Goal: Information Seeking & Learning: Learn about a topic

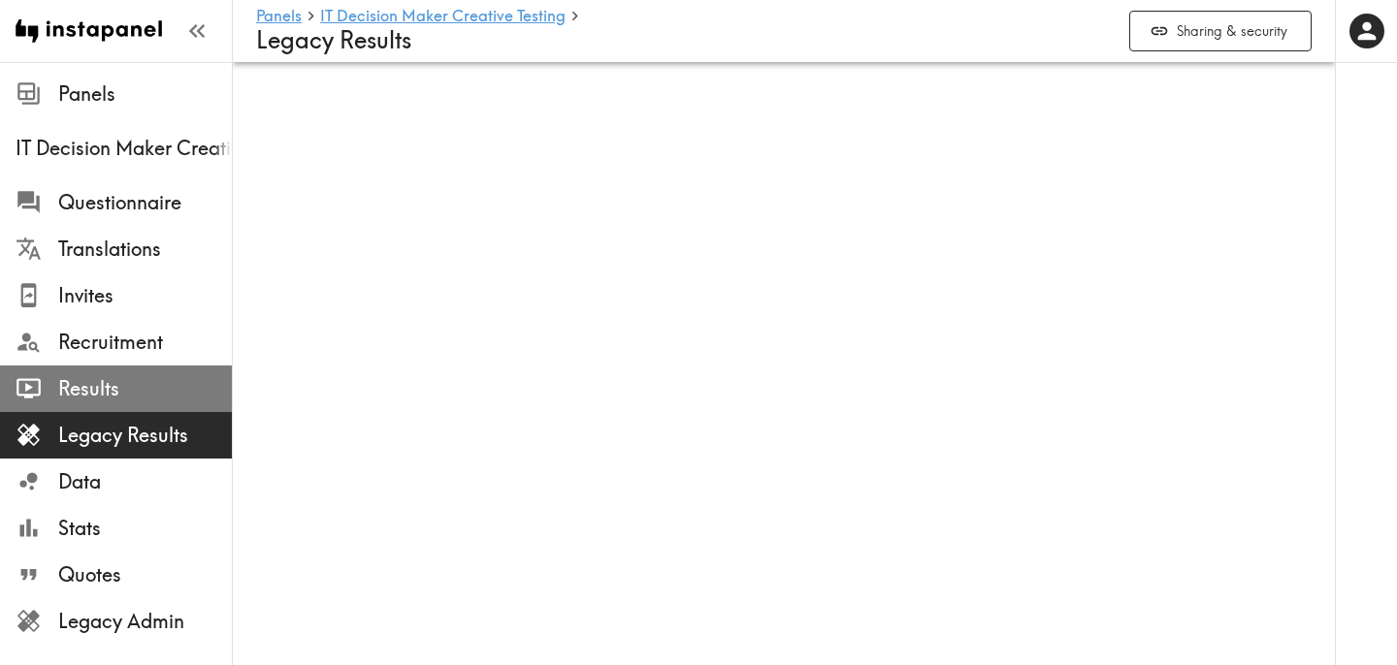
click at [143, 394] on span "Results" at bounding box center [145, 388] width 174 height 27
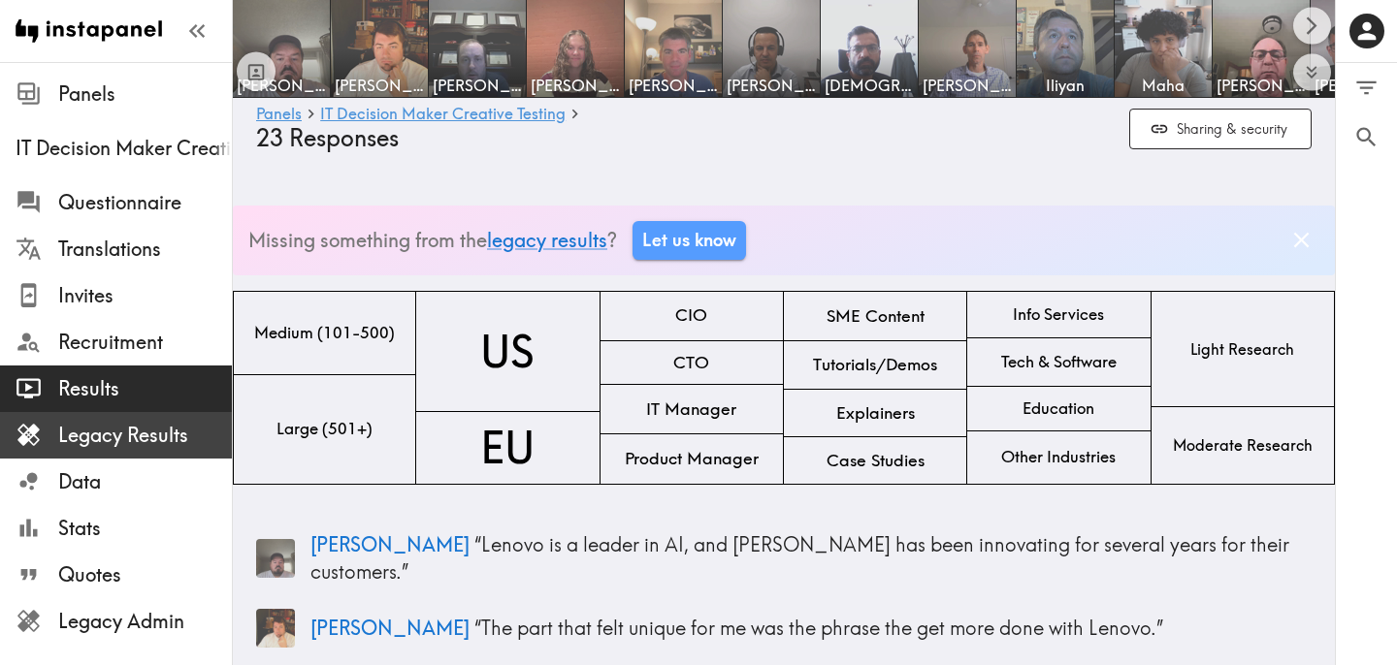
click at [134, 423] on span "Legacy Results" at bounding box center [145, 435] width 174 height 27
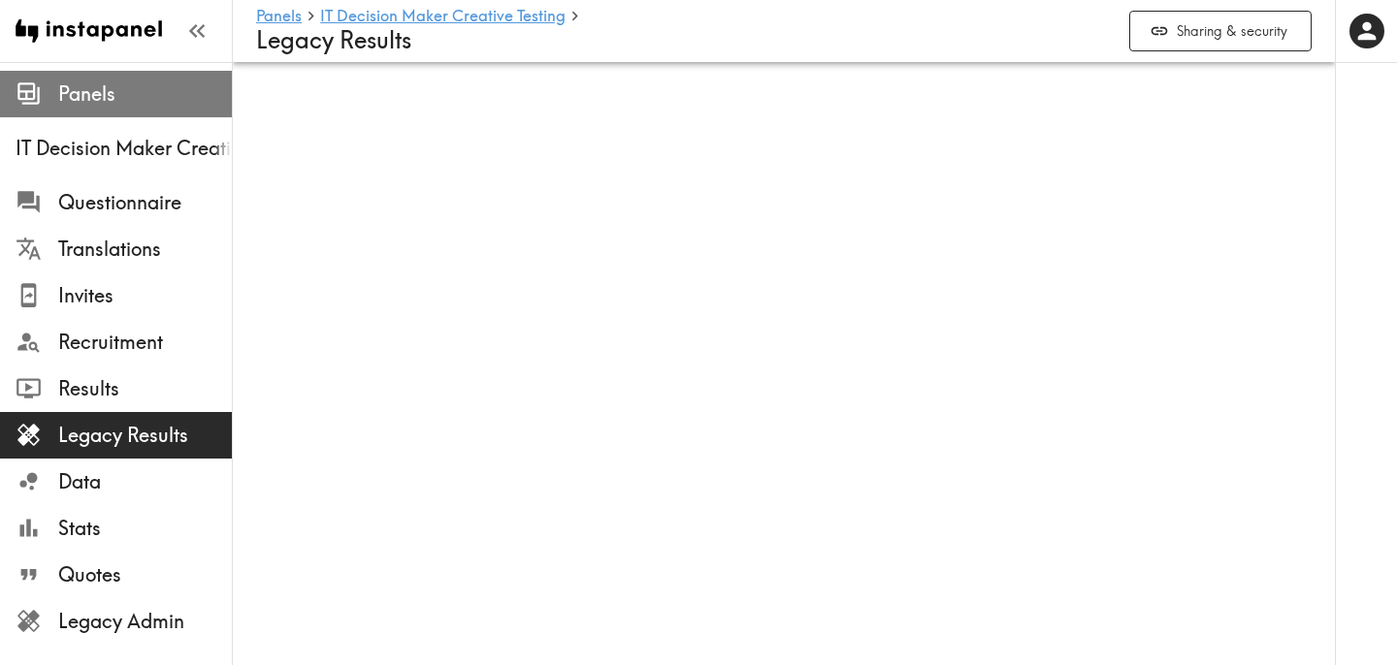
click at [102, 96] on span "Panels" at bounding box center [145, 94] width 174 height 27
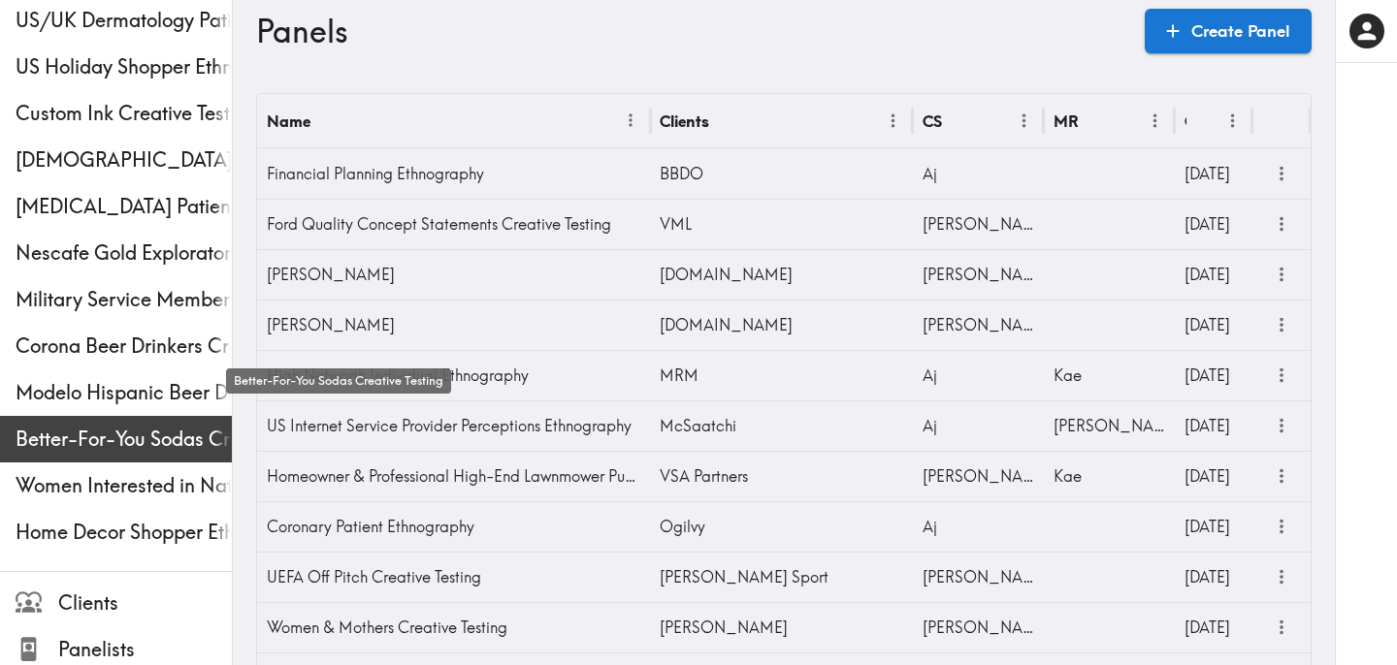
scroll to position [492, 0]
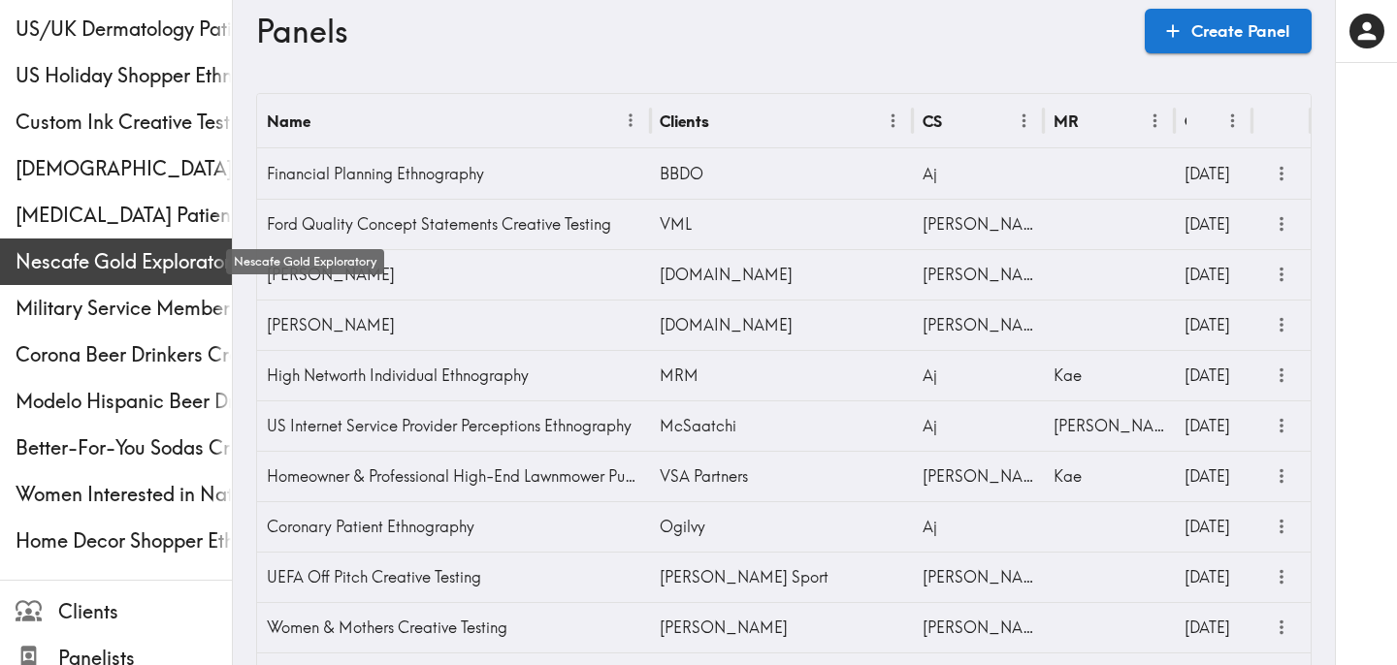
click at [84, 265] on span "Nescafe Gold Exploratory" at bounding box center [124, 261] width 216 height 27
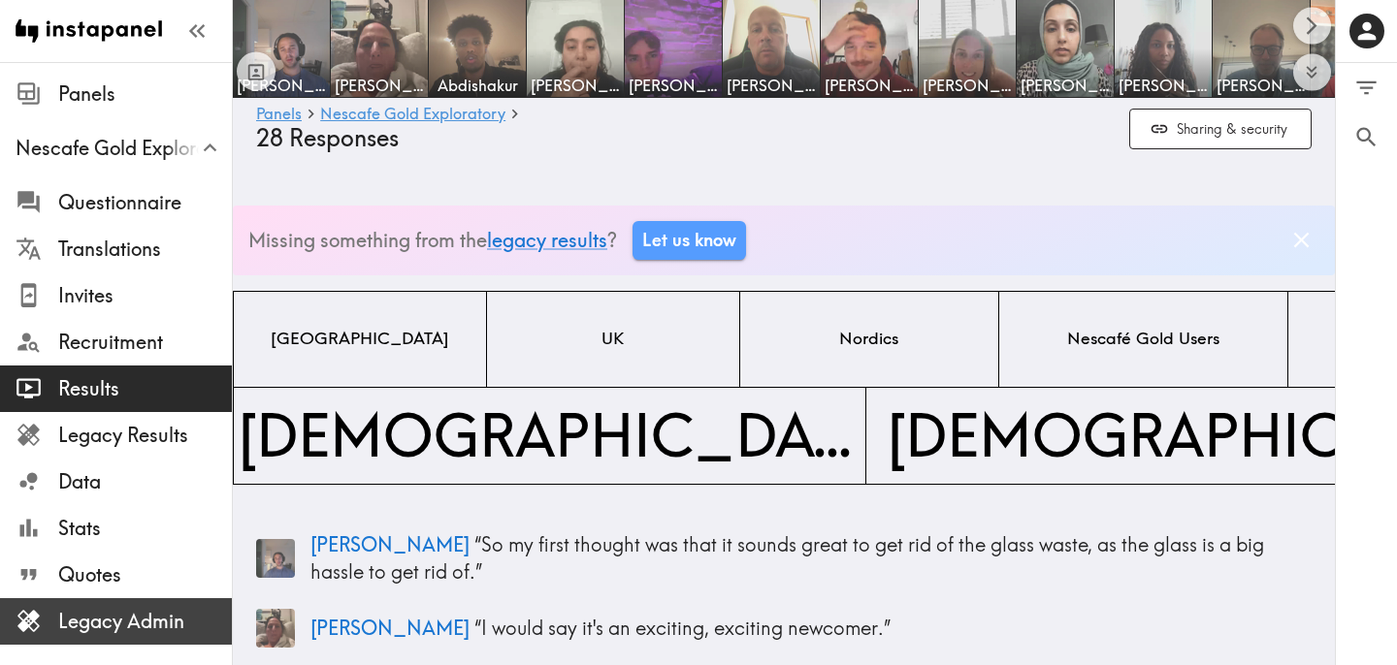
click at [179, 620] on span "Legacy Admin" at bounding box center [145, 621] width 174 height 27
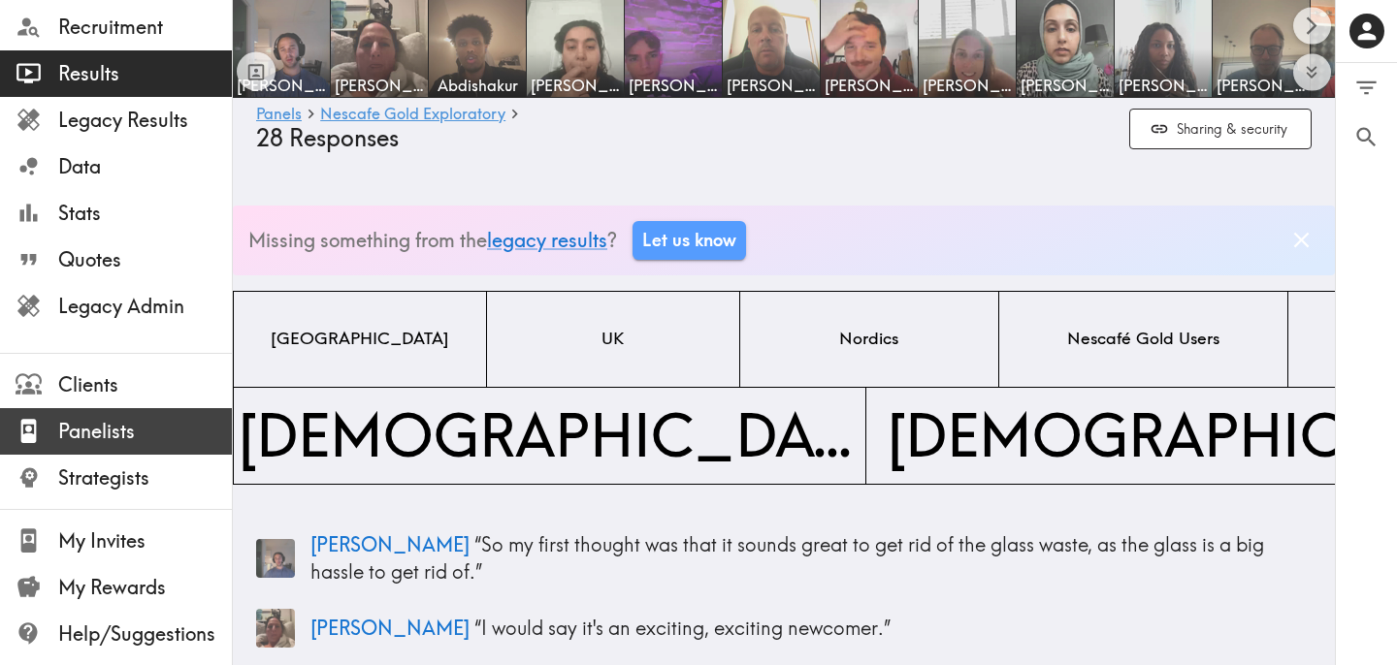
click at [130, 437] on span "Panelists" at bounding box center [145, 431] width 174 height 27
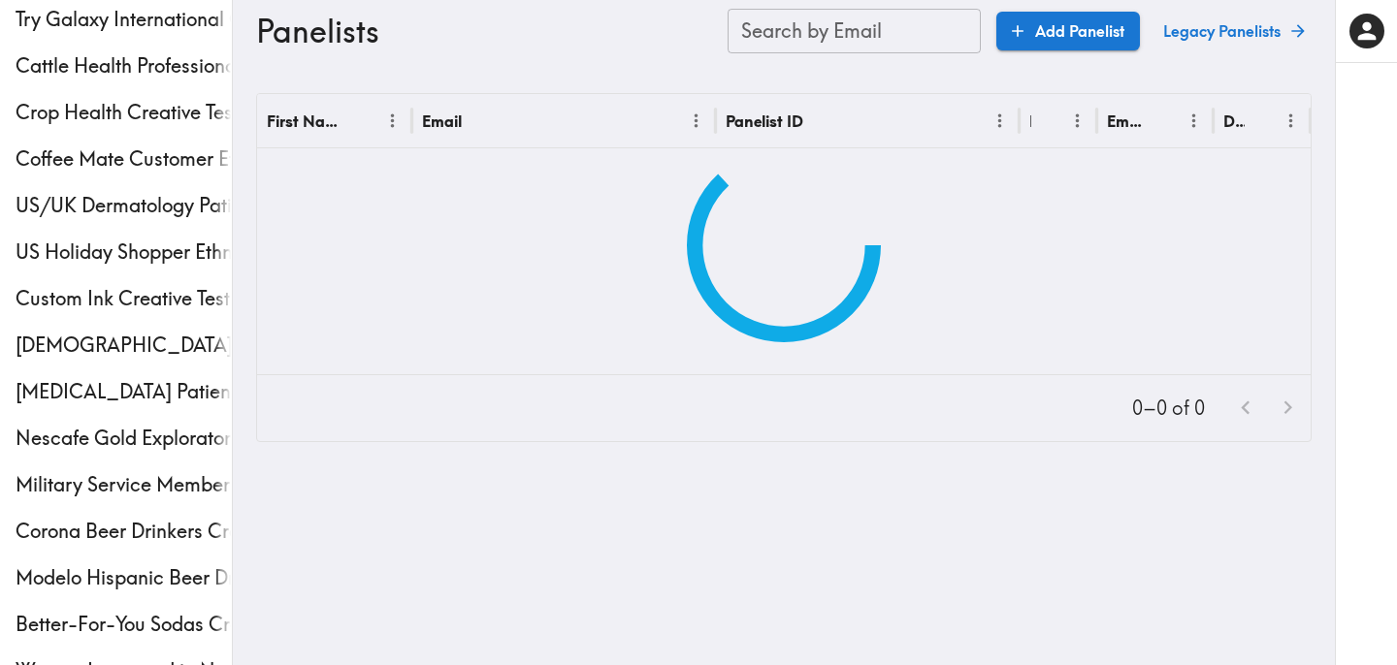
click at [831, 15] on div "Search by Email Search by Email" at bounding box center [853, 31] width 253 height 45
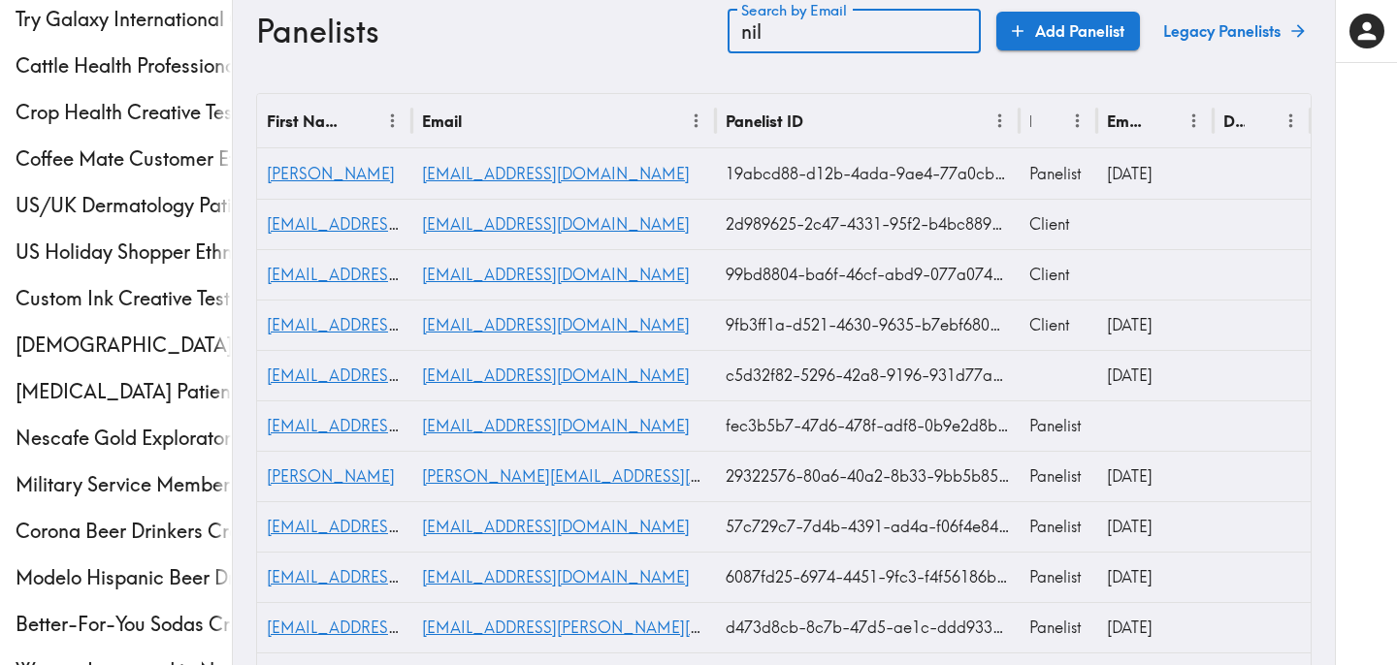
type input "nil"
click at [279, 186] on div "Nils" at bounding box center [334, 173] width 155 height 50
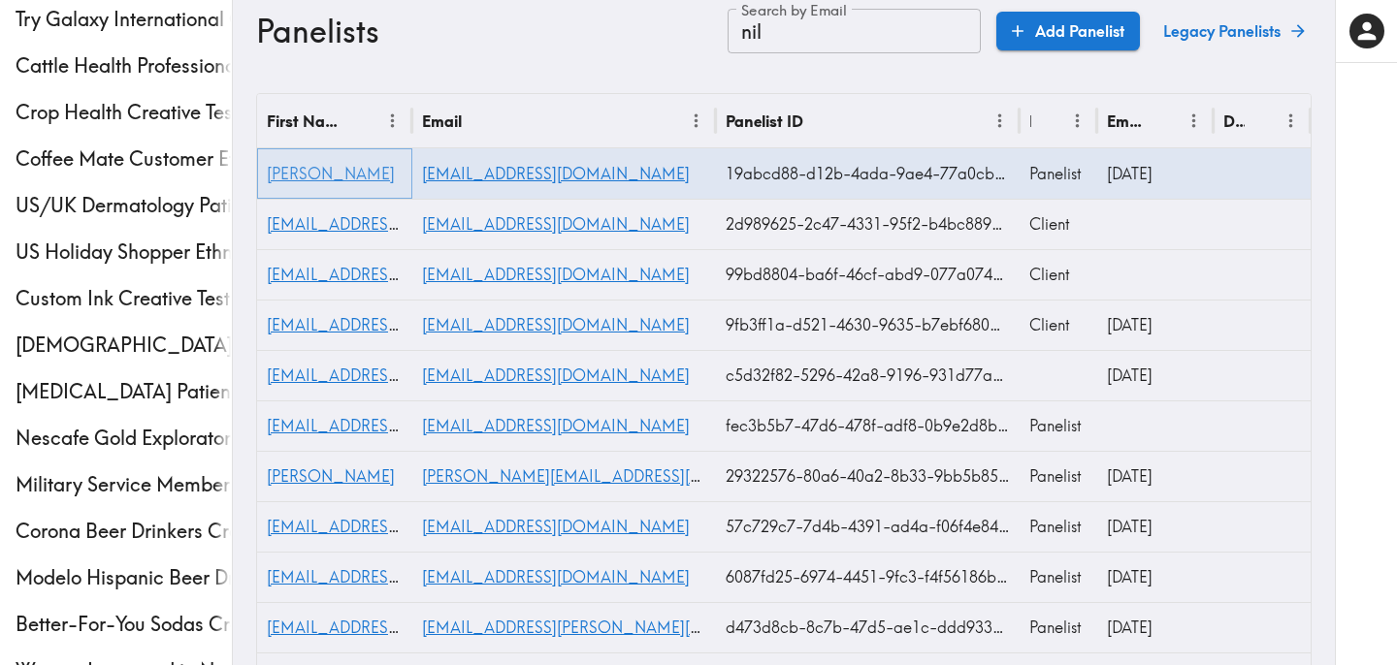
click at [280, 177] on span "Nils" at bounding box center [331, 173] width 128 height 19
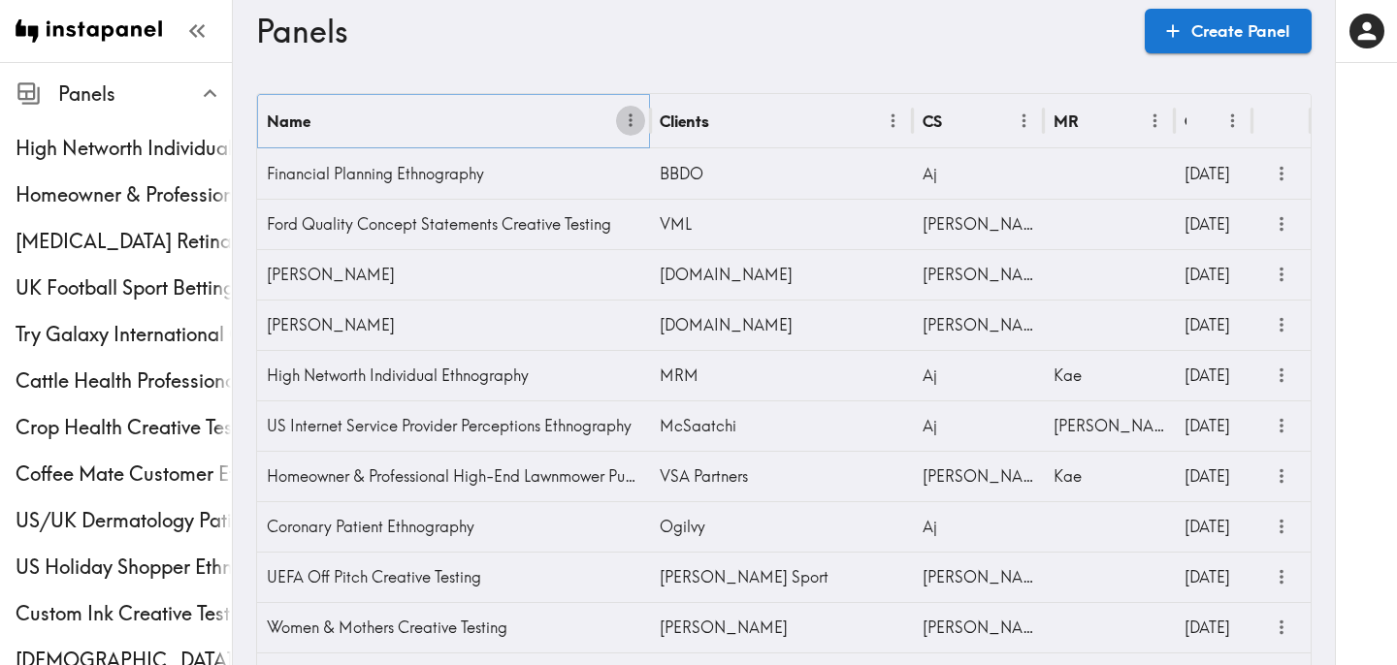
click at [629, 115] on icon "Menu" at bounding box center [631, 121] width 20 height 20
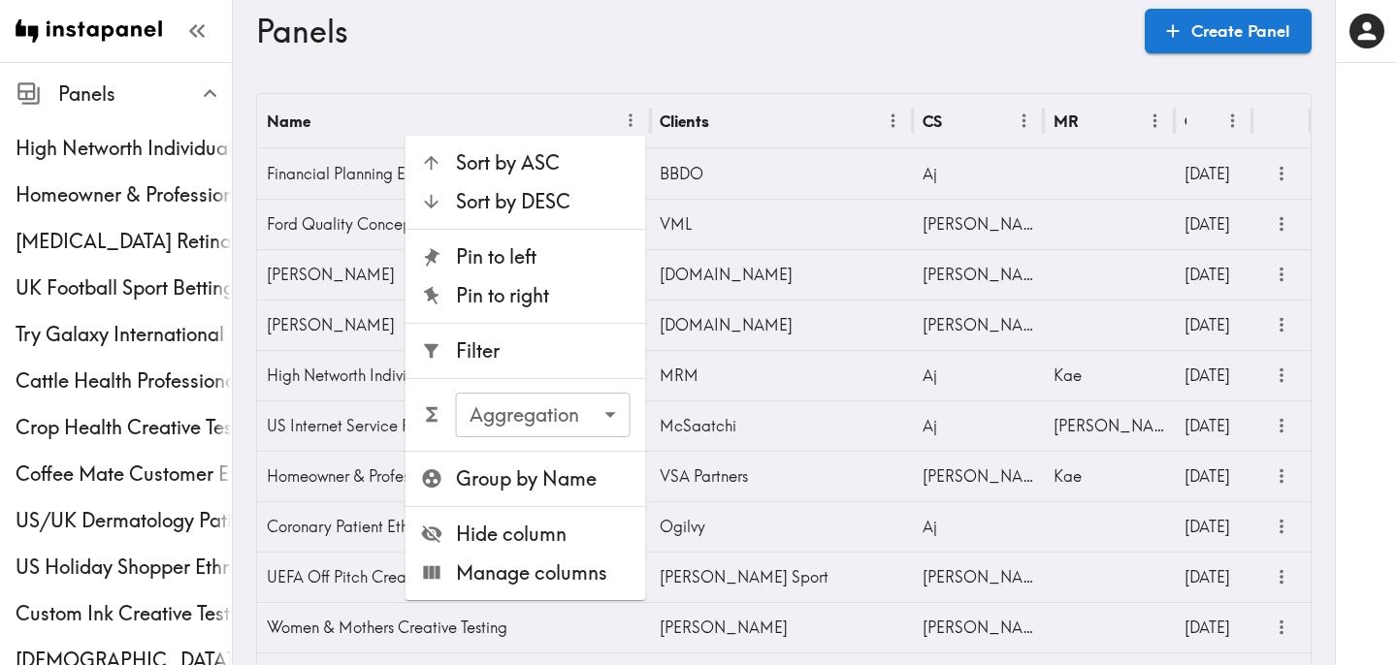
click at [552, 342] on span "Filter" at bounding box center [543, 351] width 175 height 27
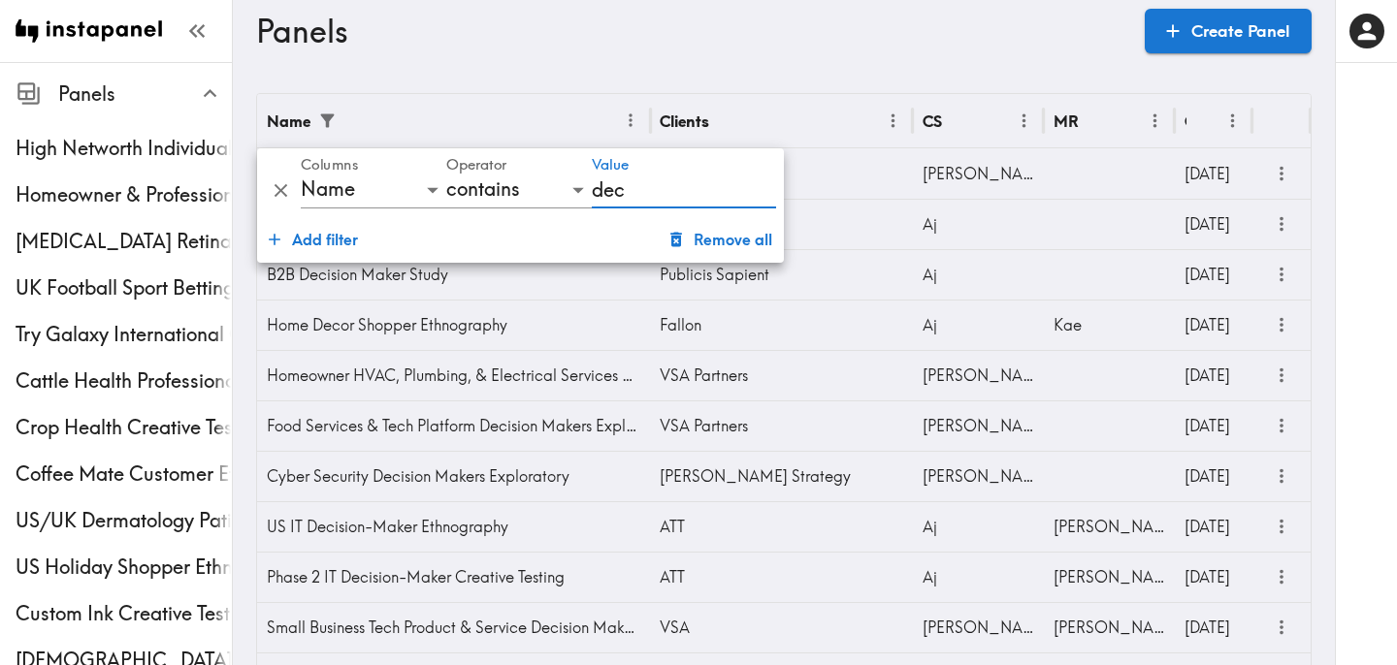
type input "decision"
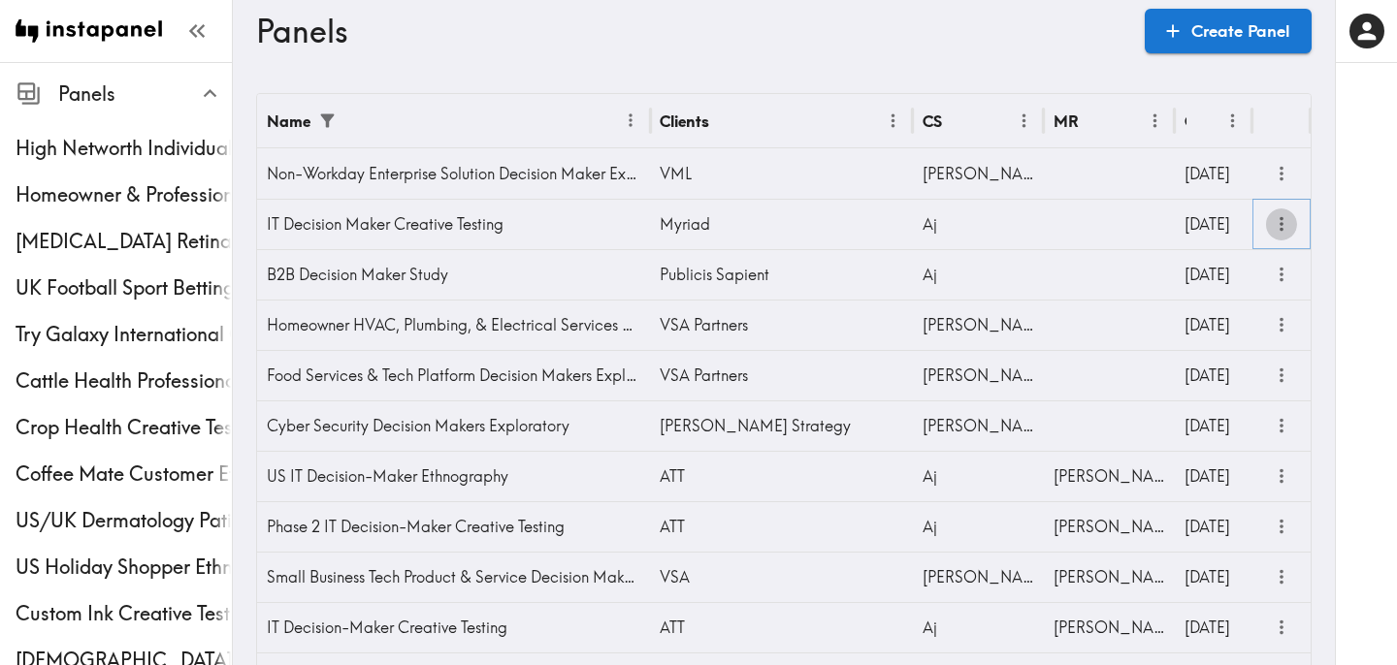
click at [1281, 229] on icon "more" at bounding box center [1281, 224] width 4 height 15
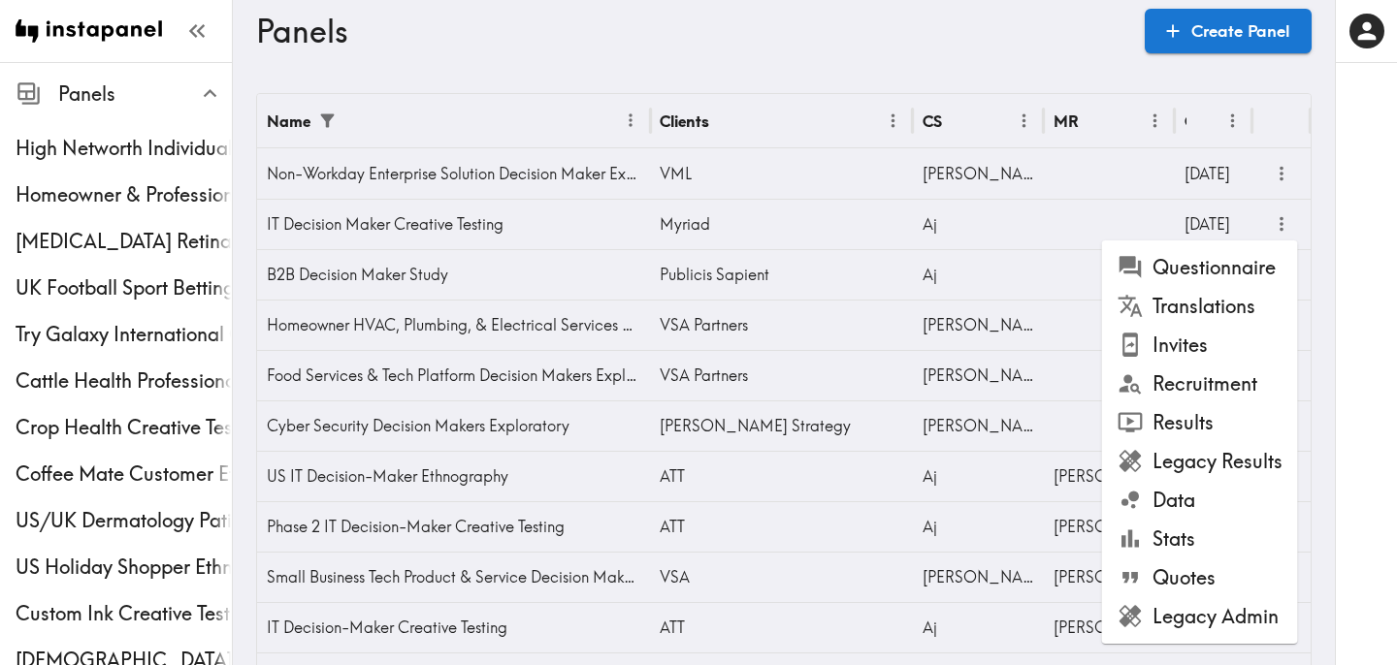
click at [1207, 423] on li "Results" at bounding box center [1200, 423] width 196 height 39
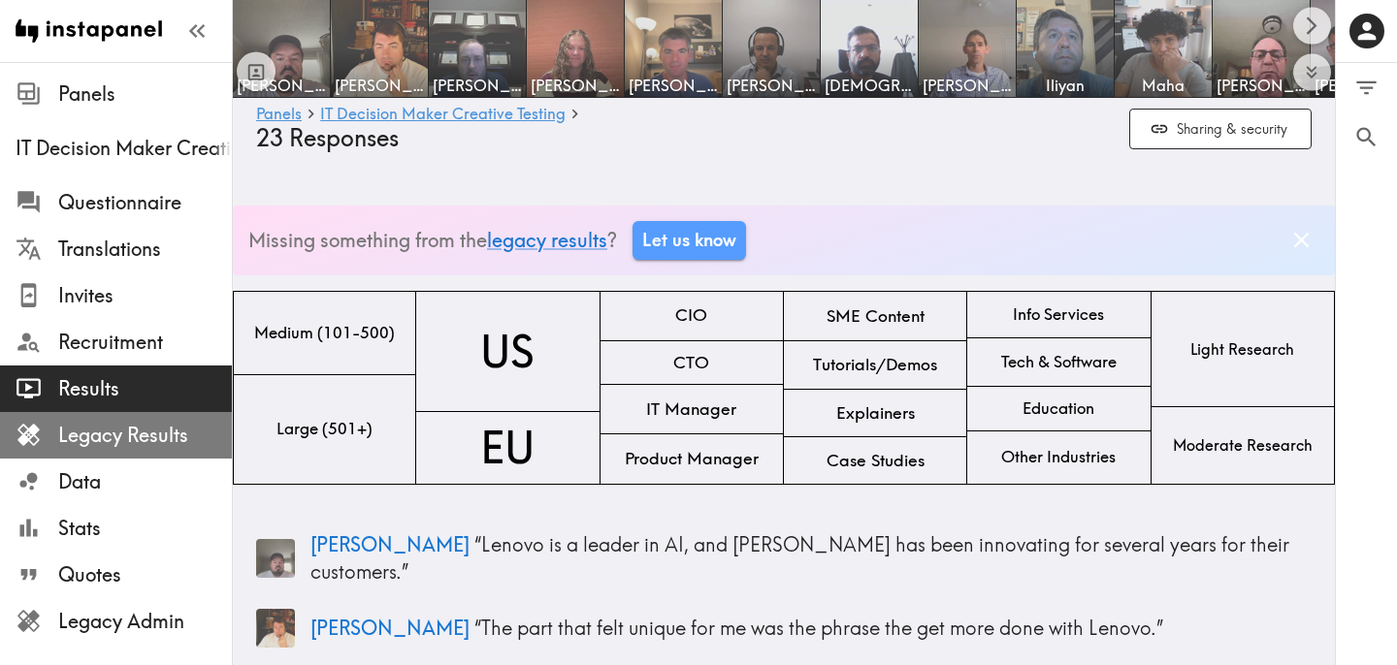
click at [172, 428] on span "Legacy Results" at bounding box center [145, 435] width 174 height 27
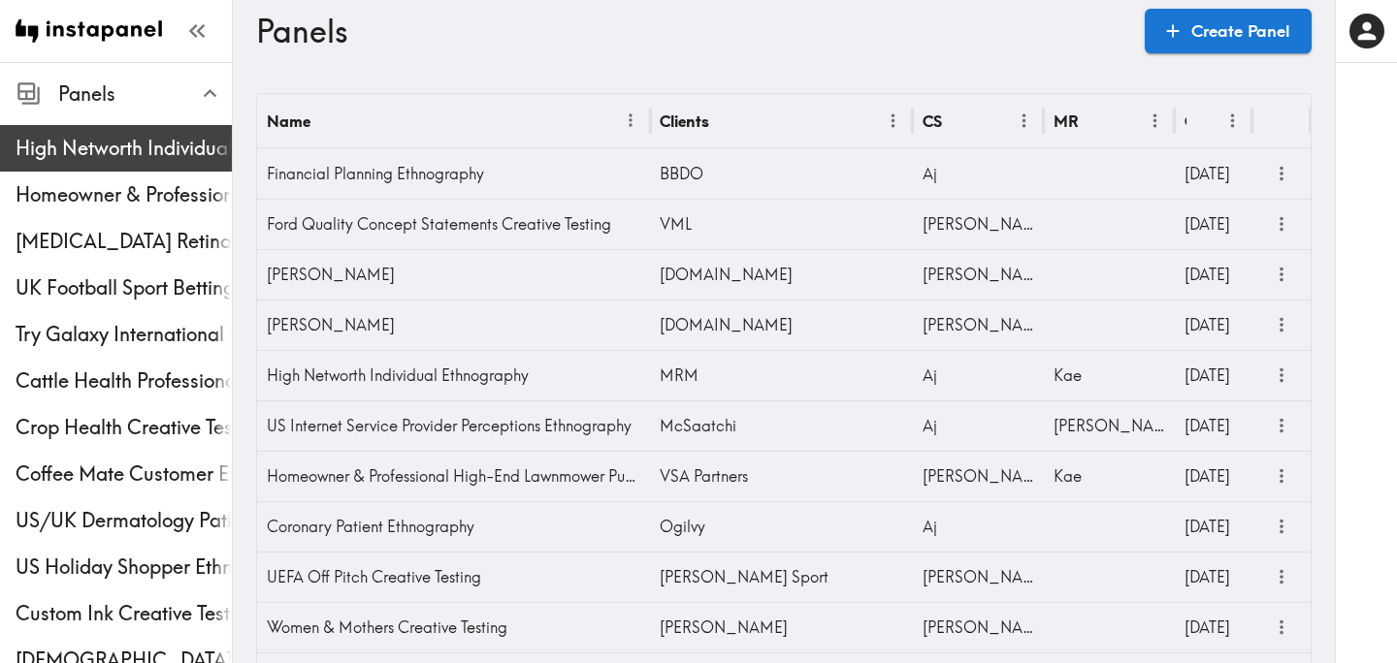
click at [137, 135] on span "High Networth Individual Ethnography" at bounding box center [124, 148] width 216 height 27
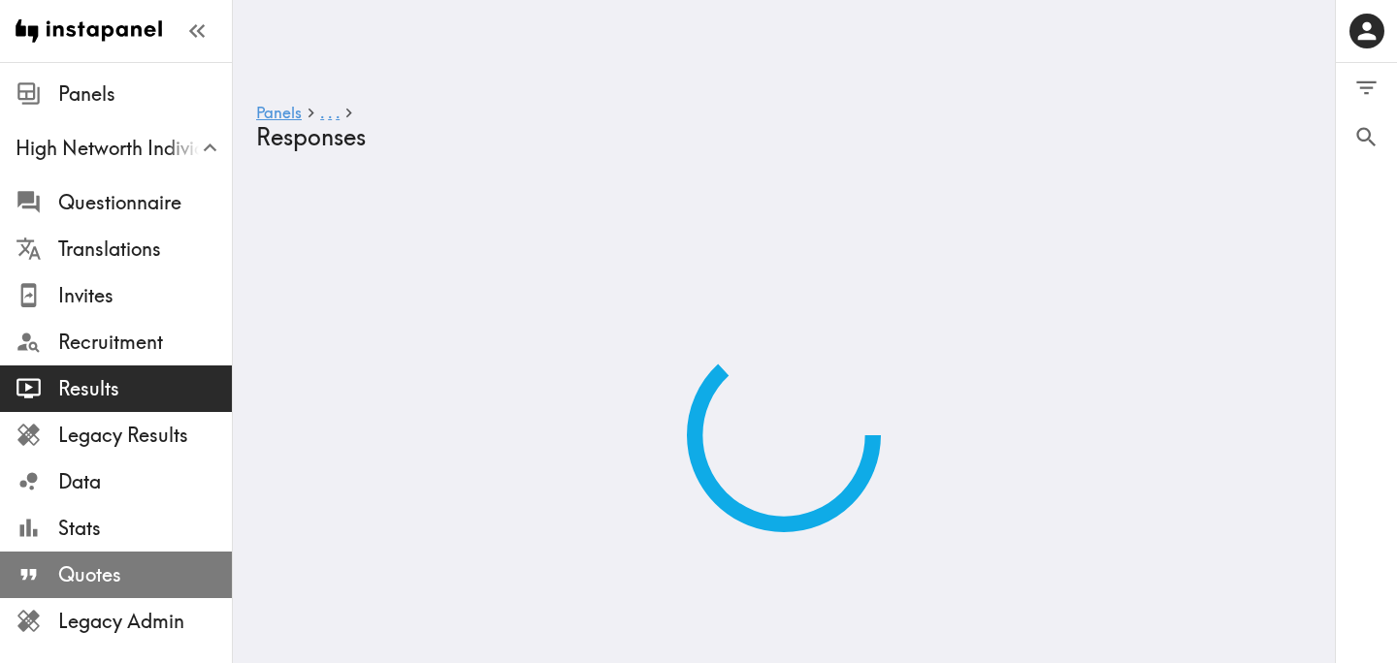
click at [174, 558] on span "Quotes" at bounding box center [145, 575] width 174 height 35
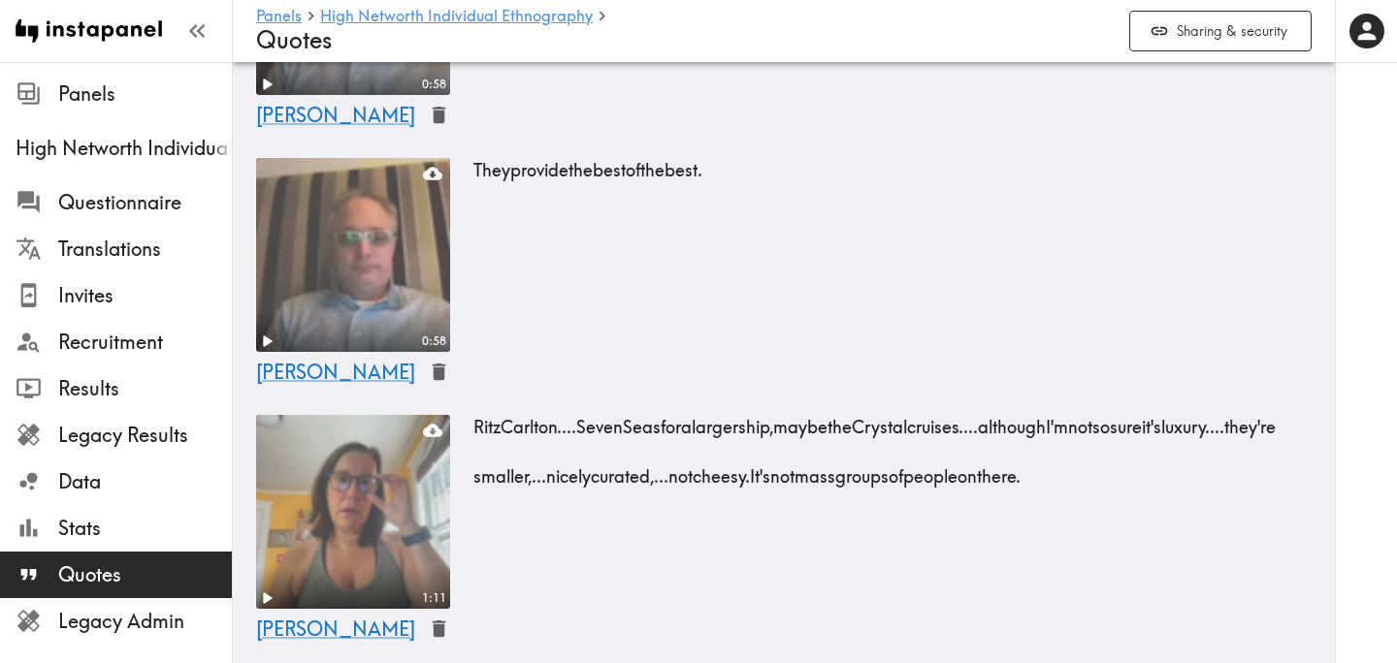
scroll to position [648, 0]
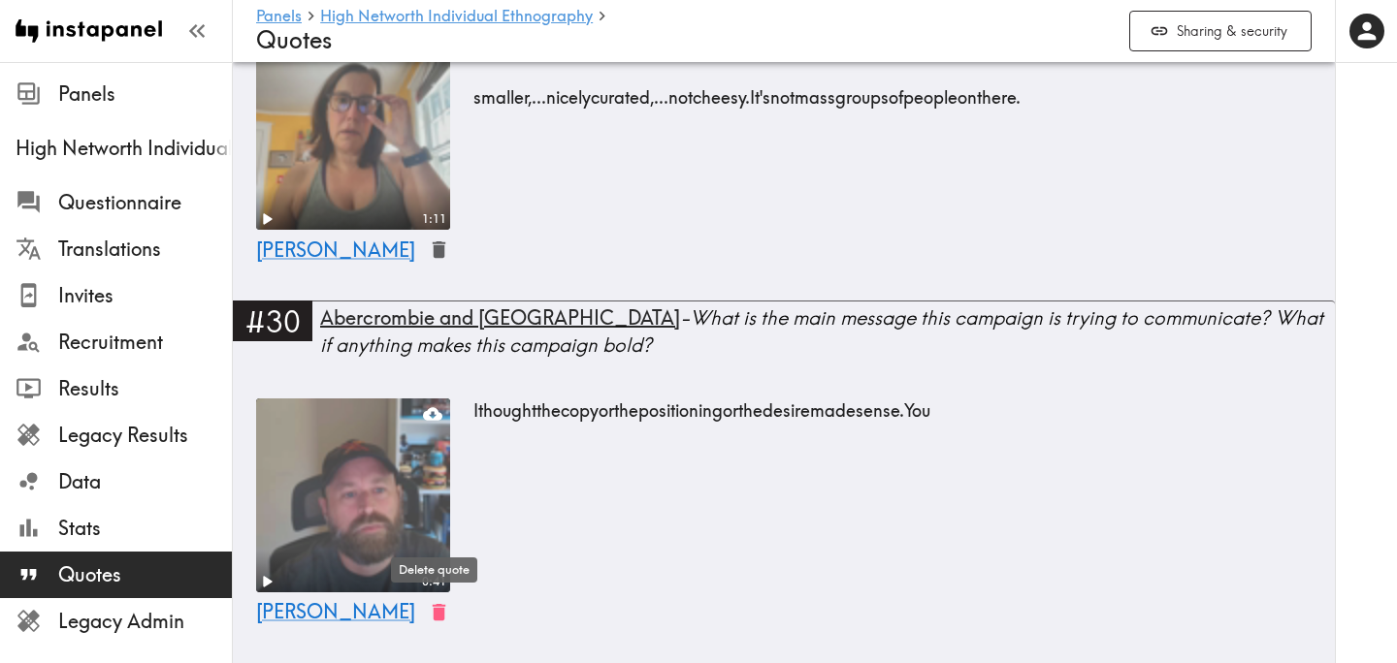
click at [439, 611] on icon "button" at bounding box center [439, 612] width 22 height 22
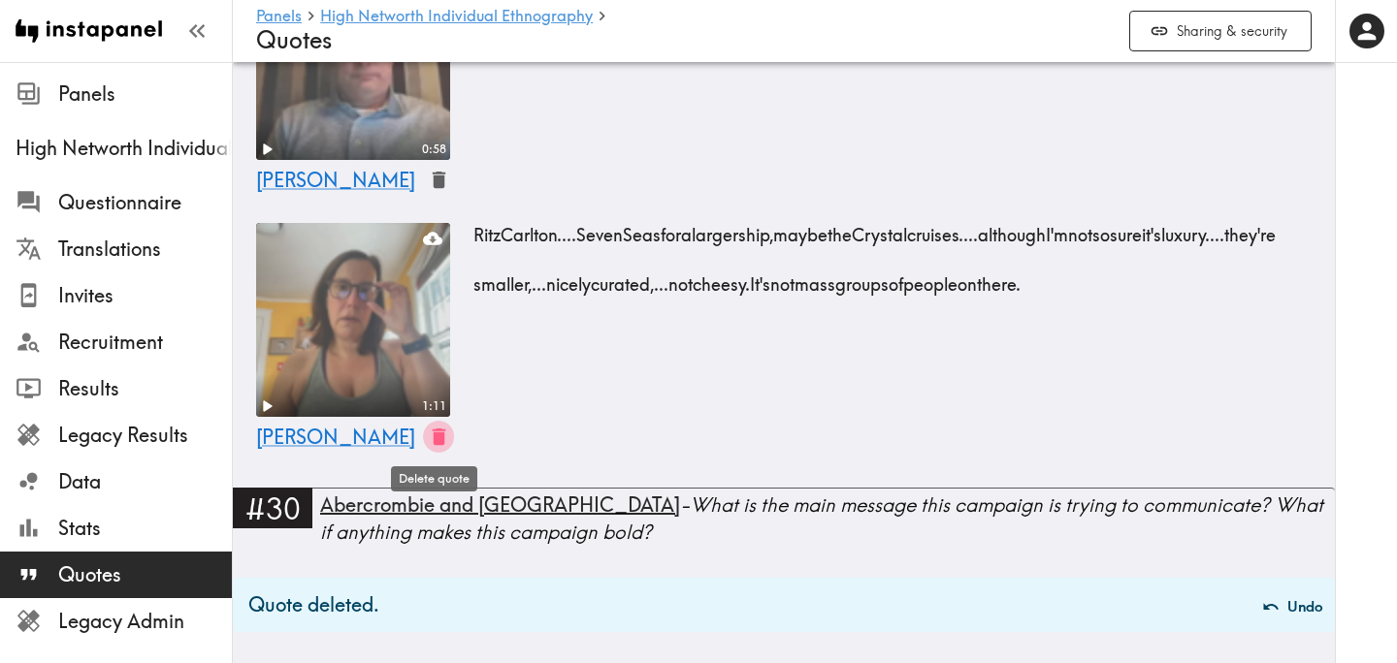
click at [436, 430] on icon "button" at bounding box center [439, 437] width 13 height 16
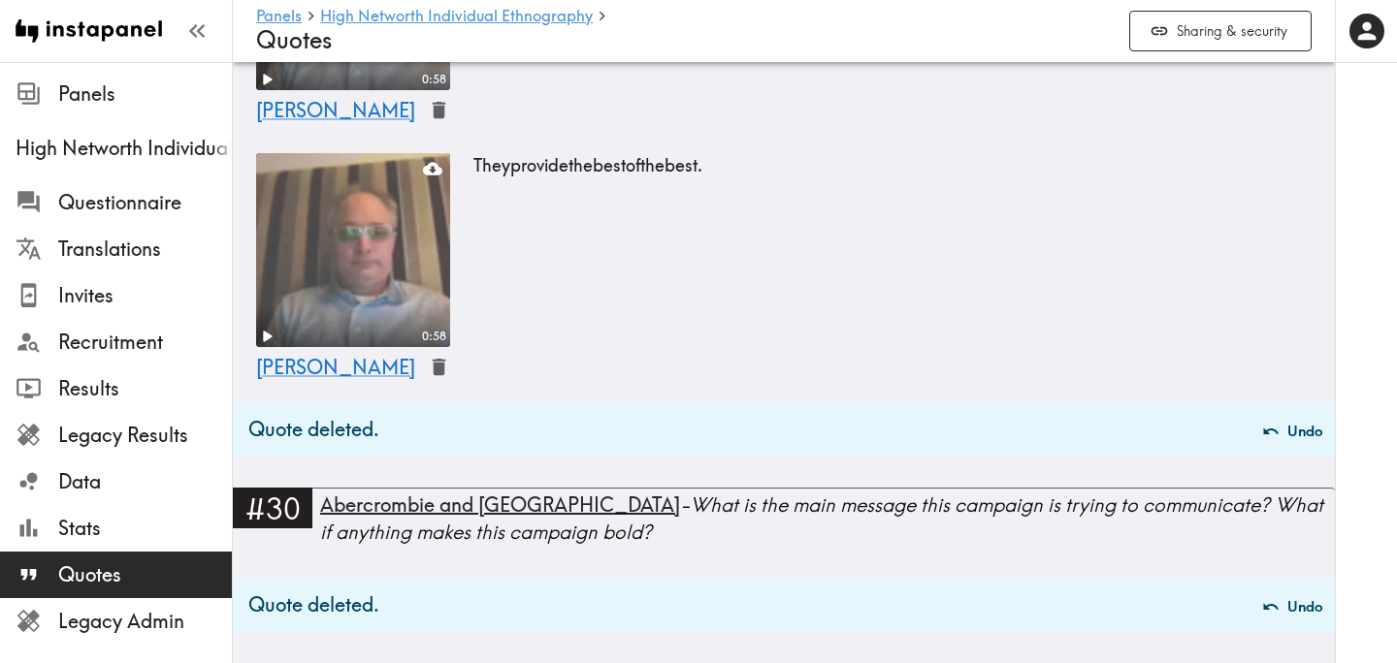
scroll to position [274, 0]
click at [434, 363] on icon "button" at bounding box center [439, 367] width 13 height 16
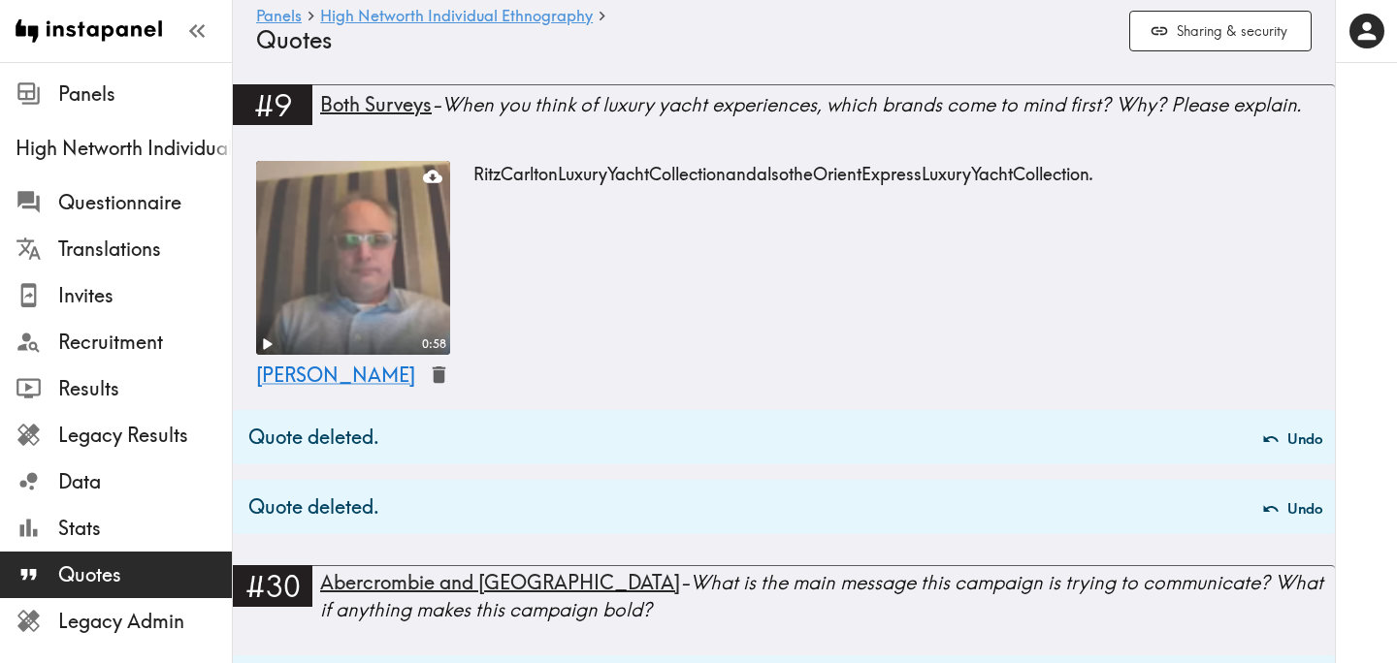
scroll to position [0, 0]
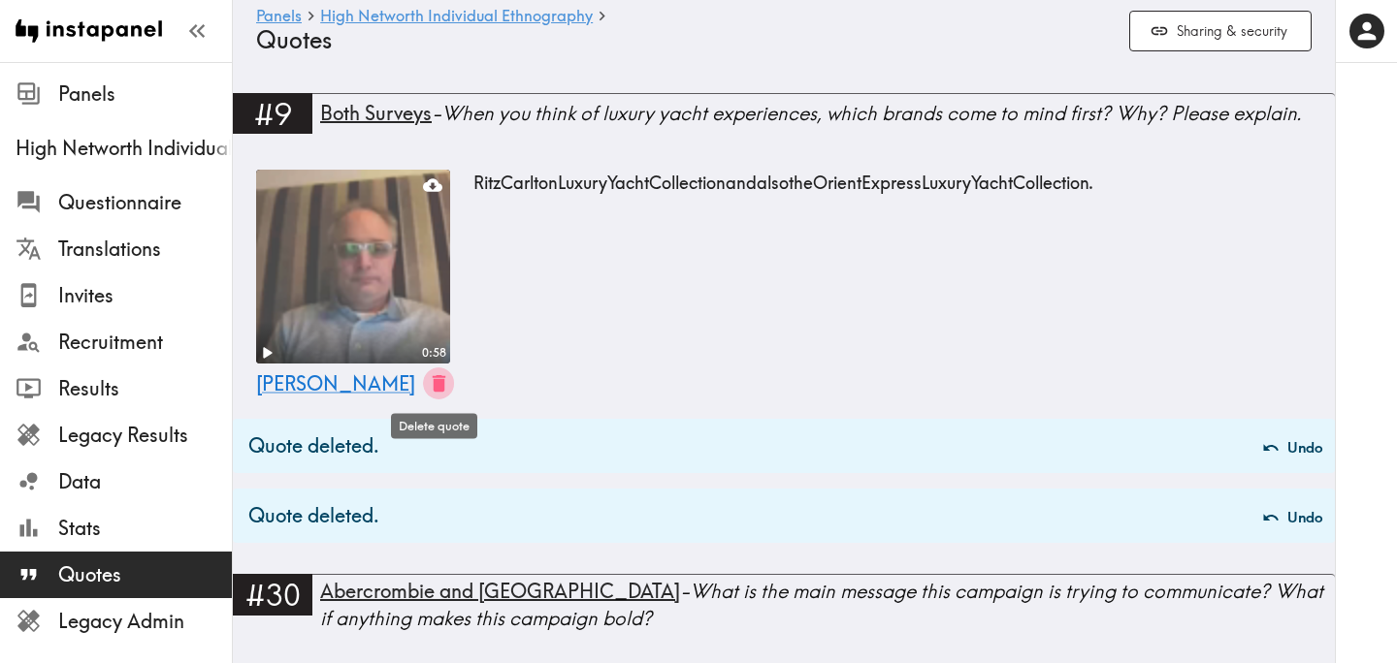
click at [434, 393] on icon "button" at bounding box center [439, 383] width 22 height 22
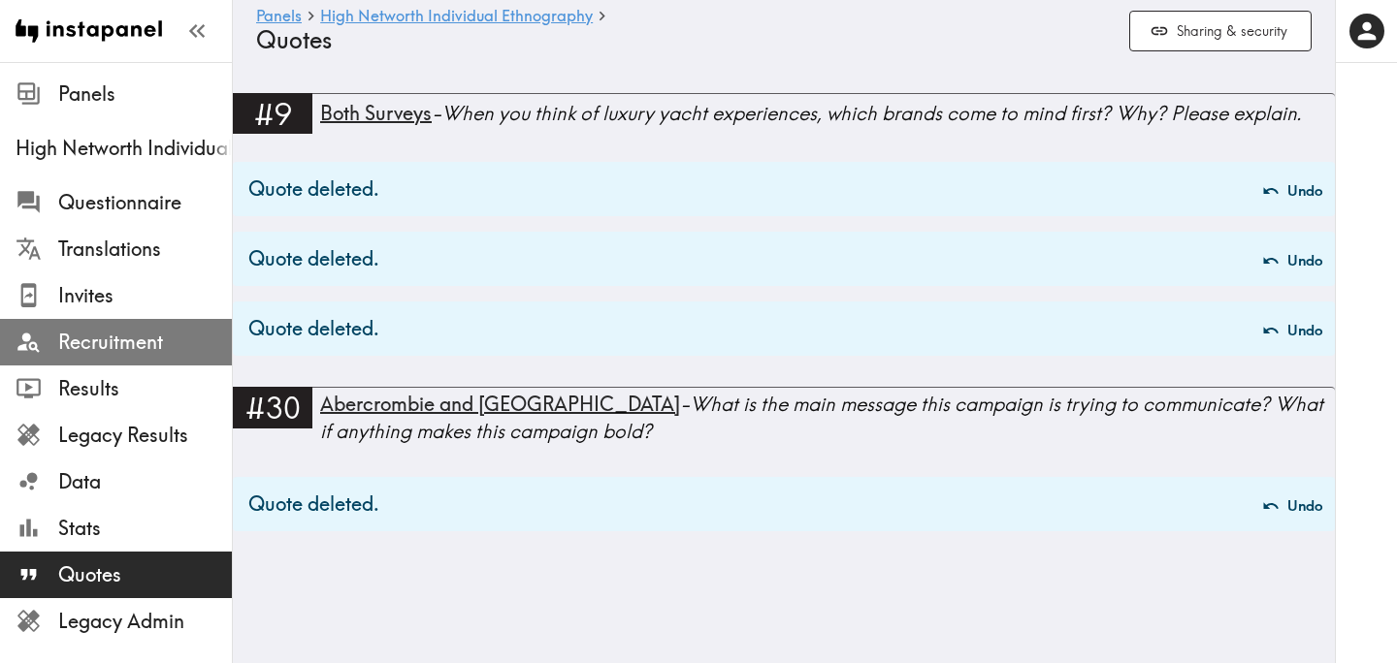
click at [166, 331] on span "Recruitment" at bounding box center [145, 342] width 174 height 27
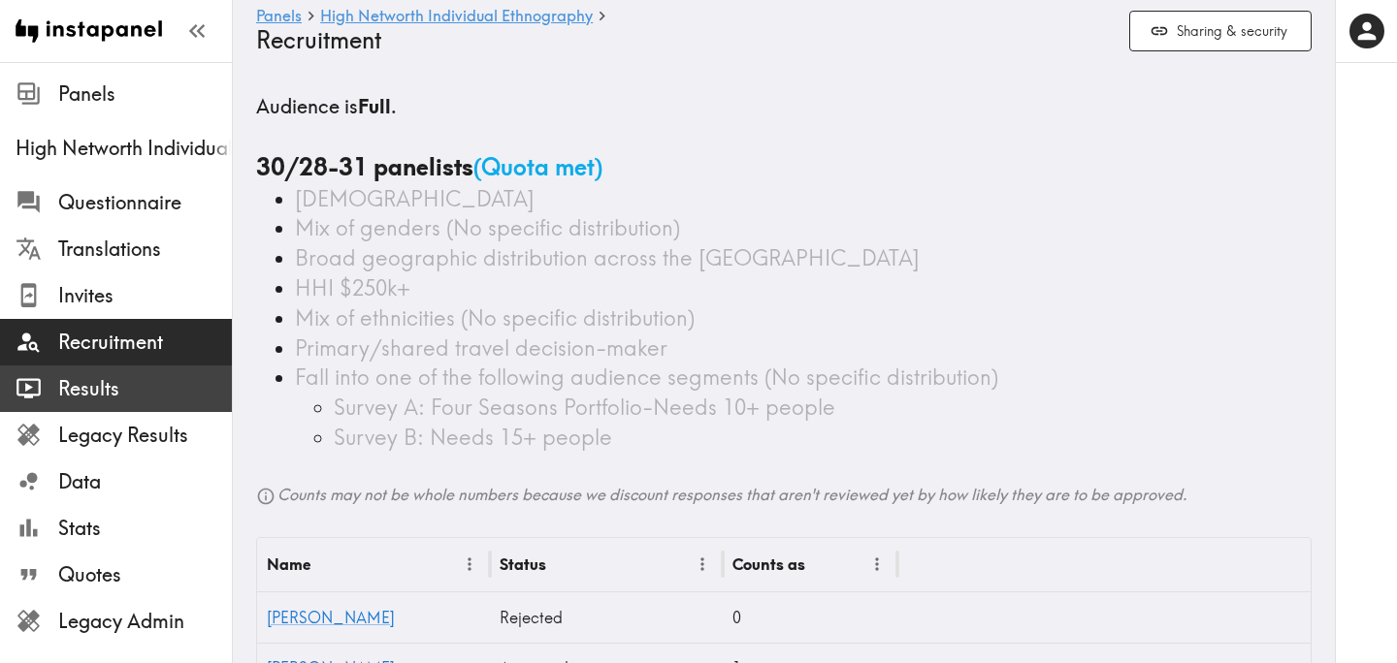
click at [151, 386] on span "Results" at bounding box center [145, 388] width 174 height 27
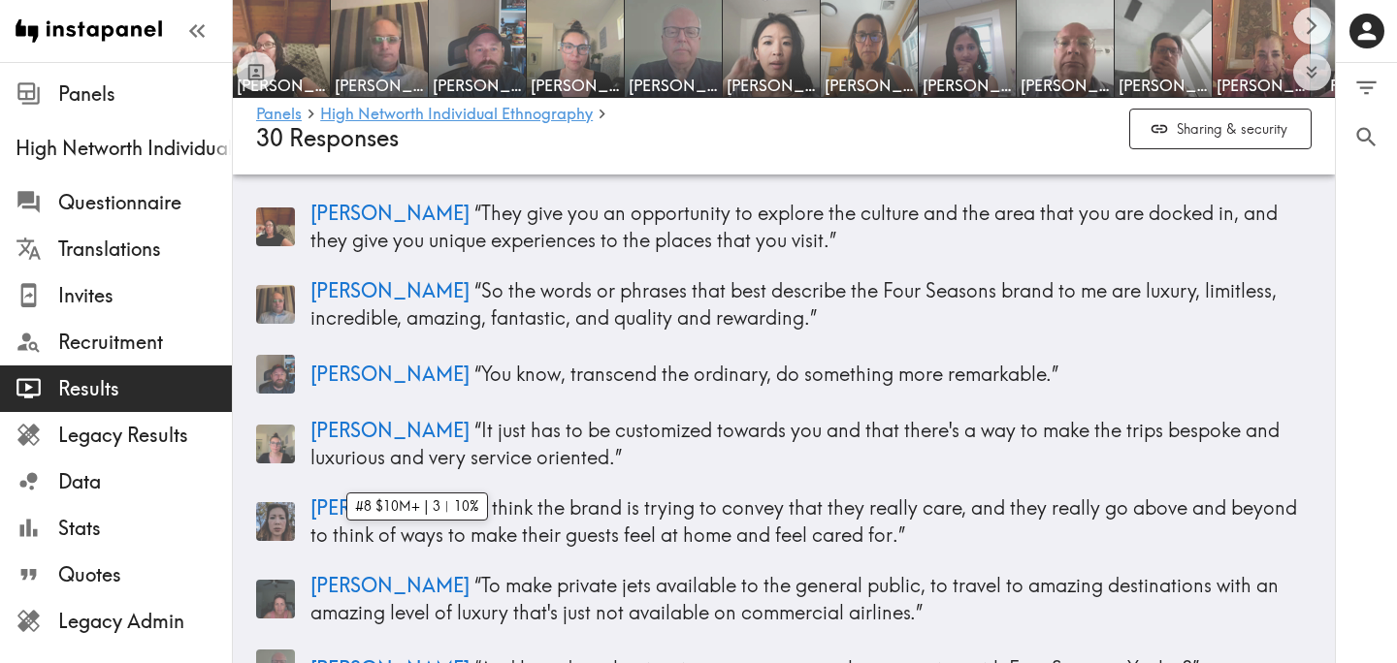
scroll to position [339, 0]
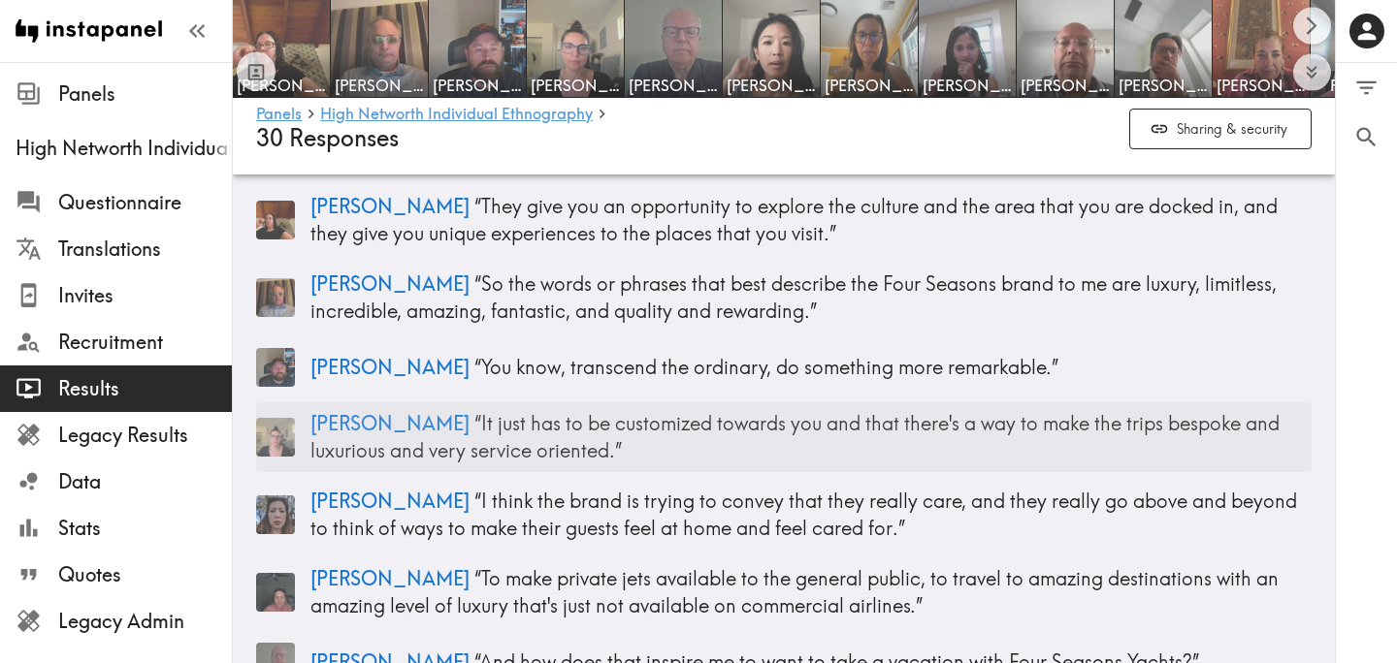
click at [471, 437] on p "Anna “ It just has to be customized towards you and that there's a way to make …" at bounding box center [810, 437] width 1001 height 54
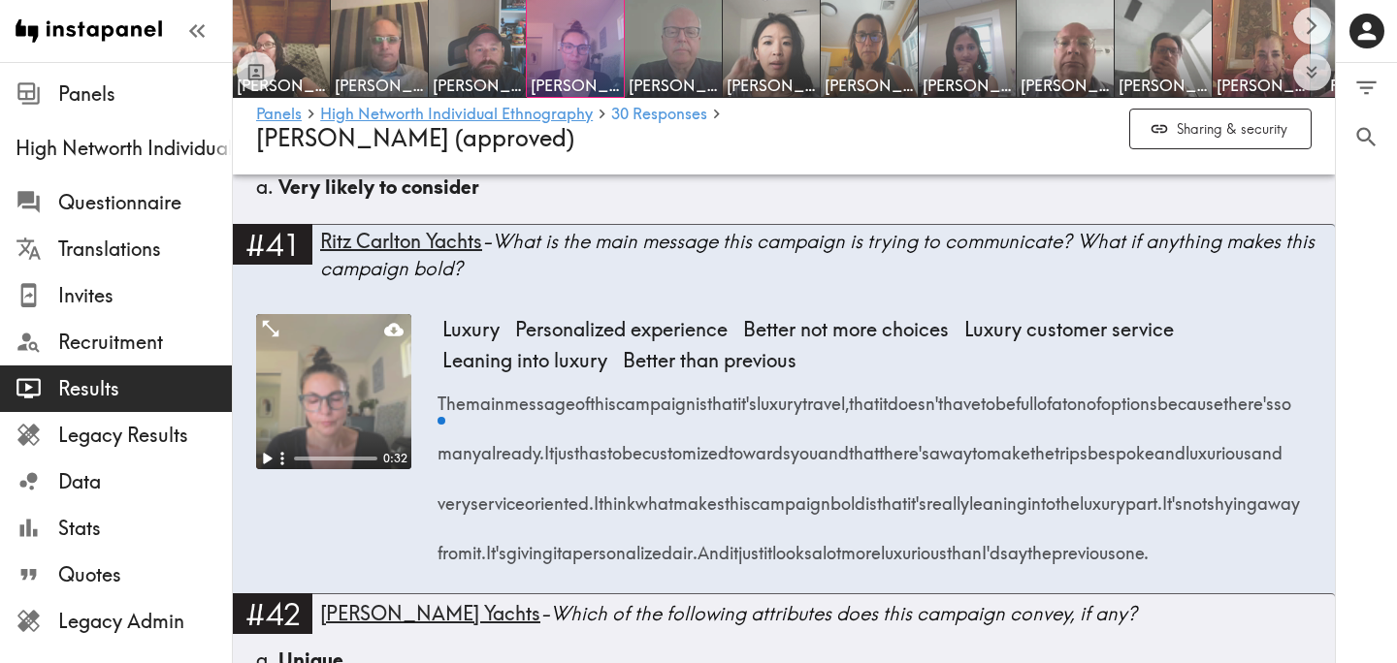
drag, startPoint x: 440, startPoint y: 359, endPoint x: 785, endPoint y: 579, distance: 408.7
click at [785, 574] on div "The main message of this campaign is that it's luxury travel, that it doesn't h…" at bounding box center [876, 473] width 869 height 202
click at [789, 604] on icon "button" at bounding box center [782, 599] width 16 height 16
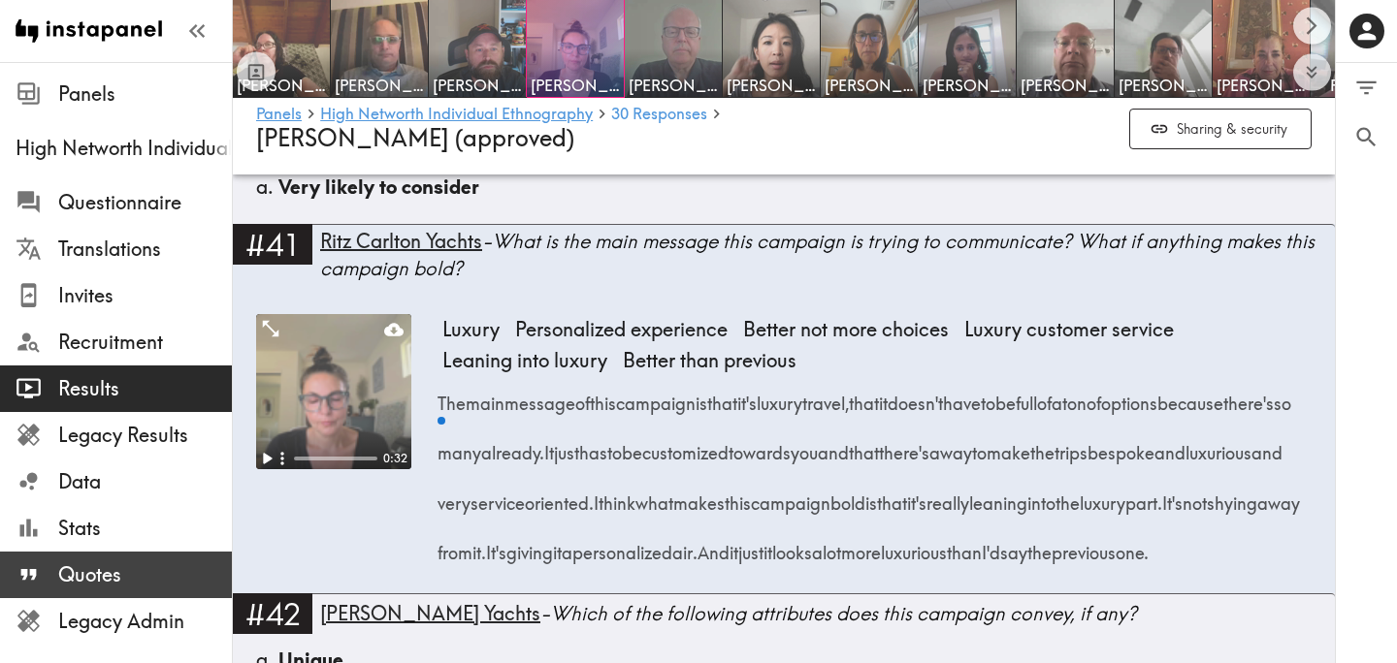
click at [125, 568] on span "Quotes" at bounding box center [145, 575] width 174 height 27
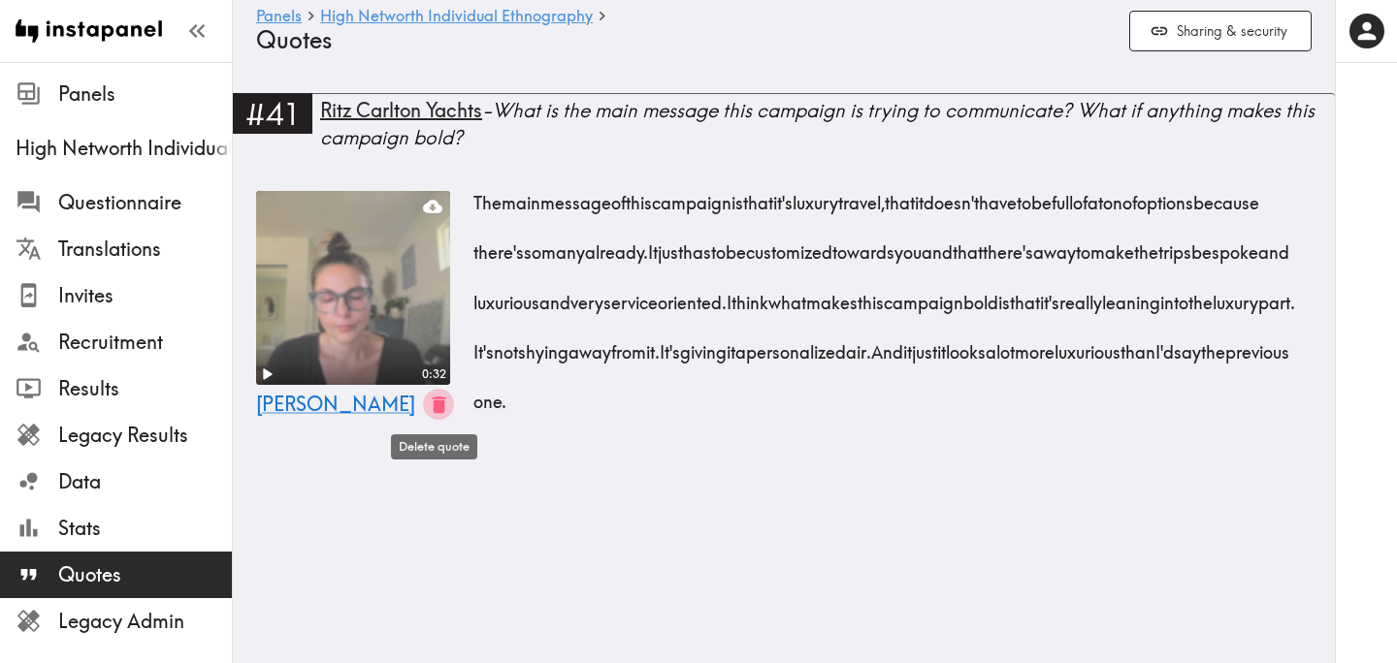
click at [435, 394] on icon "button" at bounding box center [439, 405] width 22 height 22
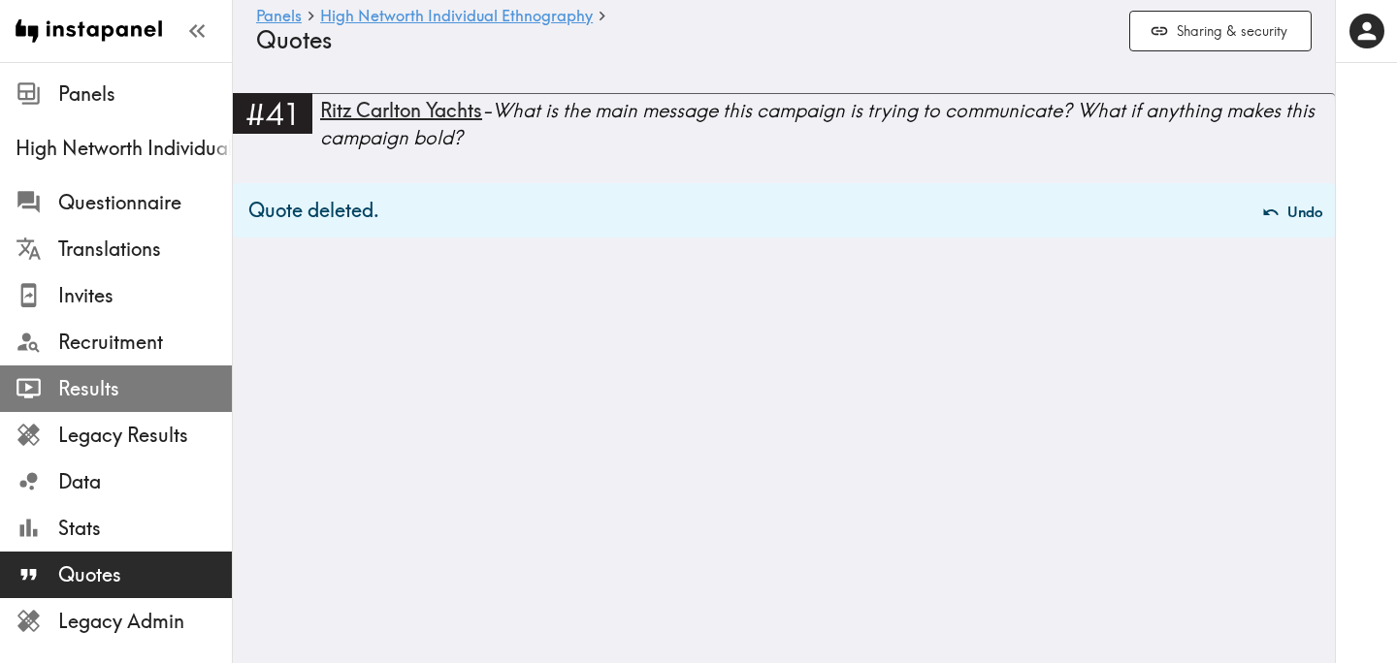
click at [102, 395] on span "Results" at bounding box center [145, 388] width 174 height 27
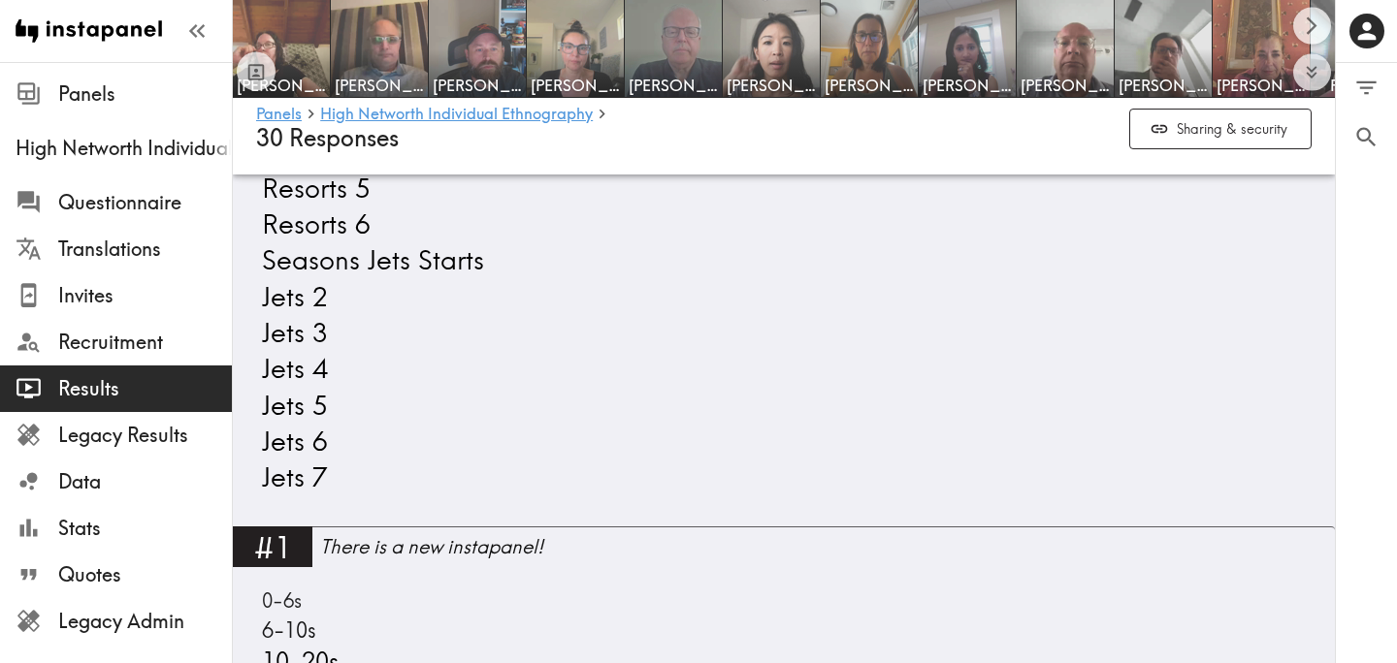
scroll to position [1385, 0]
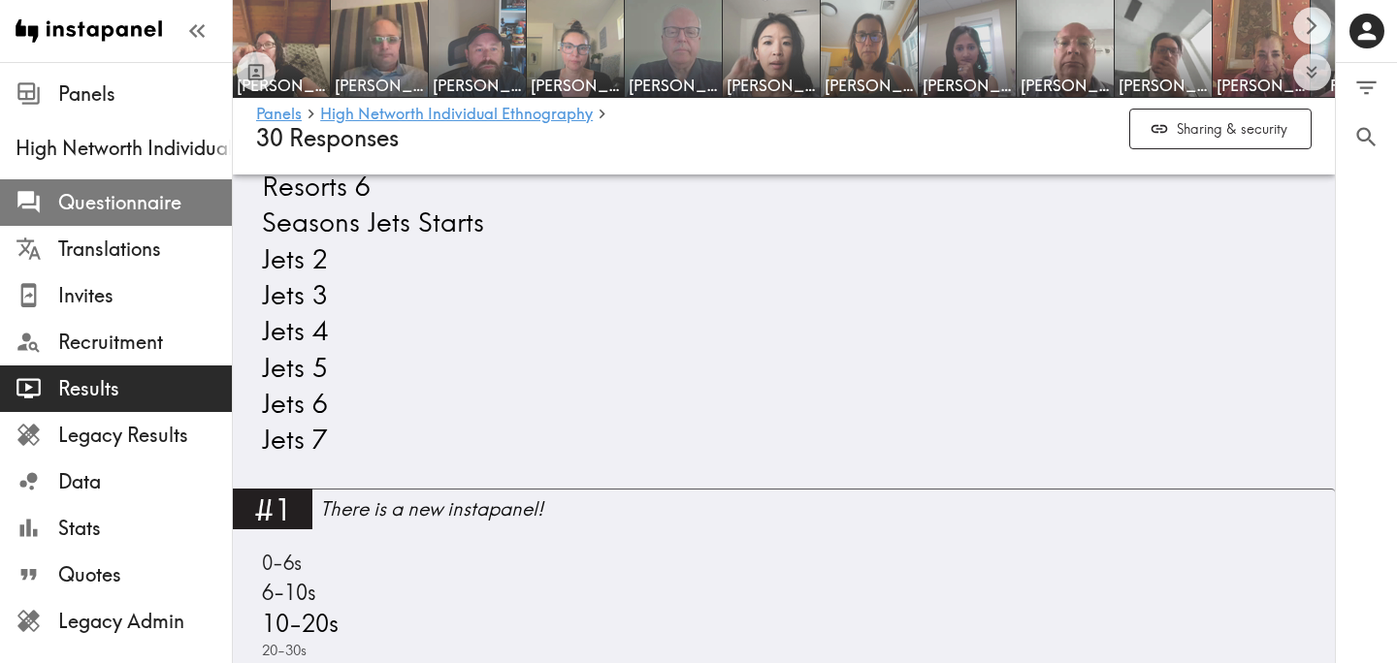
click at [160, 201] on span "Questionnaire" at bounding box center [145, 202] width 174 height 27
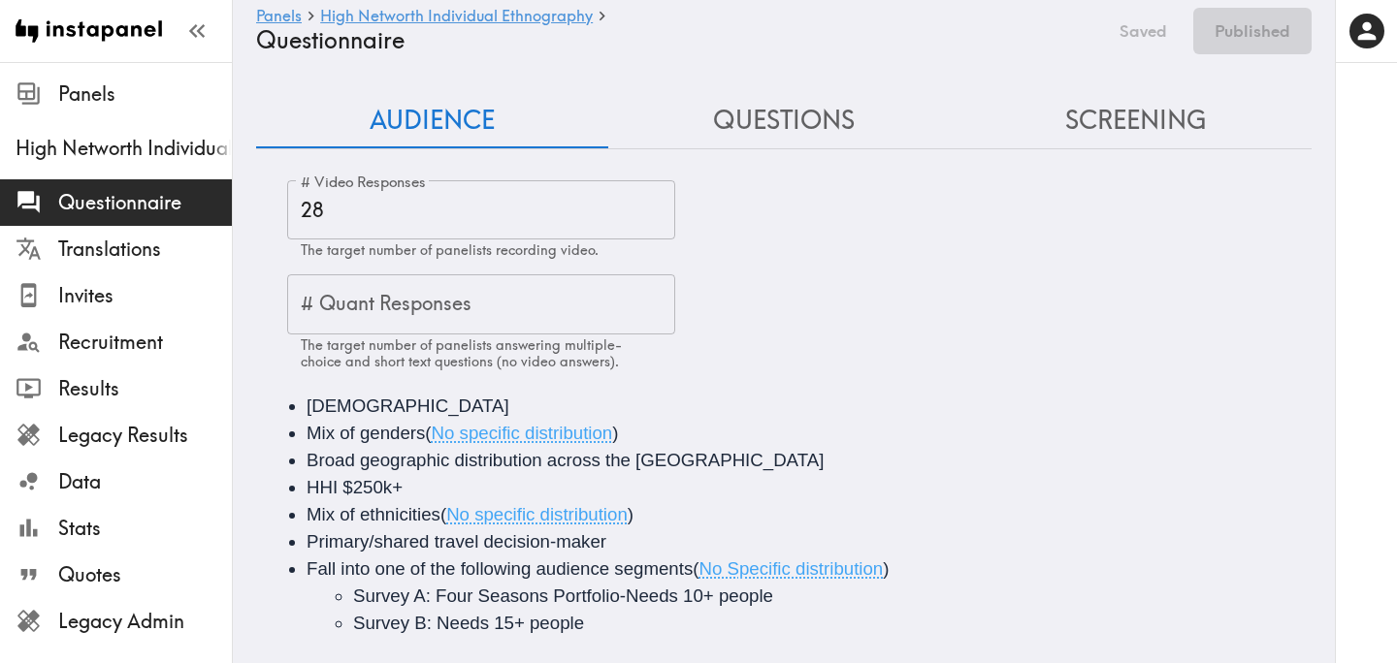
click at [791, 126] on button "Questions" at bounding box center [784, 120] width 352 height 55
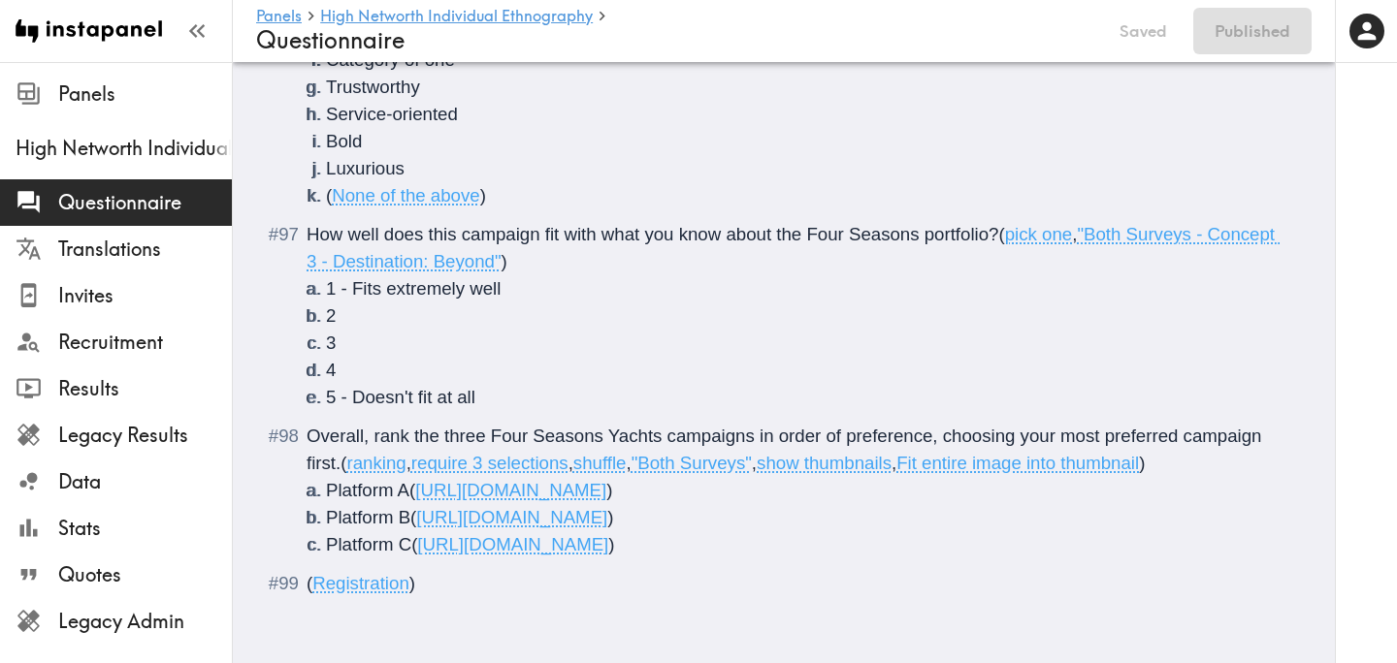
scroll to position [10879, 0]
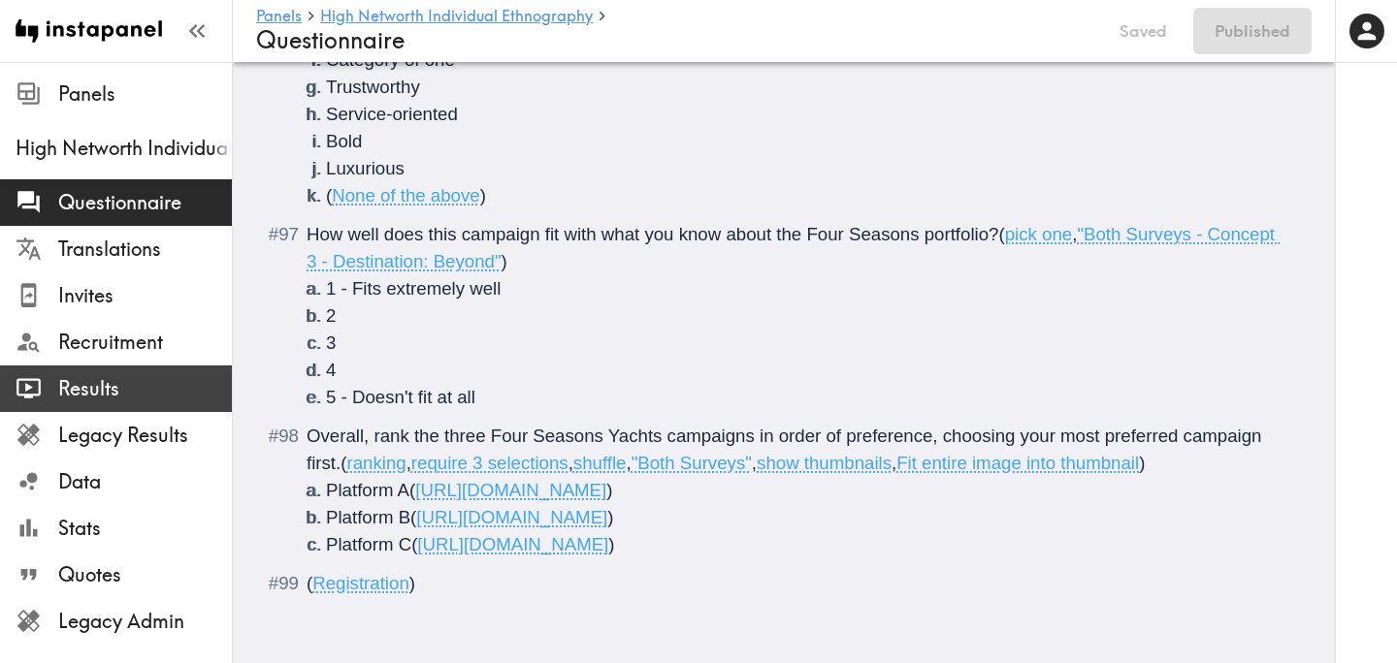
click at [145, 373] on span "Results" at bounding box center [145, 388] width 174 height 35
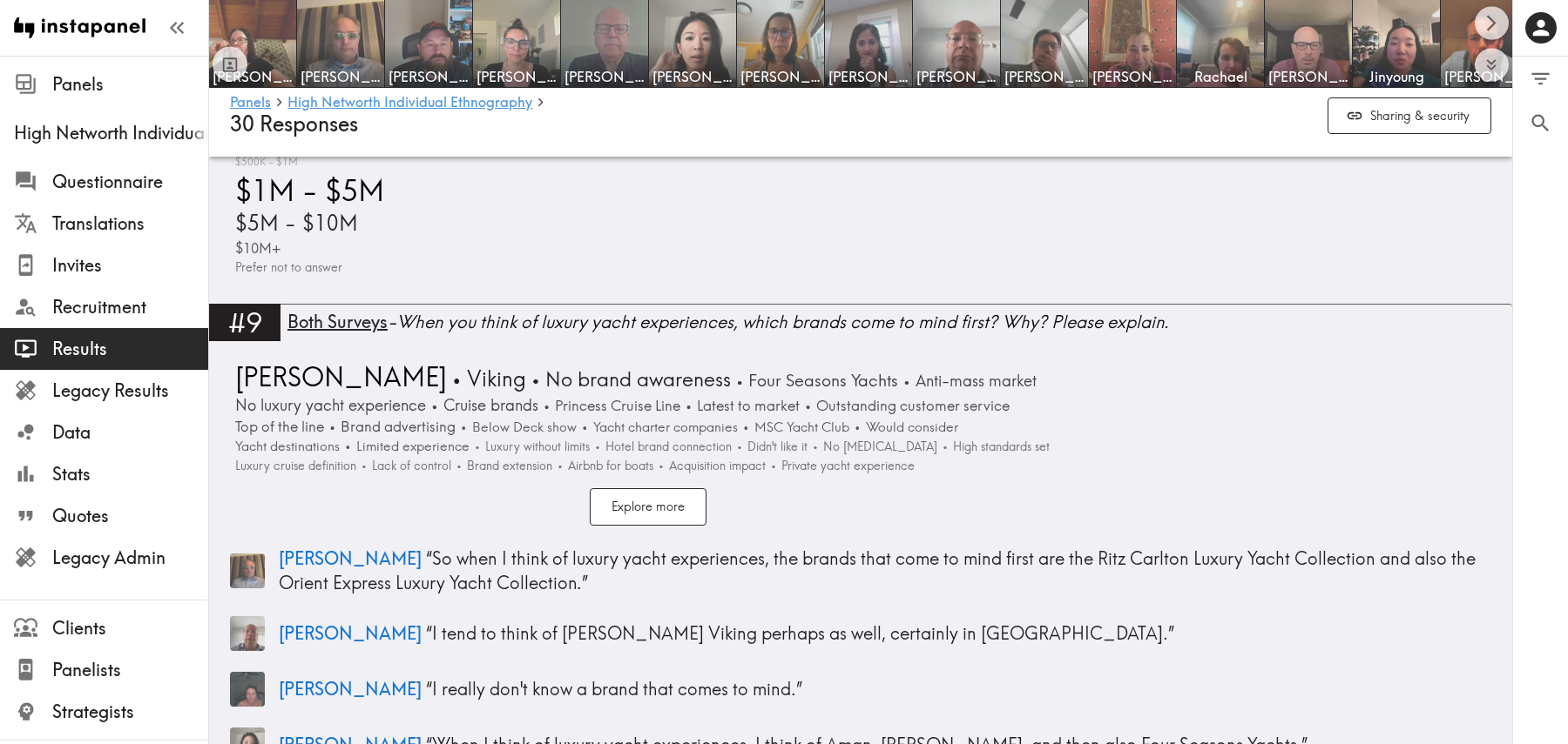
scroll to position [3226, 0]
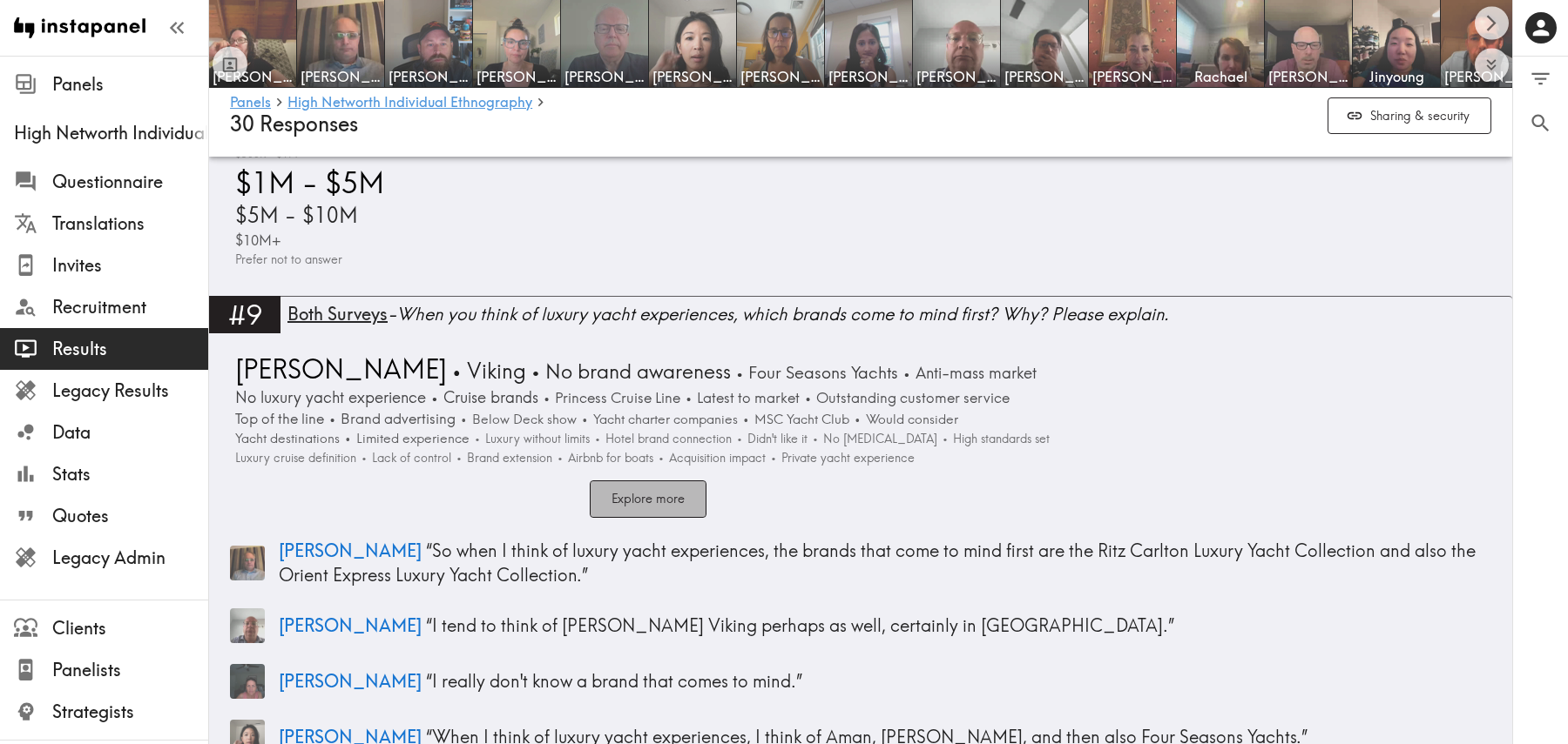
click at [654, 507] on button "Explore more" at bounding box center [648, 499] width 117 height 38
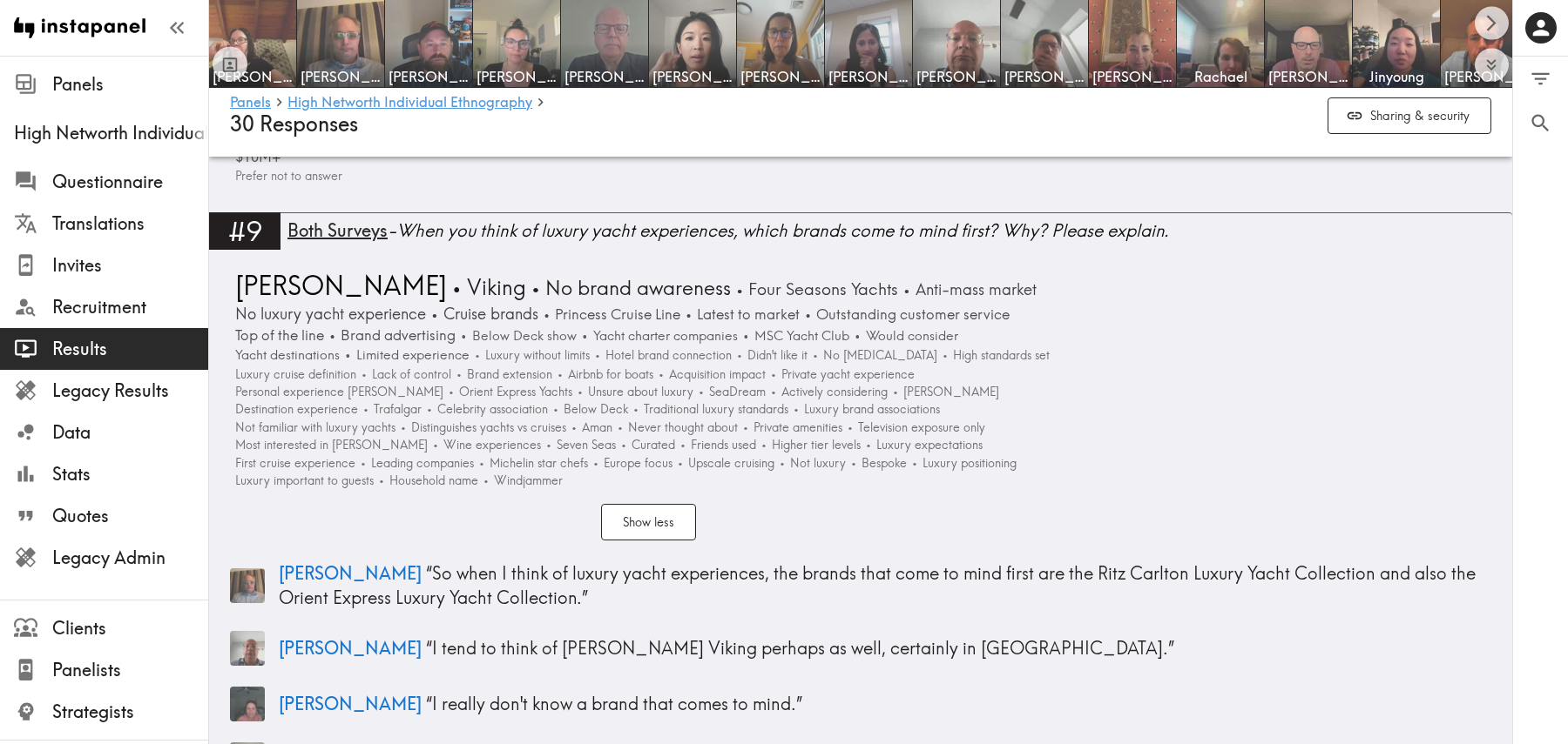
scroll to position [3074, 0]
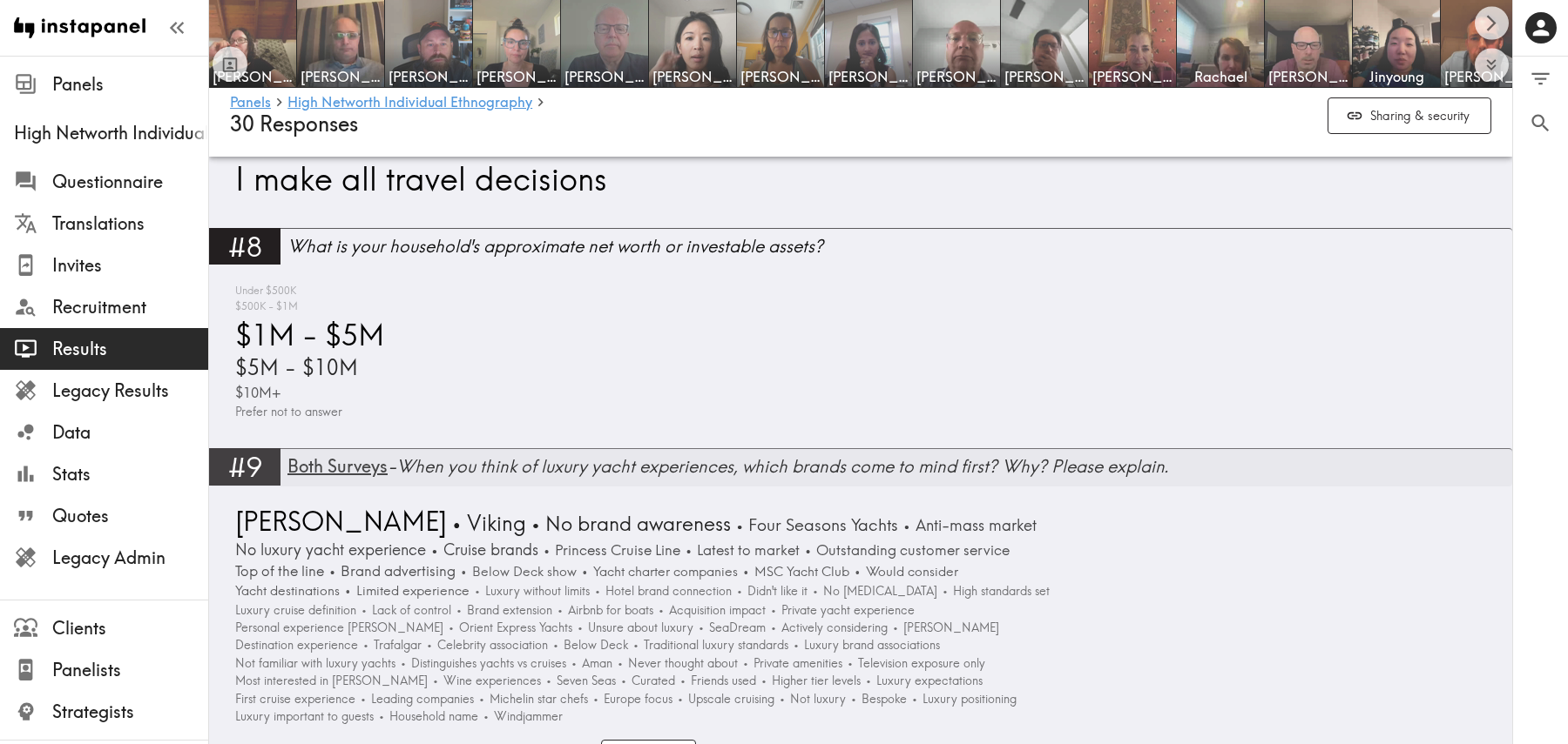
click at [1032, 465] on div "Both Surveys - When you think of luxury yacht experiences, which brands come to…" at bounding box center [900, 466] width 1225 height 24
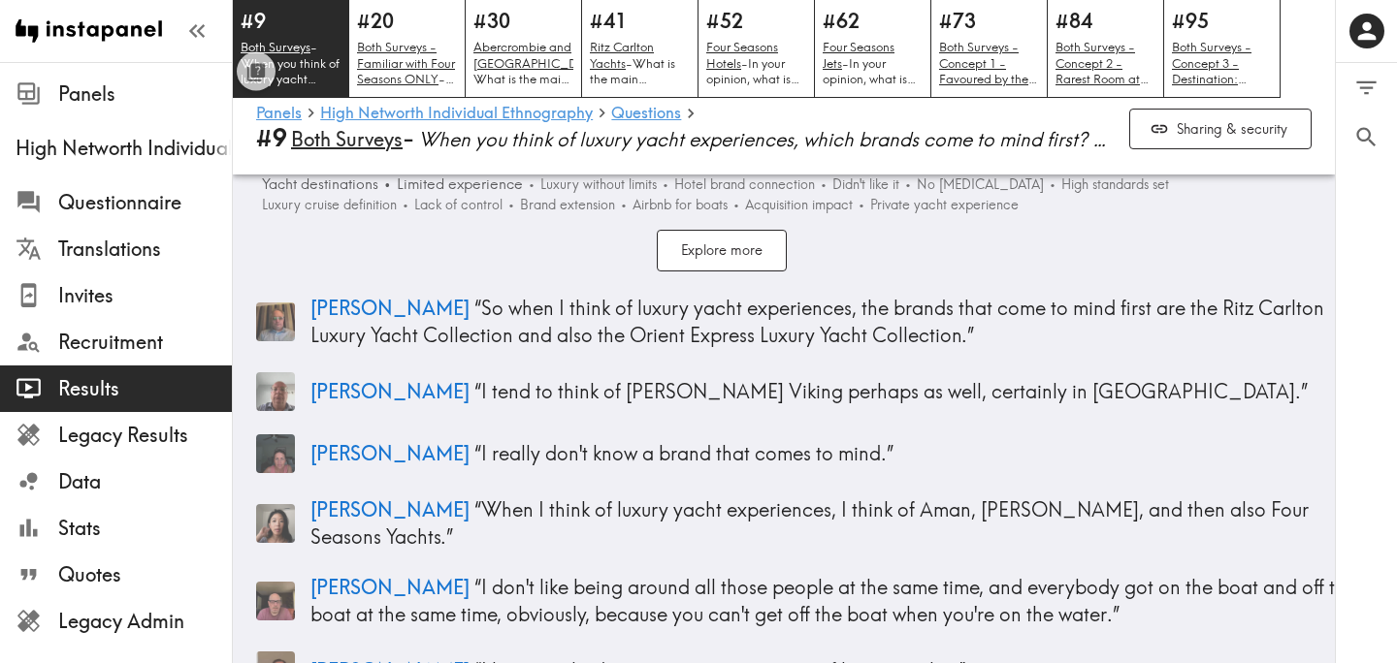
scroll to position [126, 0]
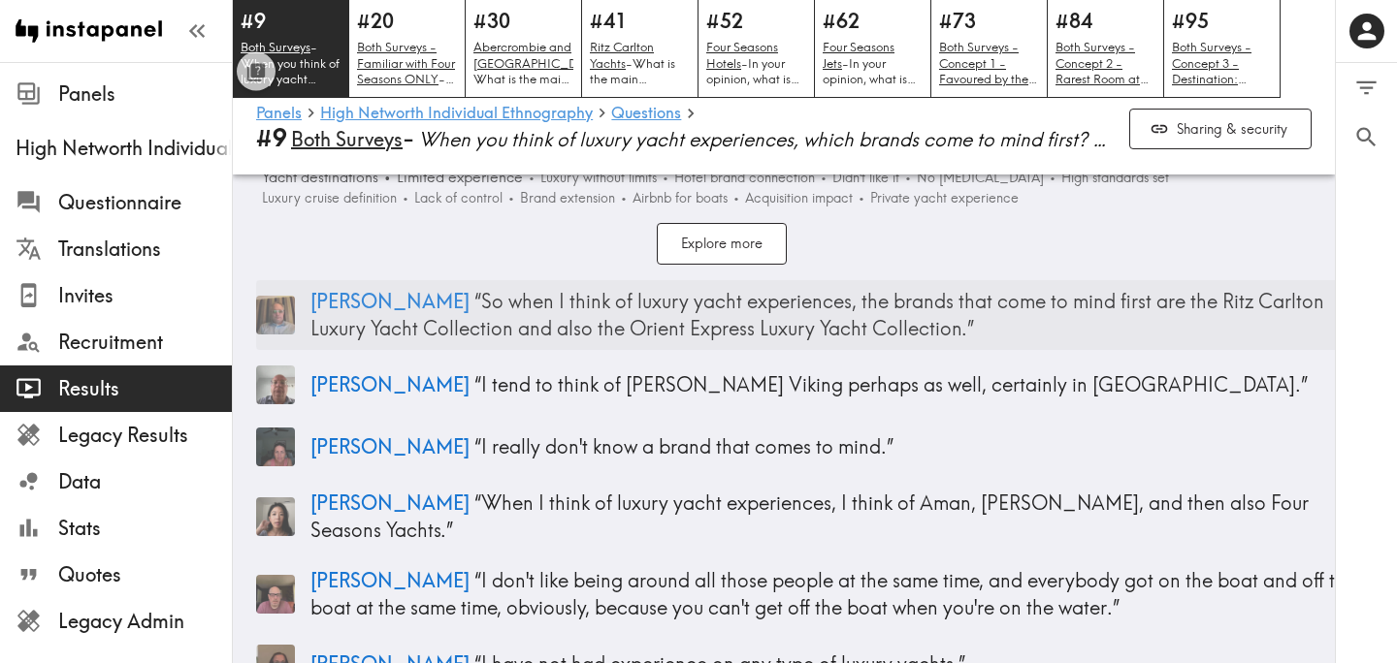
click at [866, 312] on p "Paul “ So when I think of luxury yacht experiences, the brands that come to min…" at bounding box center [834, 315] width 1048 height 54
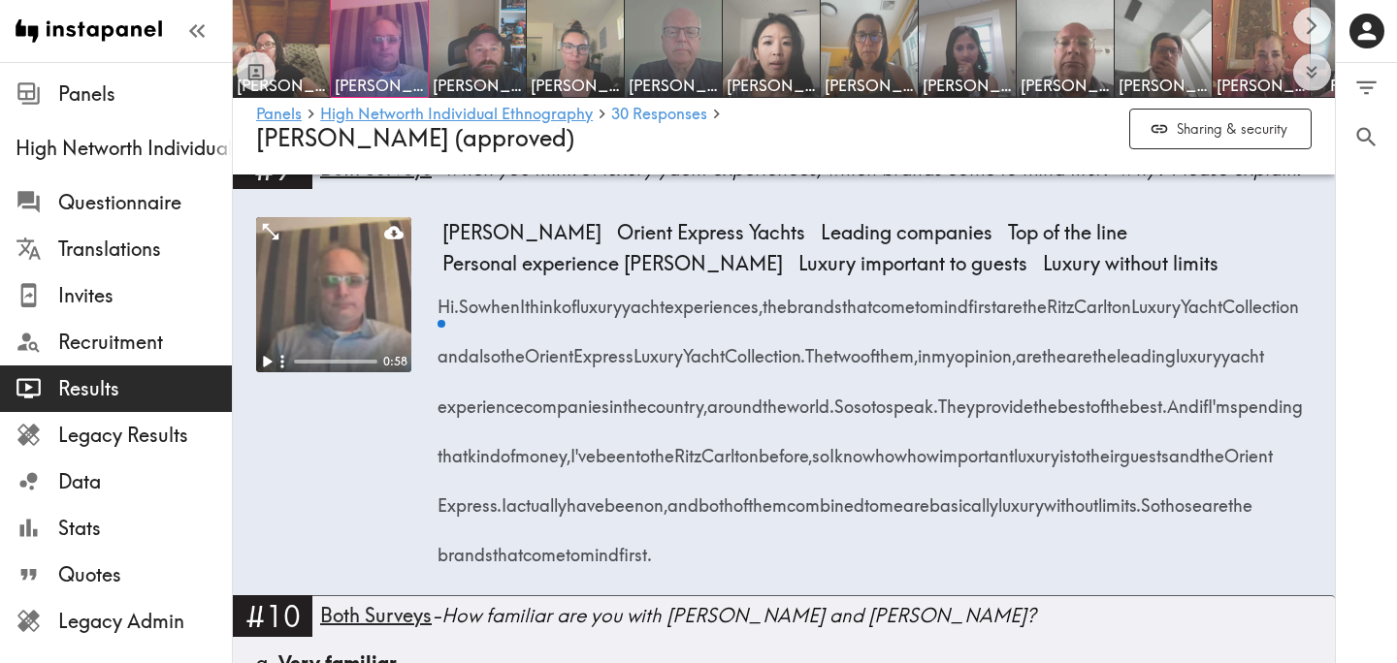
scroll to position [1680, 0]
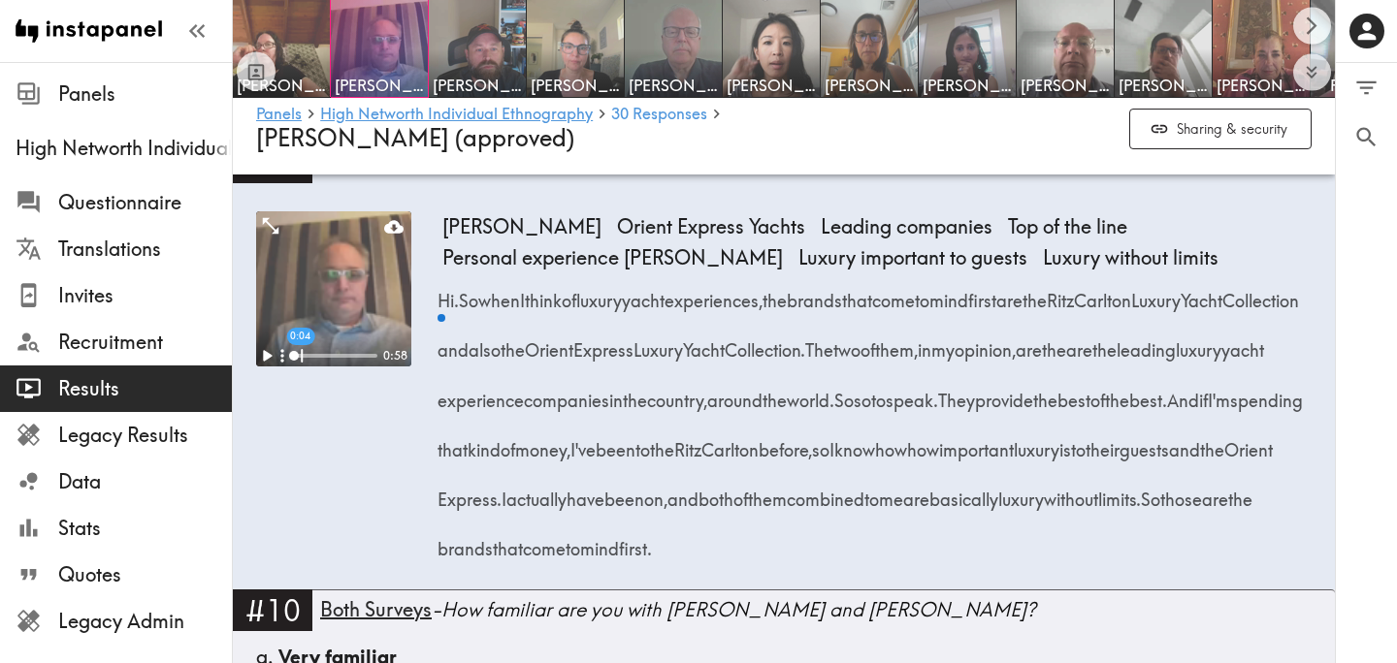
drag, startPoint x: 838, startPoint y: 304, endPoint x: 971, endPoint y: 356, distance: 142.8
click at [971, 356] on span "So when I think of luxury yacht experiences, the brands that come to mind first…" at bounding box center [872, 325] width 861 height 74
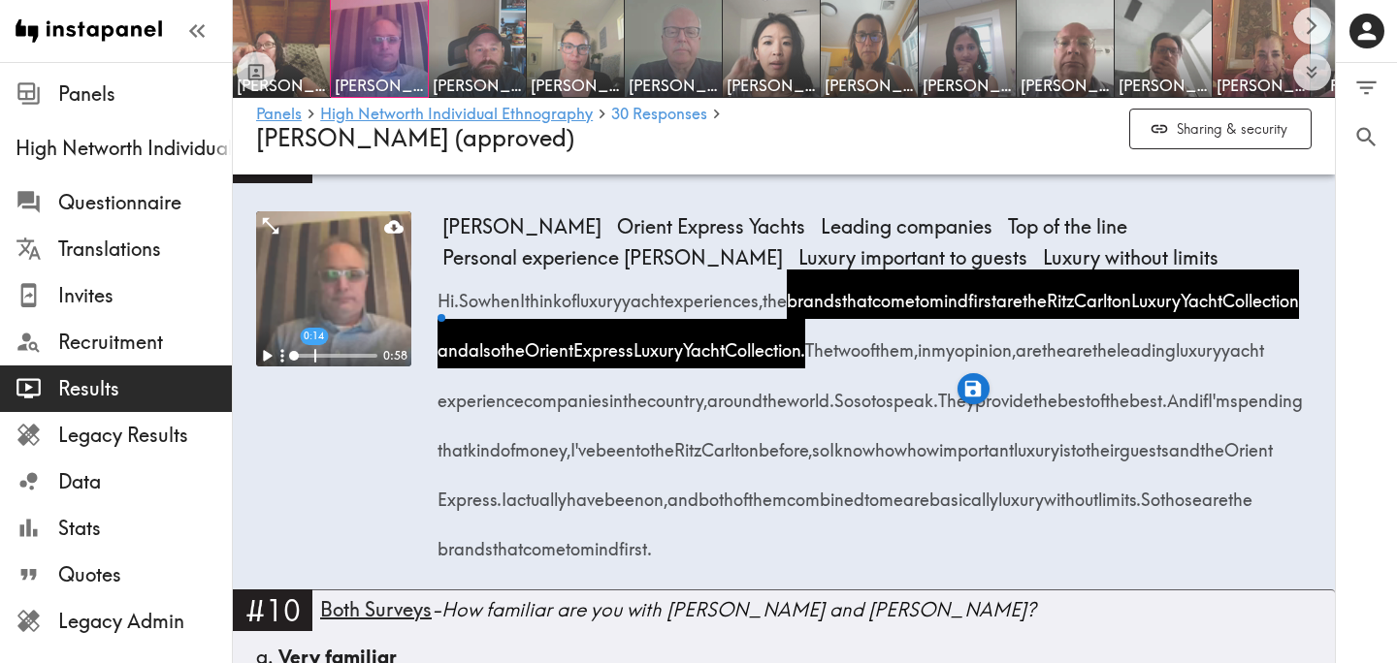
drag, startPoint x: 977, startPoint y: 348, endPoint x: 1103, endPoint y: 355, distance: 126.3
click at [1103, 355] on span "The two of them, in my opinion, are the are the leading luxury yacht experience…" at bounding box center [855, 375] width 826 height 74
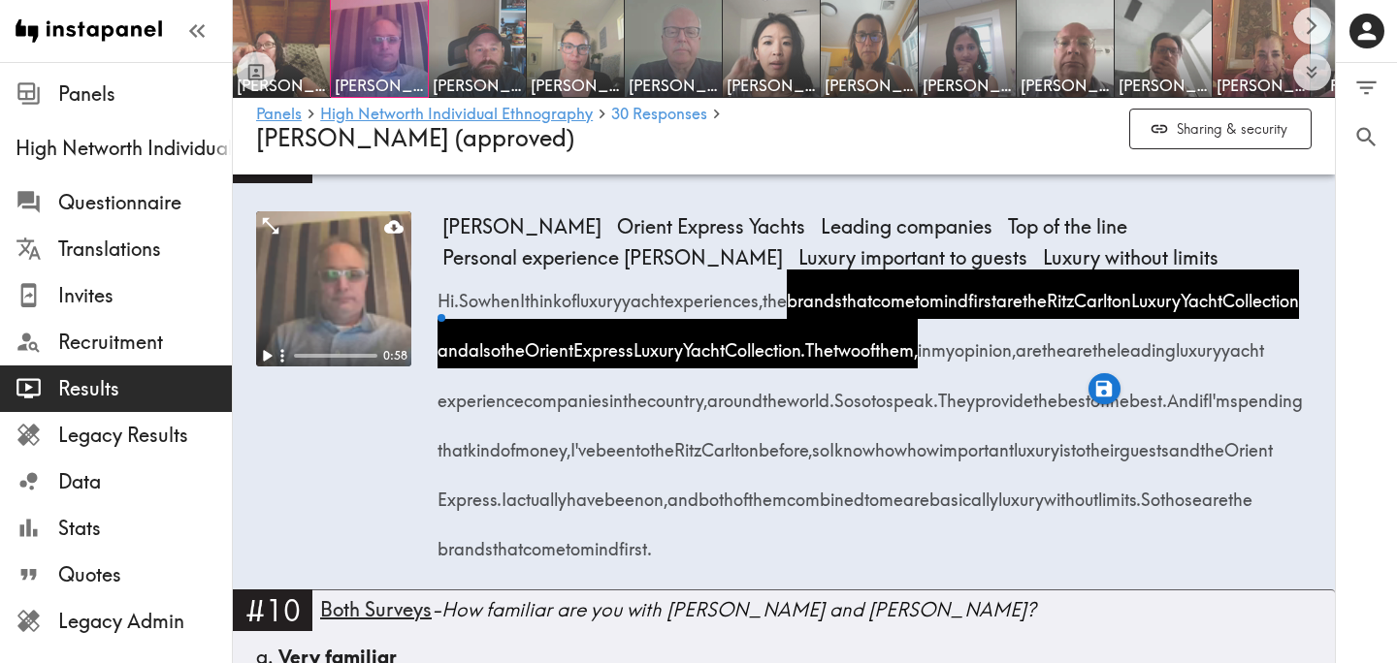
drag, startPoint x: 1279, startPoint y: 354, endPoint x: 1064, endPoint y: 404, distance: 221.2
click at [1064, 404] on div "Hi. So when I think of luxury yacht experiences, the brands that come to mind f…" at bounding box center [876, 419] width 869 height 298
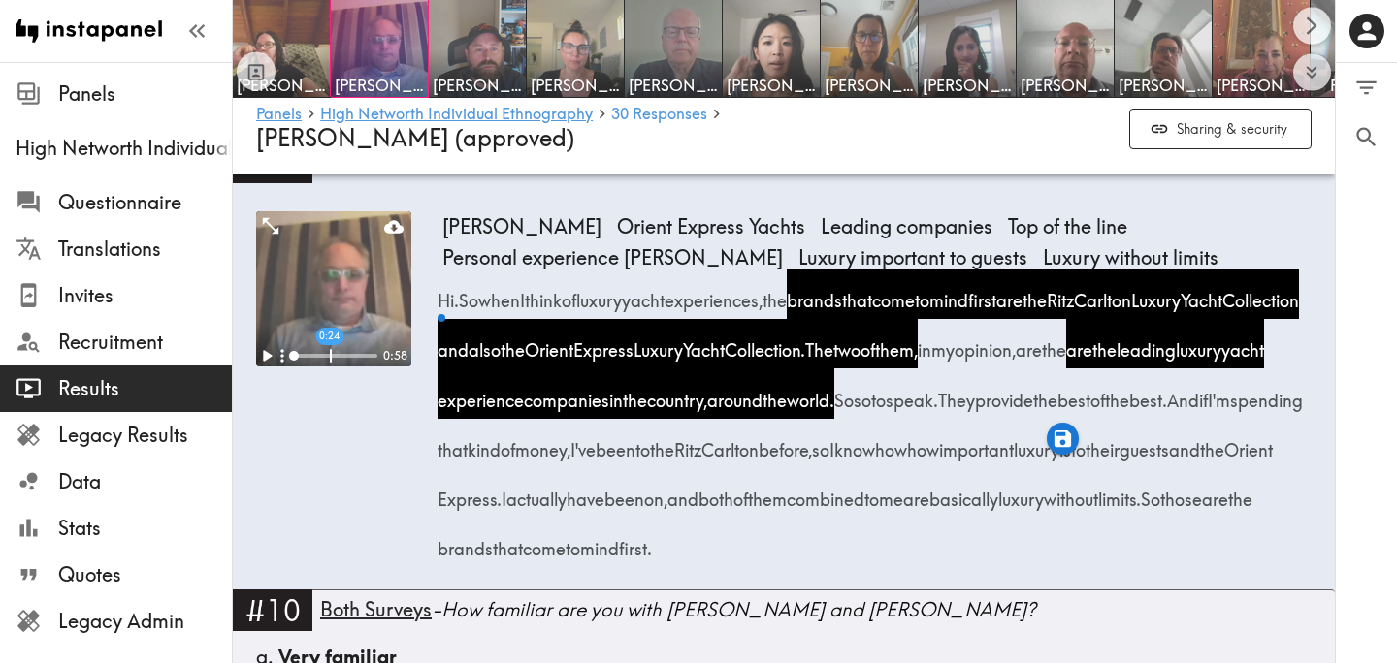
drag, startPoint x: 1187, startPoint y: 401, endPoint x: 595, endPoint y: 461, distance: 595.7
click at [595, 461] on div "Hi. So when I think of luxury yacht experiences, the brands that come to mind f…" at bounding box center [876, 419] width 869 height 298
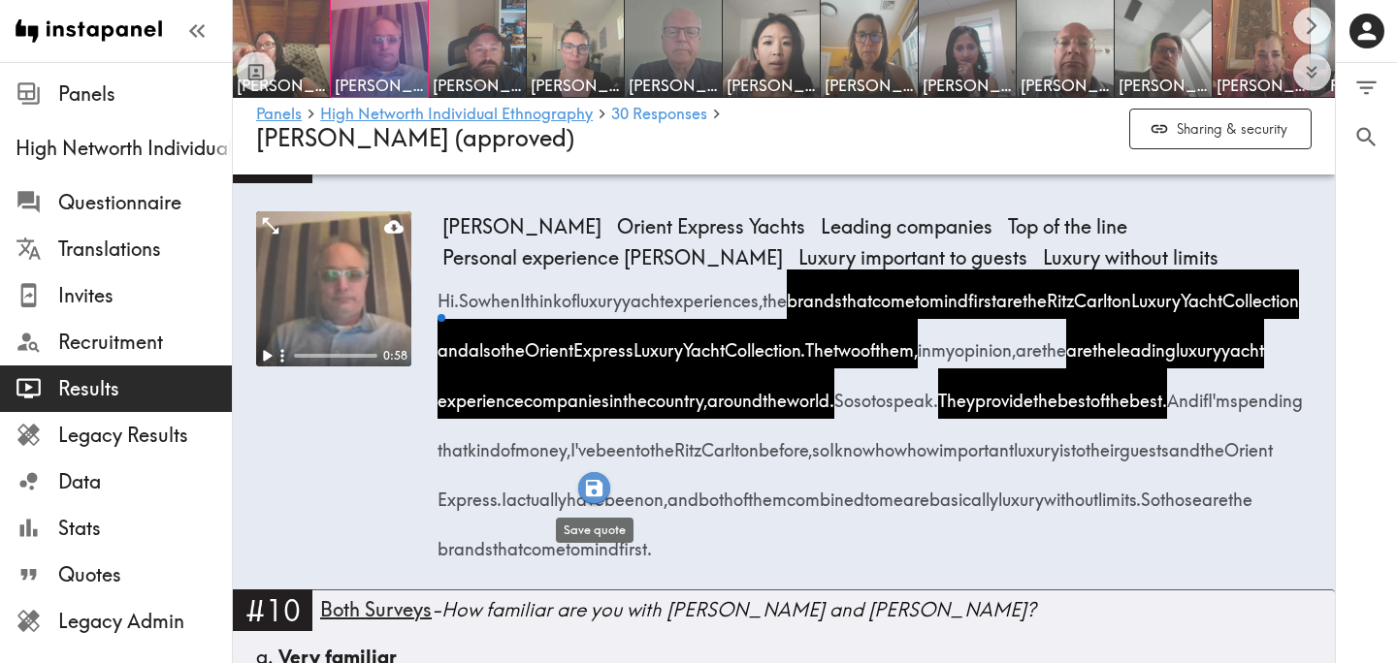
click at [597, 494] on icon "button" at bounding box center [594, 488] width 16 height 16
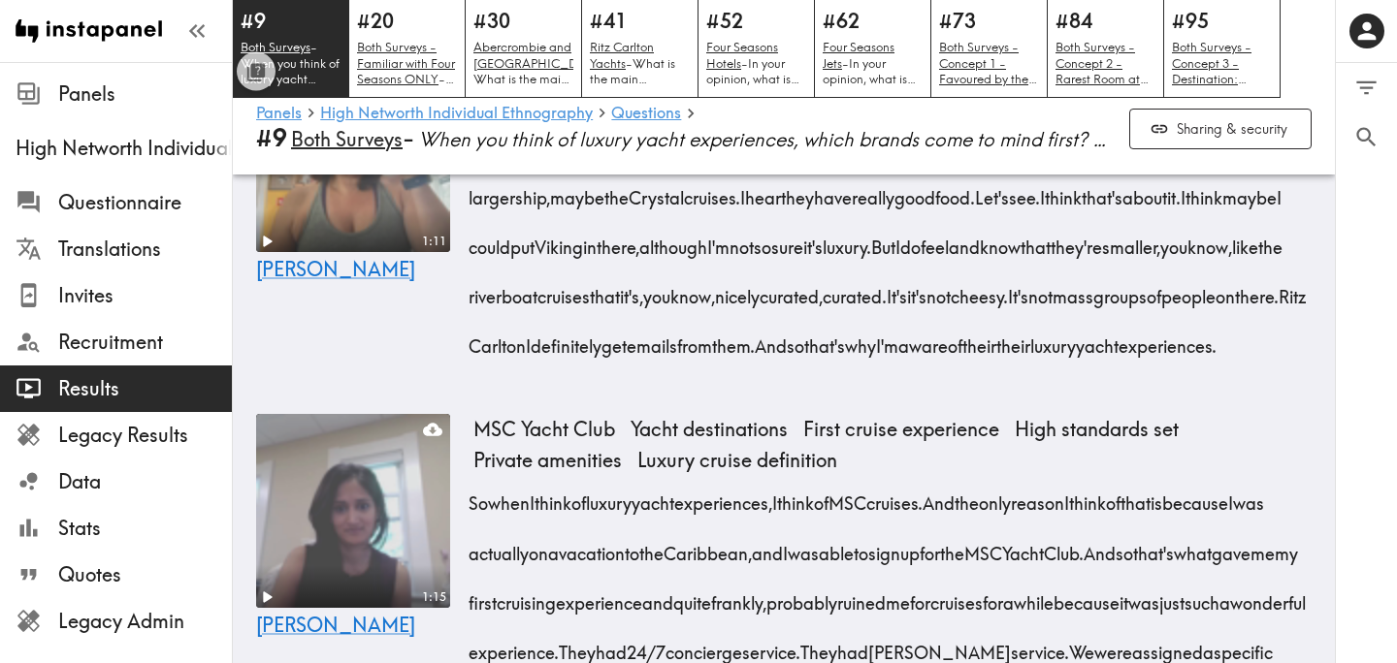
scroll to position [2568, 0]
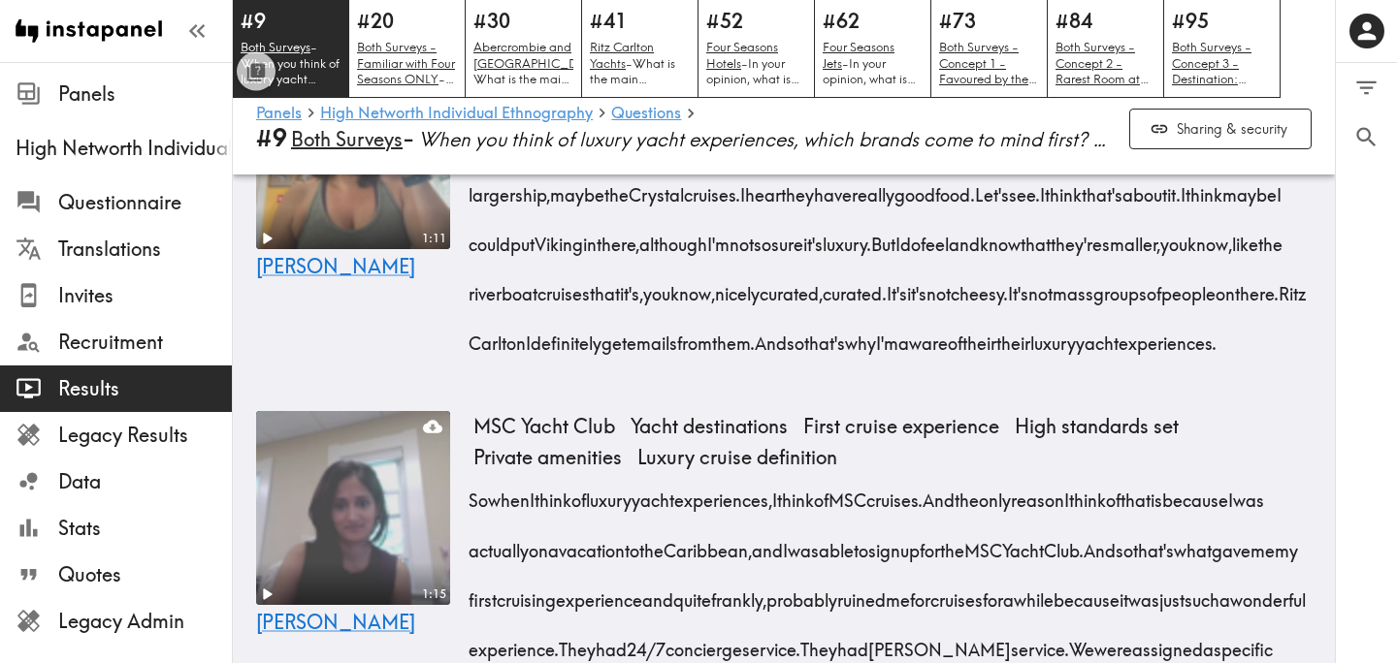
drag, startPoint x: 878, startPoint y: 302, endPoint x: 1147, endPoint y: 307, distance: 269.7
click at [1077, 156] on span "When I think of luxury yacht experiences, I definitely think of the Ritz Carlto…" at bounding box center [812, 144] width 529 height 24
drag, startPoint x: 1253, startPoint y: 303, endPoint x: 852, endPoint y: 350, distance: 404.4
click at [852, 350] on div "Hey there. When I think of luxury yacht experiences, I definitely think of the …" at bounding box center [892, 237] width 838 height 248
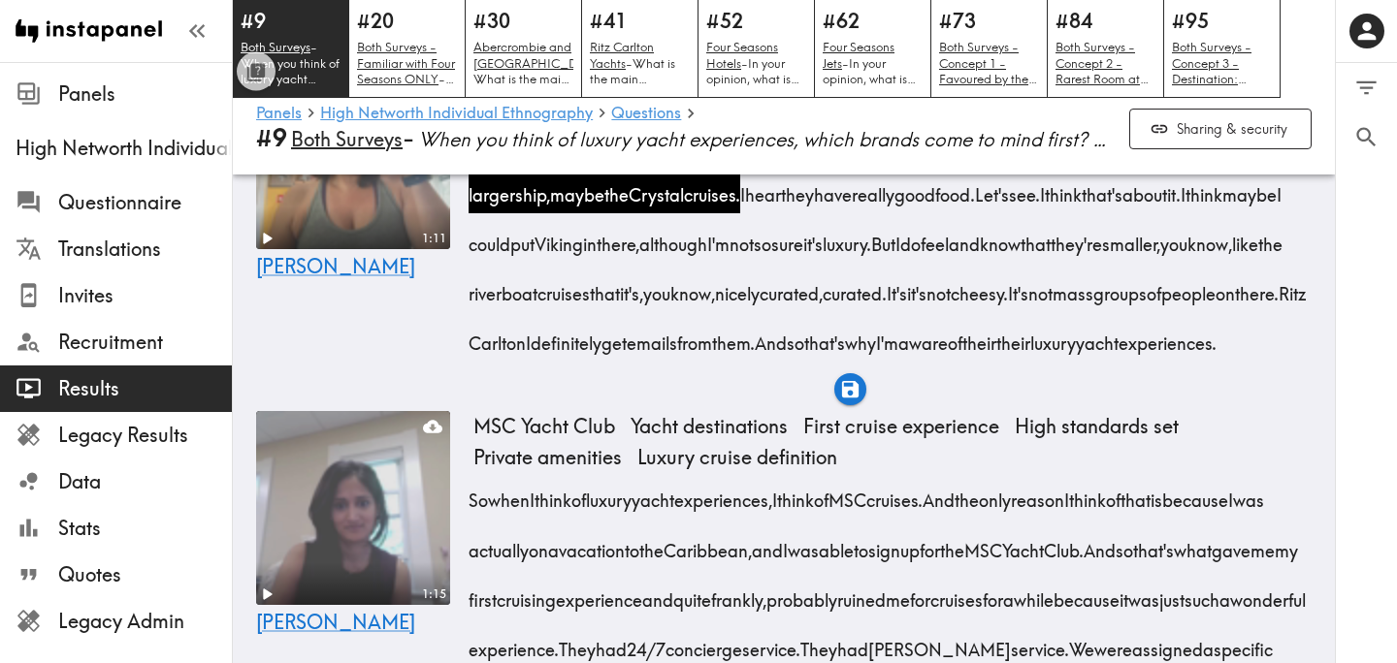
drag, startPoint x: 660, startPoint y: 404, endPoint x: 1118, endPoint y: 409, distance: 458.8
click at [1118, 362] on div "Hey there. When I think of luxury yacht experiences, I definitely think of the …" at bounding box center [892, 237] width 838 height 248
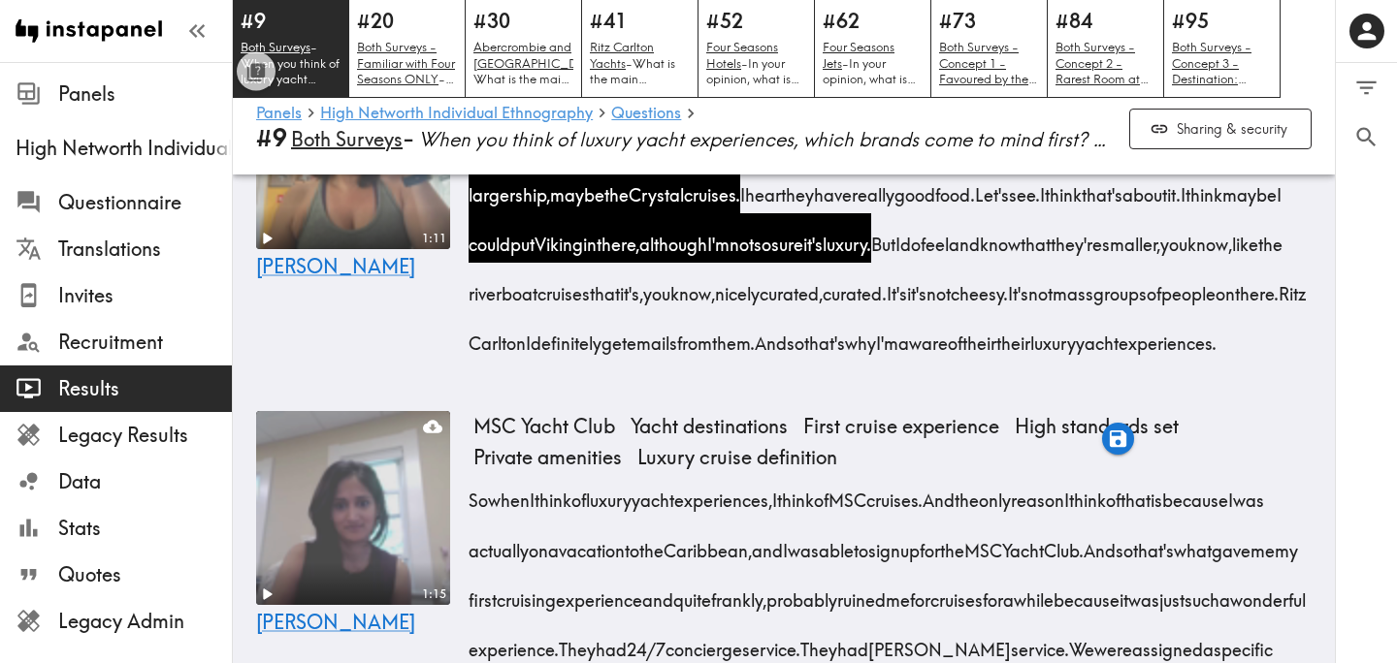
drag, startPoint x: 508, startPoint y: 454, endPoint x: 622, endPoint y: 461, distance: 113.7
click at [622, 306] on span "But I do feel and know that they're smaller, you know, like the riverboat cruis…" at bounding box center [880, 269] width 814 height 74
drag, startPoint x: 708, startPoint y: 453, endPoint x: 897, endPoint y: 461, distance: 189.3
click at [897, 306] on span "But I do feel and know that they're smaller, you know, like the riverboat cruis…" at bounding box center [880, 269] width 814 height 74
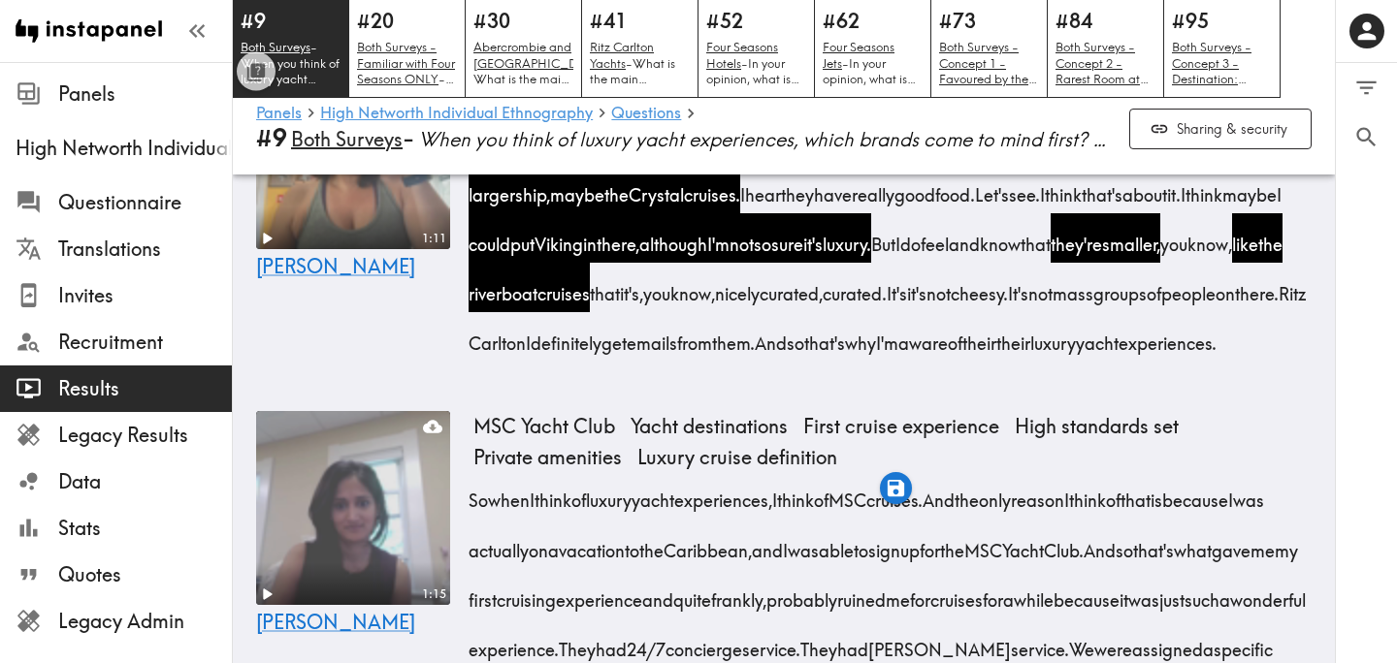
drag, startPoint x: 1045, startPoint y: 453, endPoint x: 1157, endPoint y: 456, distance: 112.6
click at [1157, 306] on span "But I do feel and know that they're smaller, you know, like the riverboat cruis…" at bounding box center [880, 269] width 814 height 74
drag, startPoint x: 469, startPoint y: 504, endPoint x: 867, endPoint y: 511, distance: 397.7
click at [867, 362] on div "Hey there. When I think of luxury yacht experiences, I definitely think of the …" at bounding box center [892, 237] width 838 height 248
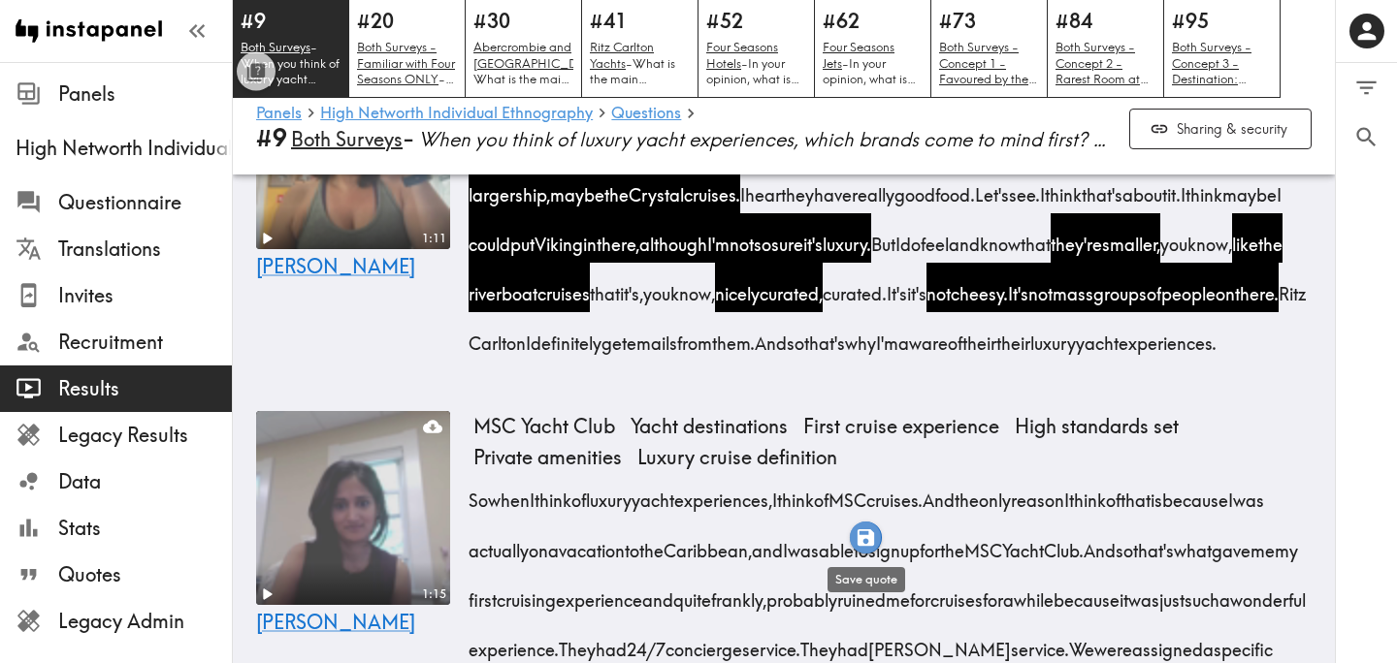
click at [868, 542] on icon "button" at bounding box center [865, 538] width 16 height 16
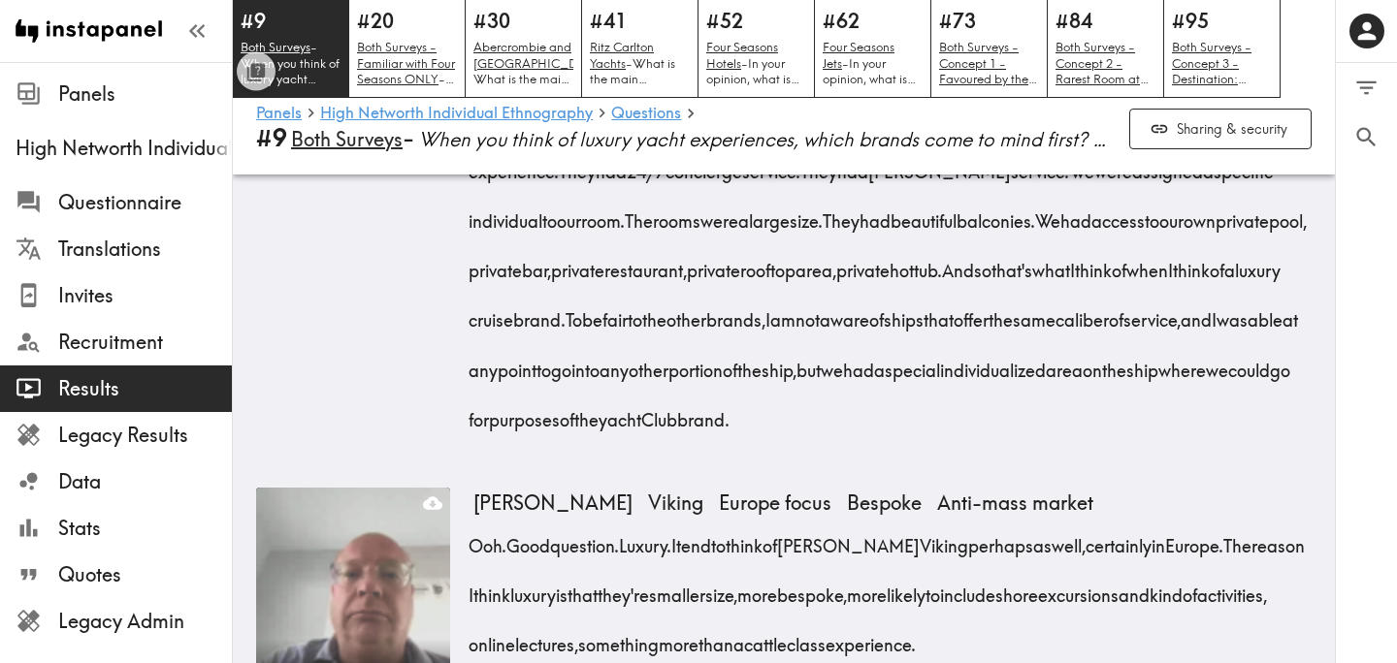
scroll to position [3038, 0]
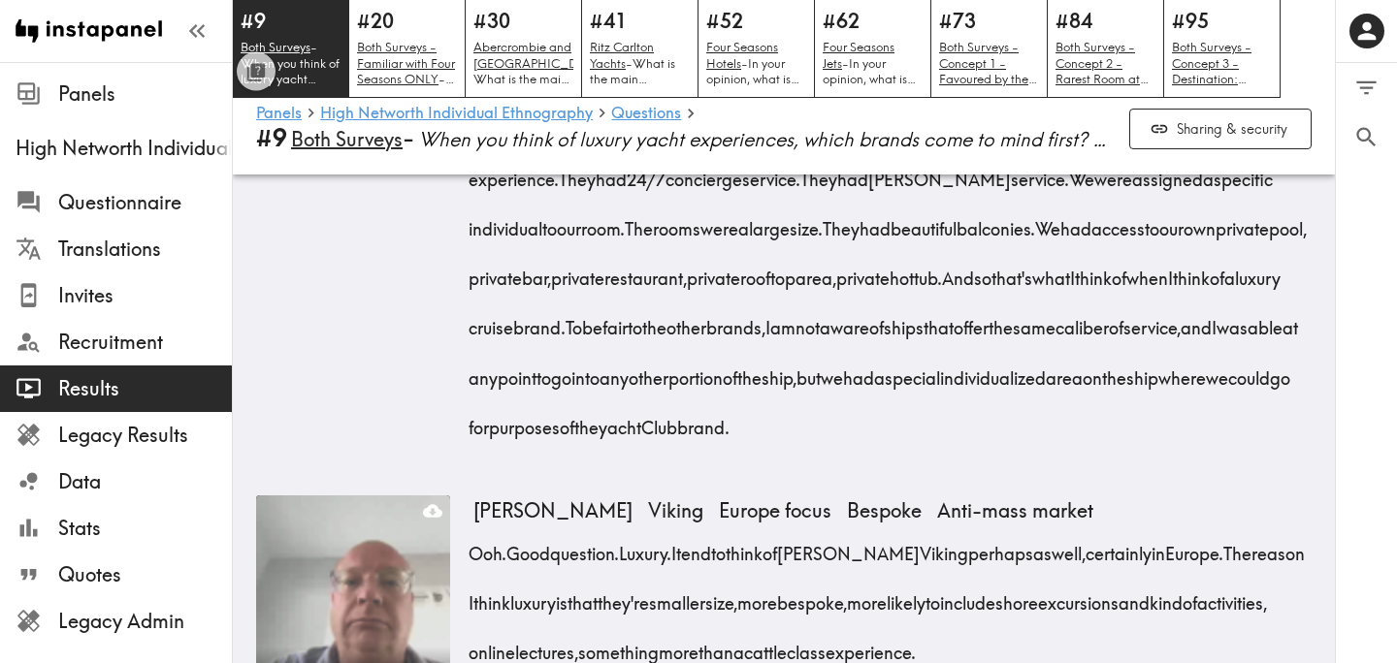
drag, startPoint x: 880, startPoint y: 237, endPoint x: 908, endPoint y: 391, distance: 156.8
click at [908, 391] on div "So when I think of luxury yacht experiences, I think of MSC cruises. And the on…" at bounding box center [892, 222] width 838 height 447
drag, startPoint x: 989, startPoint y: 387, endPoint x: 1172, endPoint y: 394, distance: 182.5
click at [805, 191] on span "They had 24/7 concierge service." at bounding box center [685, 179] width 242 height 24
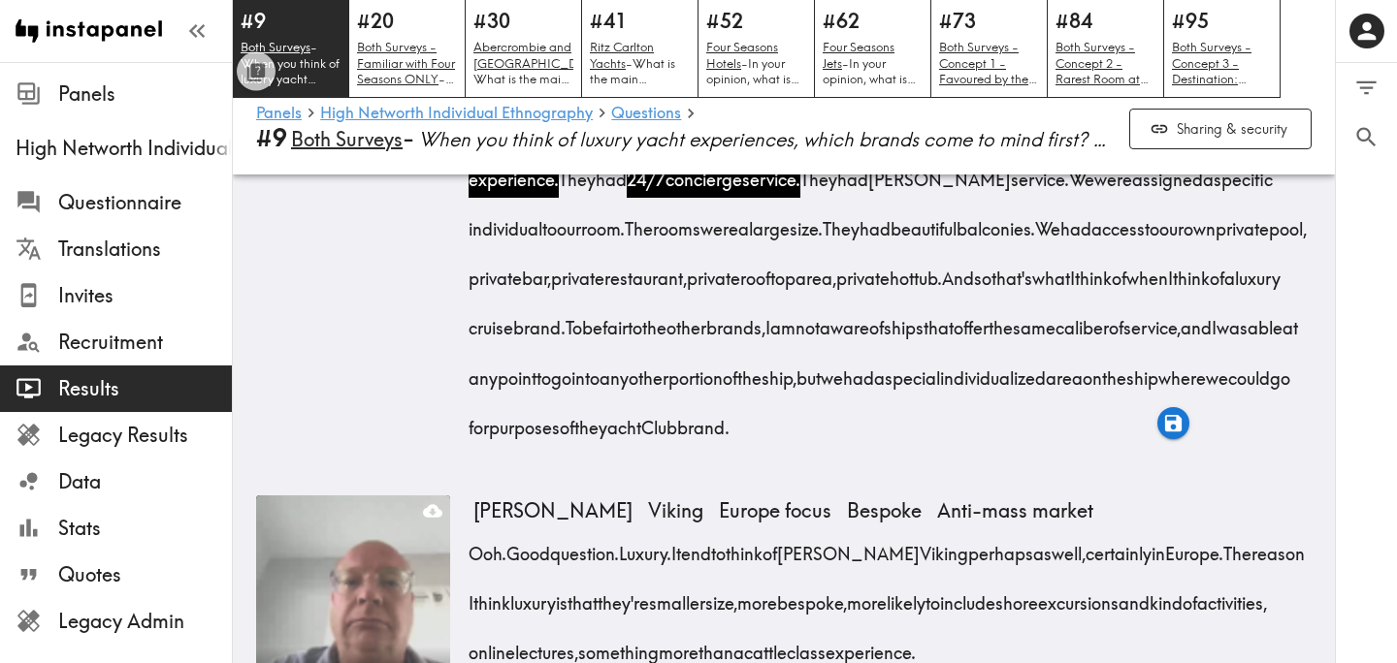
drag, startPoint x: 1254, startPoint y: 386, endPoint x: 1142, endPoint y: 543, distance: 193.3
click at [1142, 446] on div "So when I think of luxury yacht experiences, I think of MSC cruises. And the on…" at bounding box center [892, 222] width 838 height 447
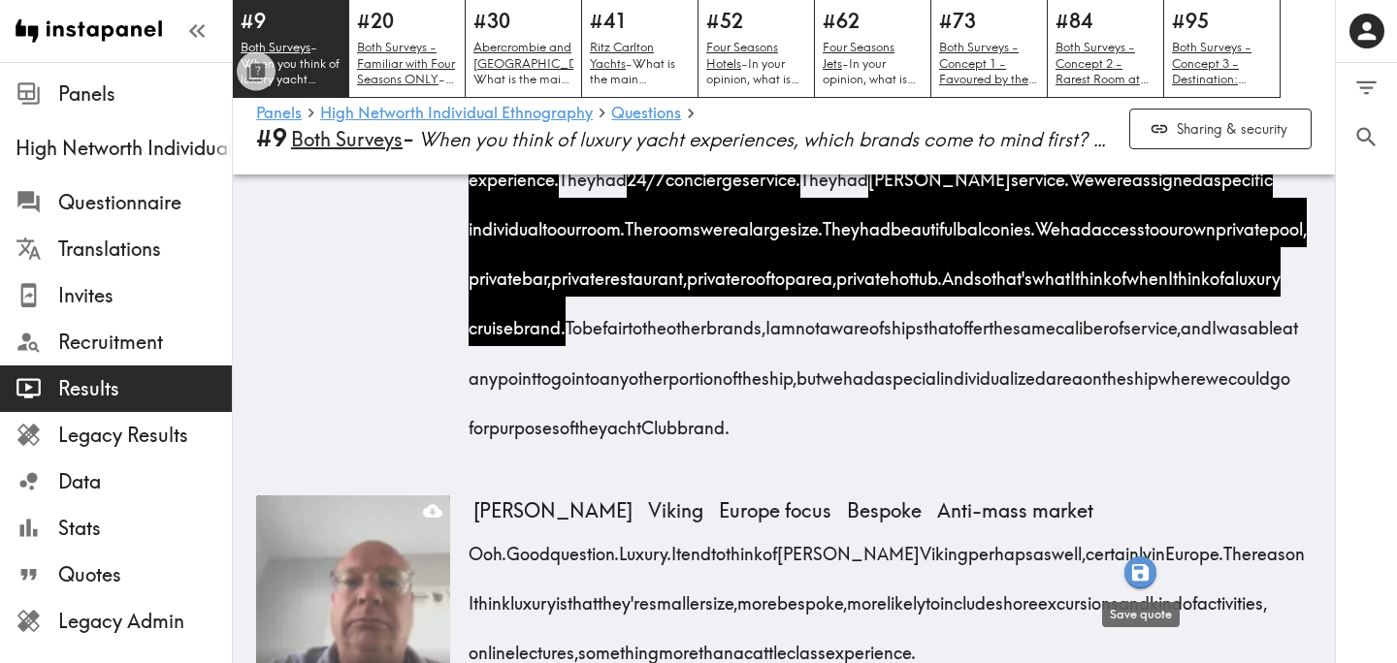
click at [1144, 573] on icon "button" at bounding box center [1140, 573] width 16 height 16
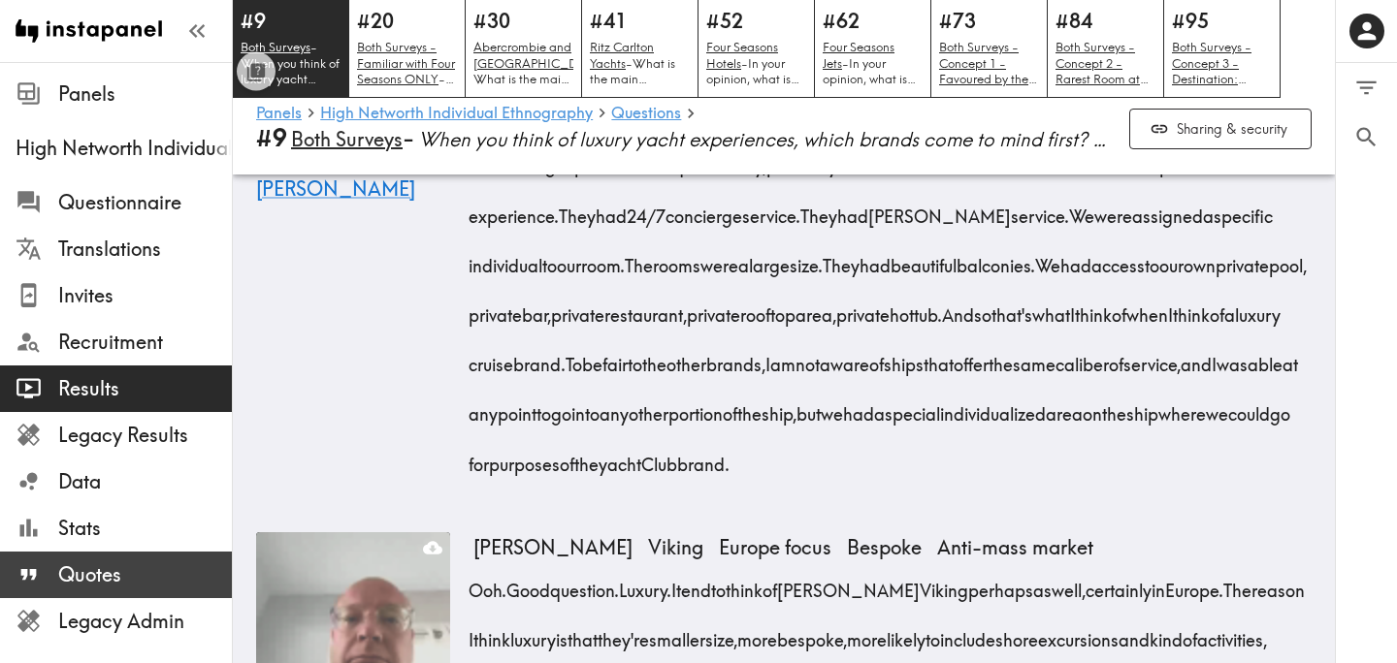
scroll to position [3075, 0]
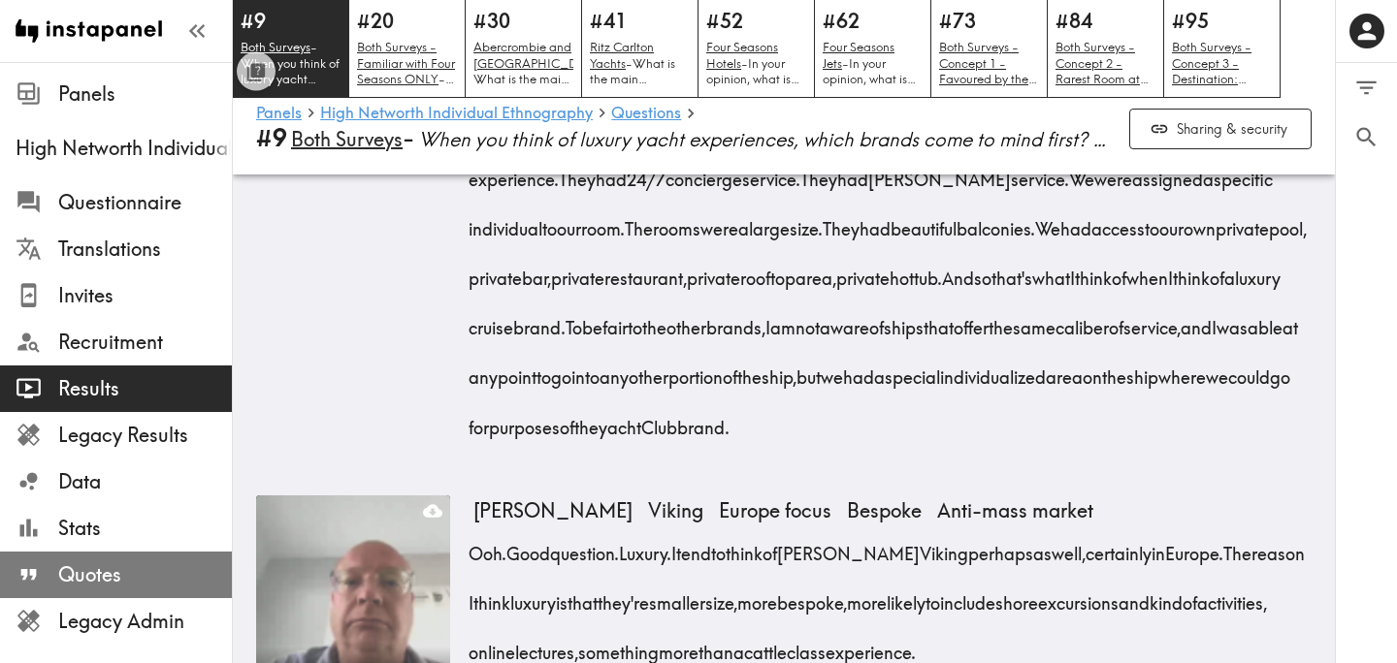
click at [152, 568] on span "Quotes" at bounding box center [145, 575] width 174 height 27
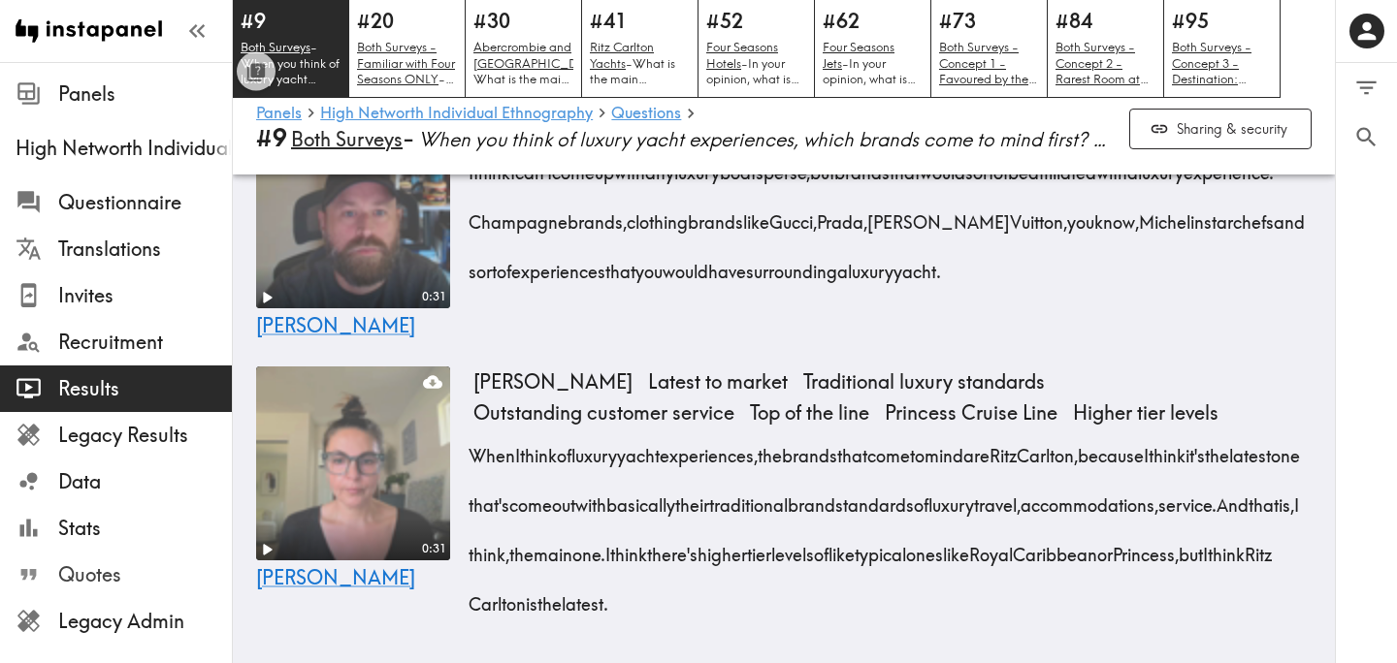
scroll to position [1422, 0]
drag, startPoint x: 471, startPoint y: 259, endPoint x: 1086, endPoint y: 361, distance: 623.3
click at [1086, 292] on div "I think I can't come up with any luxury boats per se, but brands that would sor…" at bounding box center [892, 217] width 838 height 149
click at [1070, 398] on icon "button" at bounding box center [1073, 394] width 16 height 16
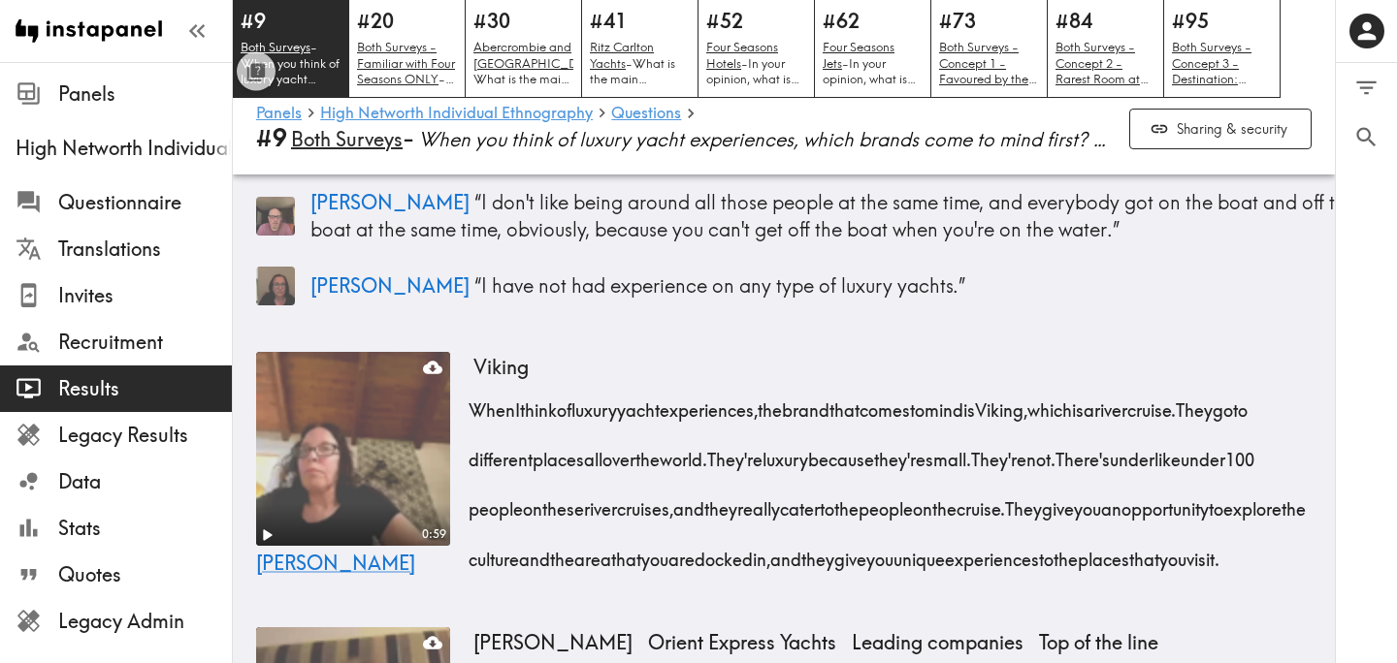
scroll to position [478, 0]
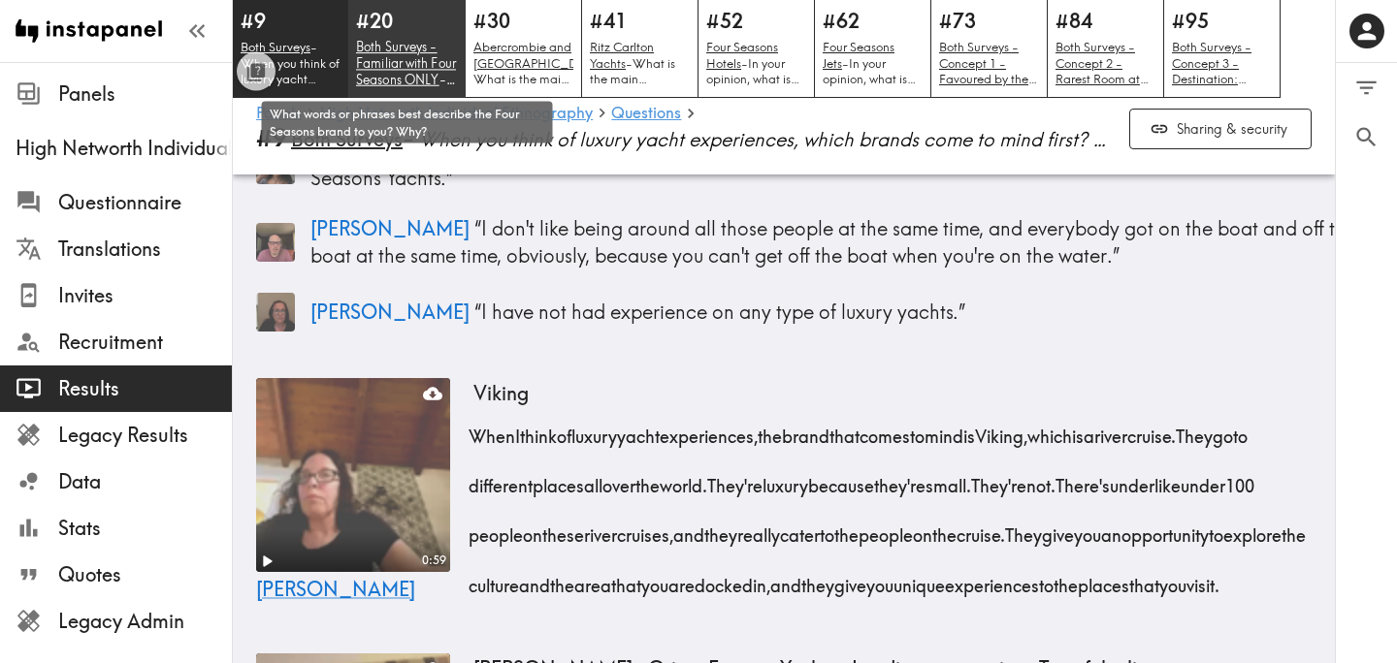
click at [414, 63] on u "Both Surveys - Familiar with Four Seasons ONLY" at bounding box center [406, 63] width 100 height 48
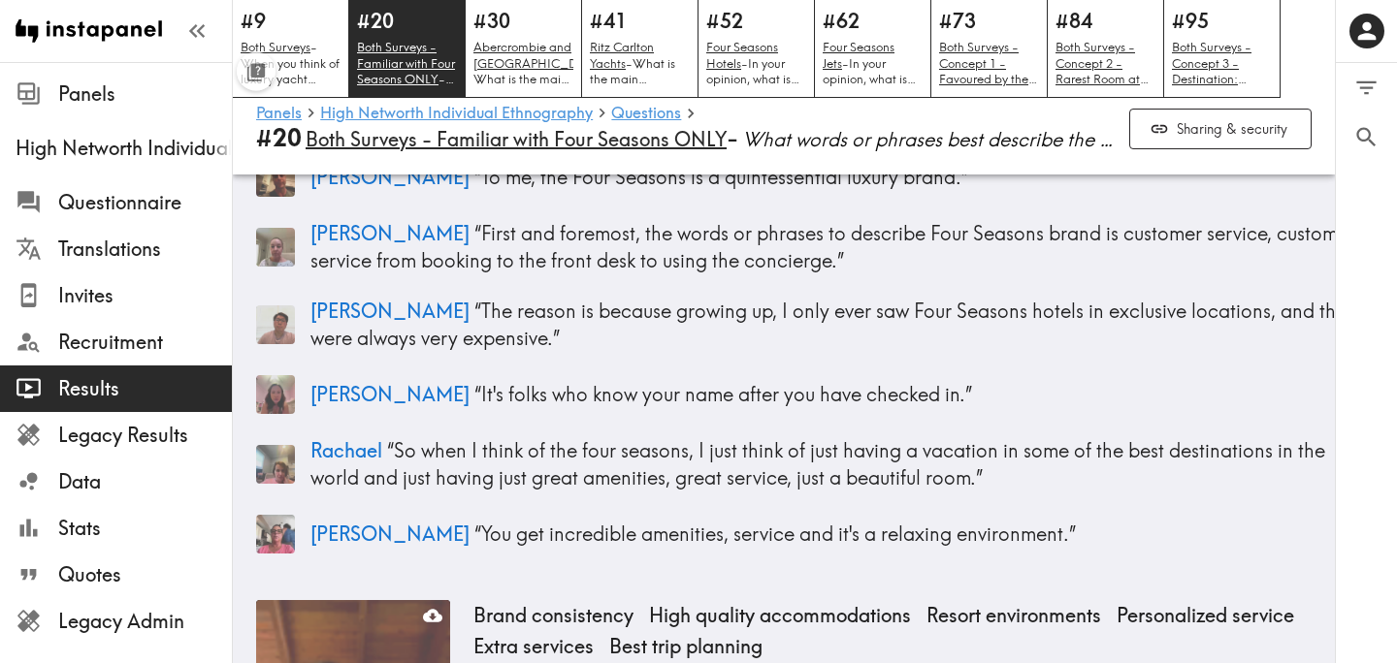
scroll to position [285, 0]
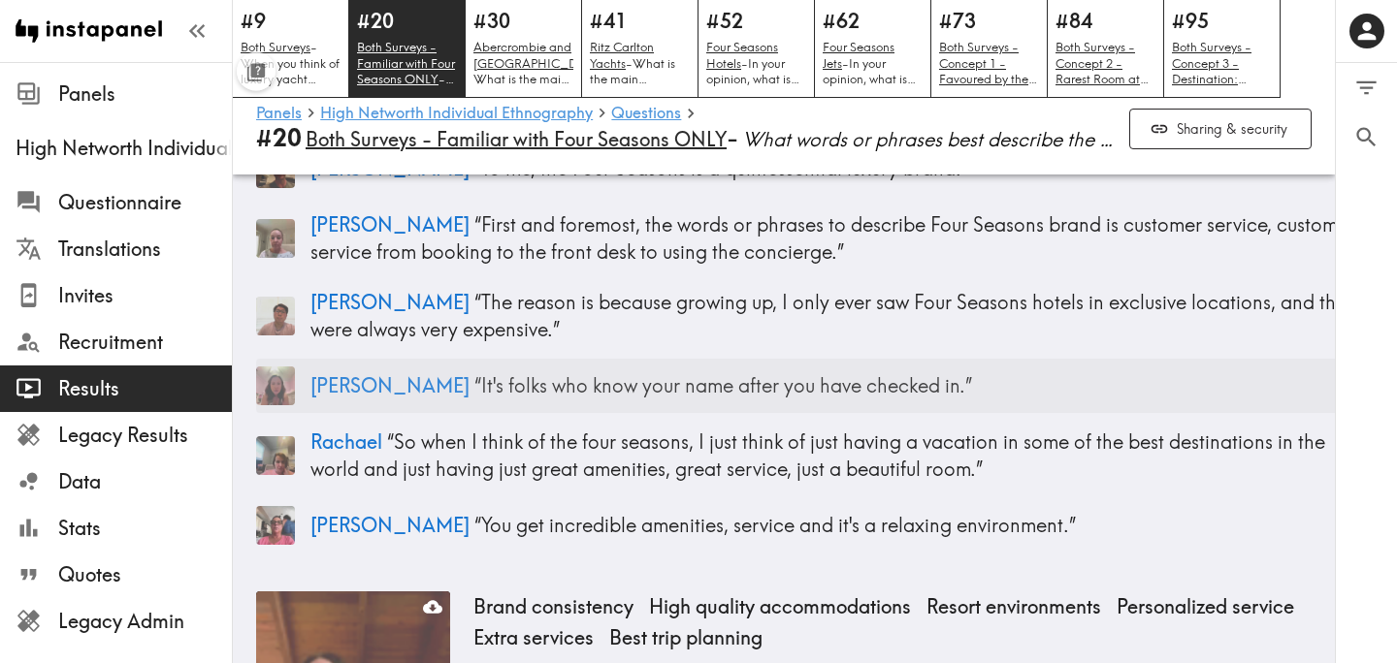
click at [464, 386] on p "Kristi “ It's folks who know your name after you have checked in. ”" at bounding box center [834, 385] width 1048 height 27
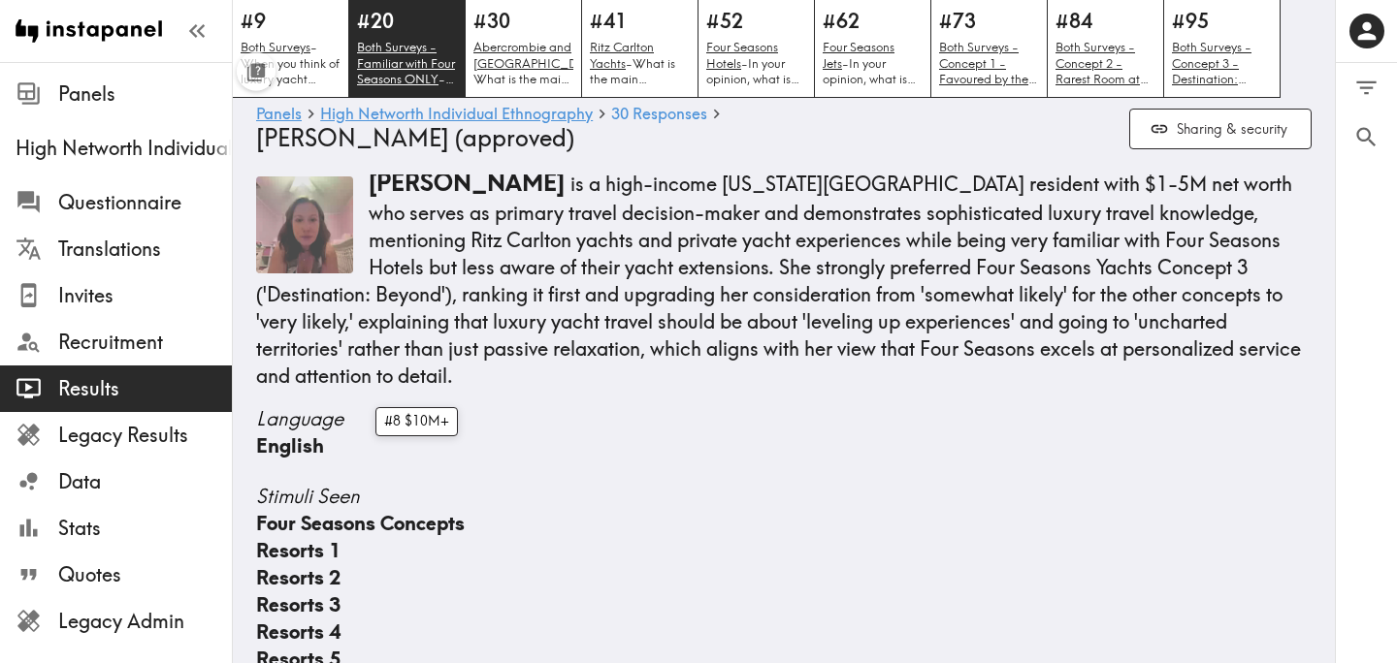
scroll to position [3457, 0]
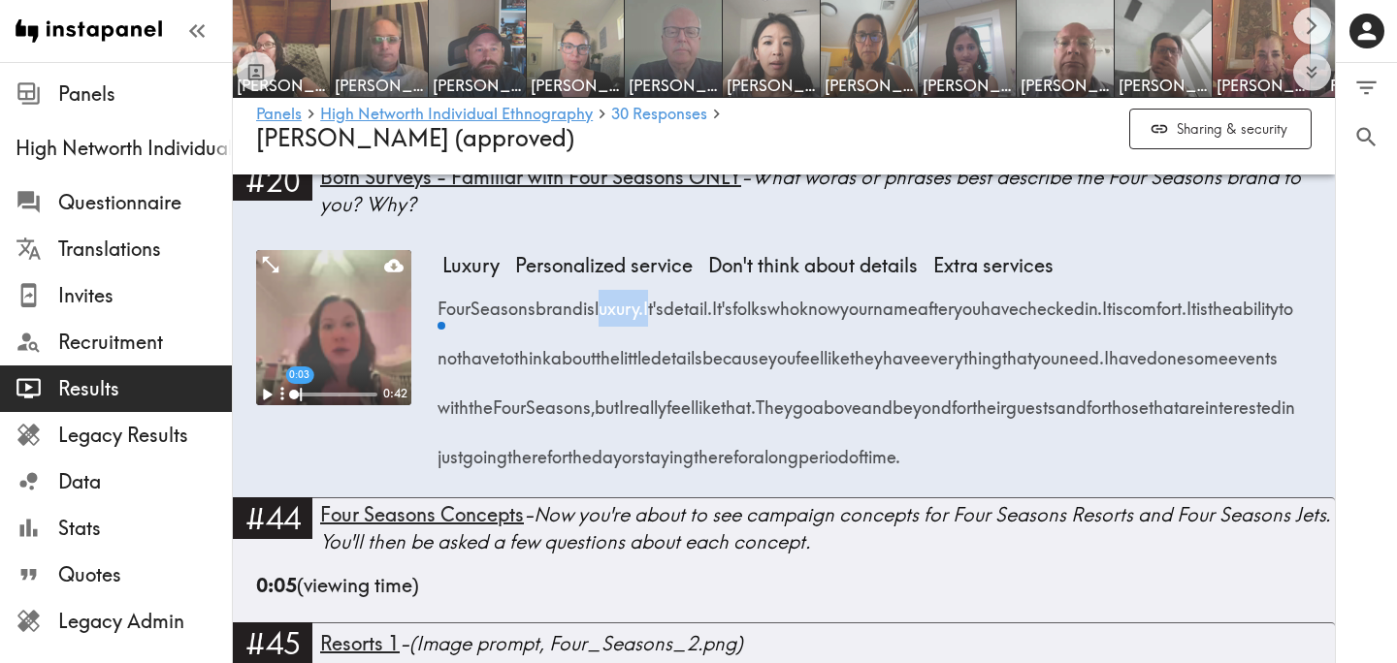
drag, startPoint x: 616, startPoint y: 333, endPoint x: 668, endPoint y: 339, distance: 52.8
click at [668, 339] on div "Four Seasons brand is luxury. It's detail. It's folks who know your name after …" at bounding box center [876, 376] width 869 height 199
click at [495, 235] on link "#20 Both Surveys - Familiar with Four Seasons ONLY - What words or phrases best…" at bounding box center [784, 197] width 1102 height 75
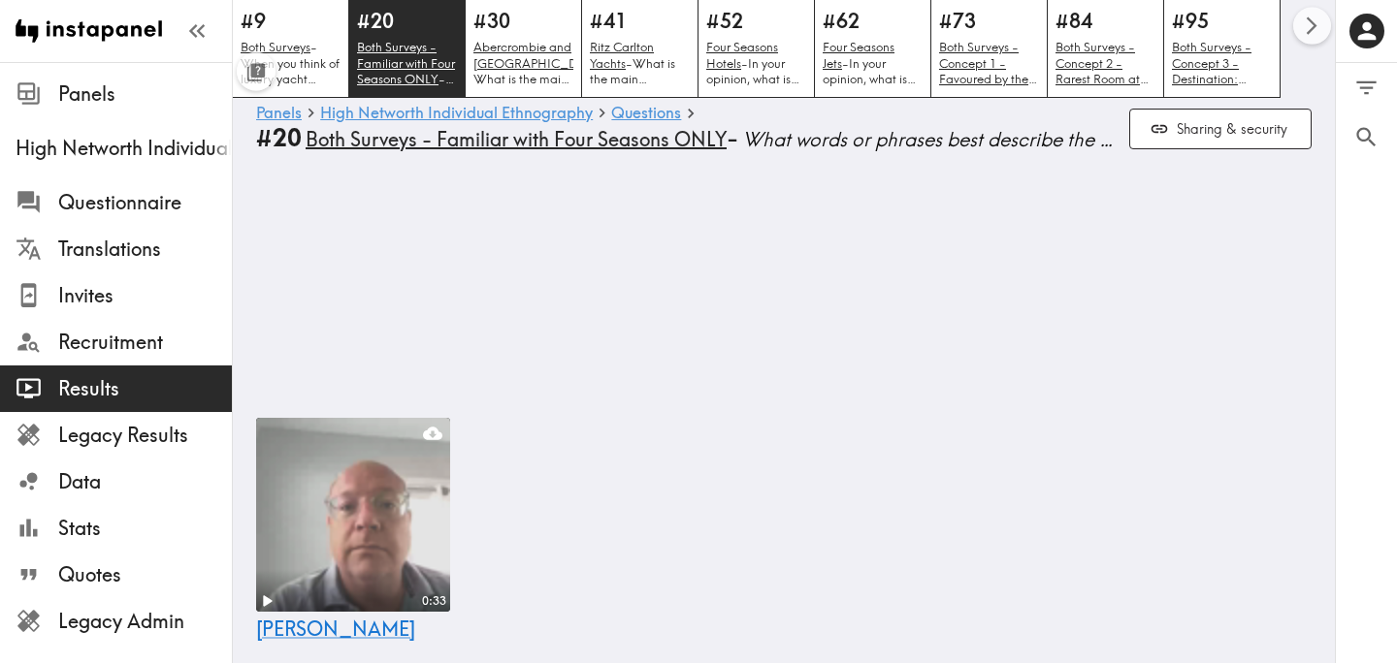
scroll to position [8244, 0]
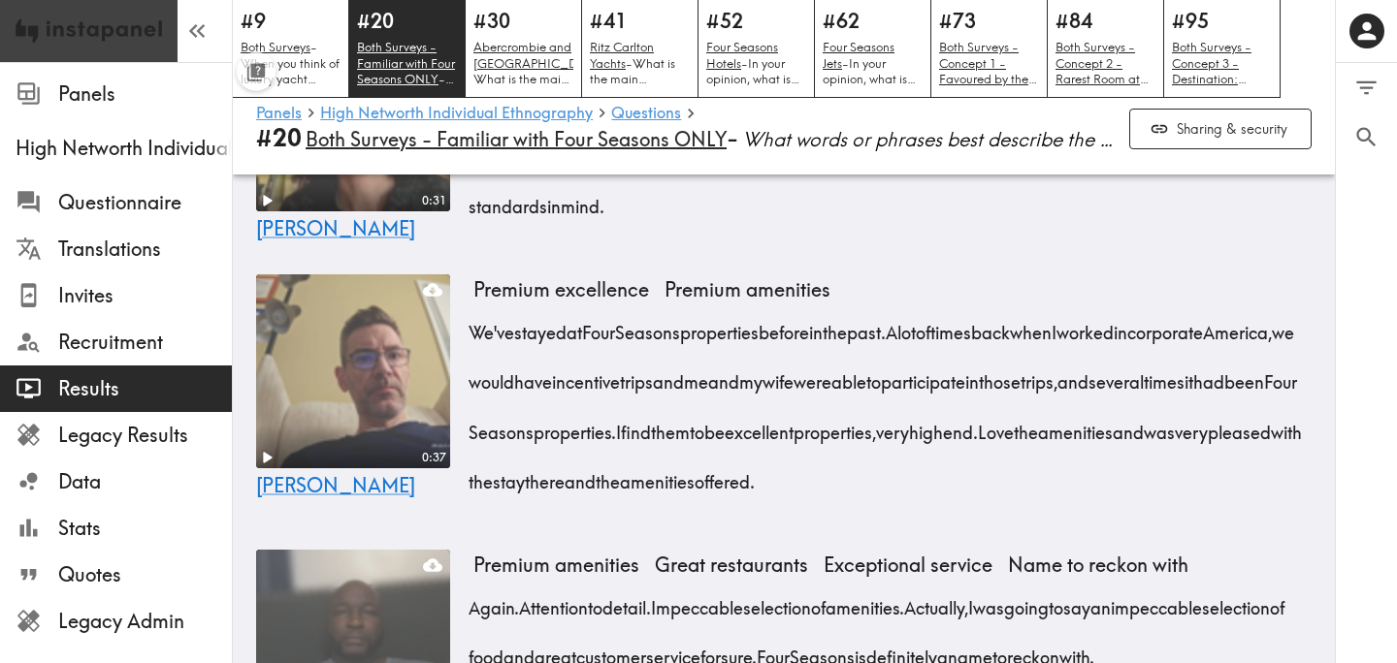
scroll to position [3457, 0]
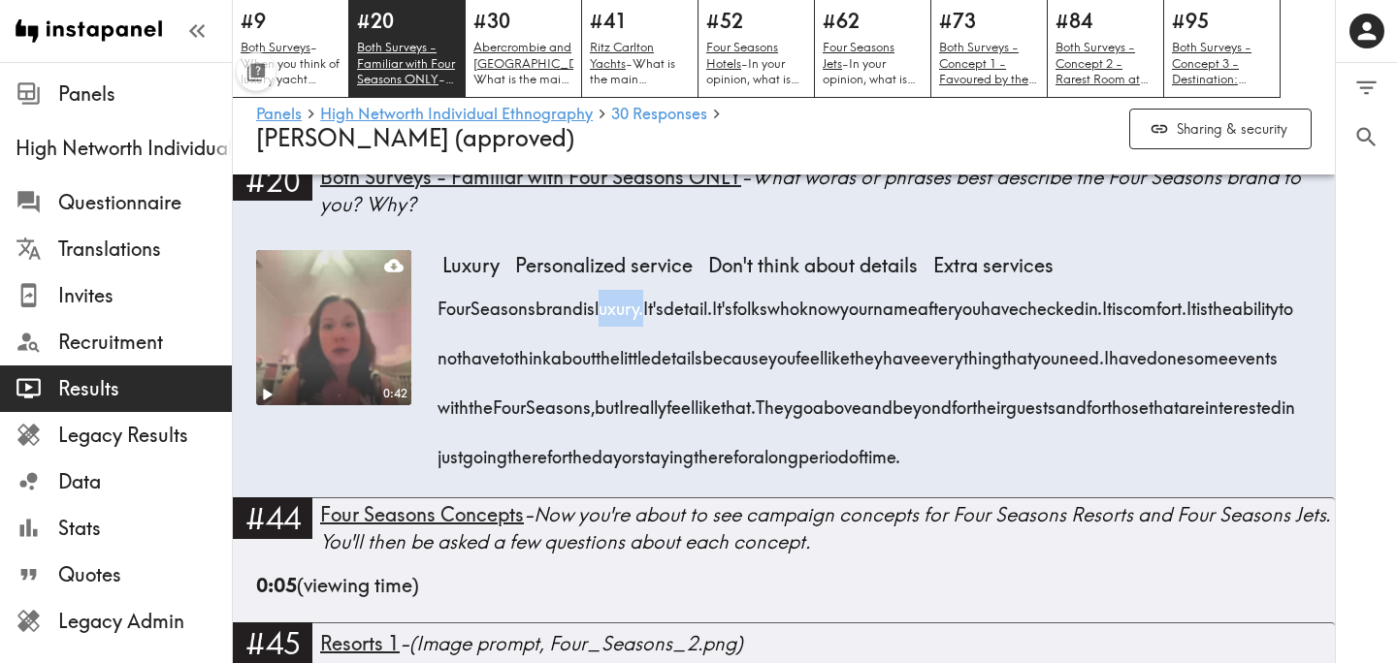
drag, startPoint x: 617, startPoint y: 331, endPoint x: 658, endPoint y: 337, distance: 41.2
click at [643, 327] on span "luxury." at bounding box center [619, 301] width 48 height 49
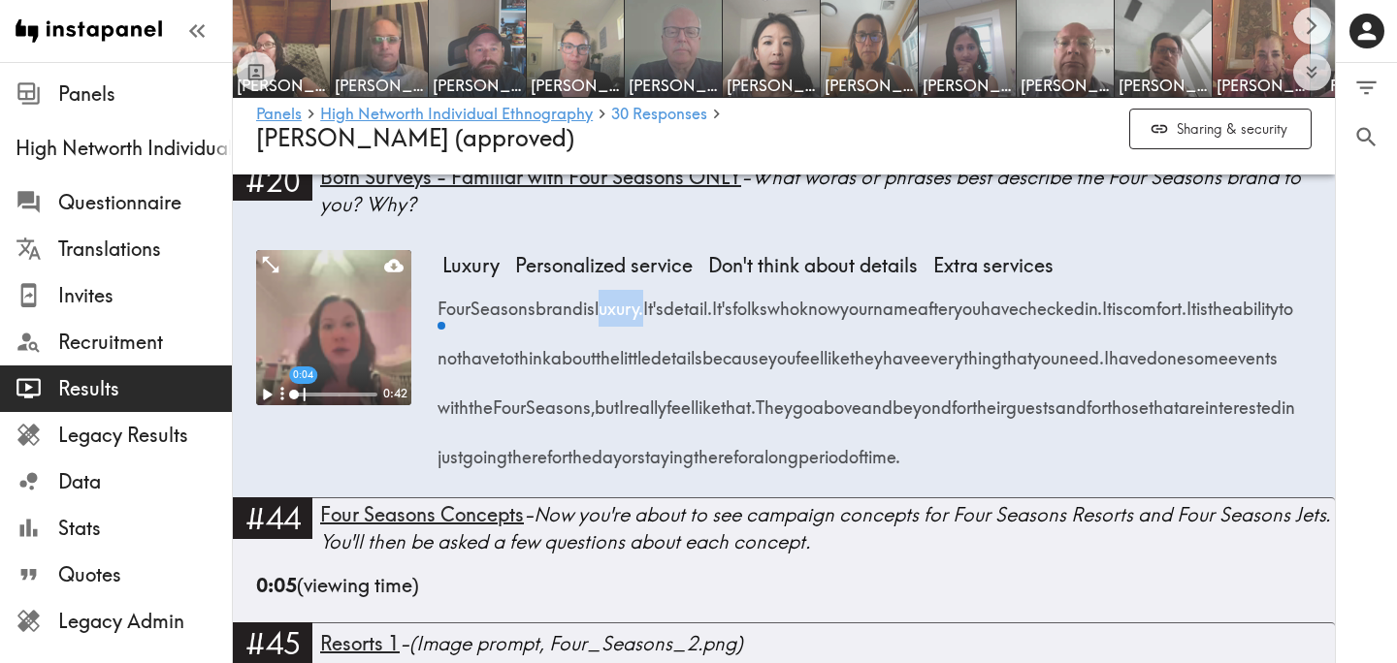
drag, startPoint x: 696, startPoint y: 333, endPoint x: 1184, endPoint y: 337, distance: 487.9
click at [1184, 337] on div "Four Seasons brand is luxury. It's detail. It's folks who know your name after …" at bounding box center [876, 376] width 869 height 199
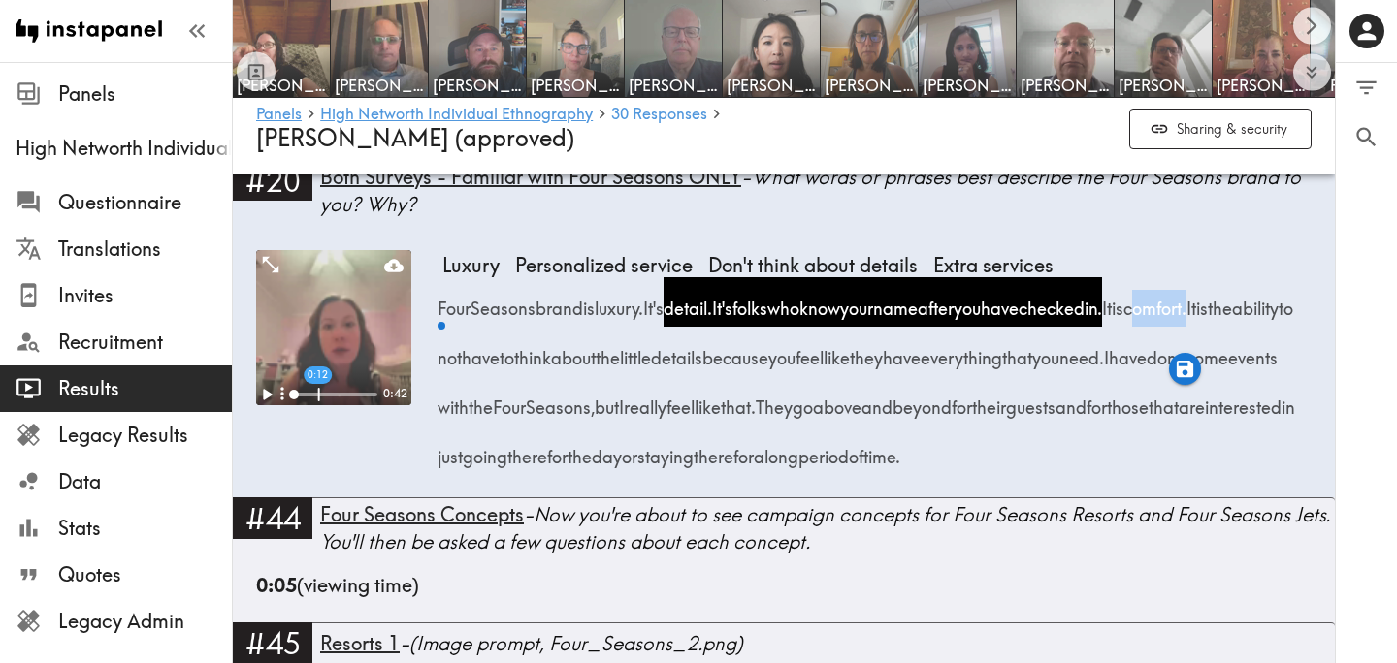
drag, startPoint x: 1221, startPoint y: 334, endPoint x: 1279, endPoint y: 339, distance: 58.5
click at [1186, 327] on span "comfort." at bounding box center [1154, 301] width 63 height 49
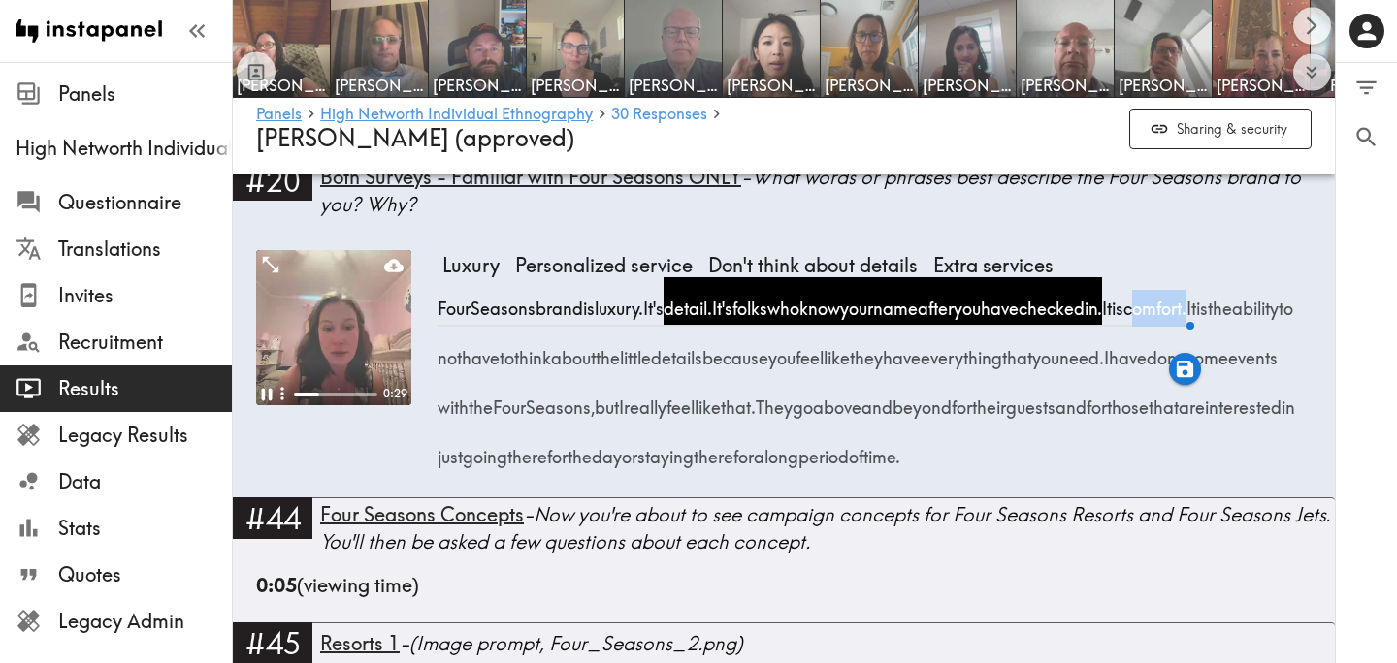
click at [371, 351] on video at bounding box center [333, 327] width 155 height 155
drag, startPoint x: 1286, startPoint y: 329, endPoint x: 1308, endPoint y: 376, distance: 52.5
click at [1298, 370] on span "It is the ability to not have to think about the little details because you fee…" at bounding box center [870, 333] width 856 height 74
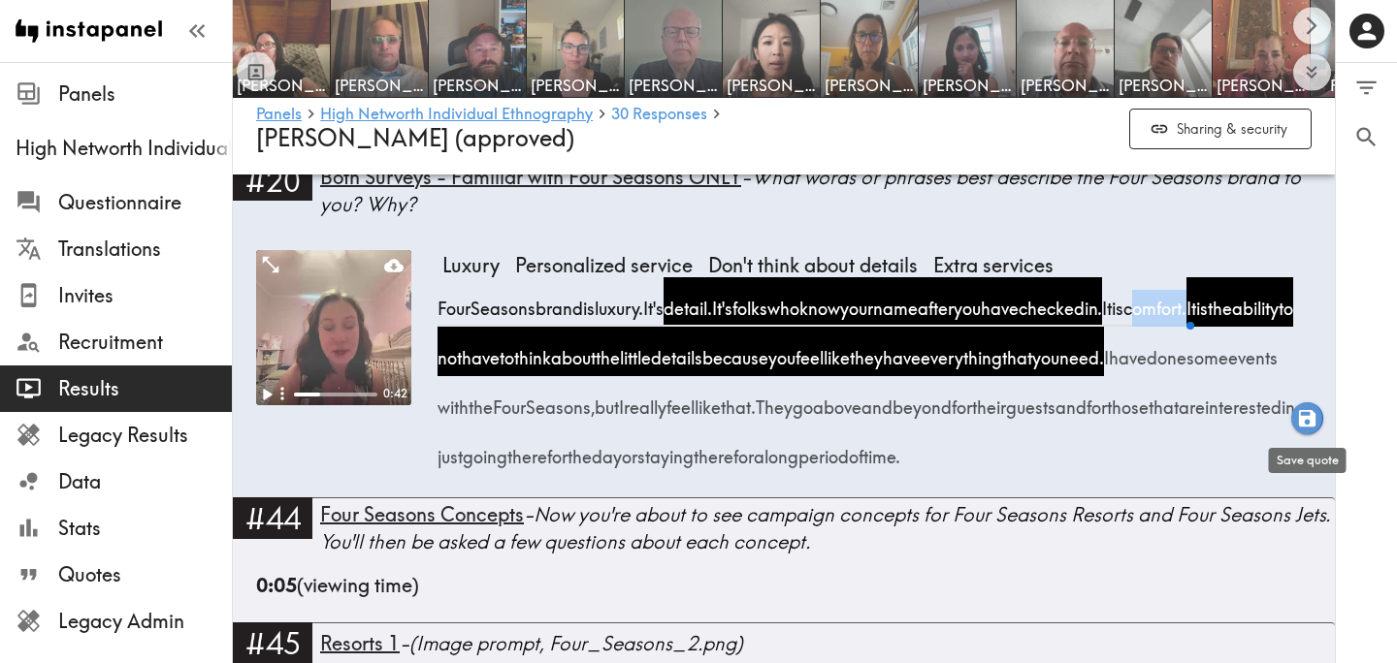
click at [1314, 414] on icon "button" at bounding box center [1307, 418] width 22 height 22
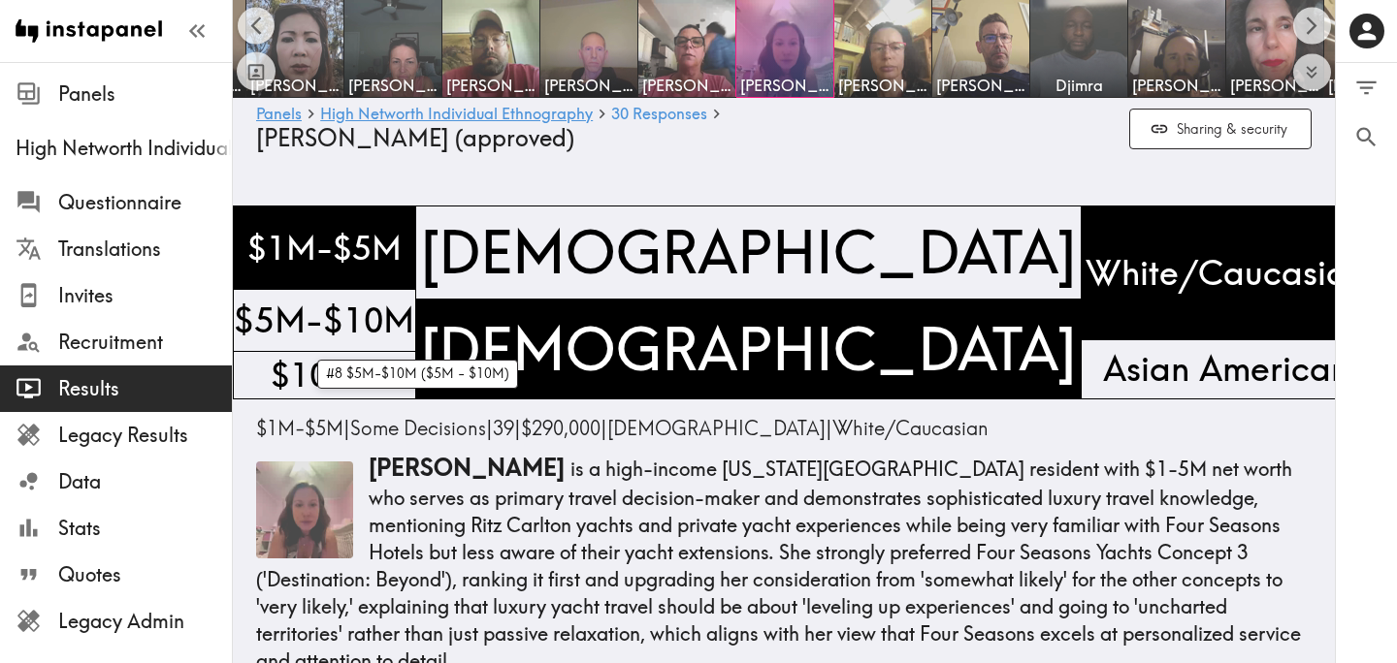
scroll to position [0, 1751]
click at [468, 108] on link "High Networth Individual Ethnography" at bounding box center [456, 115] width 273 height 18
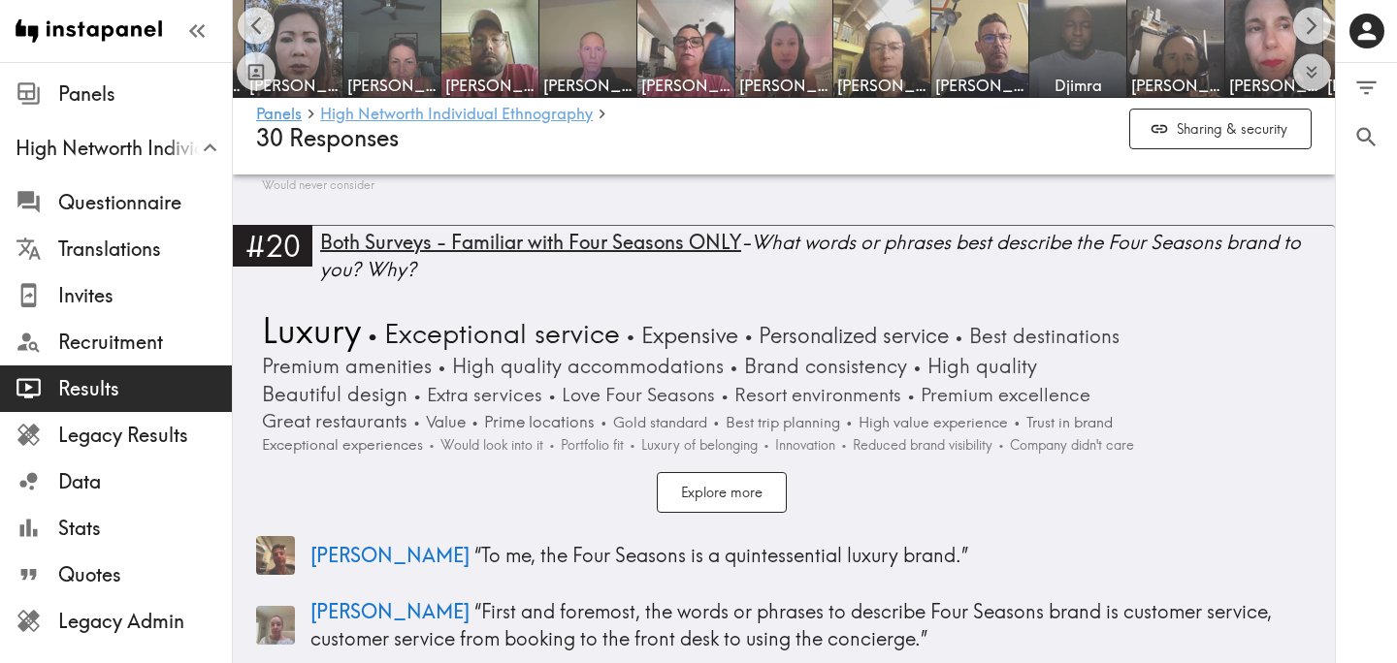
scroll to position [6608, 0]
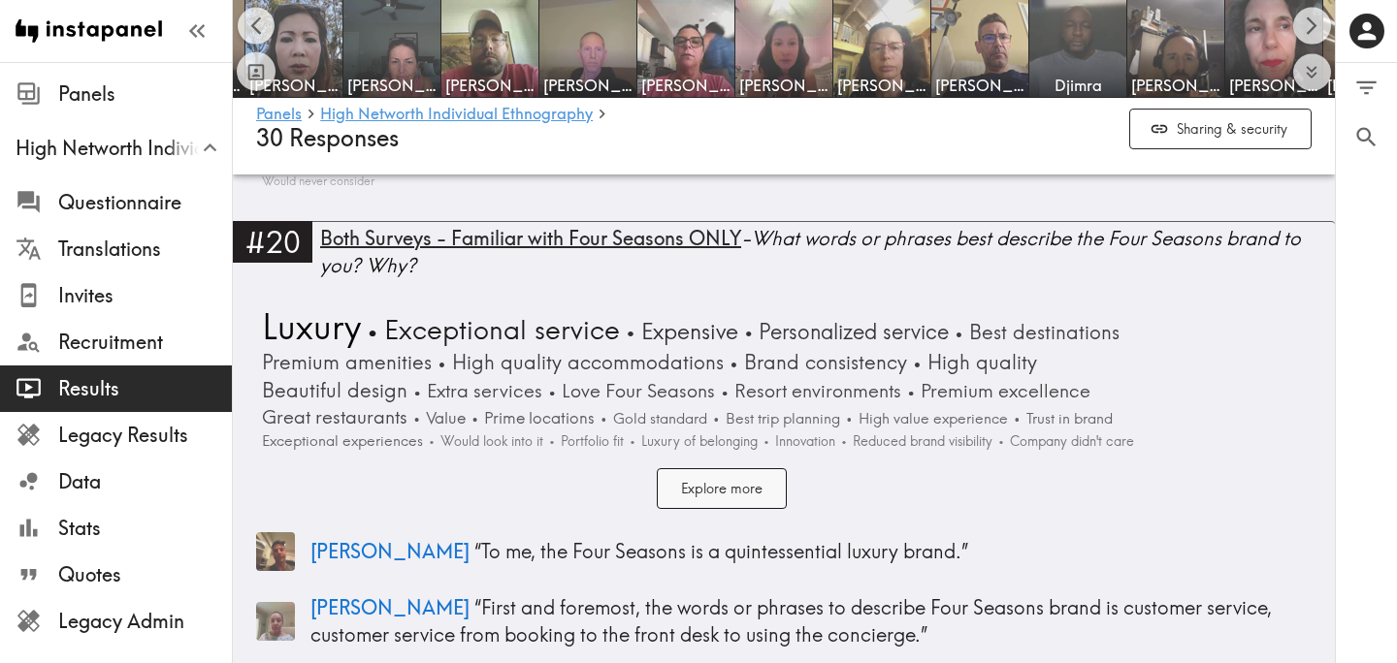
click at [707, 468] on button "Explore more" at bounding box center [722, 489] width 130 height 42
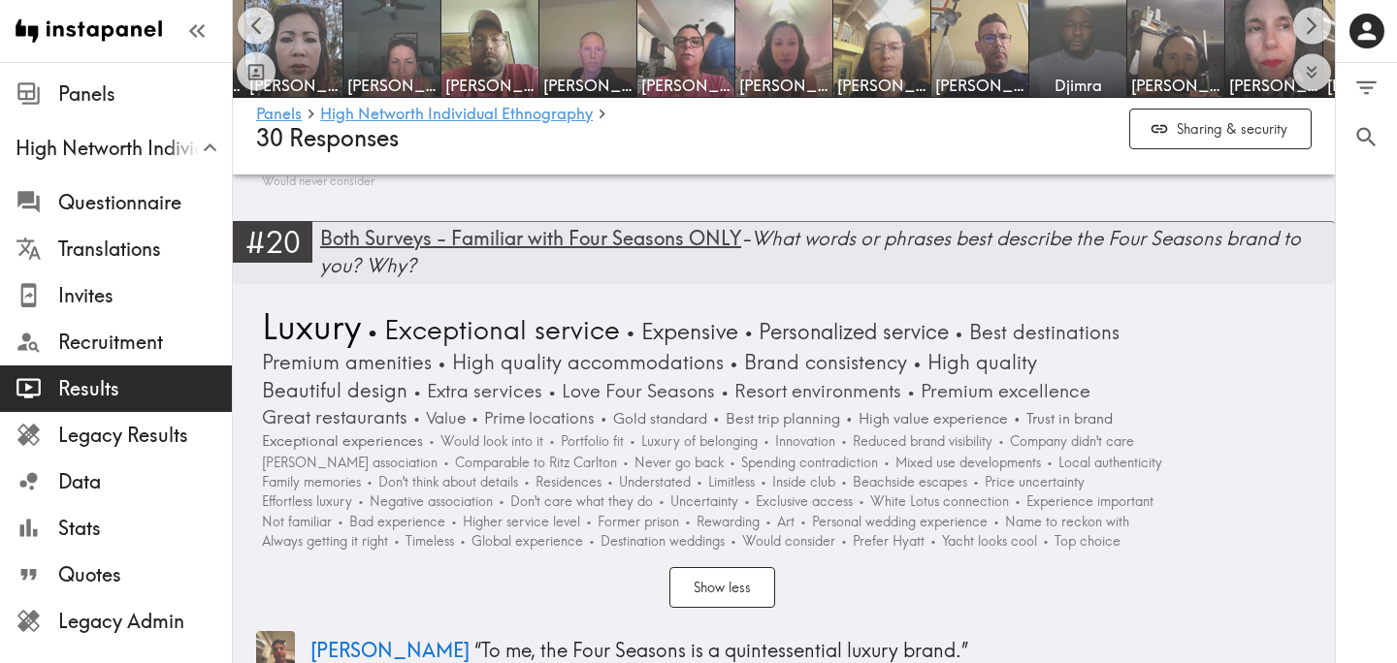
click at [699, 238] on div "Both Surveys - Familiar with Four Seasons ONLY - What words or phrases best des…" at bounding box center [827, 252] width 1015 height 54
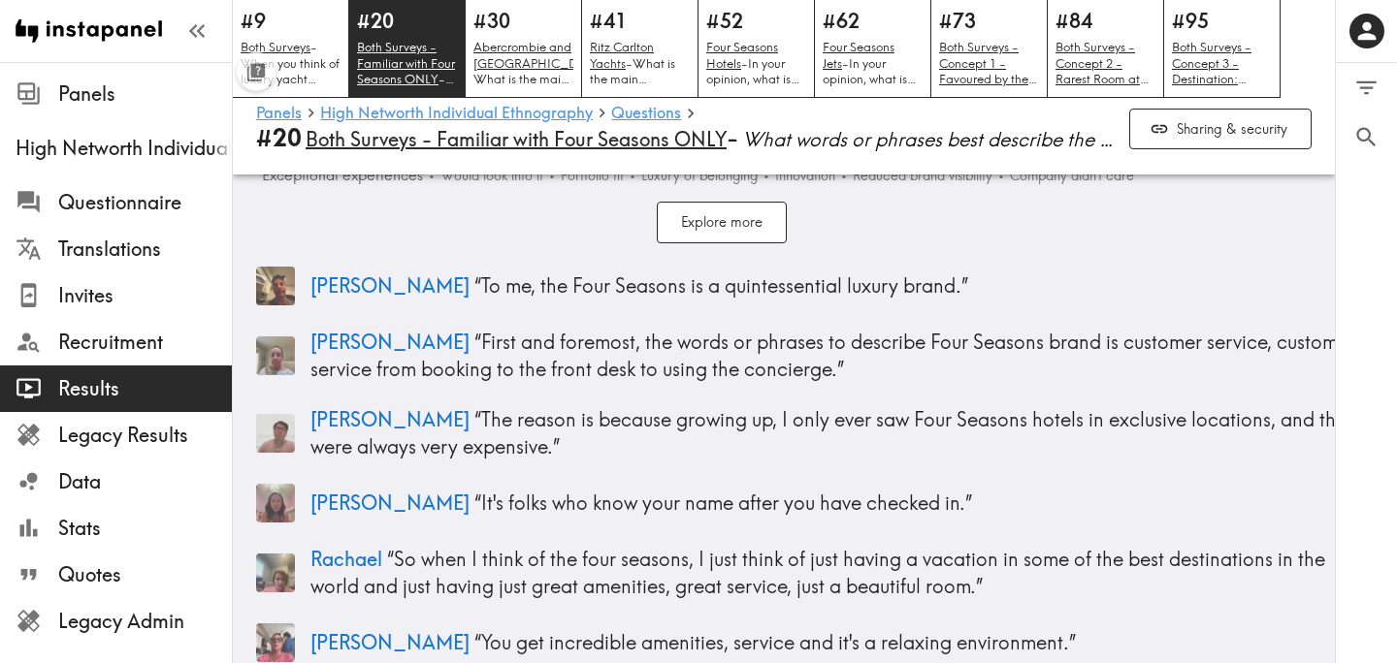
scroll to position [202, 0]
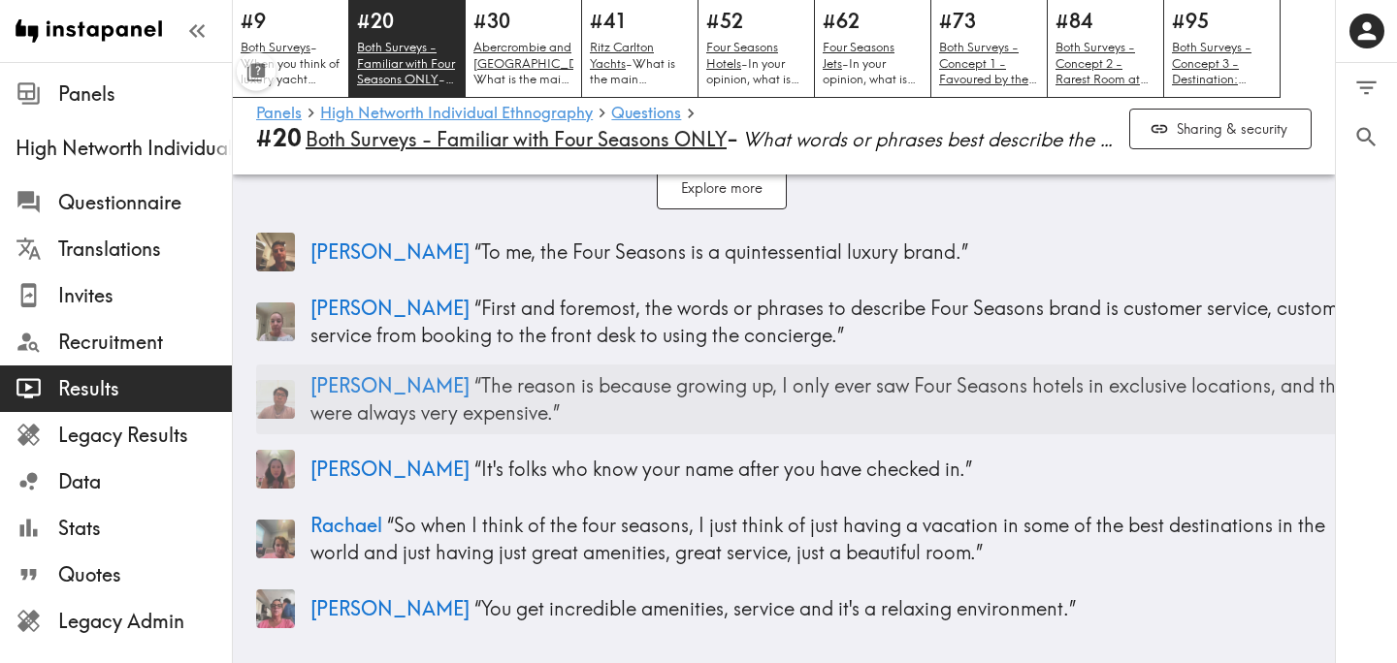
click at [545, 414] on p "Patrick “ The reason is because growing up, I only ever saw Four Seasons hotels…" at bounding box center [834, 399] width 1048 height 54
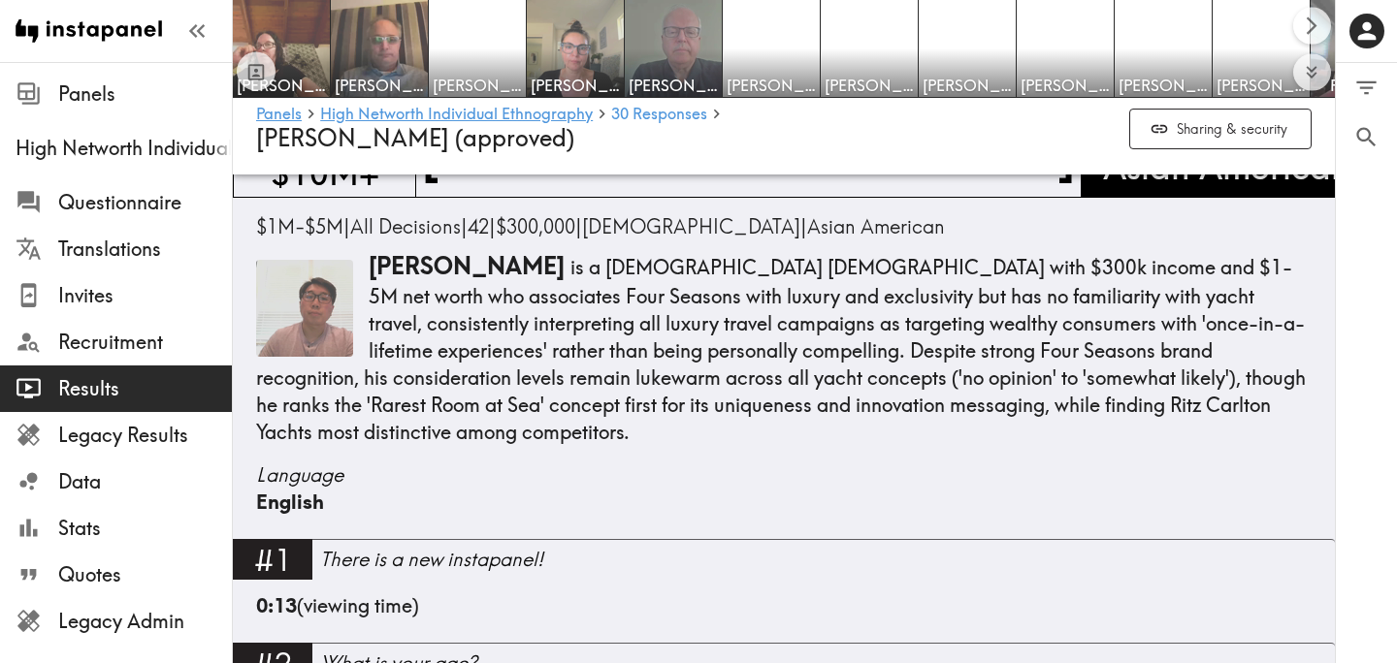
scroll to position [2853, 0]
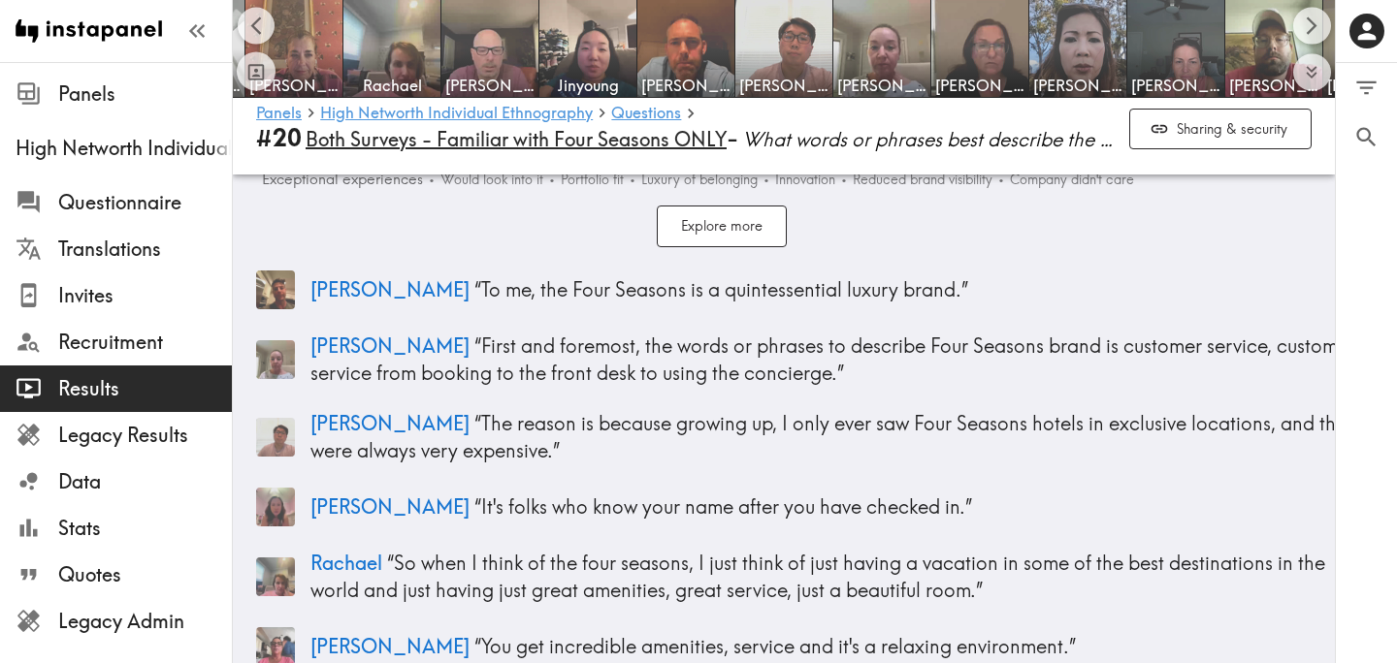
scroll to position [72, 0]
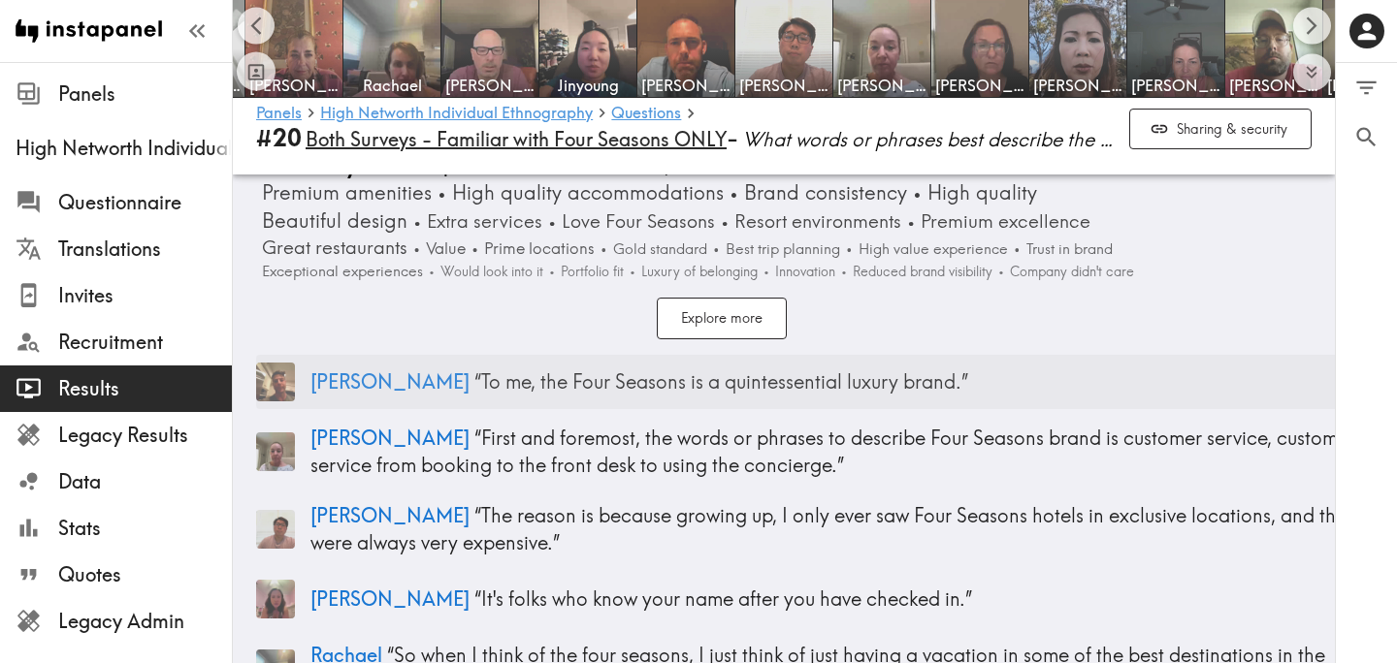
click at [626, 378] on p "Andrew “ To me, the Four Seasons is a quintessential luxury brand. ”" at bounding box center [834, 382] width 1048 height 27
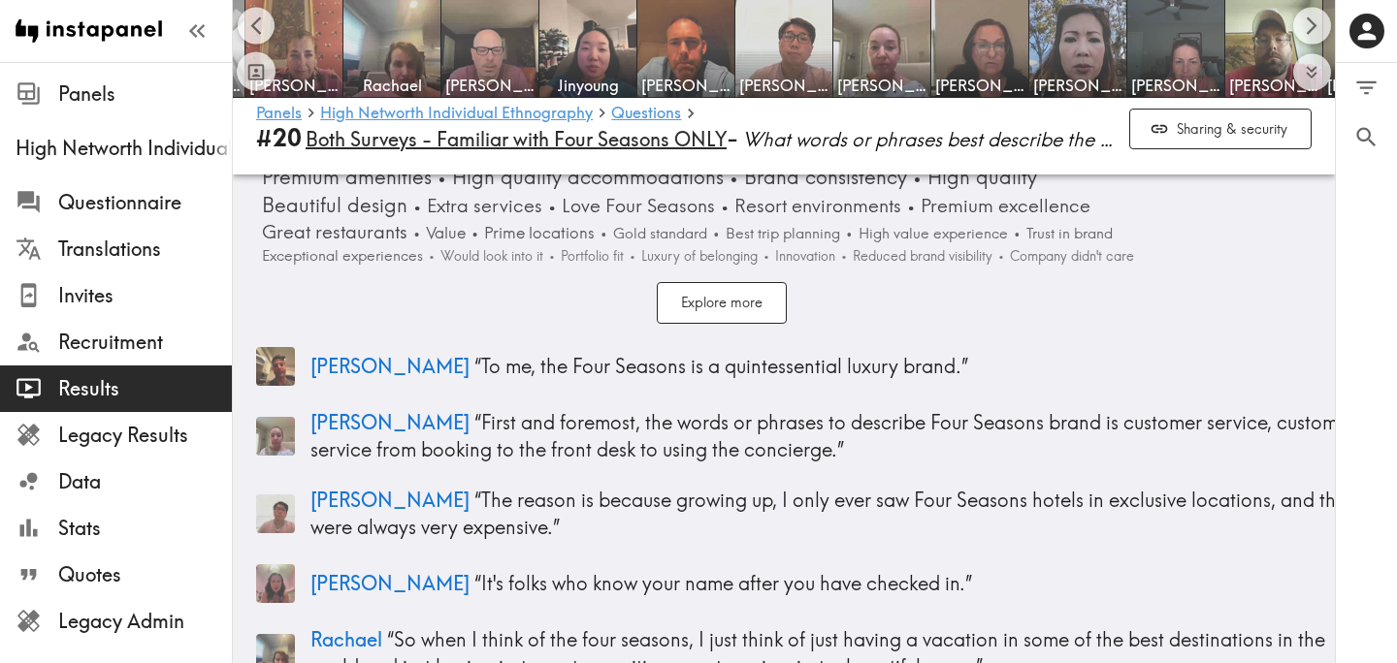
scroll to position [70, 0]
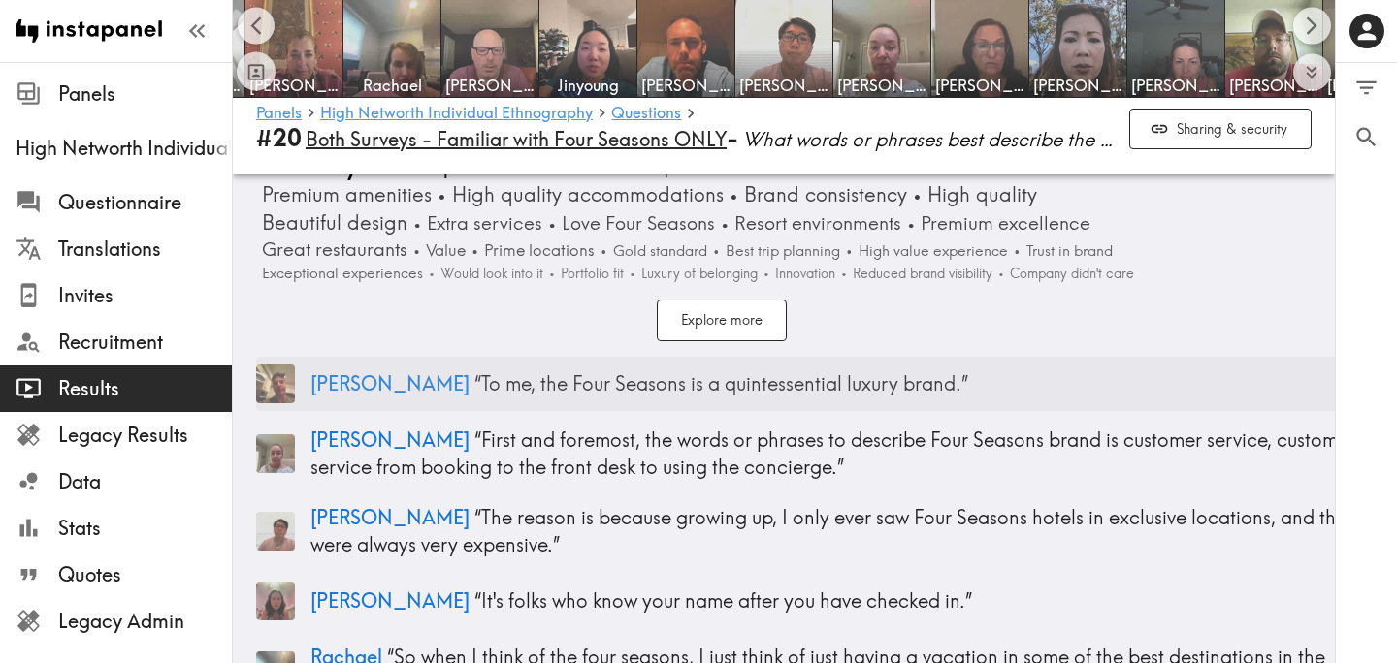
click at [915, 384] on p "Andrew “ To me, the Four Seasons is a quintessential luxury brand. ”" at bounding box center [834, 384] width 1048 height 27
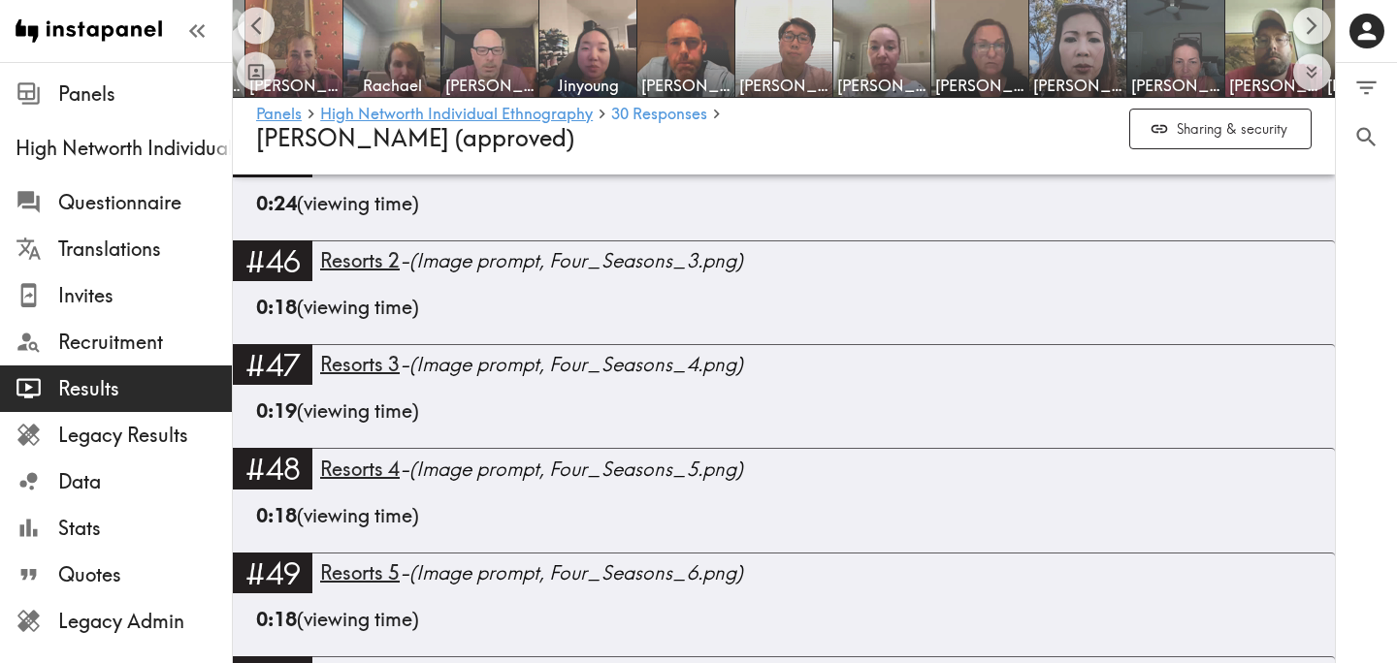
scroll to position [3920, 0]
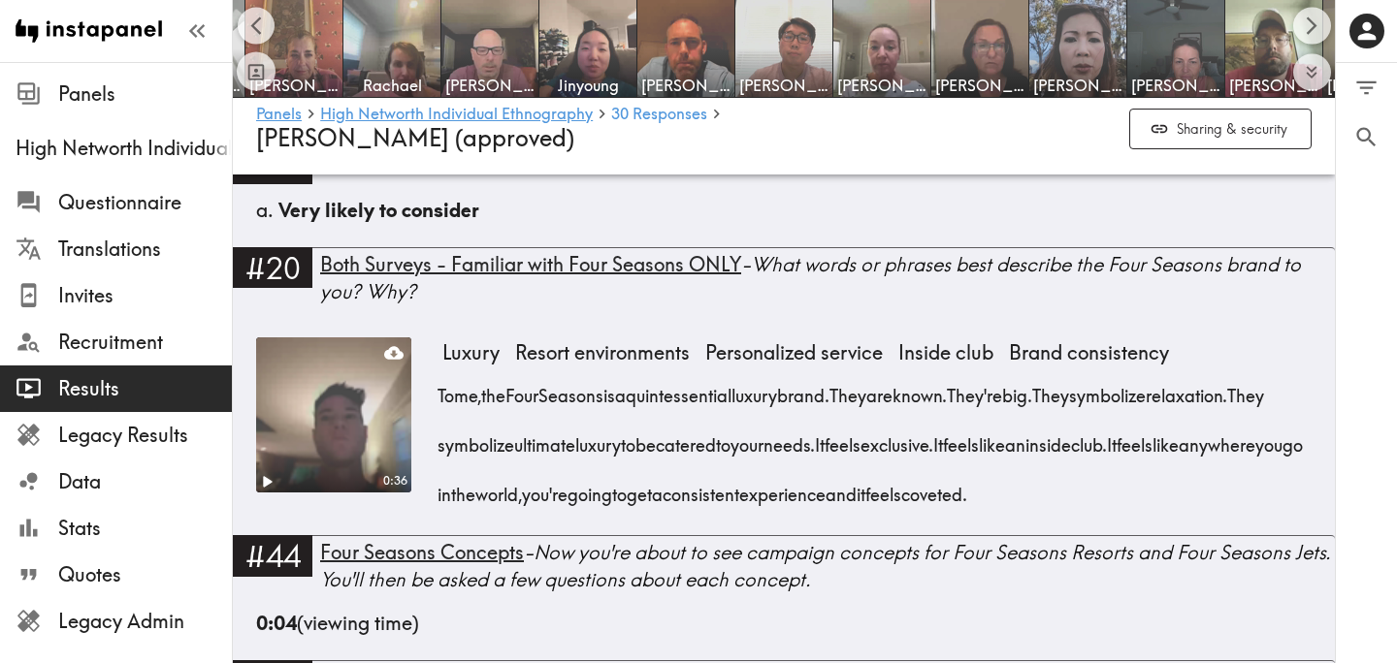
scroll to position [3394, 0]
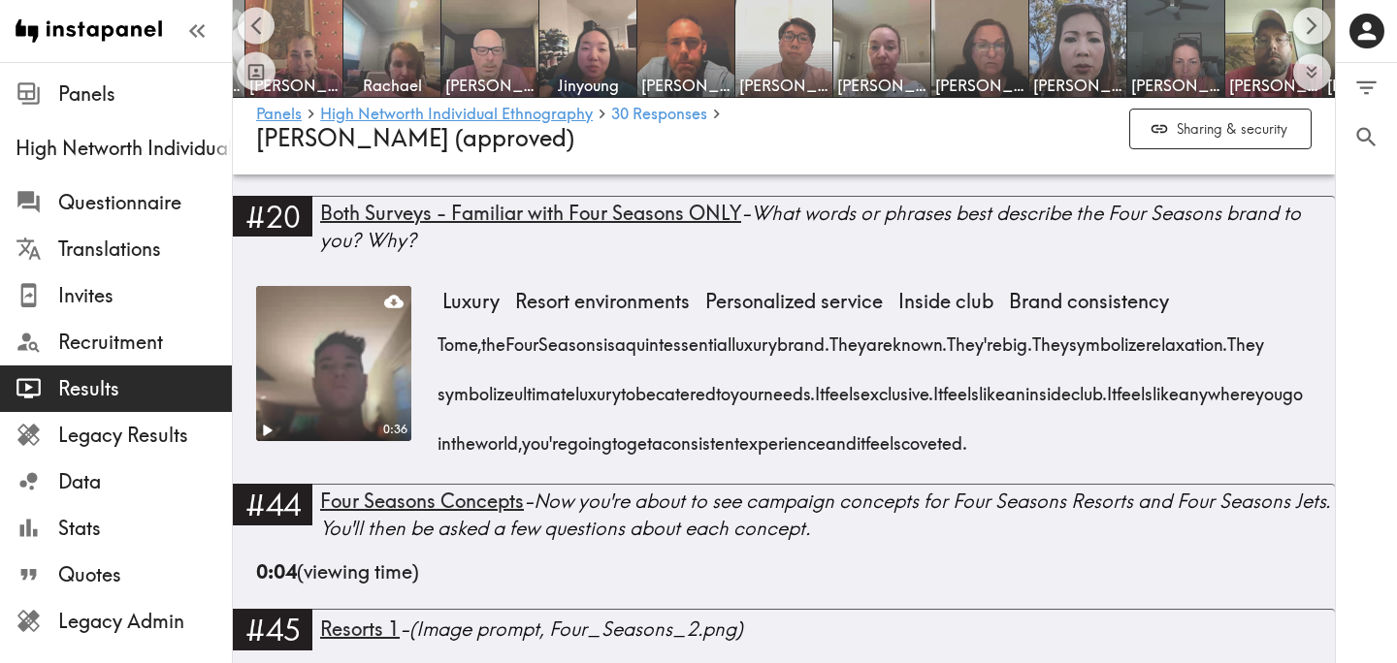
drag, startPoint x: 525, startPoint y: 341, endPoint x: 1315, endPoint y: 451, distance: 798.1
click at [1315, 451] on div "0:36 Luxury Resort environments Personalized service Inside club Brand consiste…" at bounding box center [784, 378] width 1102 height 214
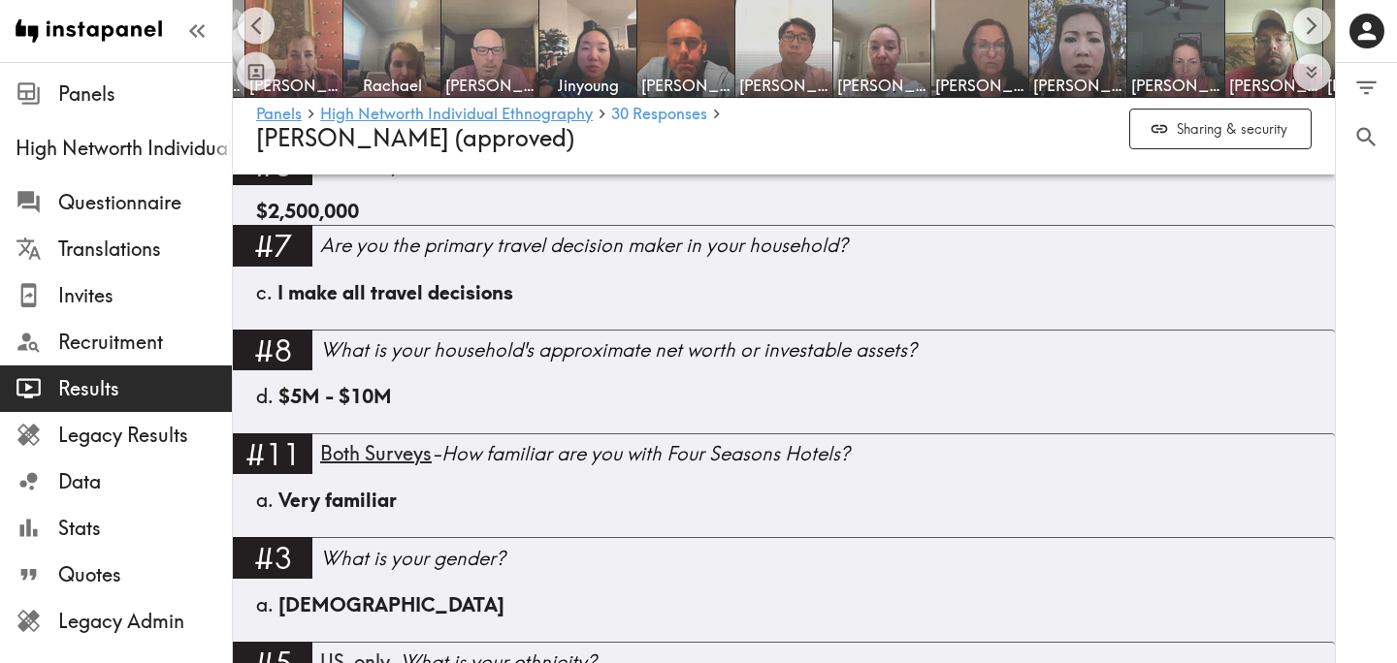
scroll to position [1571, 0]
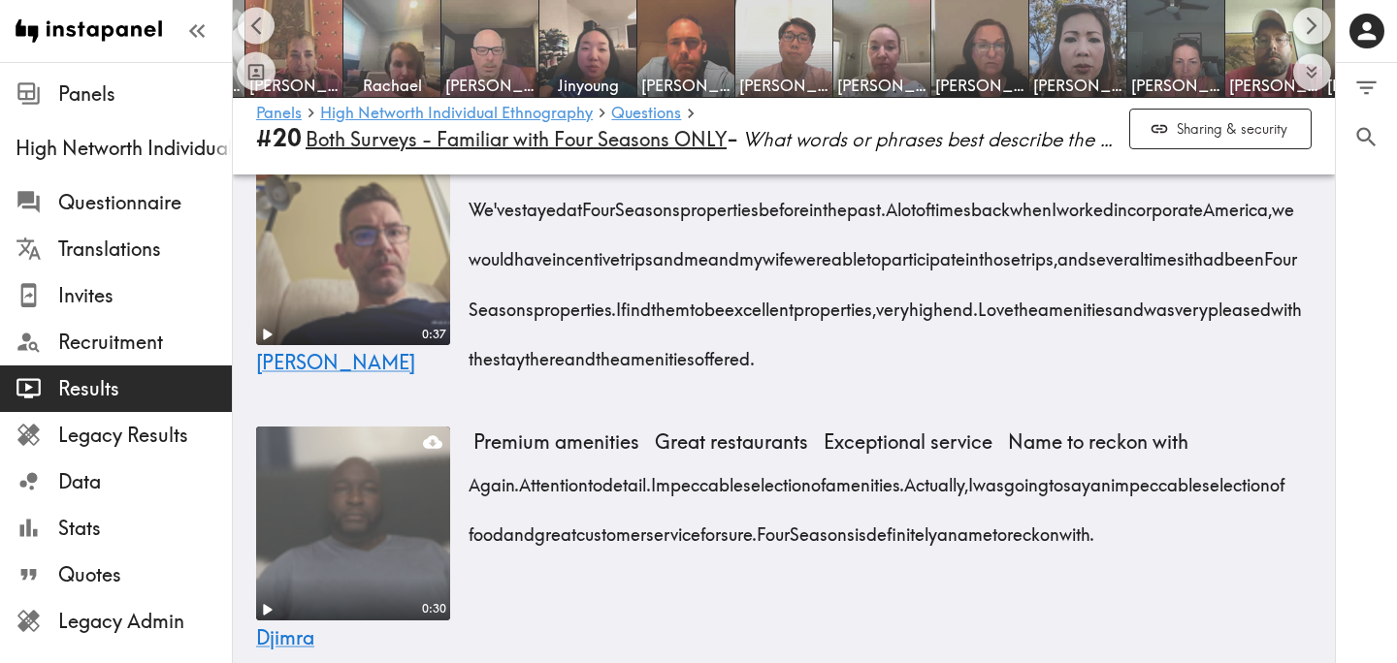
scroll to position [9893, 0]
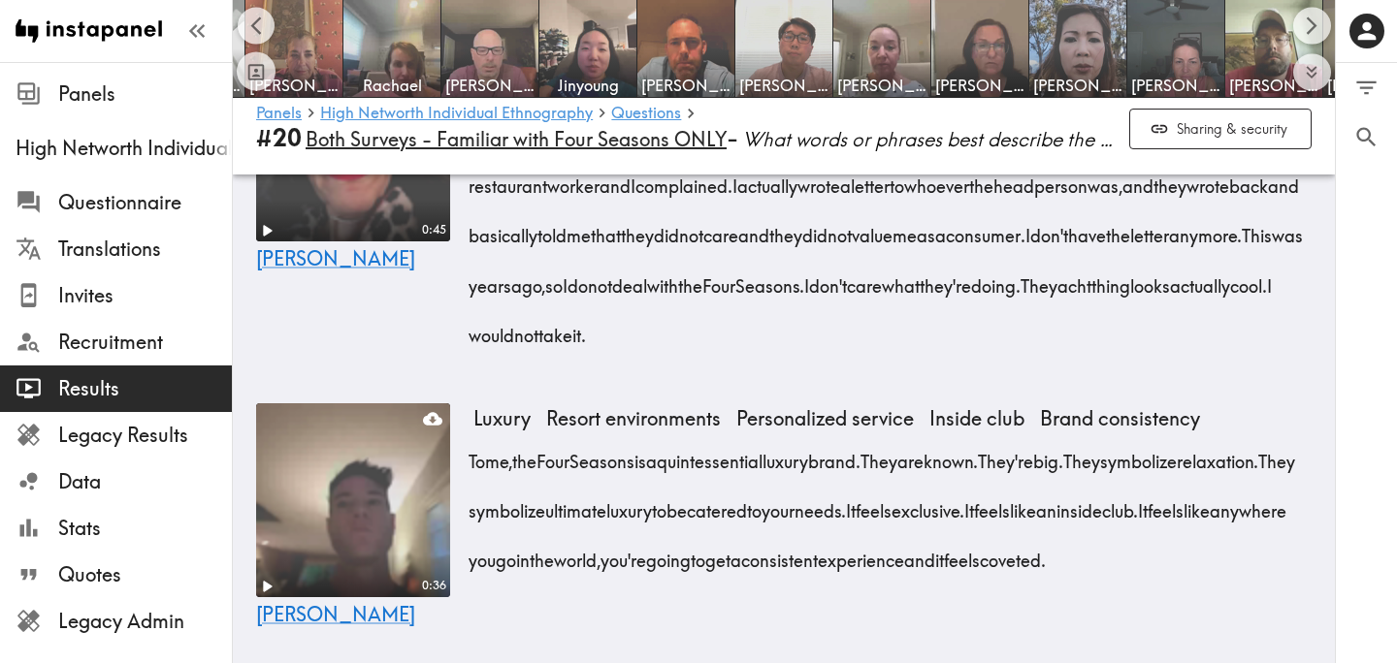
drag, startPoint x: 554, startPoint y: 443, endPoint x: 590, endPoint y: 580, distance: 141.4
click at [590, 580] on div "To me, the Four Seasons is a quintessential luxury brand. They are known. They'…" at bounding box center [892, 505] width 838 height 149
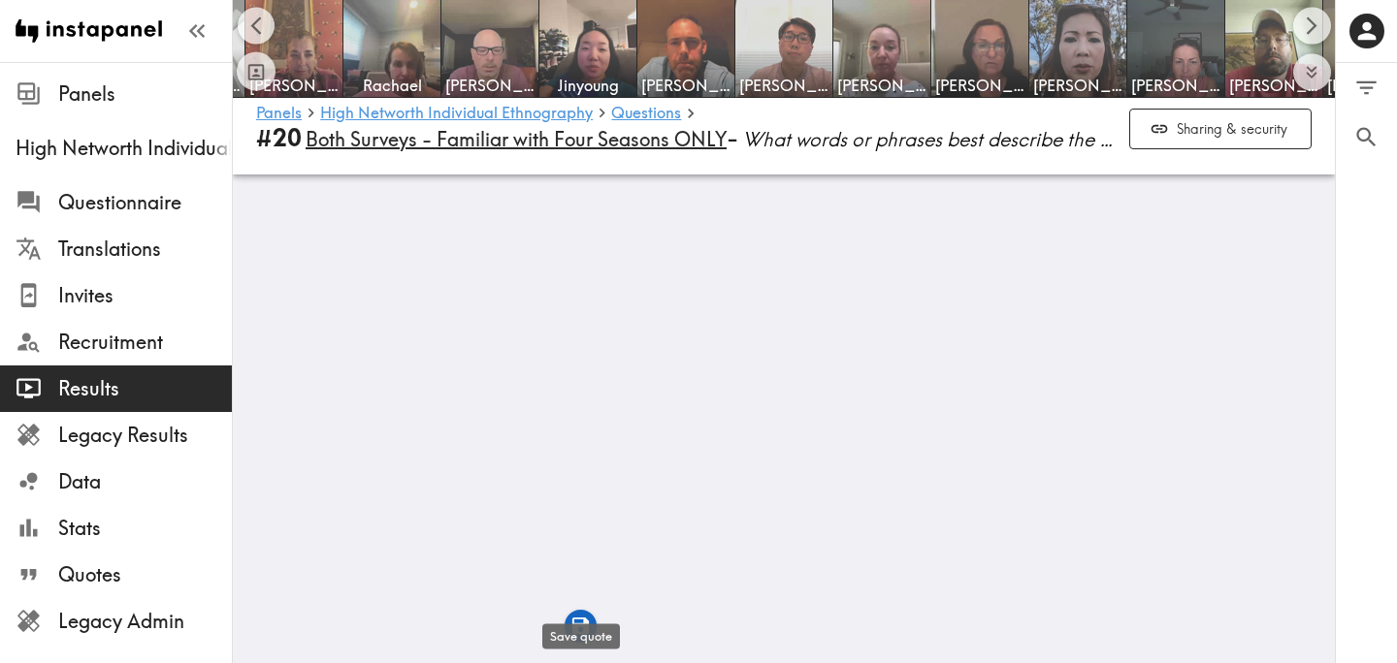
click at [583, 630] on icon "button" at bounding box center [580, 626] width 16 height 16
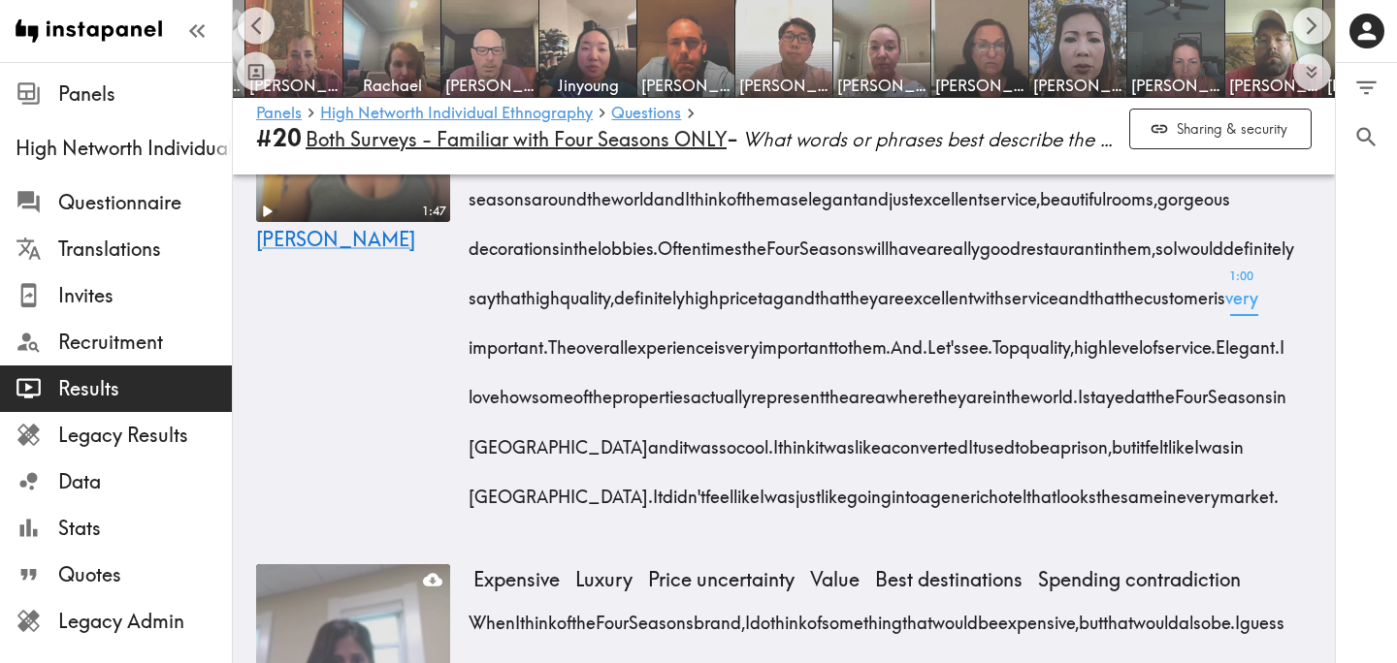
scroll to position [2697, 0]
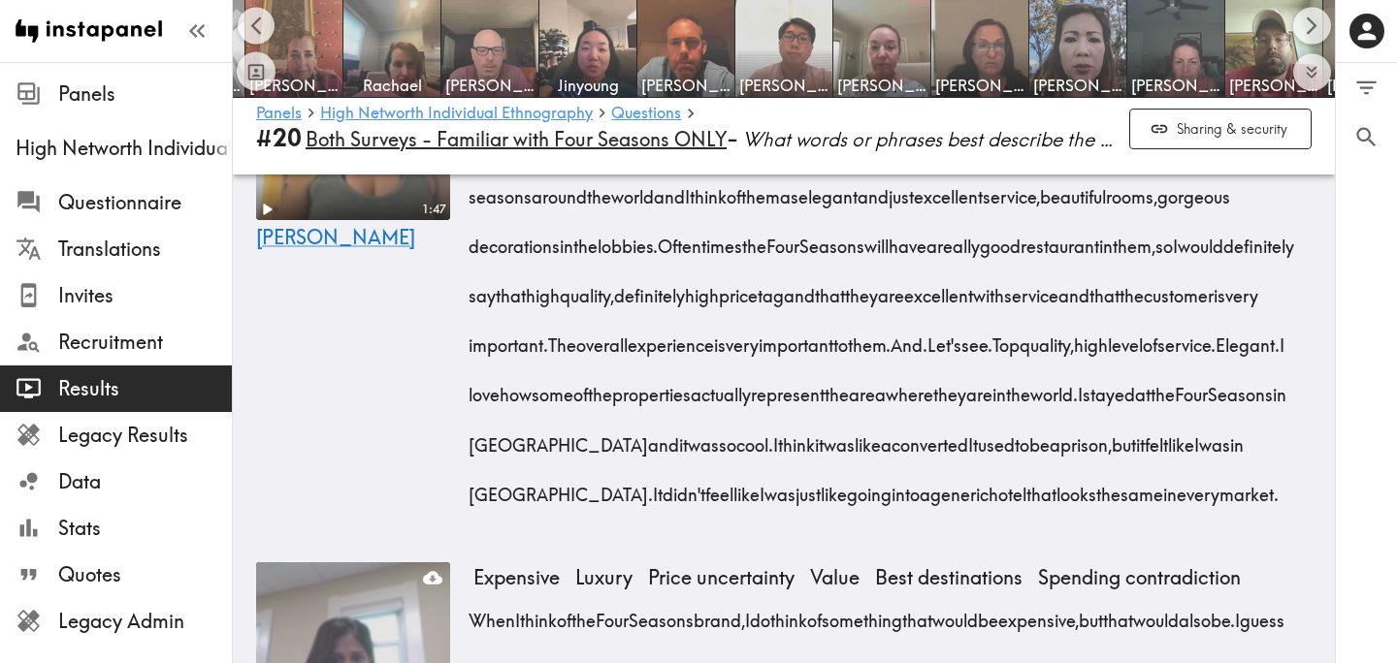
drag, startPoint x: 845, startPoint y: 373, endPoint x: 1220, endPoint y: 378, distance: 375.4
click at [1220, 378] on div "Okay. I love the Four Seasons. I was married at a Four Seasons in Boston in 199…" at bounding box center [892, 314] width 838 height 398
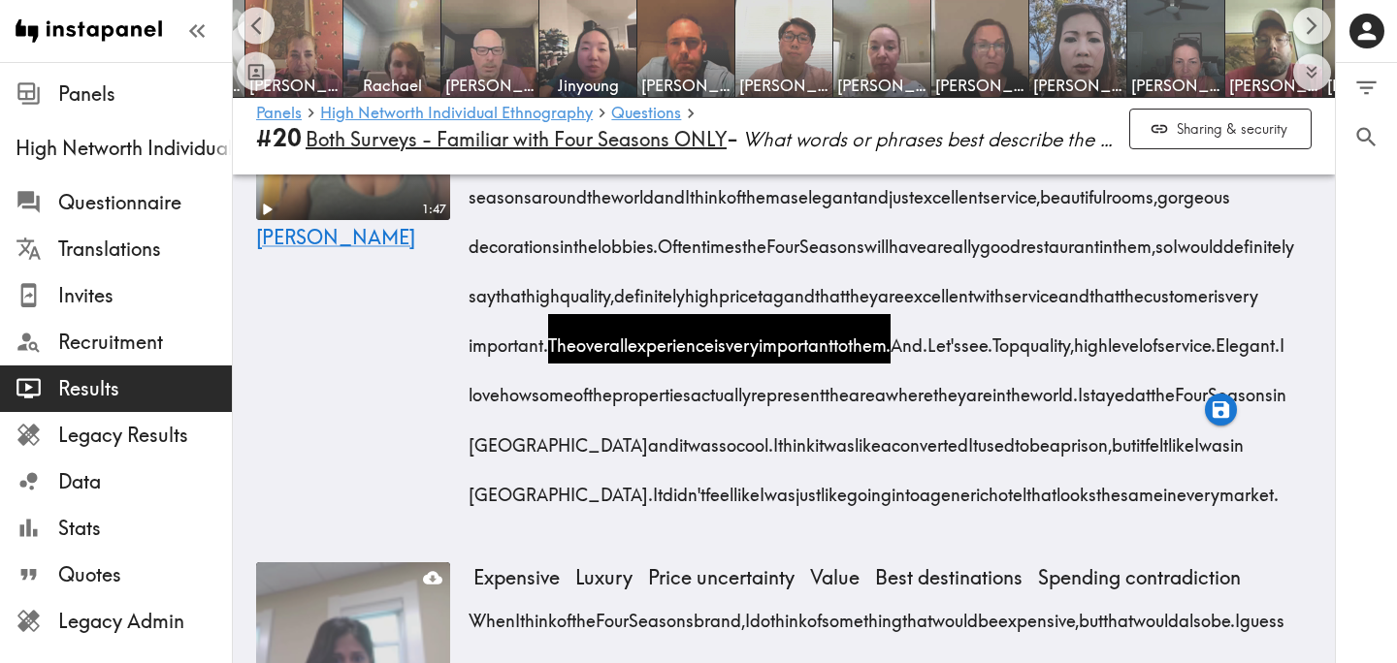
drag, startPoint x: 830, startPoint y: 423, endPoint x: 686, endPoint y: 481, distance: 155.8
click at [686, 406] on span "I love how some of the properties actually represent the area where they are in…" at bounding box center [881, 370] width 816 height 74
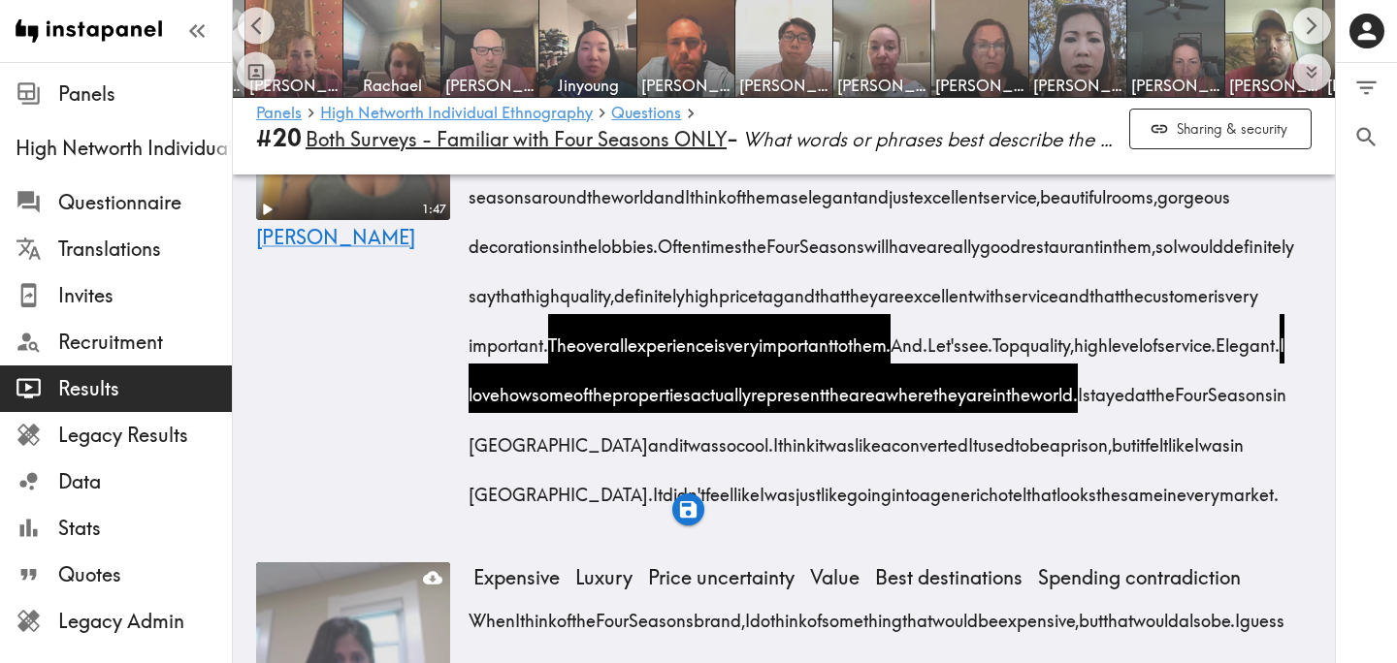
drag, startPoint x: 757, startPoint y: 524, endPoint x: 906, endPoint y: 553, distance: 152.2
click at [906, 513] on div "Okay. I love the Four Seasons. I was married at a Four Seasons in Boston in 199…" at bounding box center [892, 314] width 838 height 398
click at [858, 612] on icon "button" at bounding box center [857, 609] width 22 height 22
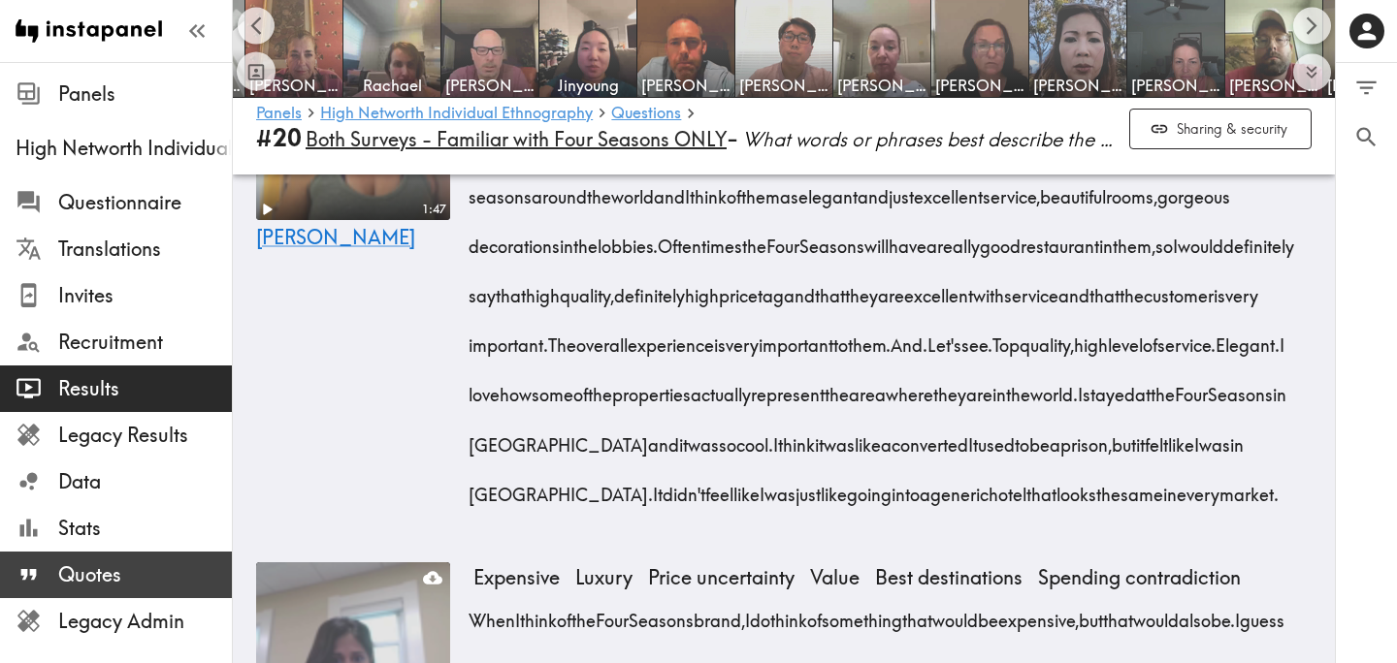
click at [137, 572] on span "Quotes" at bounding box center [145, 575] width 174 height 27
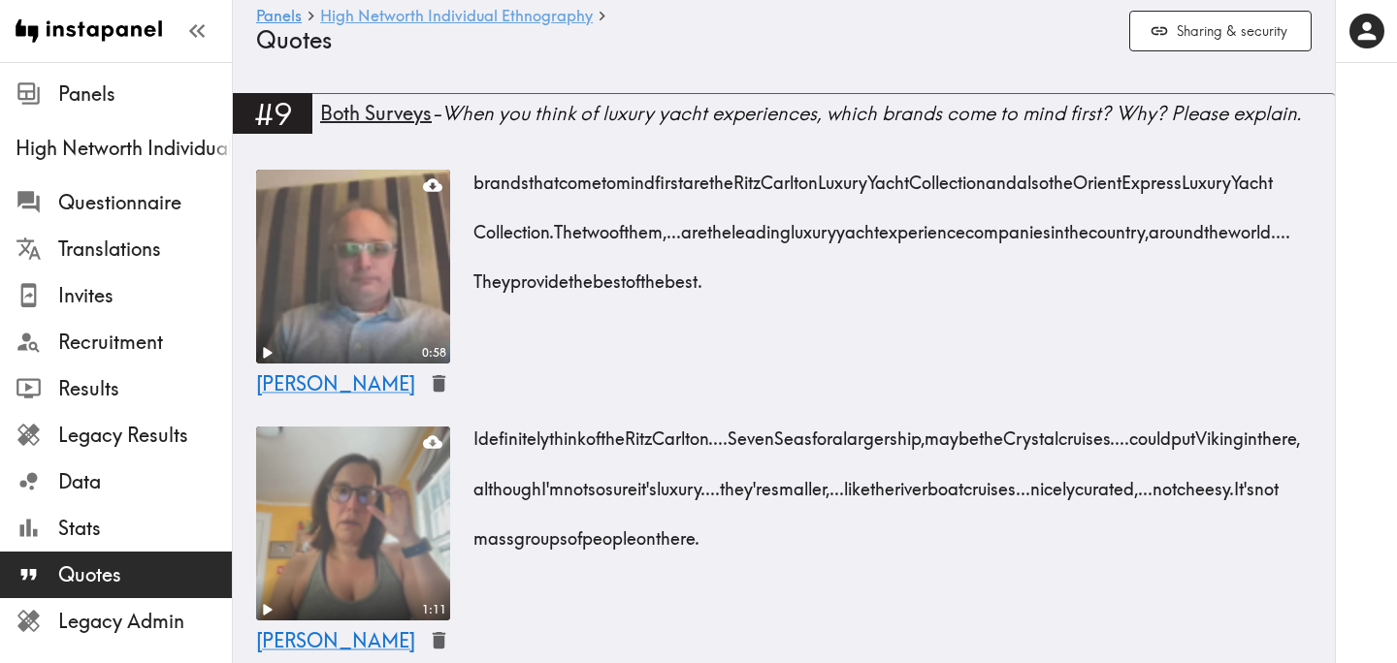
click at [472, 16] on link "High Networth Individual Ethnography" at bounding box center [456, 17] width 273 height 18
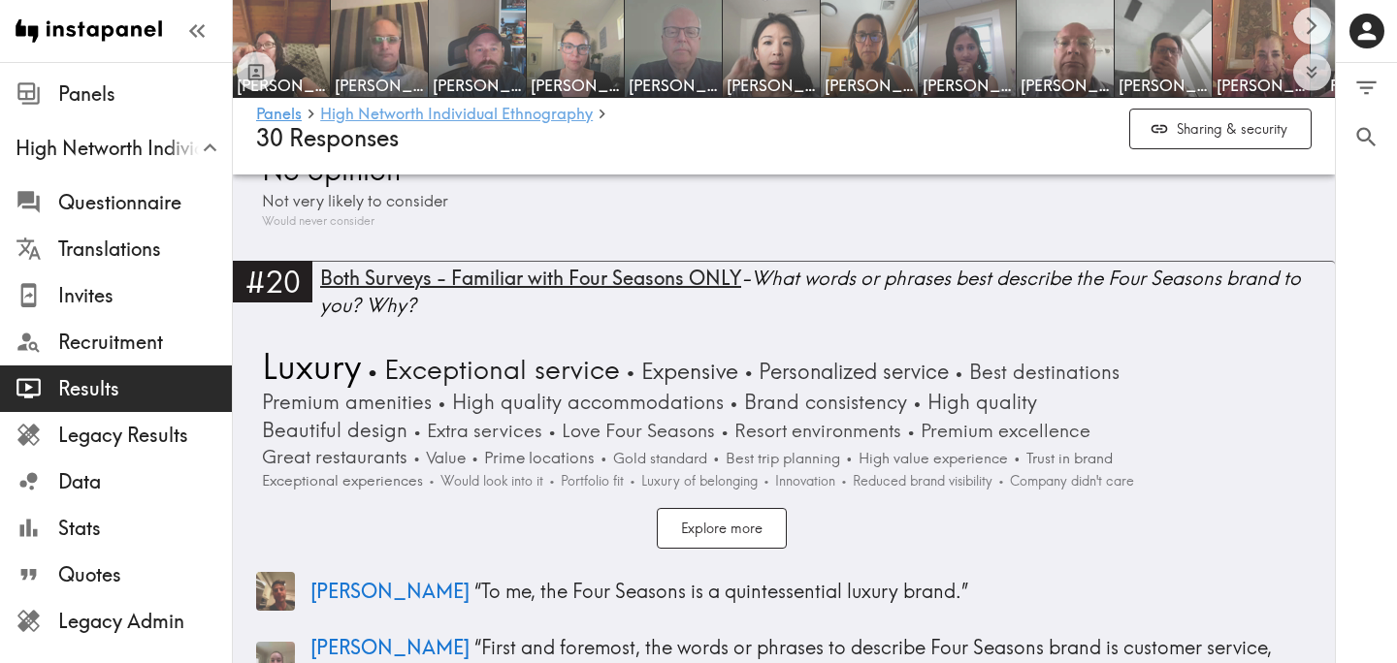
scroll to position [6568, 0]
click at [533, 275] on span "Both Surveys - Familiar with Four Seasons ONLY" at bounding box center [530, 279] width 421 height 24
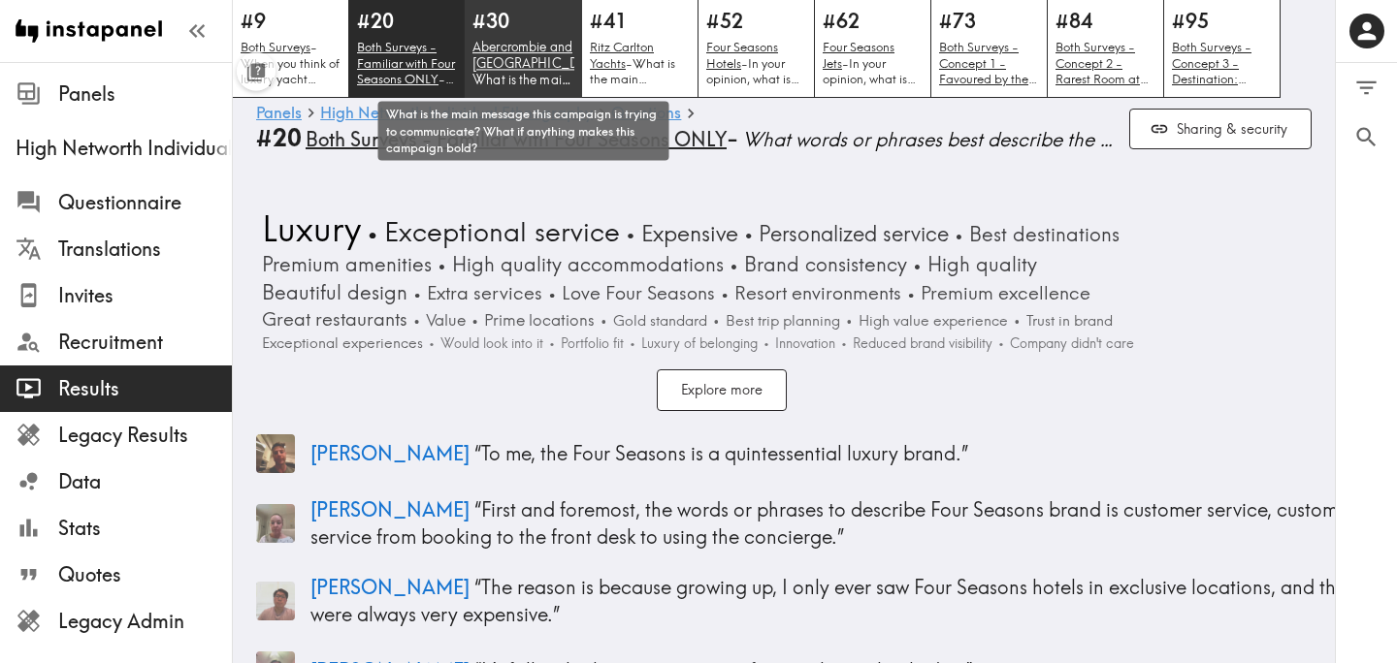
click at [543, 74] on p "Abercrombie and Kent - What is the main message this campaign is trying to comm…" at bounding box center [523, 63] width 102 height 49
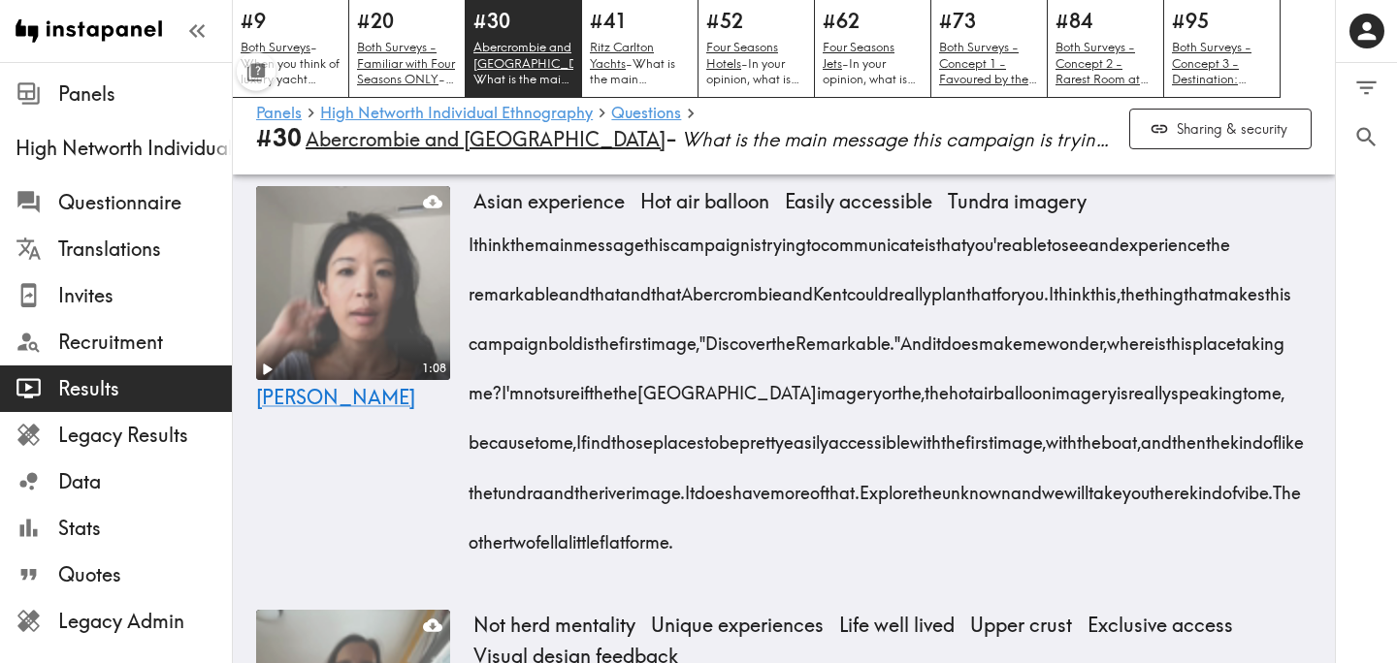
scroll to position [2275, 0]
drag, startPoint x: 1029, startPoint y: 294, endPoint x: 1144, endPoint y: 349, distance: 127.1
click at [1144, 349] on div "I think the main message this campaign is trying to communicate is that you're …" at bounding box center [892, 384] width 838 height 347
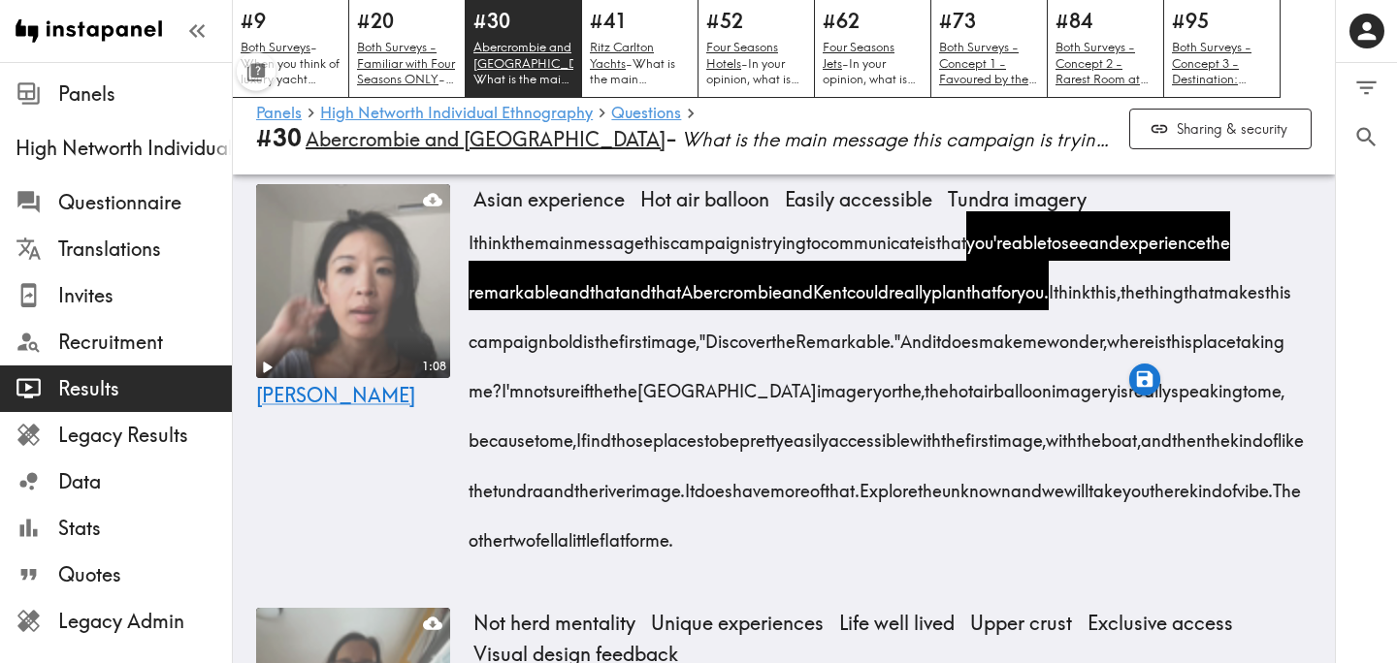
drag, startPoint x: 1236, startPoint y: 343, endPoint x: 706, endPoint y: 441, distance: 538.6
click at [706, 441] on div "I think the main message this campaign is trying to communicate is that you're …" at bounding box center [892, 384] width 838 height 347
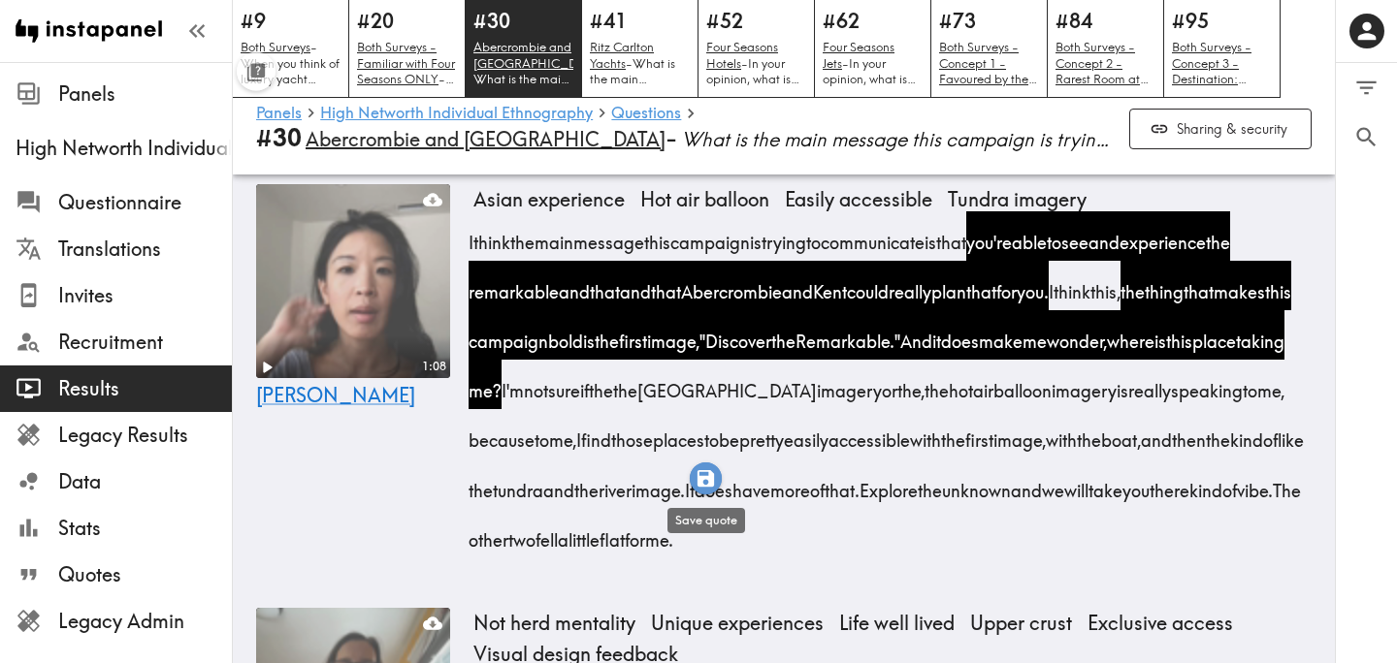
click at [705, 480] on icon "button" at bounding box center [706, 479] width 22 height 22
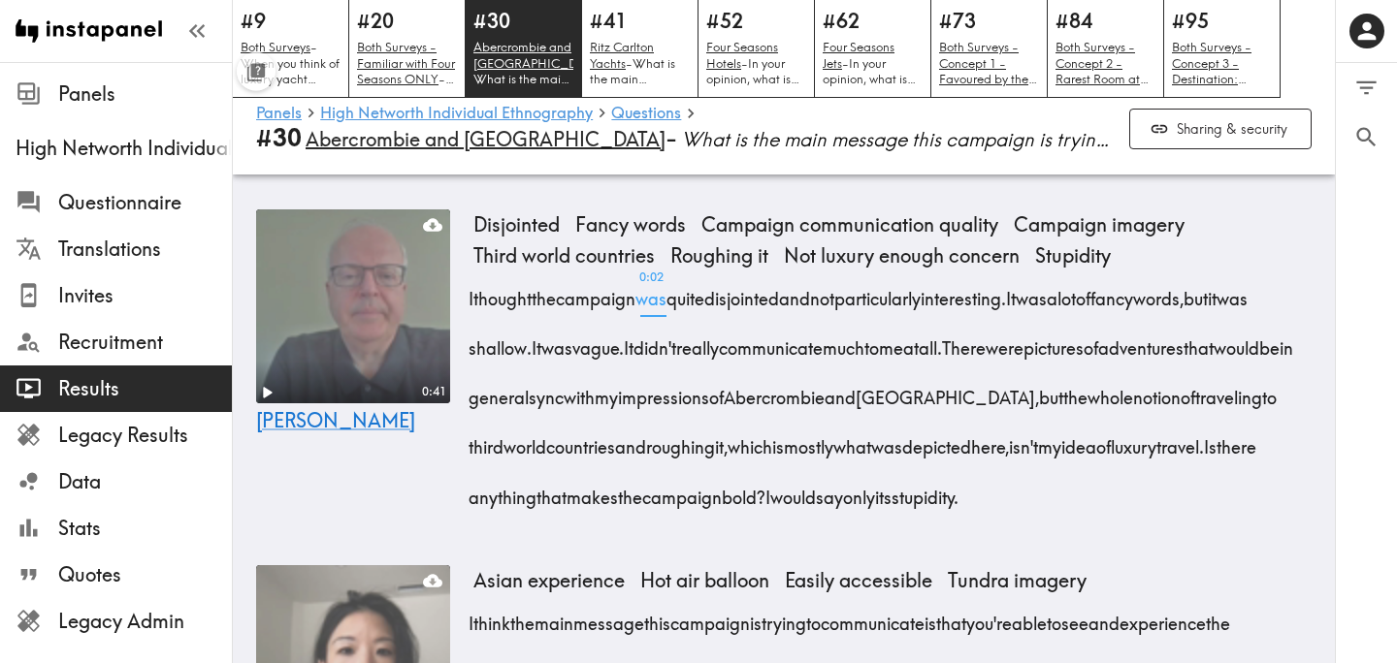
scroll to position [1895, 0]
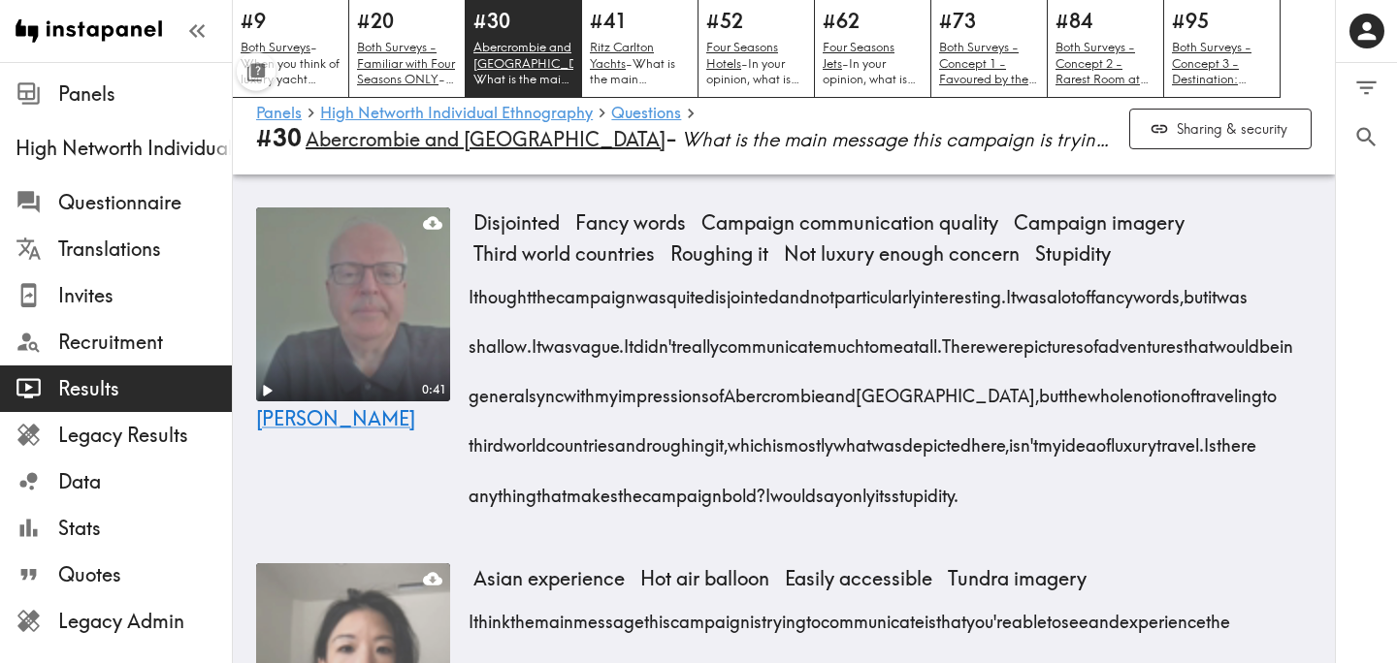
drag, startPoint x: 471, startPoint y: 342, endPoint x: 690, endPoint y: 406, distance: 227.4
click at [690, 406] on div "I thought the campaign was quite disjointed and not particularly interesting. I…" at bounding box center [892, 390] width 838 height 248
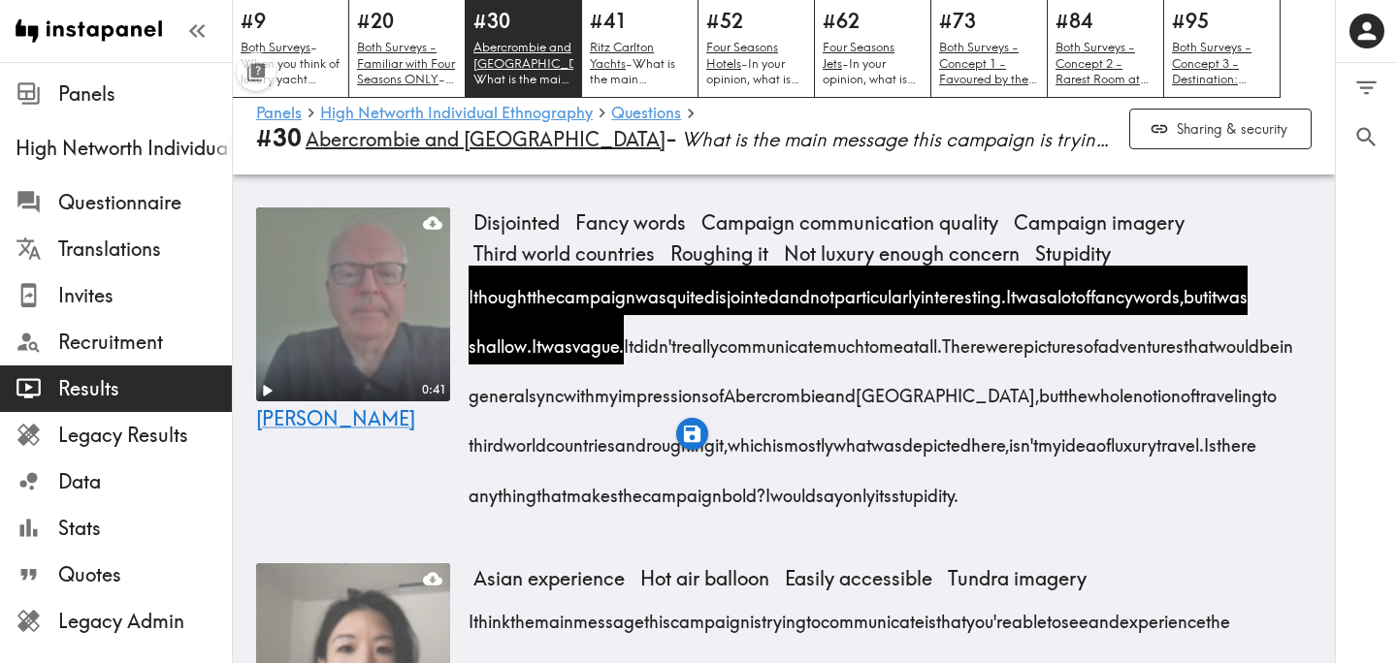
drag, startPoint x: 1188, startPoint y: 446, endPoint x: 633, endPoint y: 551, distance: 564.6
click at [633, 514] on div "I thought the campaign was quite disjointed and not particularly interesting. I…" at bounding box center [892, 390] width 838 height 248
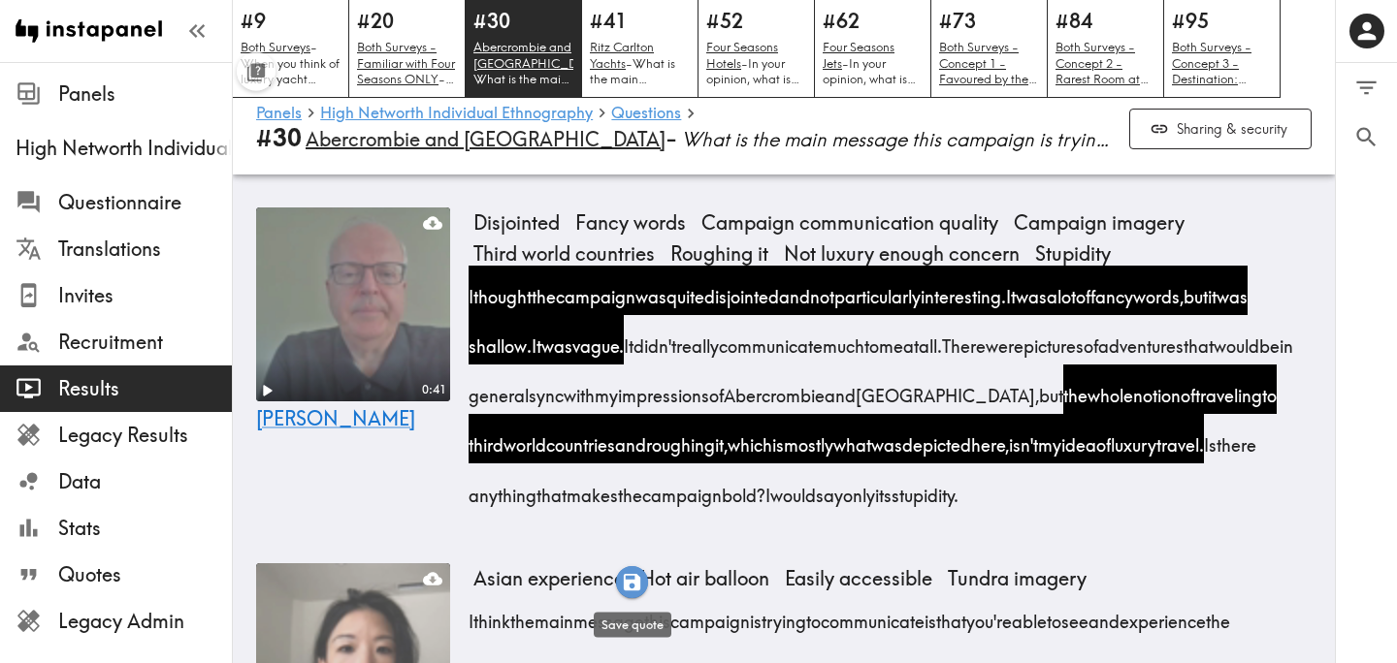
click at [633, 581] on icon "button" at bounding box center [632, 582] width 16 height 16
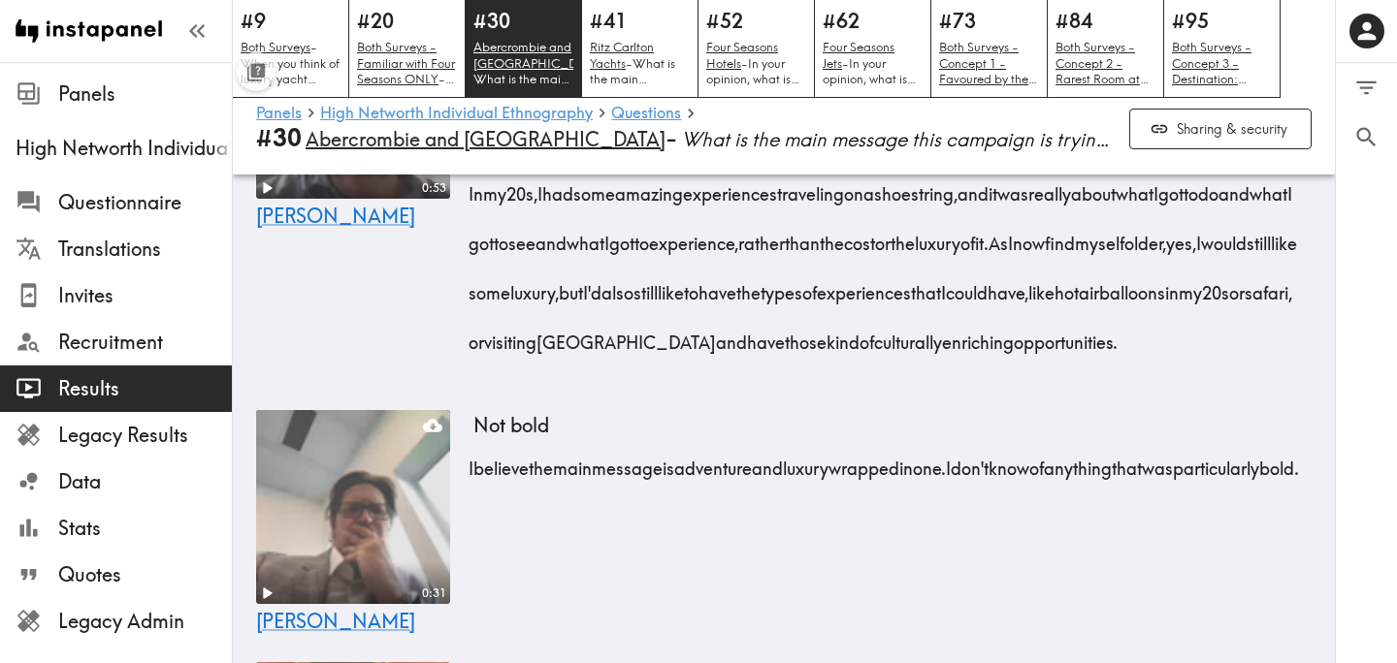
scroll to position [4187, 0]
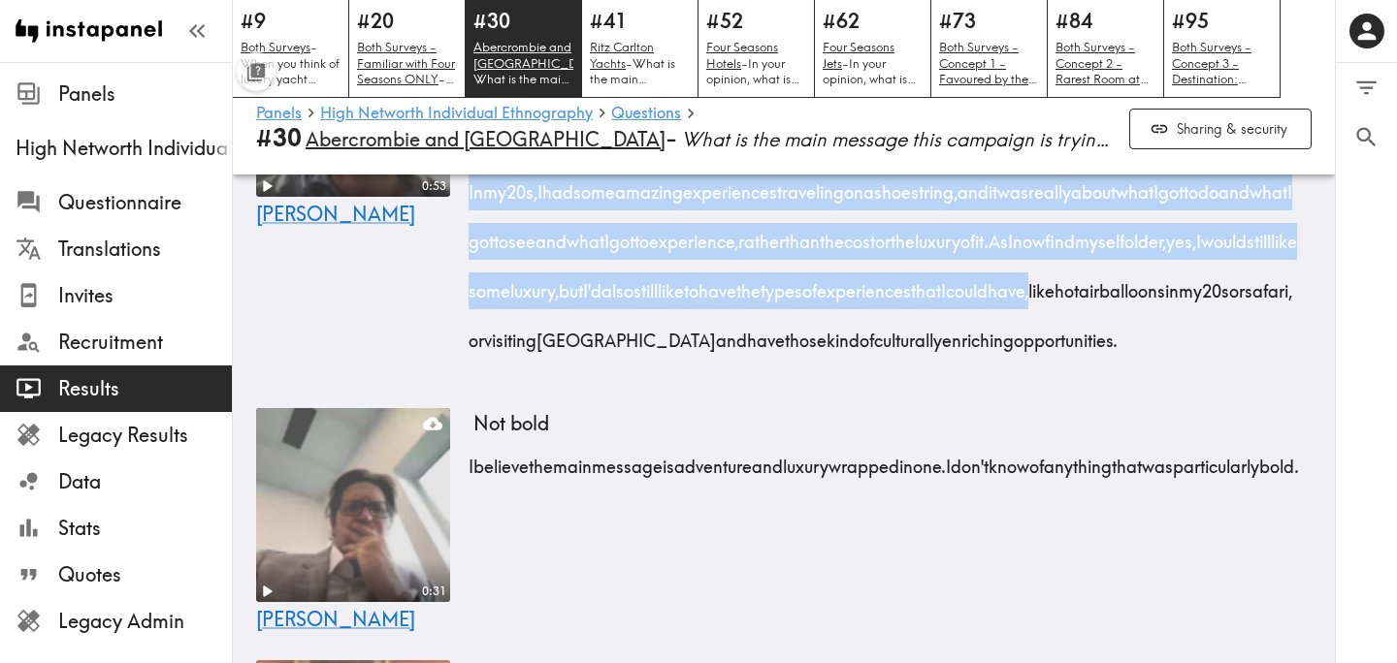
drag, startPoint x: 468, startPoint y: 293, endPoint x: 721, endPoint y: 550, distance: 360.1
click at [721, 359] on div "I really like the advertisement with the balloon. It was clean. It was simple a…" at bounding box center [892, 210] width 838 height 298
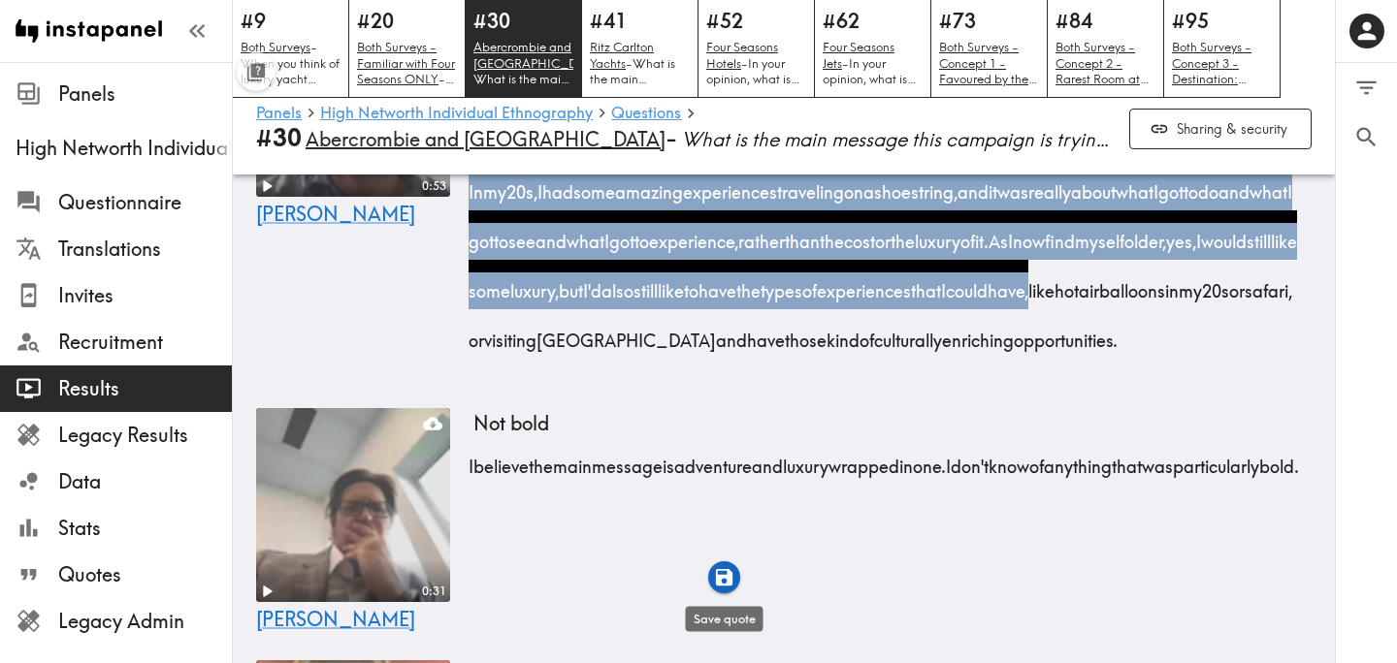
click at [723, 578] on icon "button" at bounding box center [724, 577] width 22 height 22
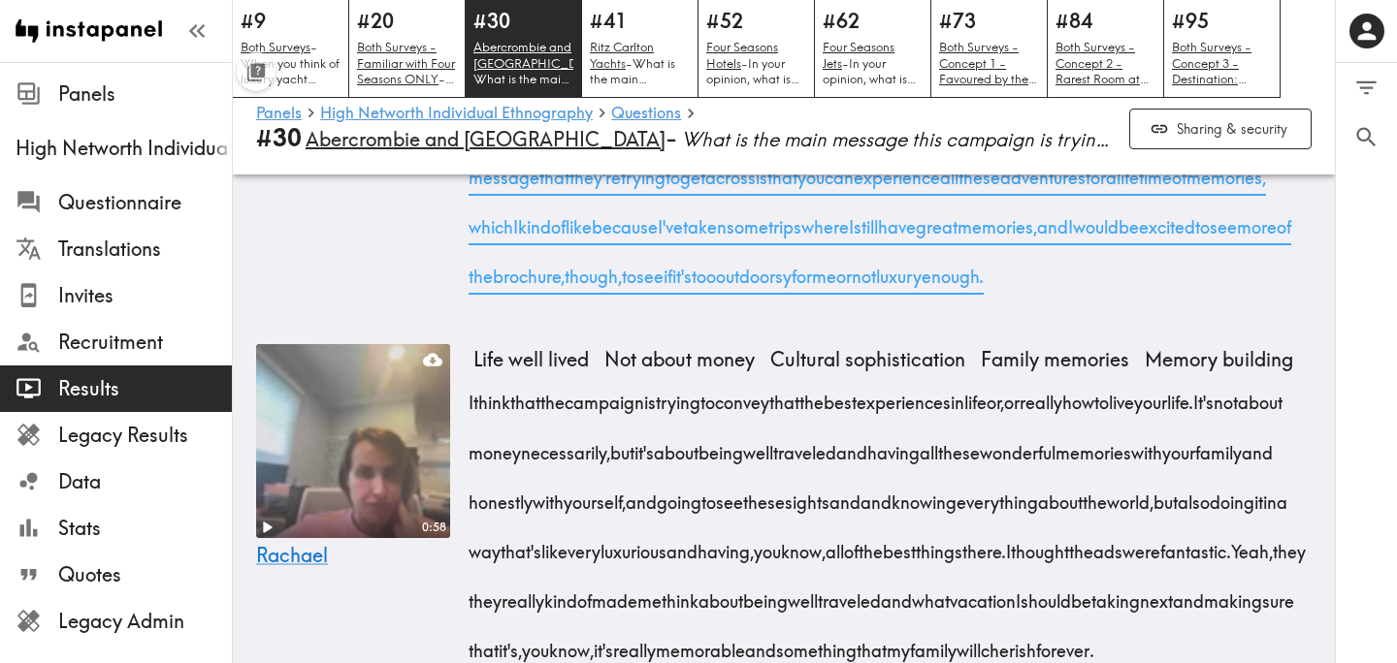
scroll to position [4912, 0]
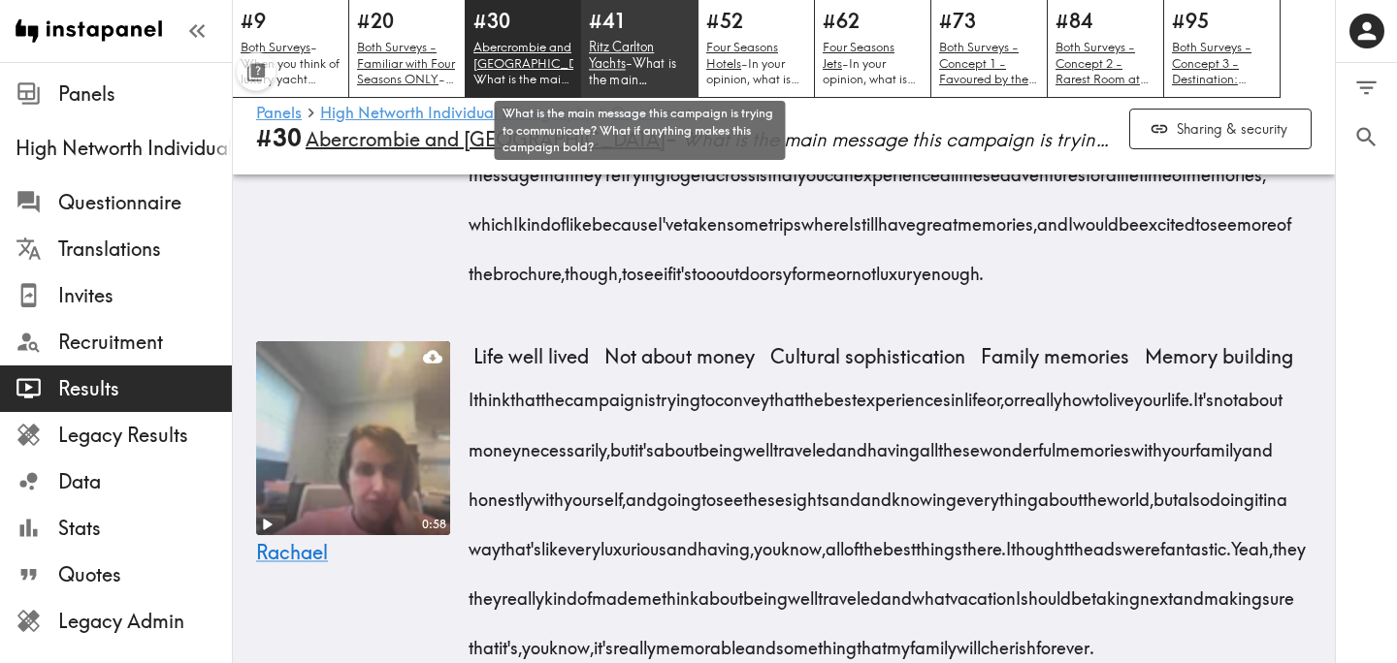
click at [646, 55] on p "Ritz Carlton Yachts - What is the main message this campaign is trying to commu…" at bounding box center [640, 63] width 102 height 49
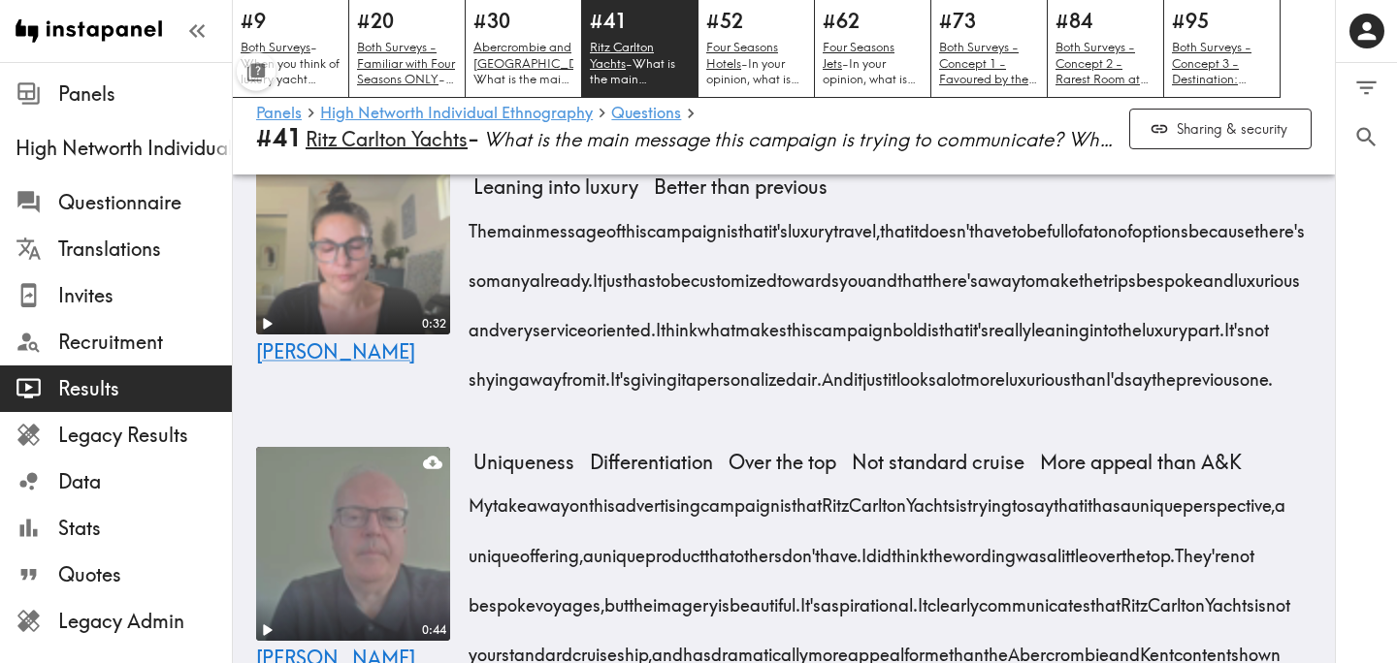
scroll to position [1837, 0]
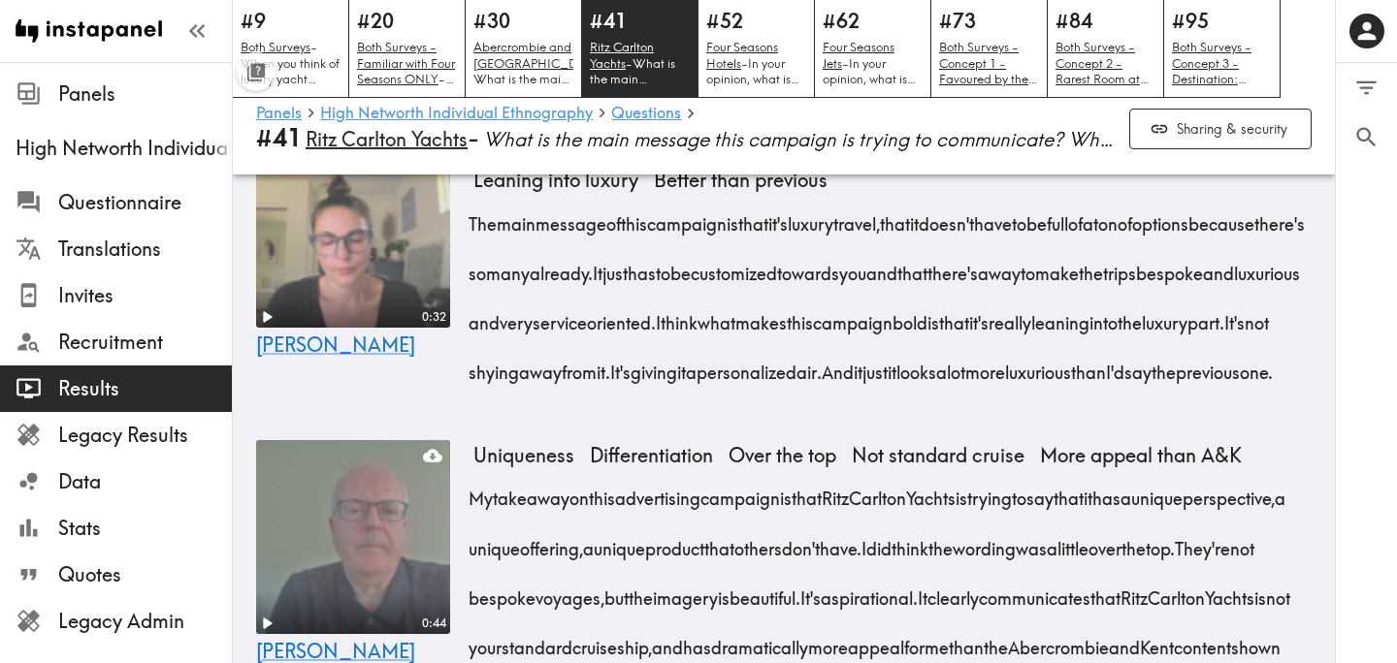
drag, startPoint x: 470, startPoint y: 324, endPoint x: 1191, endPoint y: 474, distance: 736.2
click at [1191, 391] on div "The main message of this campaign is that it's luxury travel, that it doesn't h…" at bounding box center [892, 291] width 838 height 199
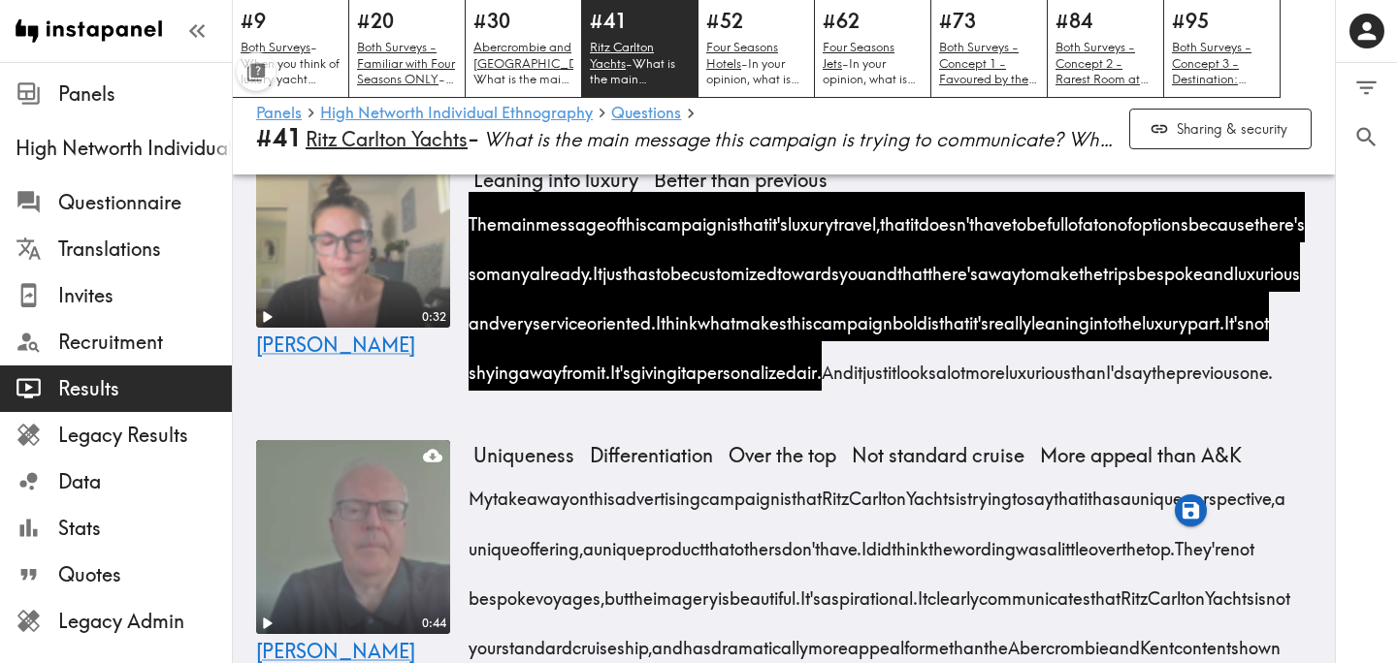
click at [1186, 512] on icon "button" at bounding box center [1190, 510] width 16 height 16
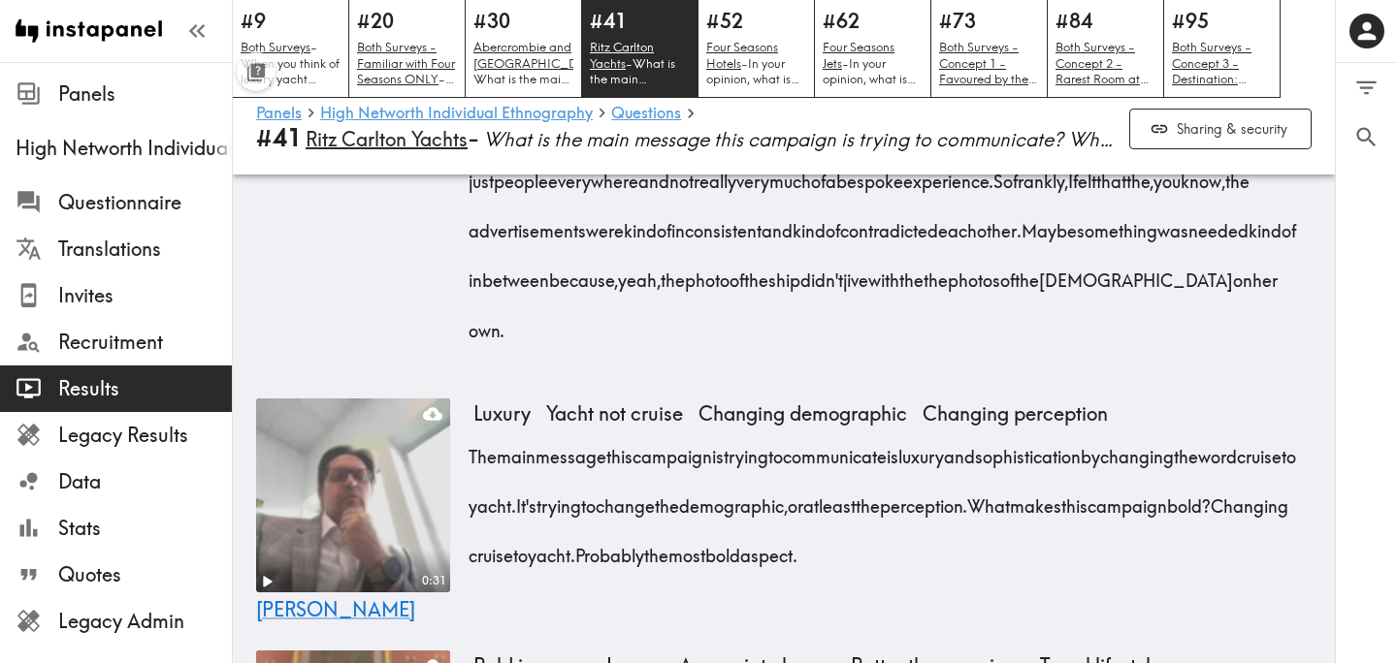
scroll to position [4383, 0]
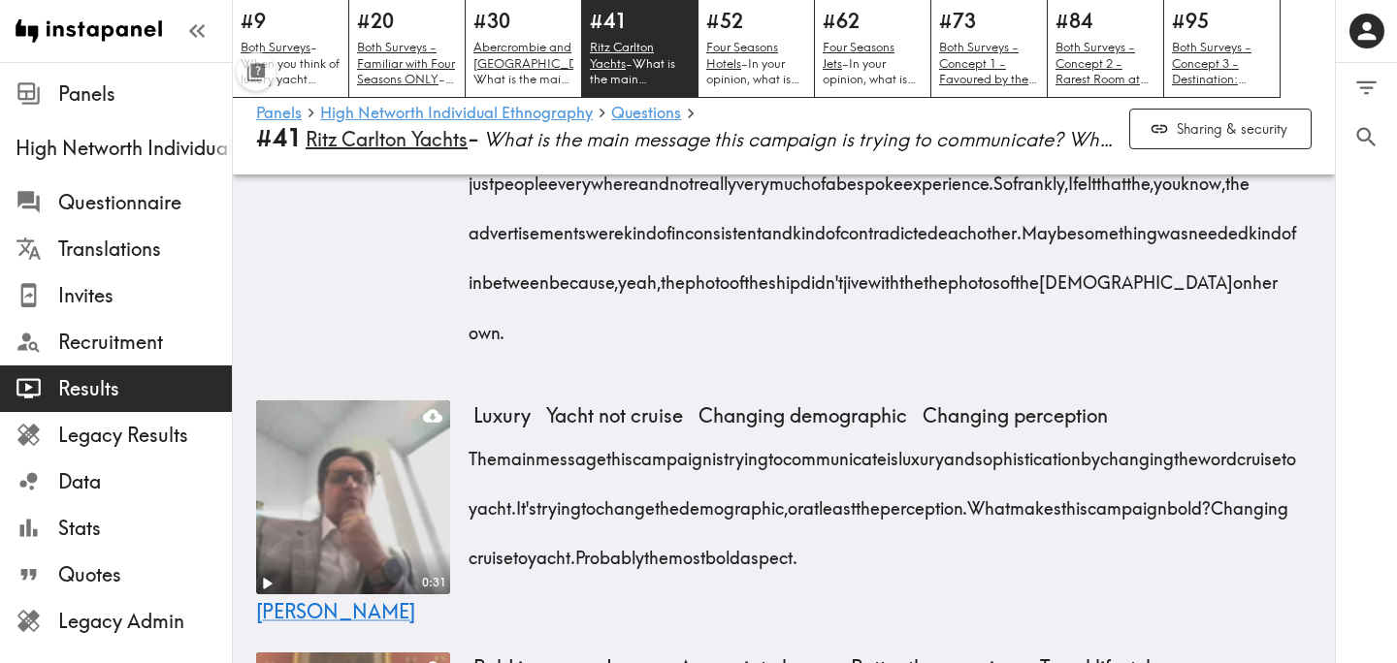
drag, startPoint x: 569, startPoint y: 284, endPoint x: 1231, endPoint y: 440, distance: 679.7
click at [1231, 350] on div "To be frank, I found the message mixed. I think two of the advertisements showe…" at bounding box center [892, 176] width 838 height 347
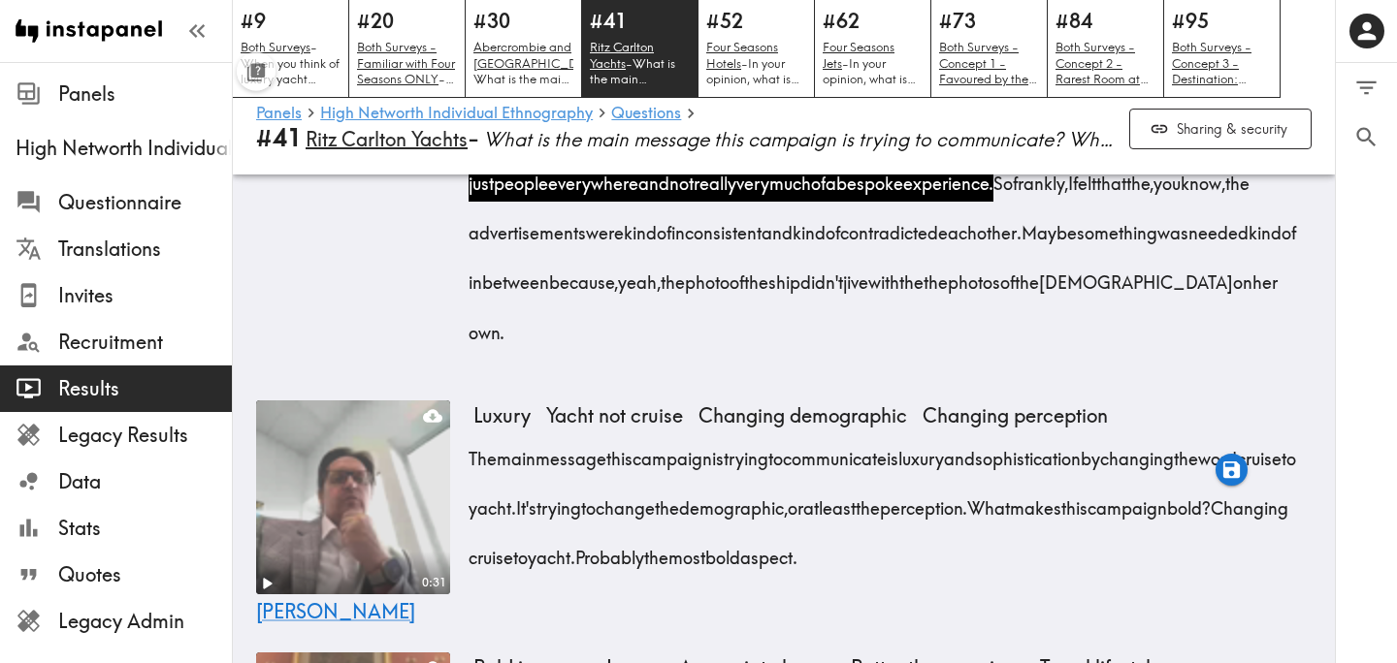
drag, startPoint x: 721, startPoint y: 484, endPoint x: 518, endPoint y: 537, distance: 209.6
click at [518, 350] on div "To be frank, I found the message mixed. I think two of the advertisements showe…" at bounding box center [892, 176] width 838 height 347
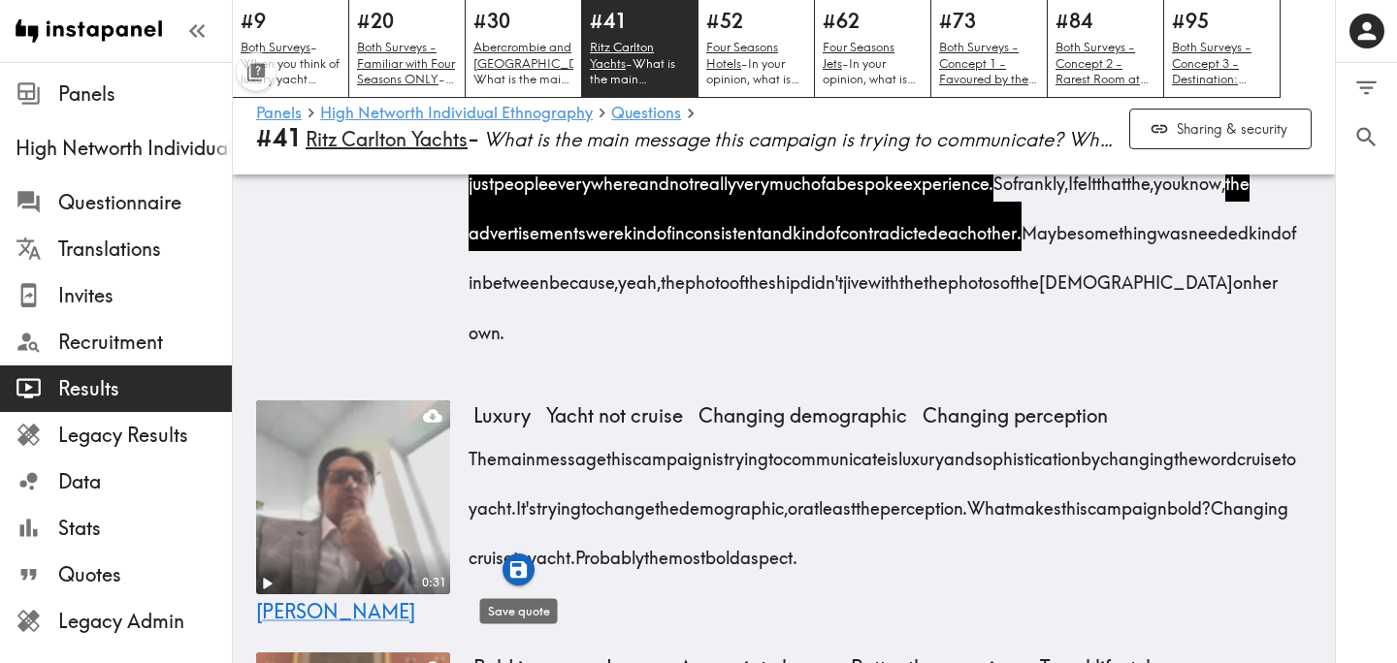
click at [522, 571] on icon "button" at bounding box center [518, 570] width 16 height 16
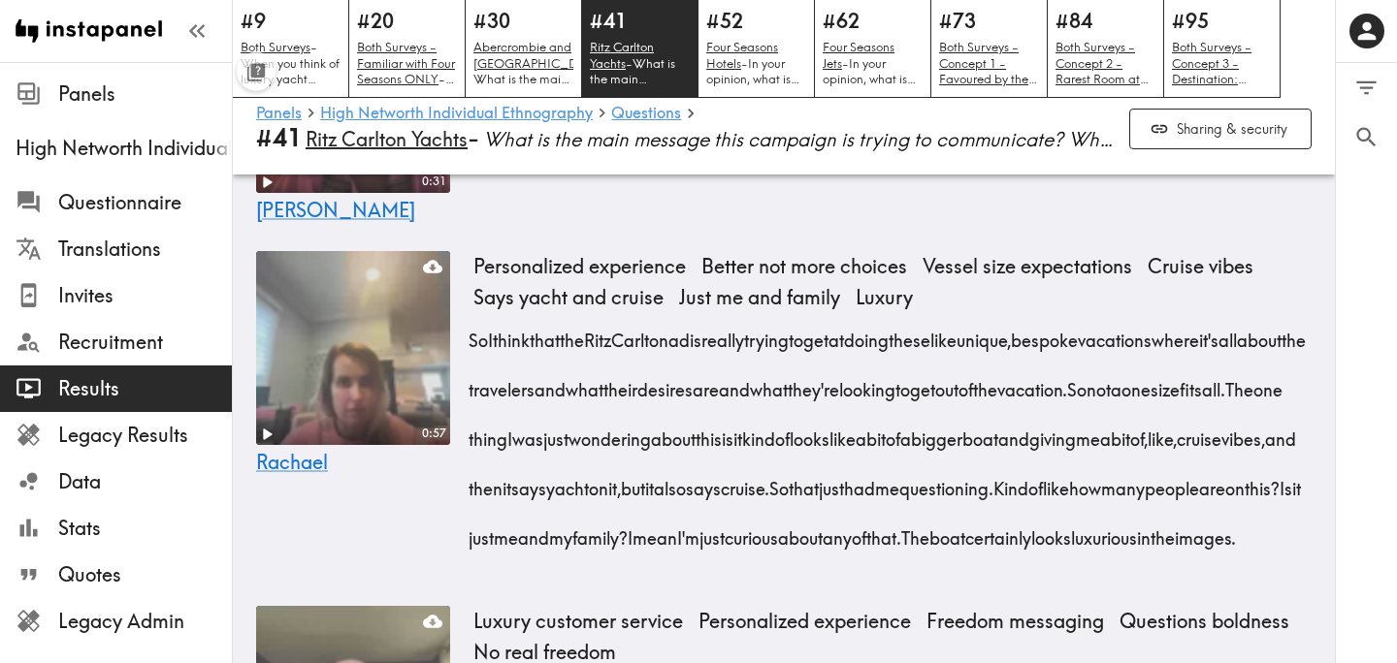
scroll to position [5039, 0]
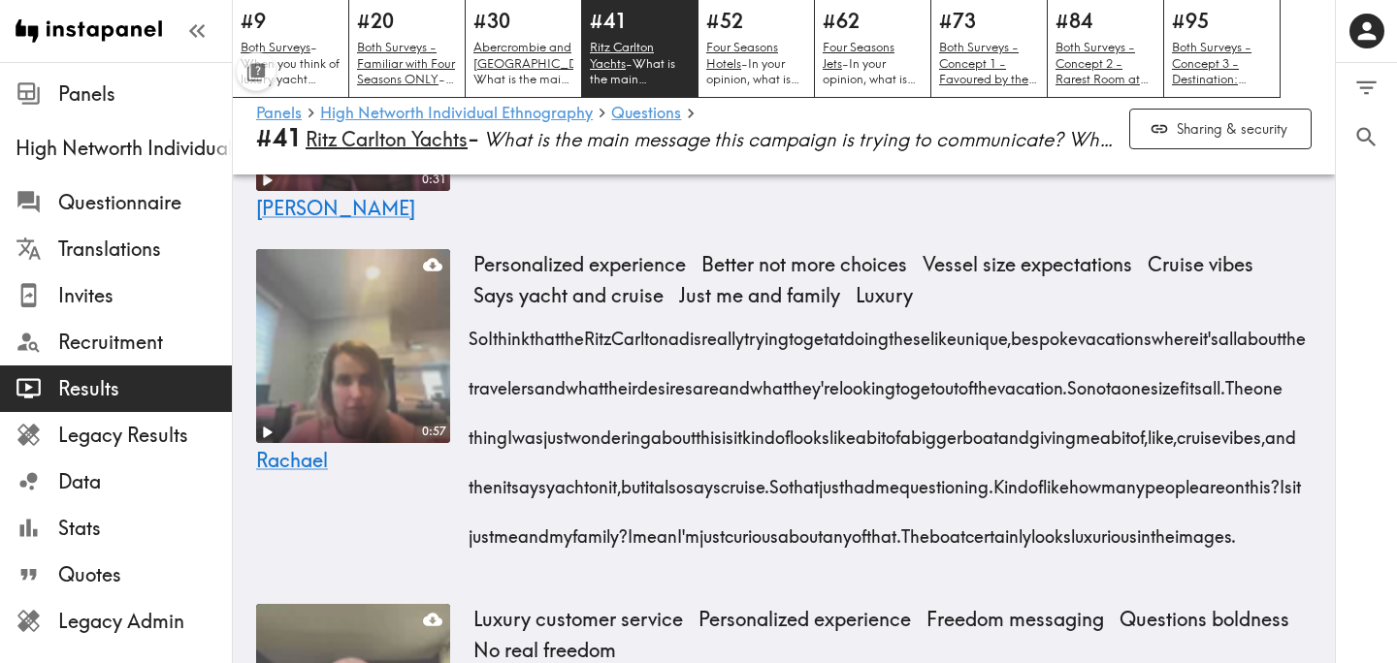
drag, startPoint x: 468, startPoint y: 306, endPoint x: 875, endPoint y: 417, distance: 421.4
click at [875, 174] on div "I think this is more of a sexy campaign. Seems very upscale. I like that they s…" at bounding box center [892, 98] width 838 height 149
click at [851, 446] on icon "button" at bounding box center [853, 441] width 16 height 16
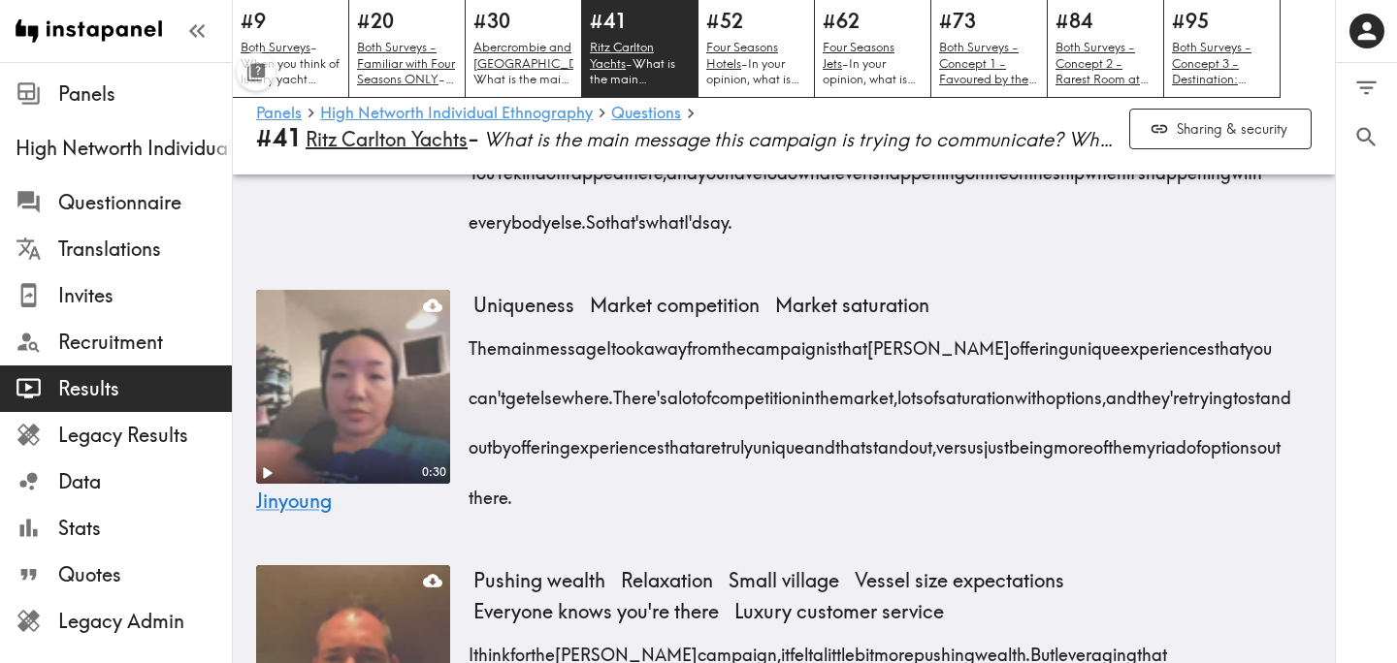
scroll to position [5803, 0]
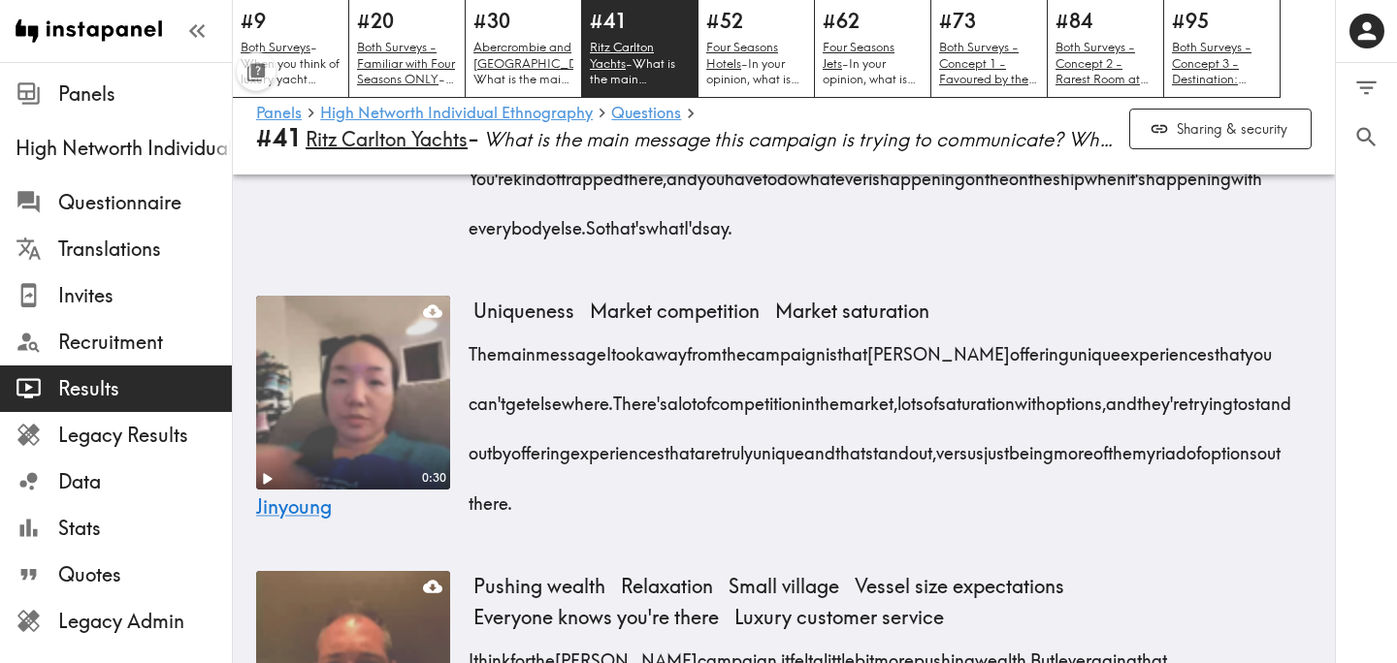
drag, startPoint x: 928, startPoint y: 233, endPoint x: 829, endPoint y: 340, distance: 146.2
click at [829, 245] on div "I think the main message this one is trying to convey is that Ritz-Carlton Crui…" at bounding box center [892, 71] width 838 height 347
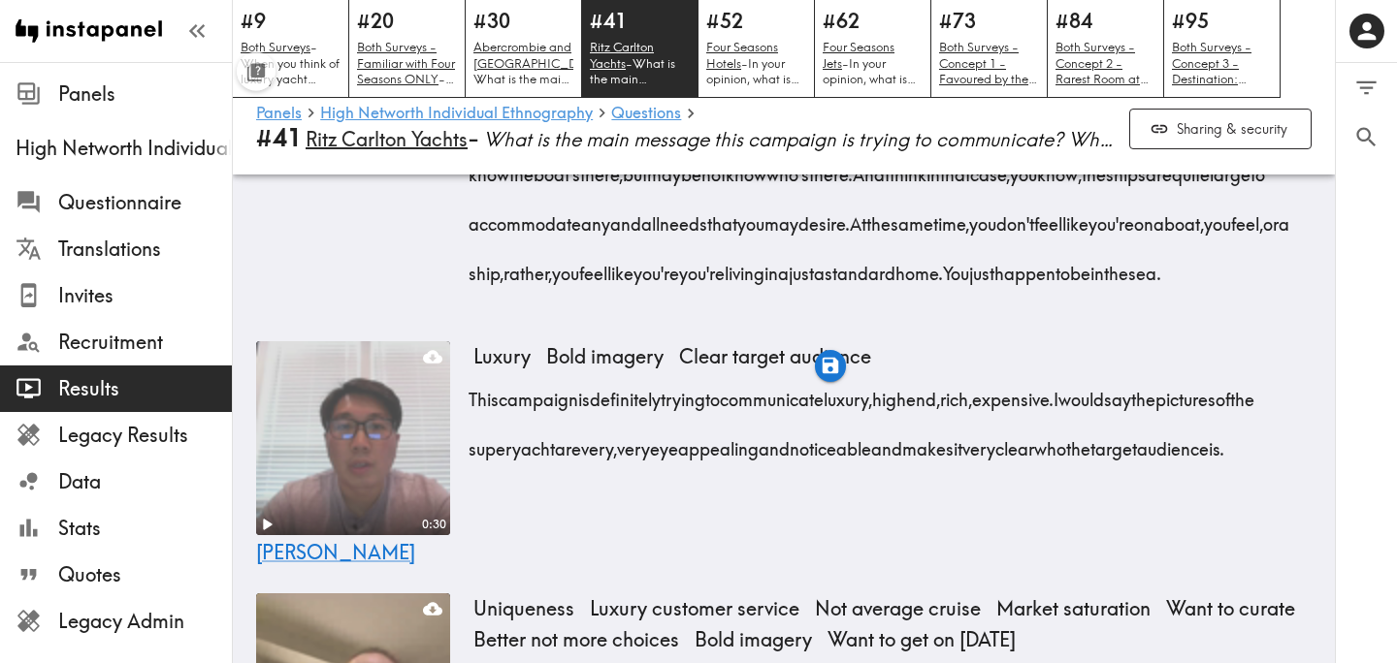
scroll to position [6549, 0]
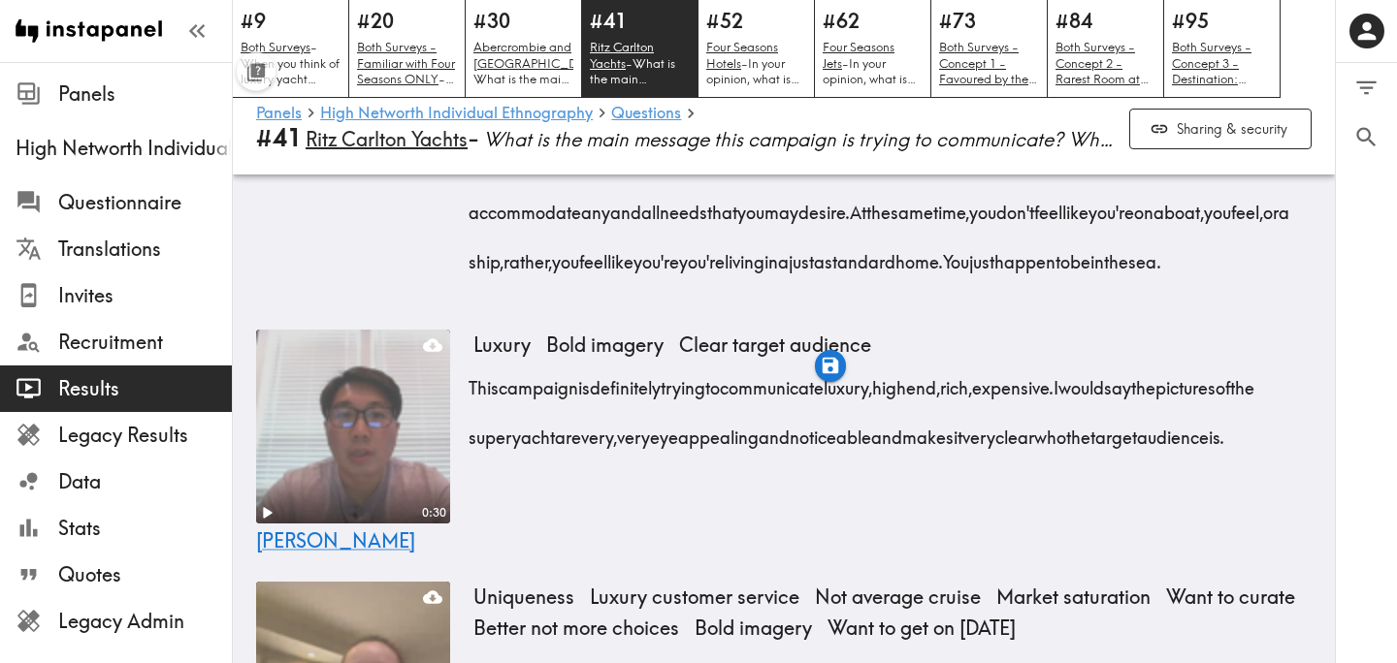
click at [328, 304] on div "1:11 Rob" at bounding box center [353, 64] width 194 height 478
drag, startPoint x: 767, startPoint y: 265, endPoint x: 602, endPoint y: 325, distance: 175.5
click at [602, 281] on div "I think for the Ritz-Carlton campaign, it felt a little bit more pushing wealth…" at bounding box center [892, 83] width 838 height 398
drag, startPoint x: 693, startPoint y: 313, endPoint x: 830, endPoint y: 371, distance: 149.5
click at [830, 281] on div "I think for the Ritz-Carlton campaign, it felt a little bit more pushing wealth…" at bounding box center [892, 83] width 838 height 398
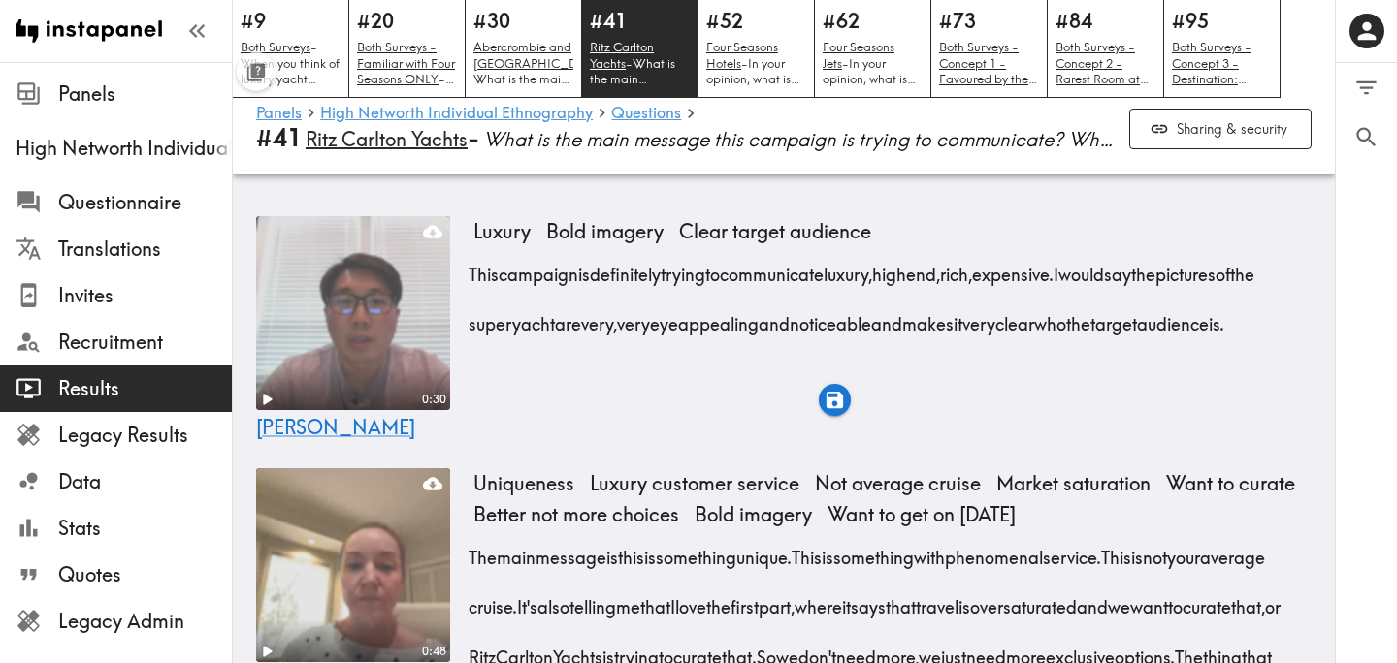
scroll to position [6665, 0]
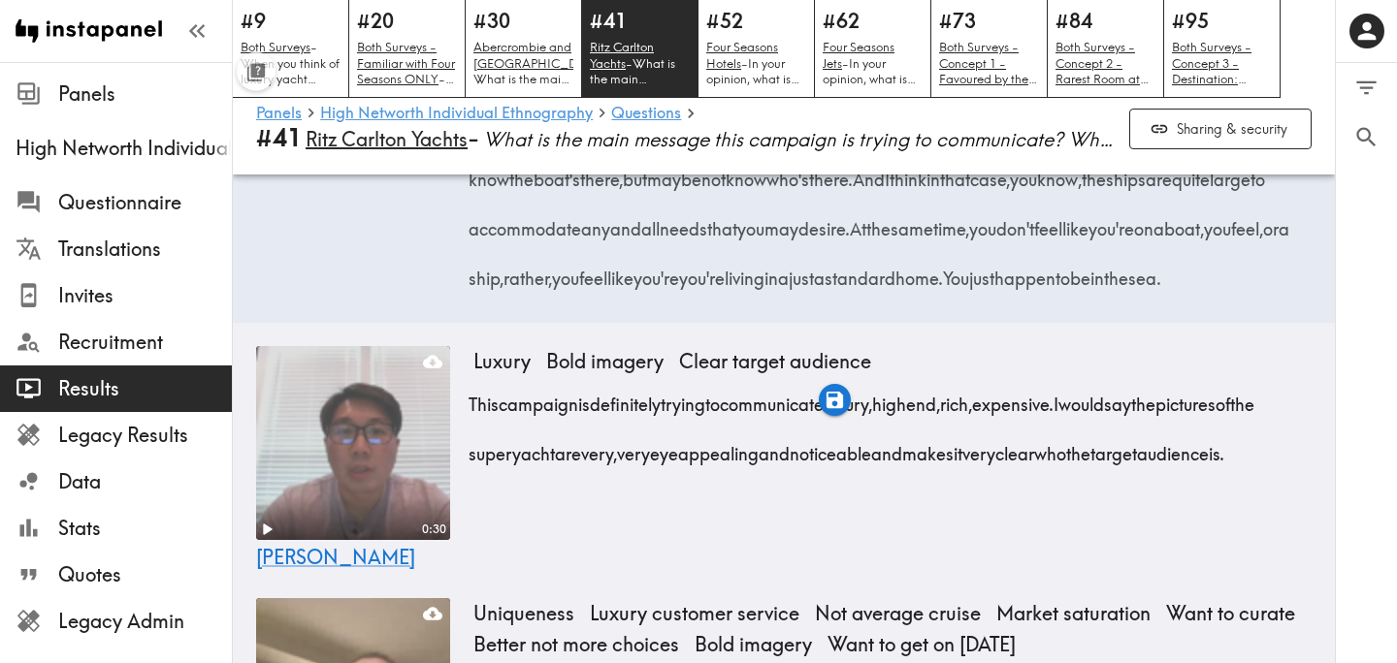
scroll to position [6532, 0]
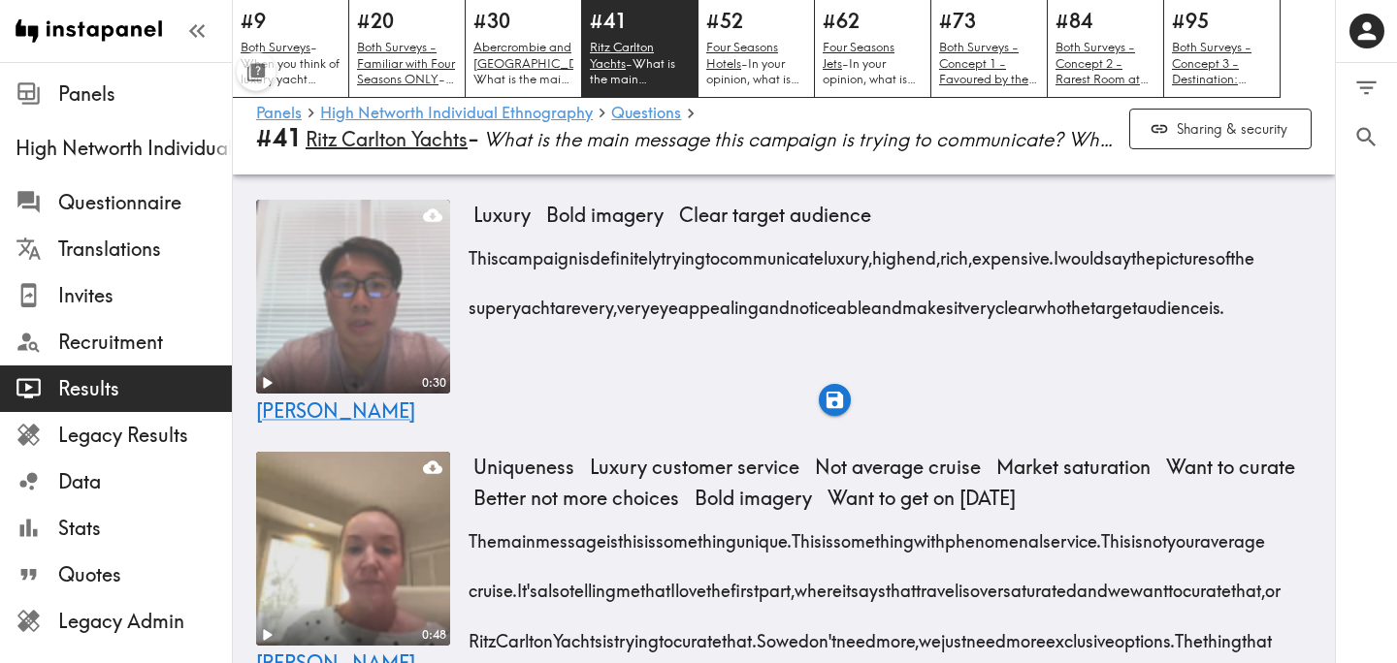
scroll to position [6680, 0]
drag, startPoint x: 513, startPoint y: 483, endPoint x: 782, endPoint y: 484, distance: 268.7
click at [782, 143] on span "At the same time, you don't feel like you're on a boat, you feel, or a ship, ra…" at bounding box center [883, 106] width 821 height 74
drag, startPoint x: 987, startPoint y: 483, endPoint x: 896, endPoint y: 540, distance: 107.6
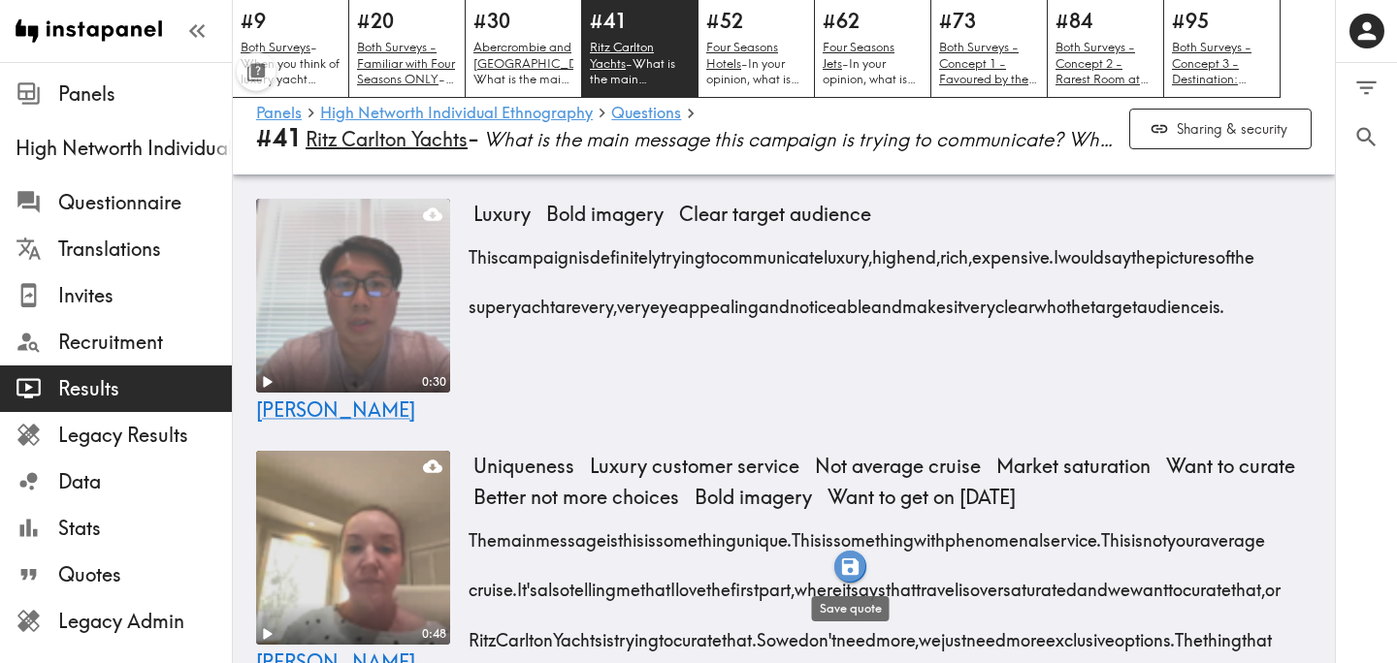
click at [852, 565] on icon "button" at bounding box center [850, 567] width 16 height 16
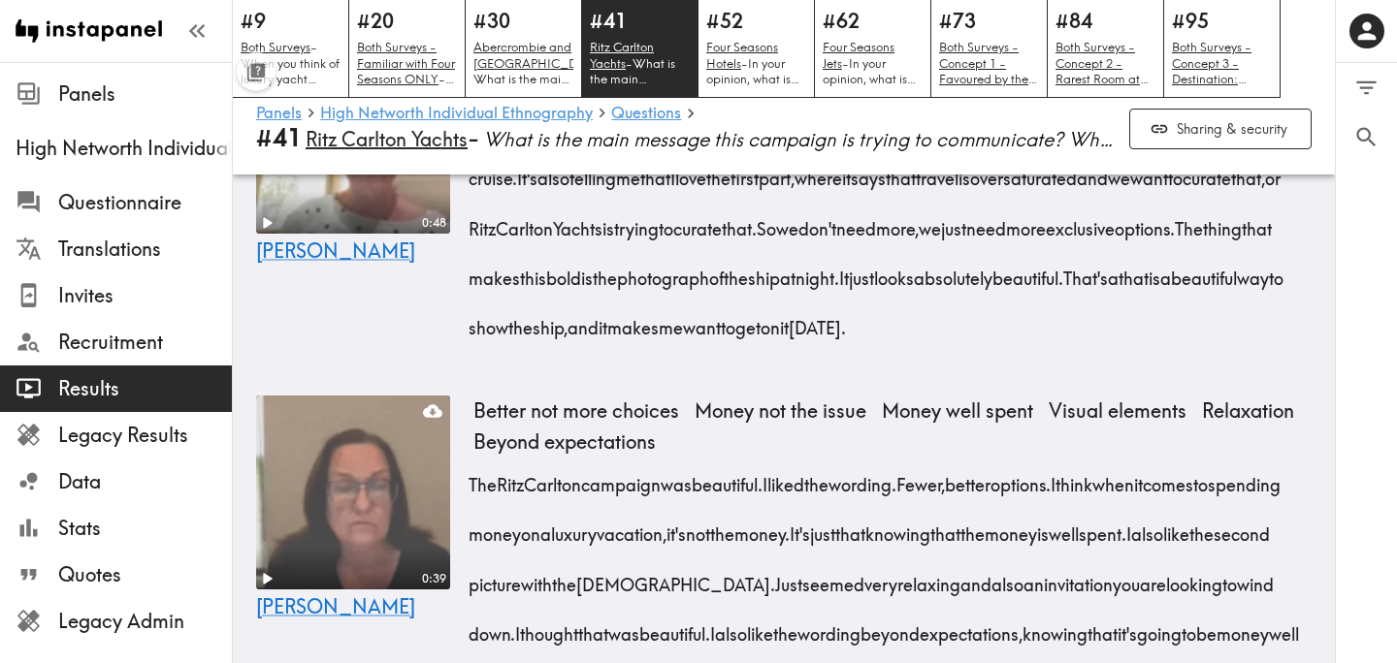
scroll to position [7095, 0]
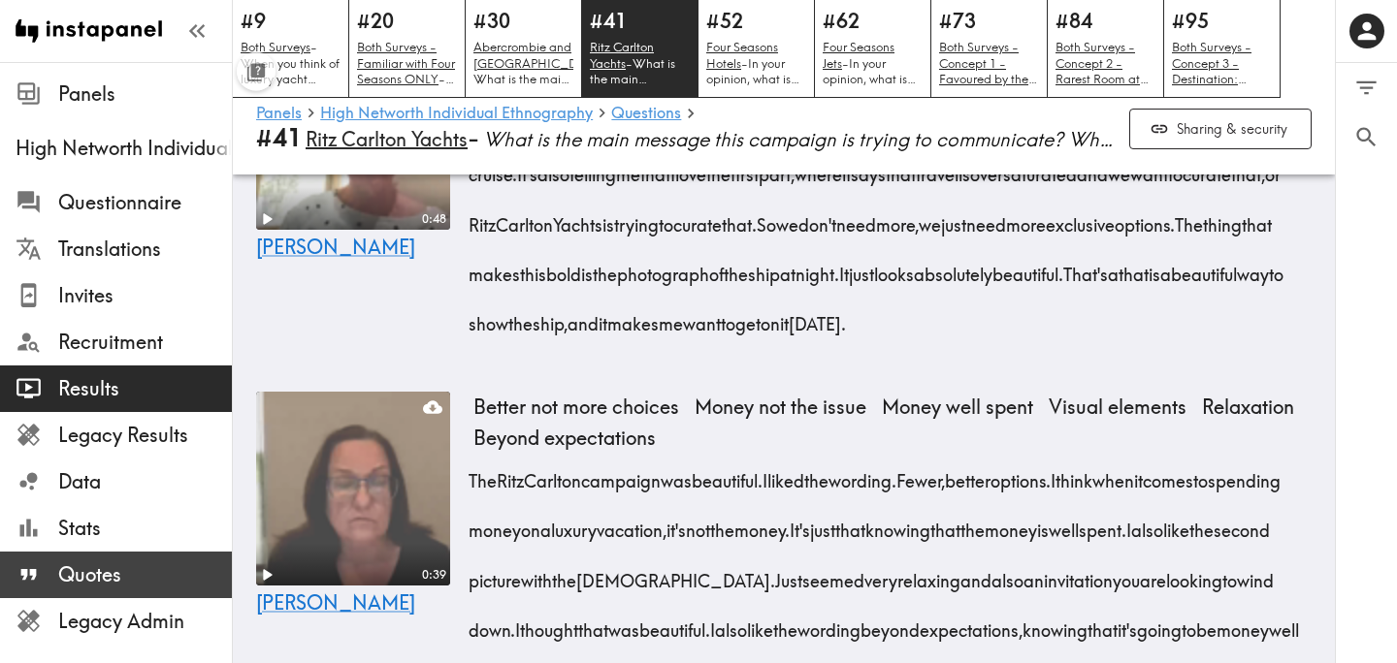
click at [139, 563] on span "Quotes" at bounding box center [145, 575] width 174 height 27
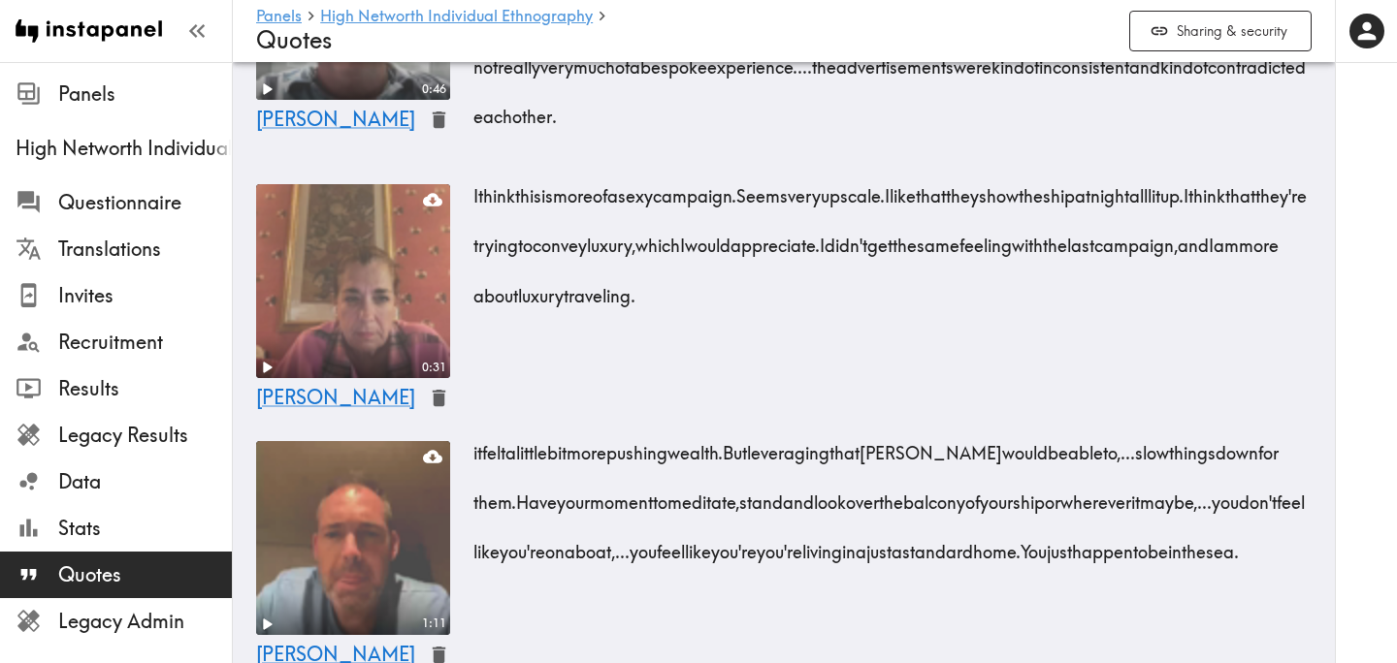
scroll to position [3641, 0]
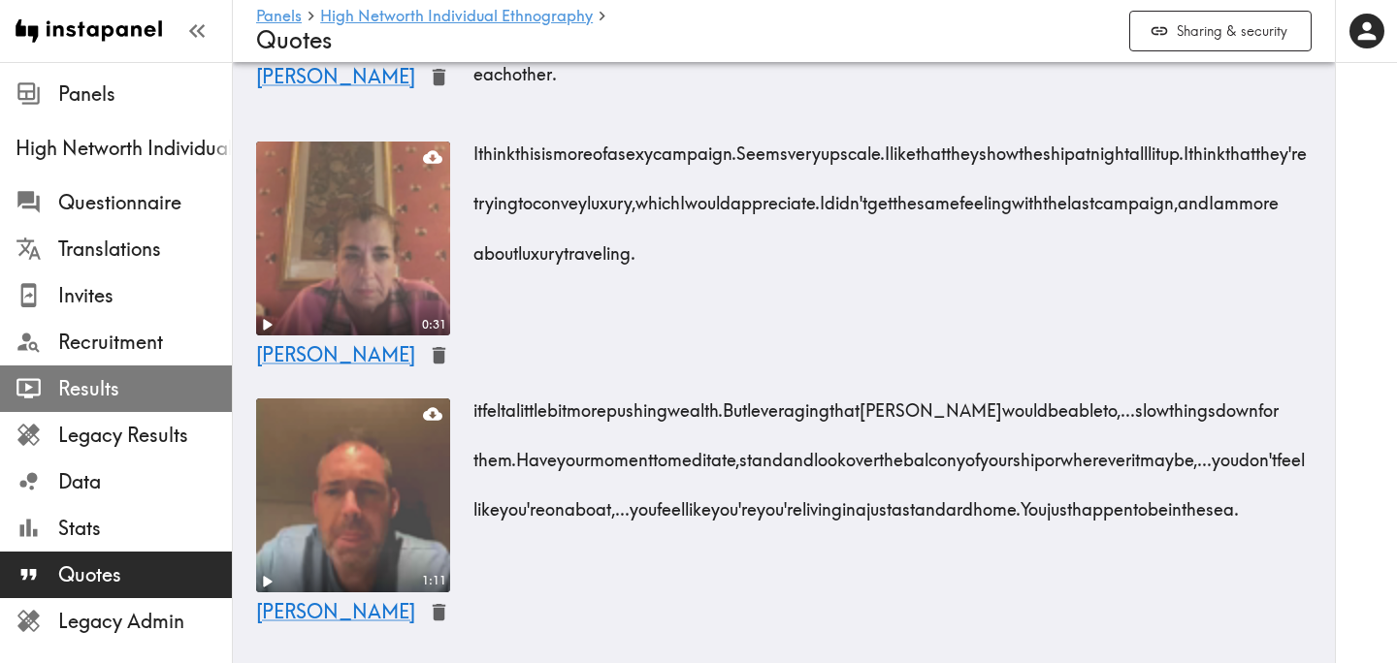
click at [120, 371] on div "Results" at bounding box center [116, 389] width 232 height 50
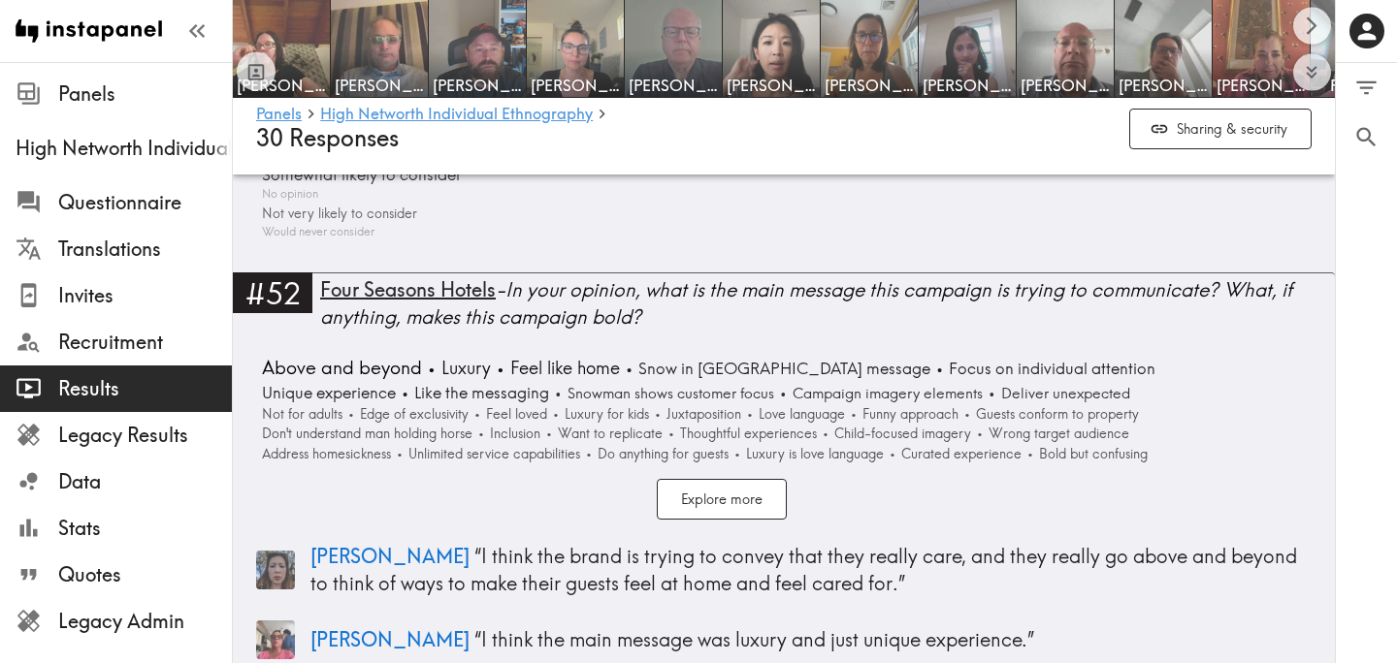
scroll to position [14422, 0]
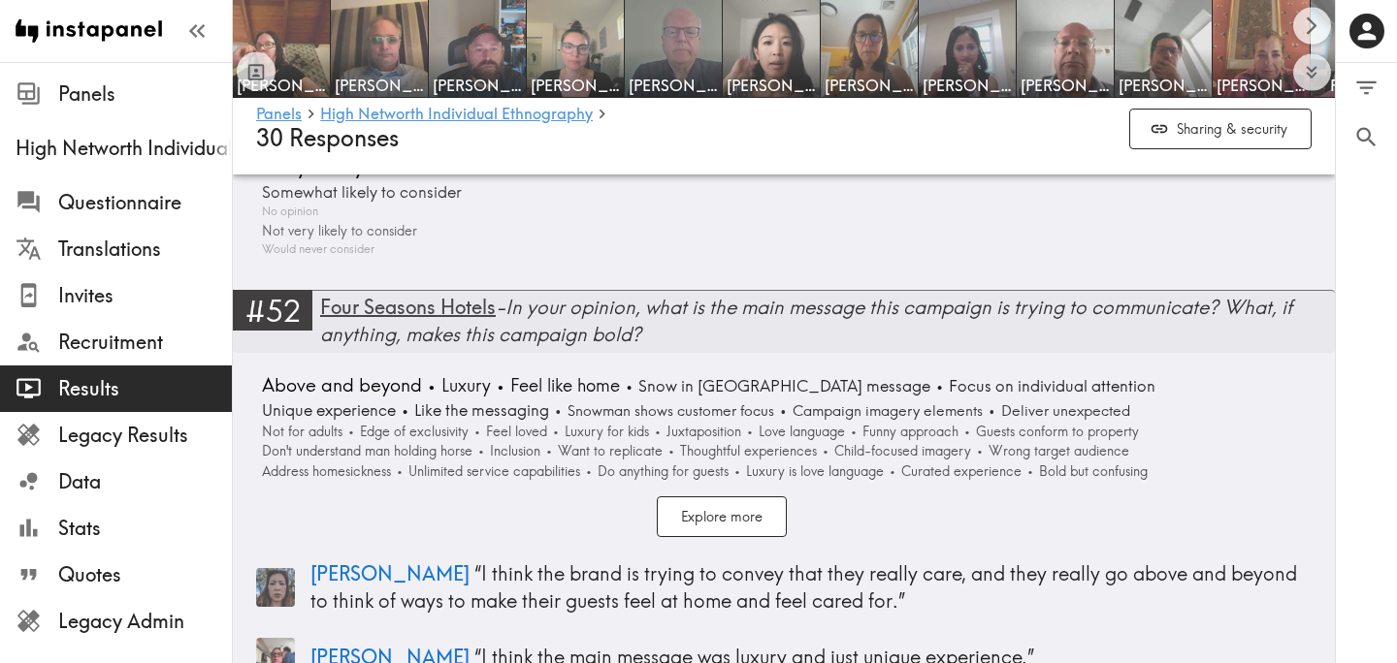
click at [399, 294] on div "Four Seasons Hotels - In your opinion, what is the main message this campaign i…" at bounding box center [827, 321] width 1015 height 54
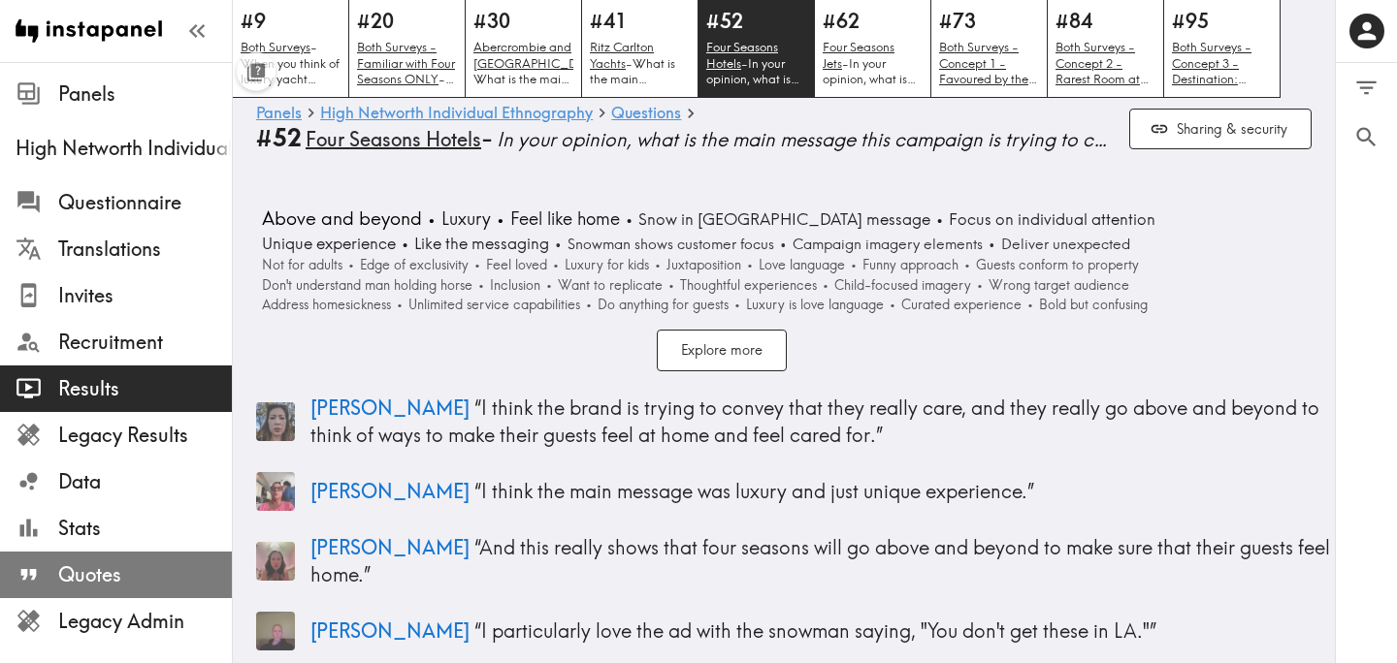
click at [153, 586] on span "Quotes" at bounding box center [145, 575] width 174 height 27
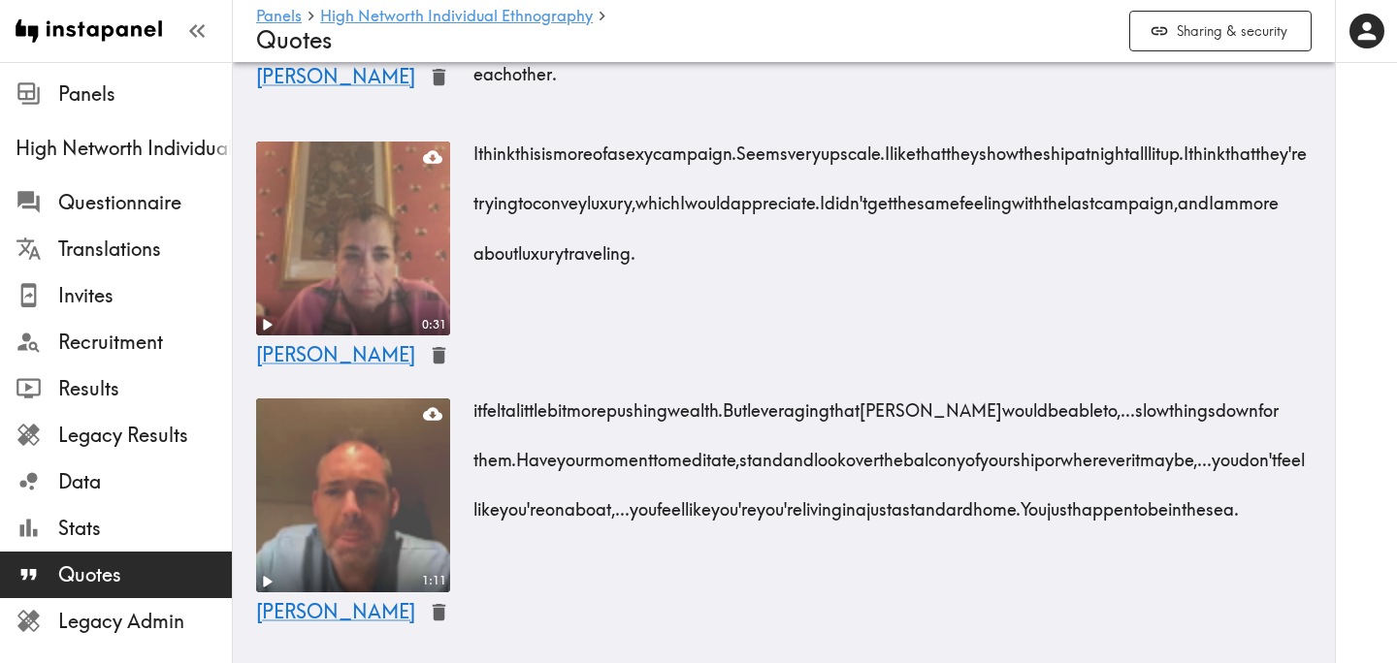
scroll to position [3641, 0]
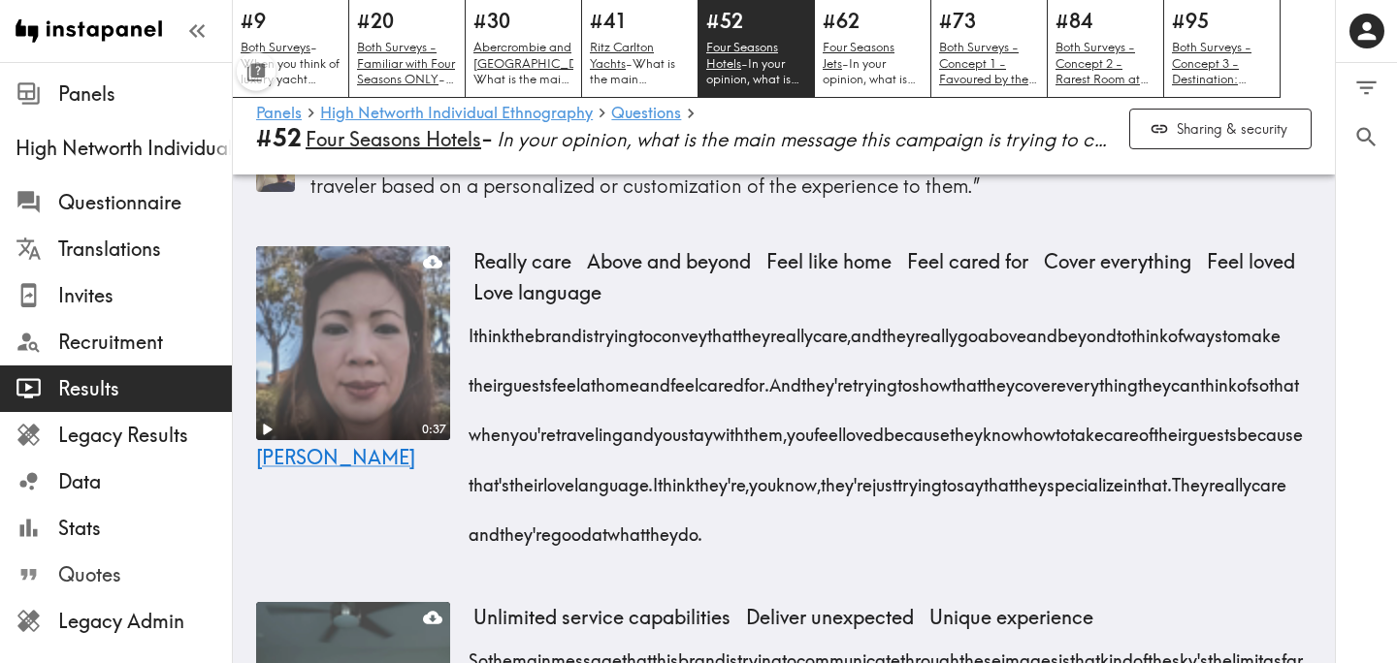
scroll to position [614, 0]
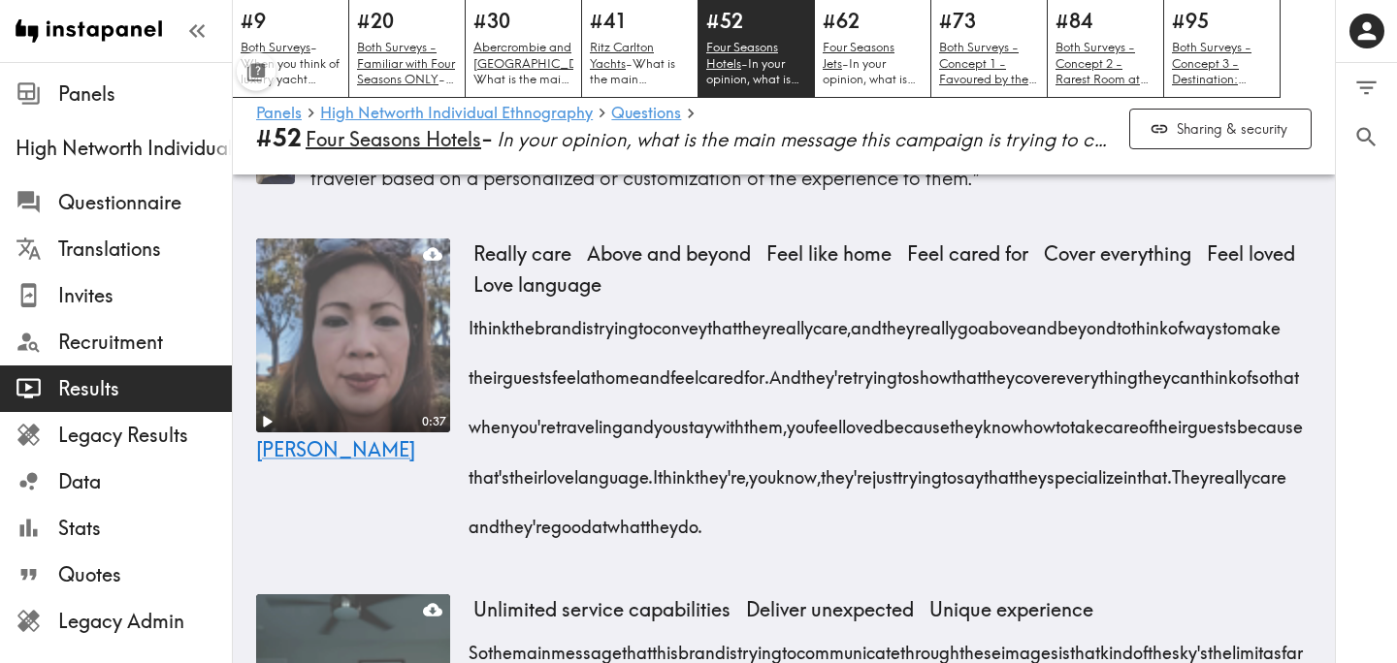
drag, startPoint x: 470, startPoint y: 316, endPoint x: 920, endPoint y: 365, distance: 451.7
click at [920, 365] on span "I think the brand is trying to convey that they really care, and they really go…" at bounding box center [879, 352] width 812 height 74
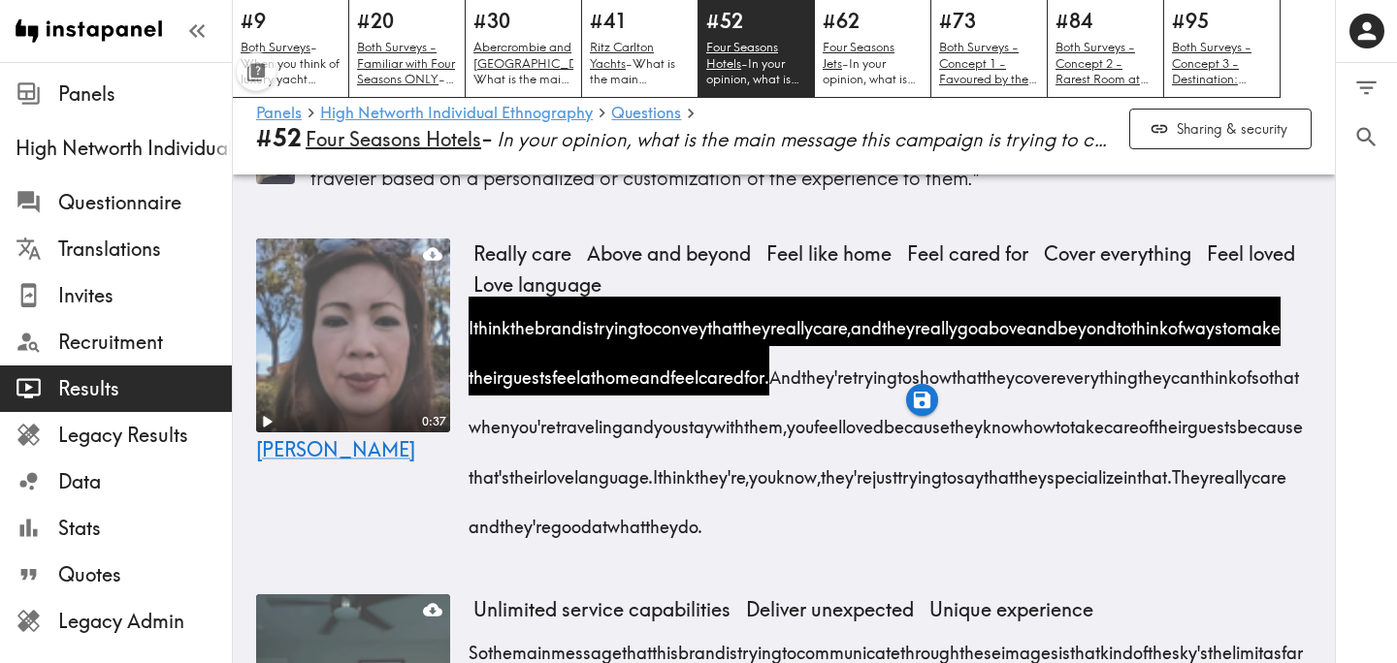
drag, startPoint x: 1103, startPoint y: 415, endPoint x: 1071, endPoint y: 465, distance: 58.9
click at [1071, 465] on div "I think the brand is trying to convey that they really care, and they really go…" at bounding box center [892, 421] width 838 height 248
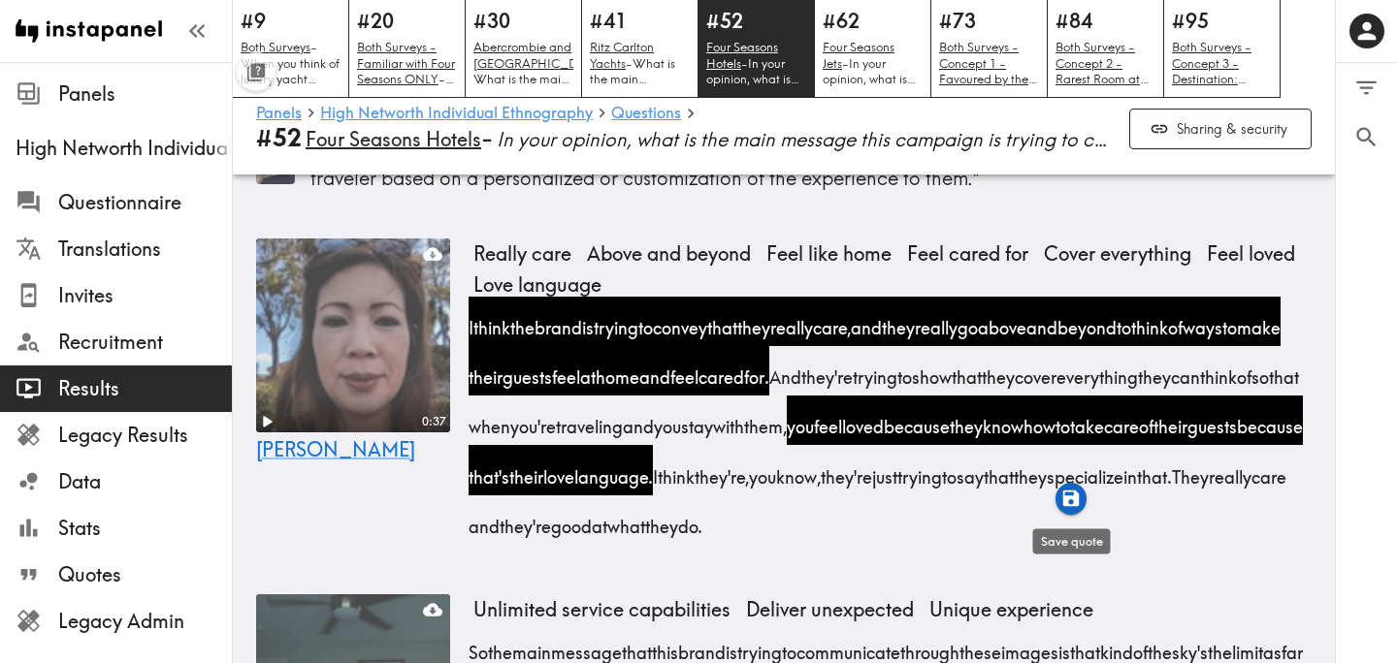
click at [1070, 501] on icon "button" at bounding box center [1071, 499] width 22 height 22
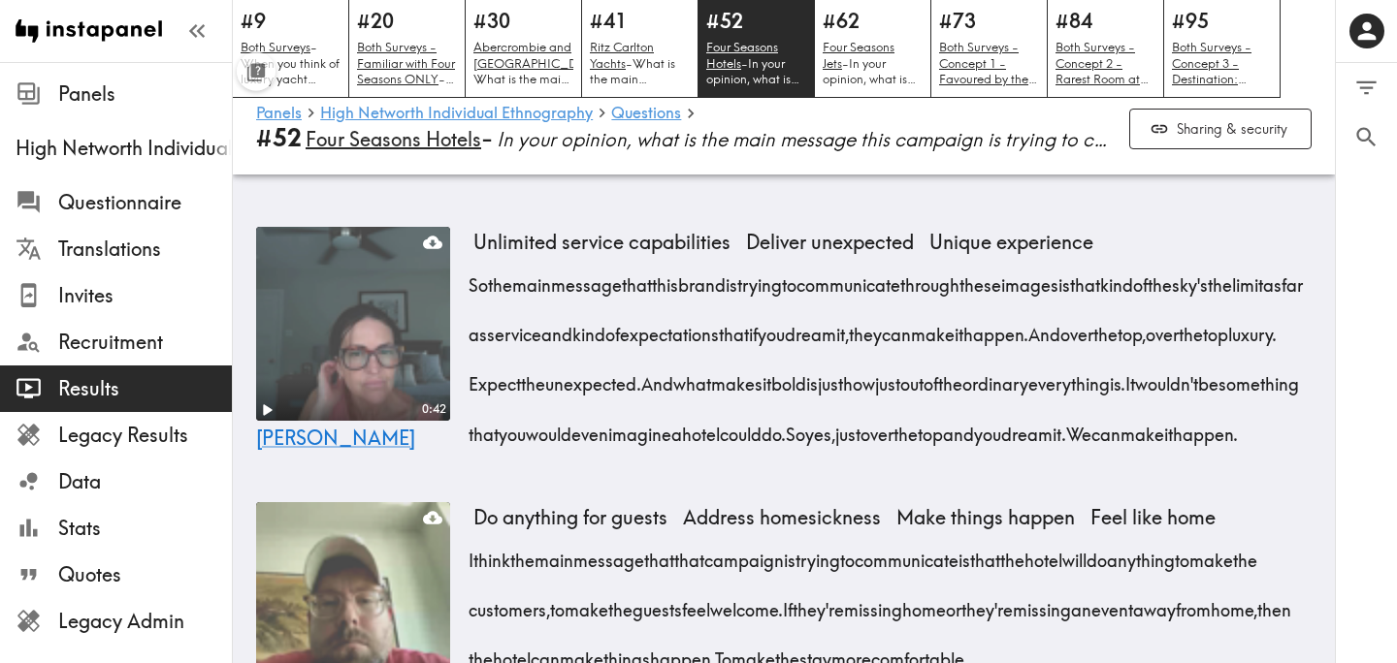
scroll to position [999, 0]
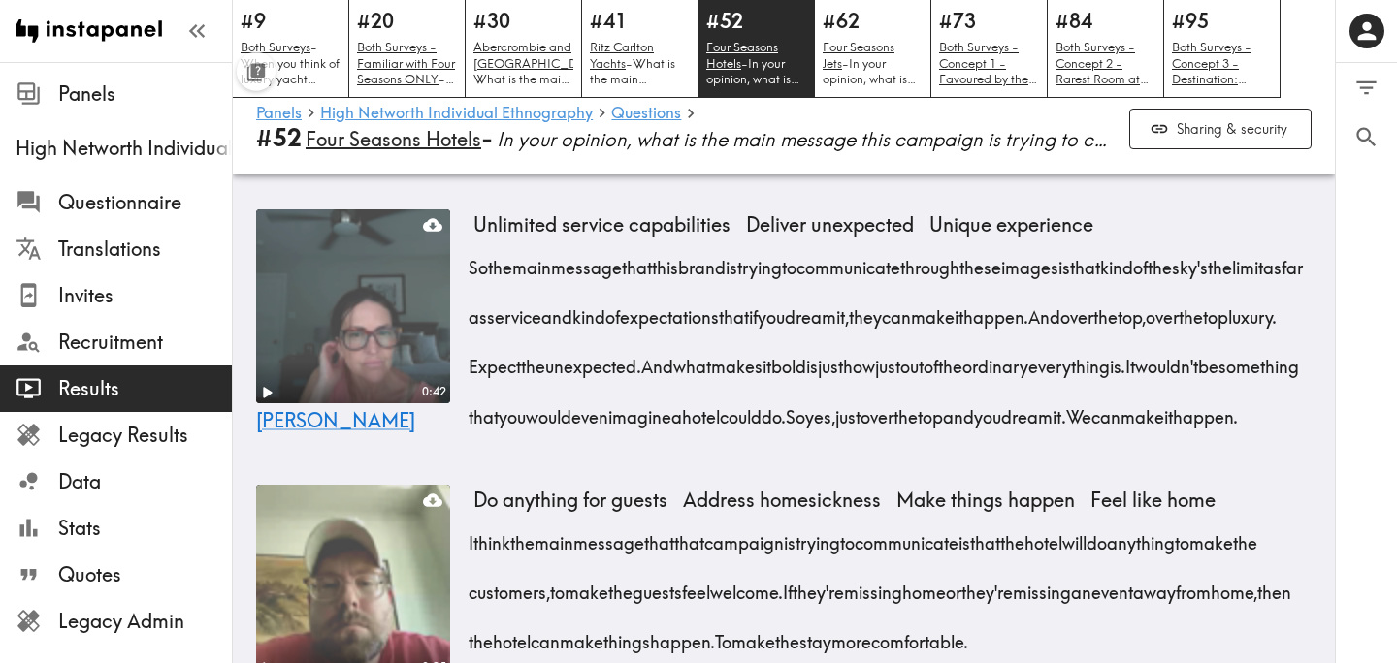
drag, startPoint x: 1233, startPoint y: 250, endPoint x: 1217, endPoint y: 307, distance: 59.3
click at [1217, 307] on div "So the main message that this brand is trying to communicate through these imag…" at bounding box center [892, 336] width 838 height 199
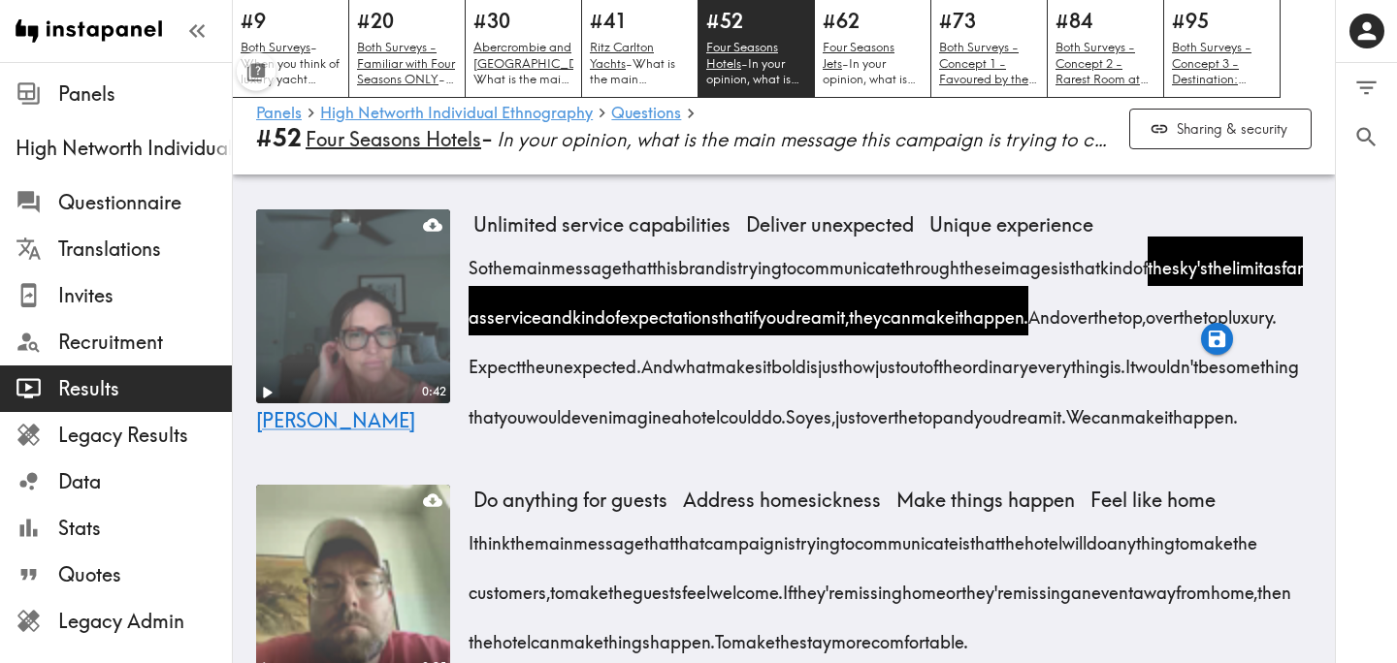
drag, startPoint x: 535, startPoint y: 353, endPoint x: 866, endPoint y: 358, distance: 330.8
click at [866, 358] on div "So the main message that this brand is trying to communicate through these imag…" at bounding box center [892, 336] width 838 height 199
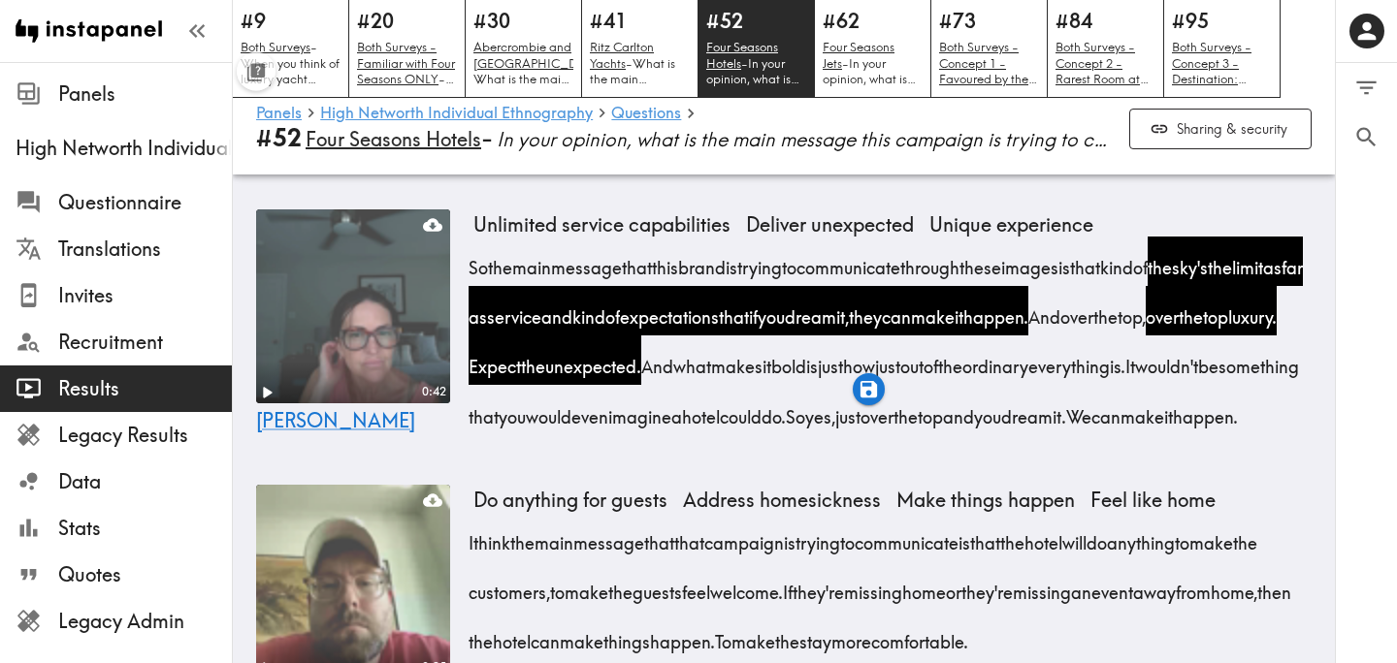
drag, startPoint x: 911, startPoint y: 354, endPoint x: 1198, endPoint y: 407, distance: 292.0
click at [1198, 407] on div "So the main message that this brand is trying to communicate through these imag…" at bounding box center [892, 336] width 838 height 199
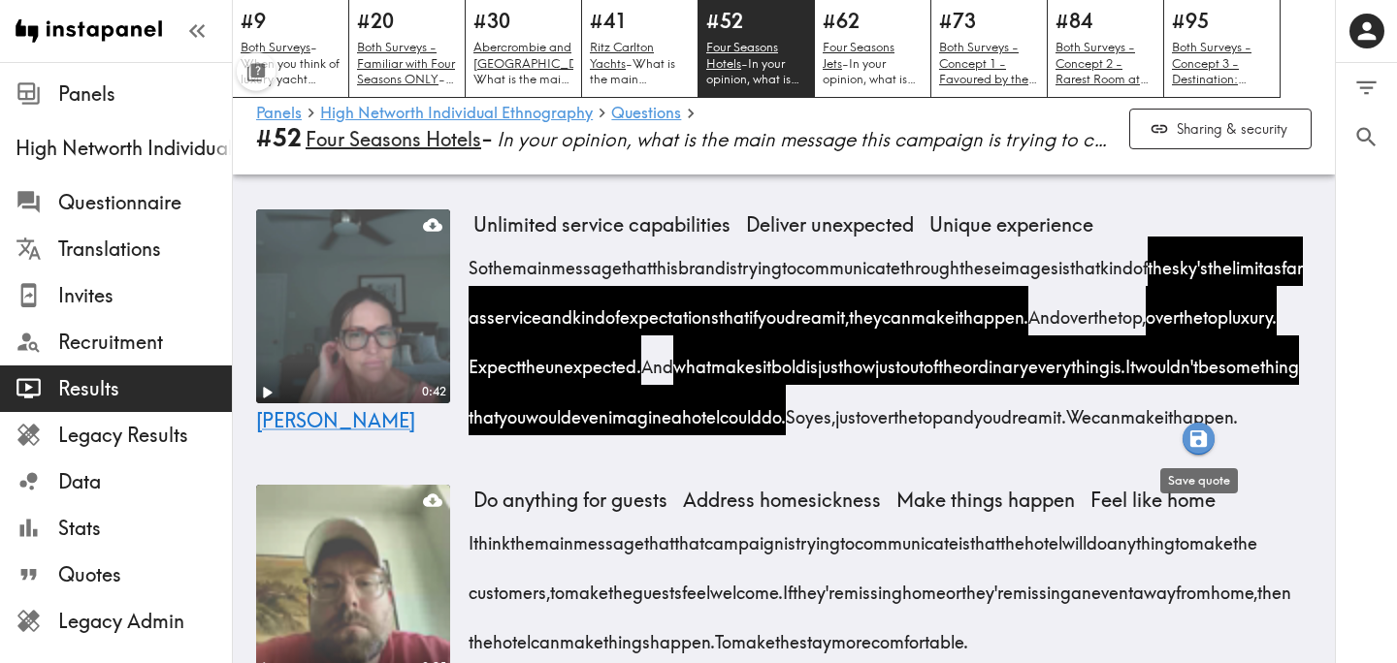
click at [1204, 441] on icon "button" at bounding box center [1198, 439] width 16 height 16
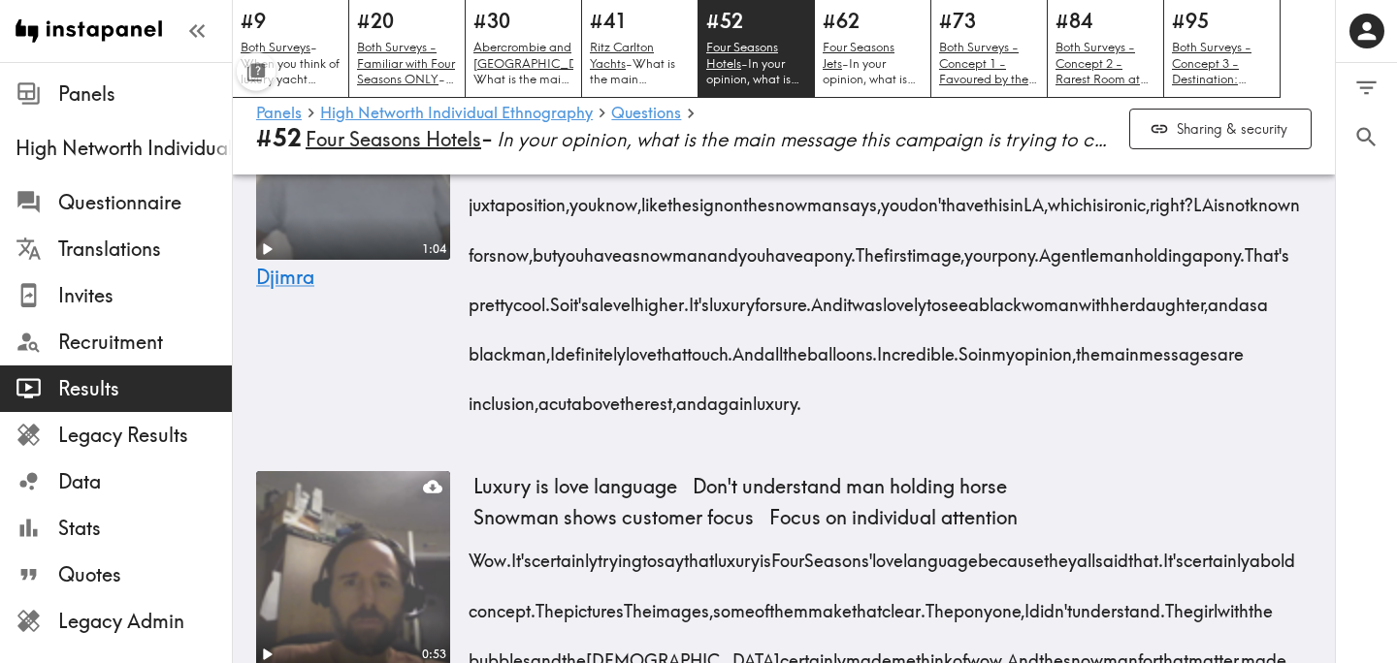
scroll to position [3495, 0]
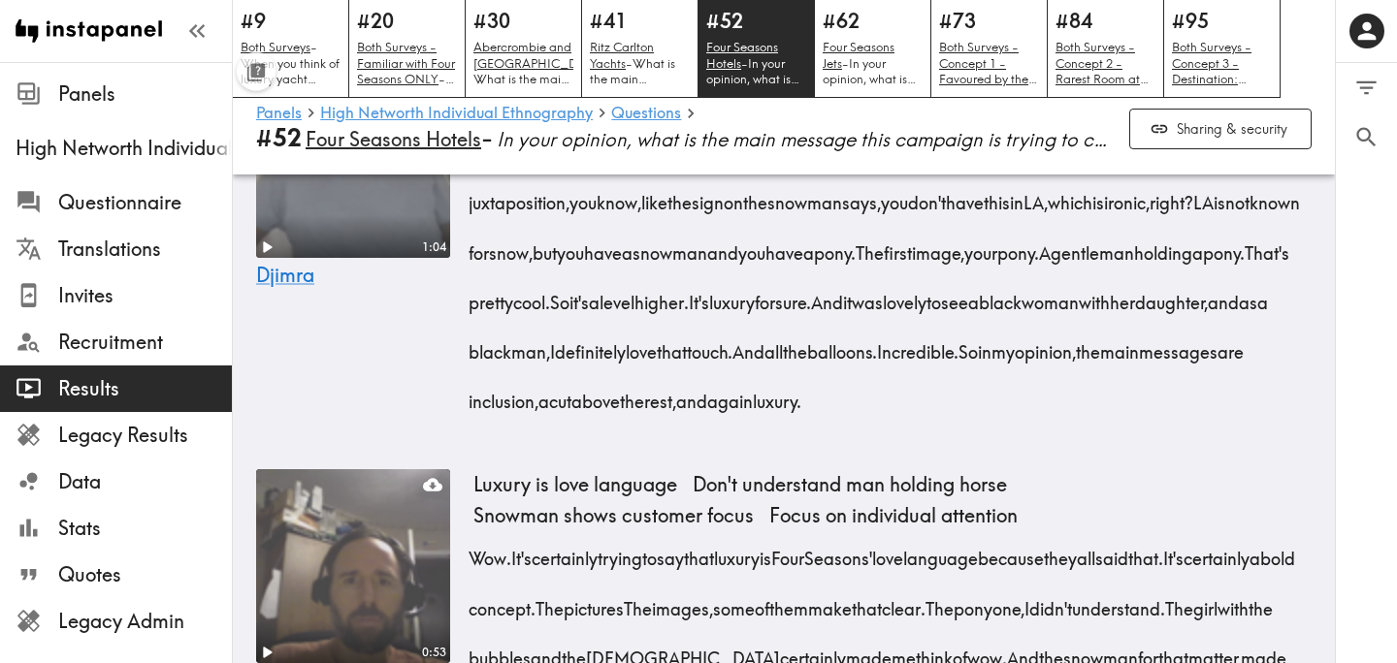
drag, startPoint x: 832, startPoint y: 330, endPoint x: 1082, endPoint y: 379, distance: 255.1
click at [1082, 379] on div "So one word that comes in mind with the first image and the second is juxtaposi…" at bounding box center [892, 271] width 838 height 298
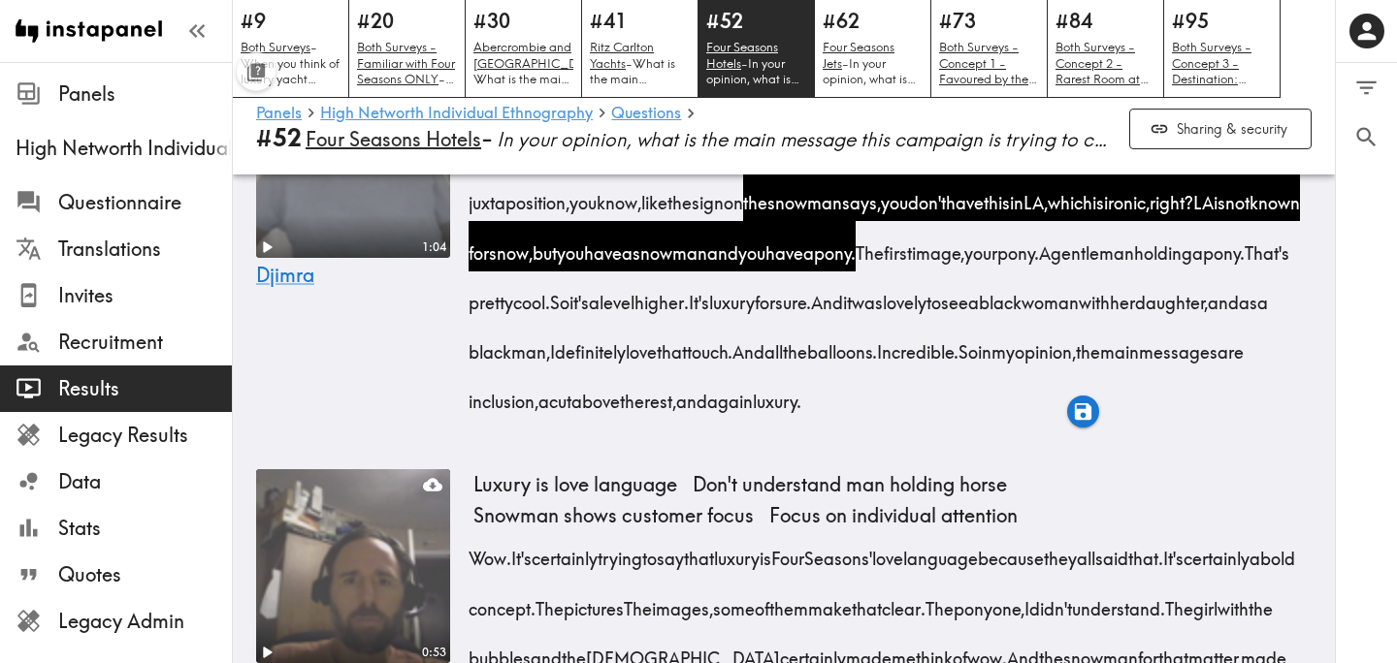
drag, startPoint x: 986, startPoint y: 424, endPoint x: 1251, endPoint y: 528, distance: 284.4
click at [1251, 420] on div "So one word that comes in mind with the first image and the second is juxtaposi…" at bounding box center [892, 271] width 838 height 298
click at [1253, 561] on icon "button" at bounding box center [1252, 560] width 16 height 16
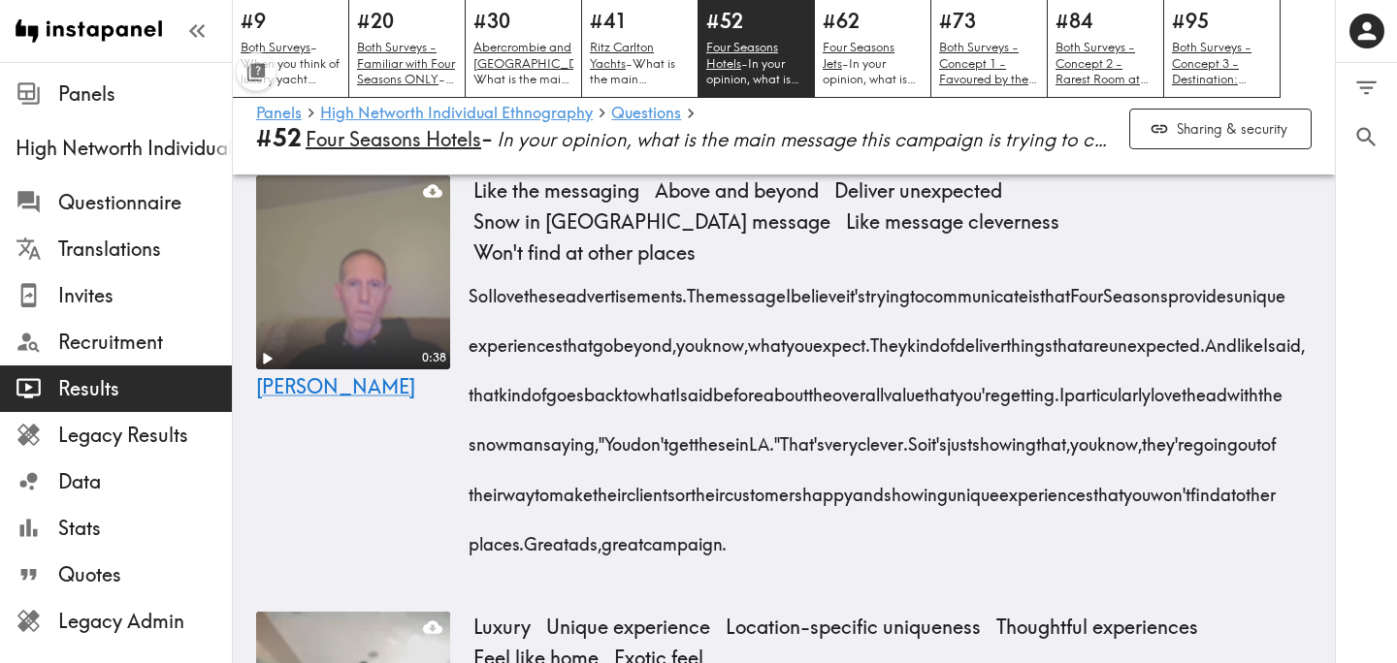
scroll to position [1562, 0]
drag, startPoint x: 588, startPoint y: 445, endPoint x: 1135, endPoint y: 551, distance: 557.2
click at [1135, 551] on div "So I love these advertisements. The message I believe it's trying to communicat…" at bounding box center [892, 413] width 838 height 298
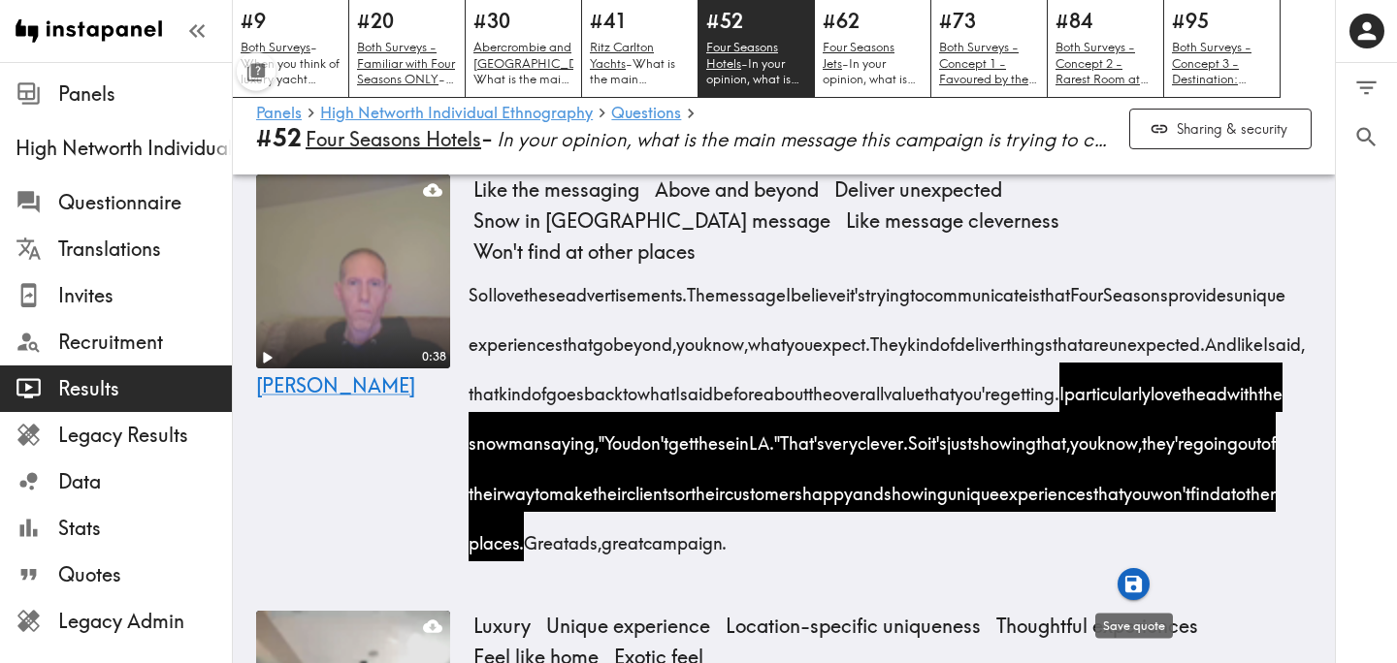
click at [1134, 585] on icon "button" at bounding box center [1133, 584] width 22 height 22
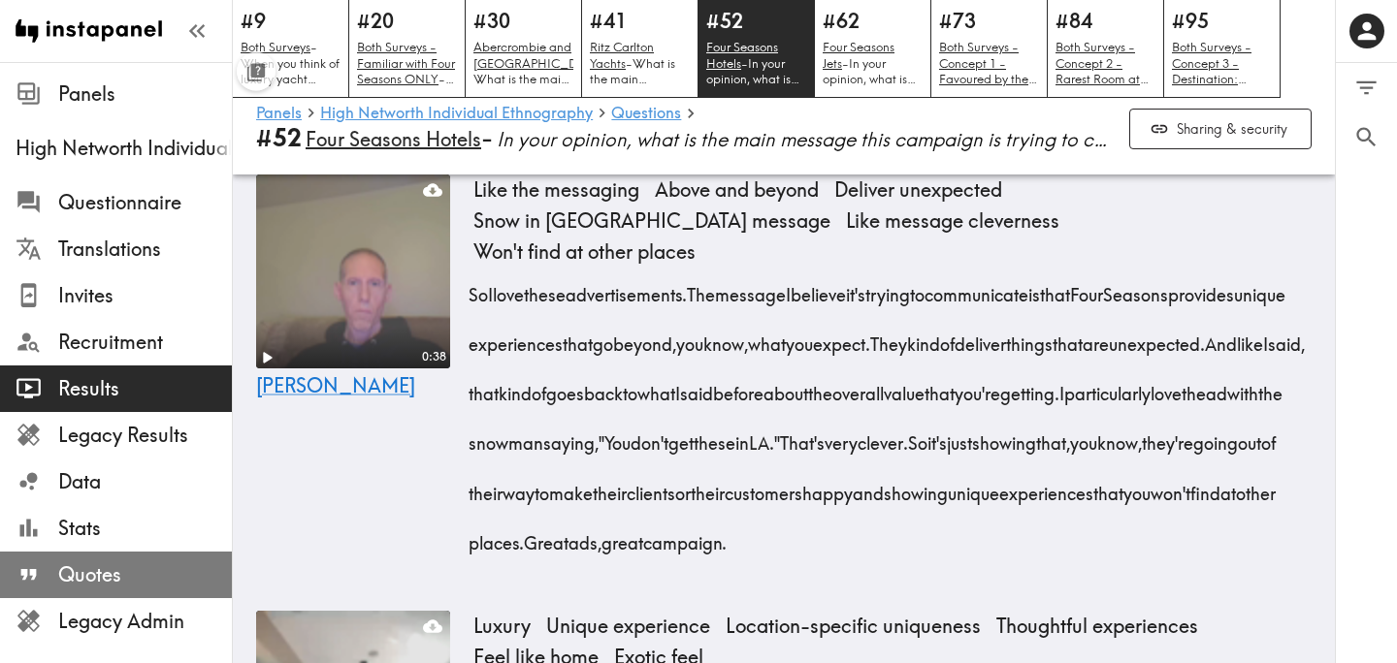
click at [162, 564] on span "Quotes" at bounding box center [145, 575] width 174 height 27
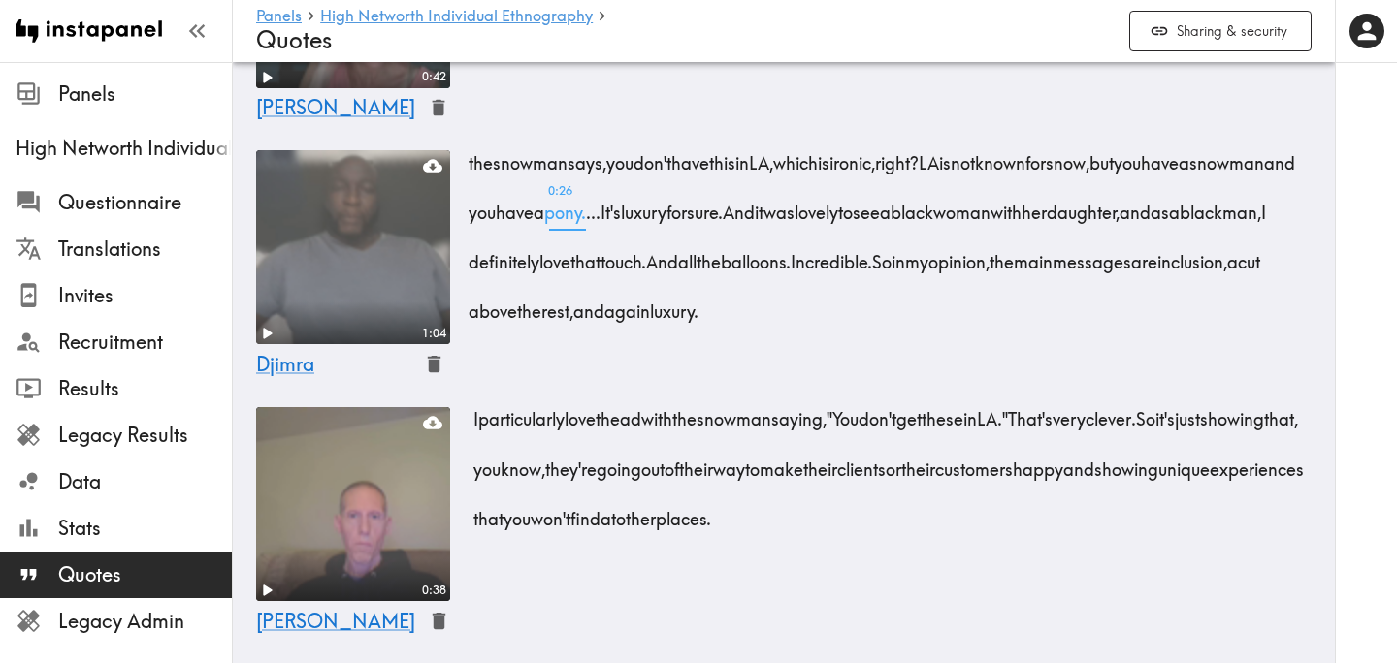
scroll to position [4774, 0]
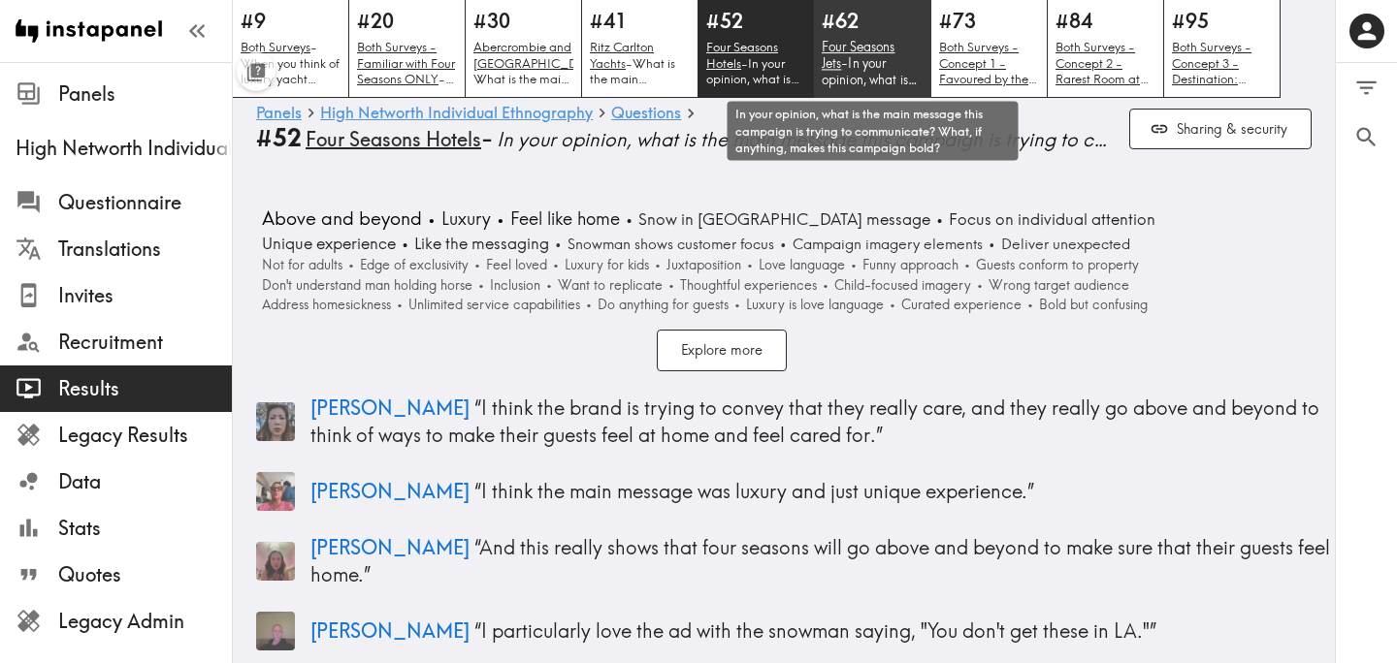
click at [861, 63] on p "Four Seasons Jets - In your opinion, what is the main message this campaign is …" at bounding box center [873, 63] width 102 height 49
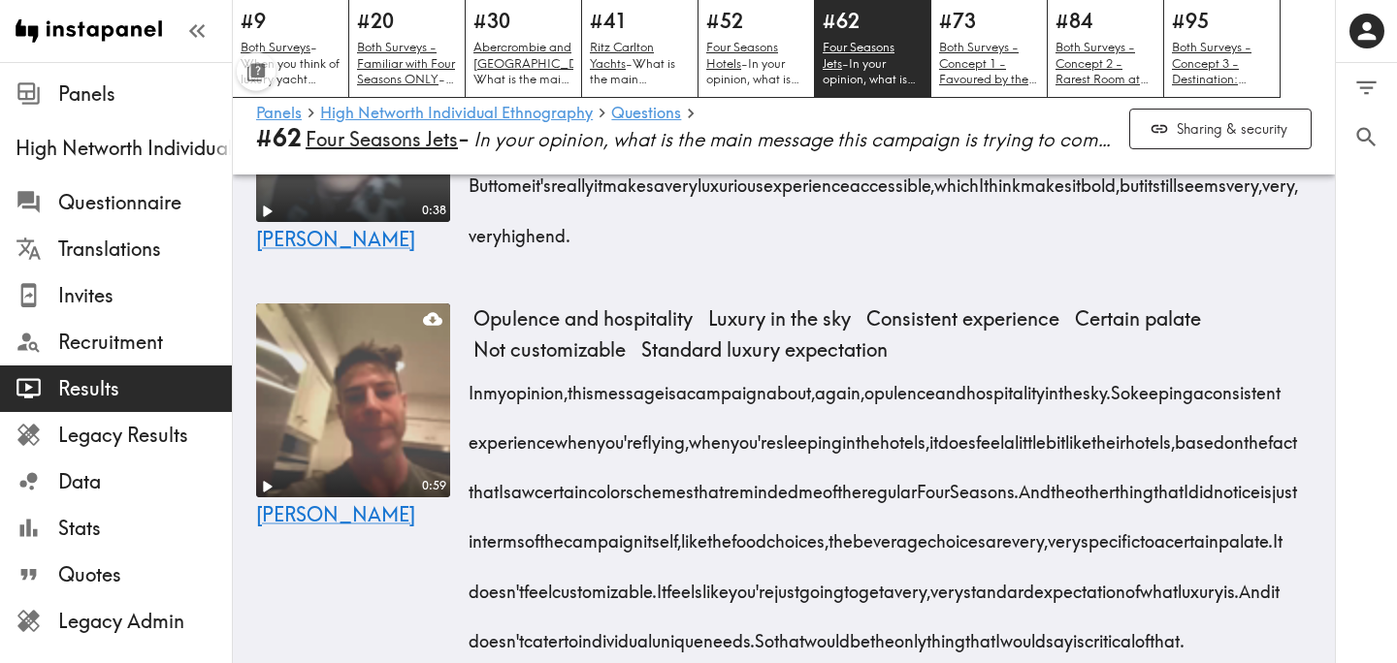
scroll to position [4262, 0]
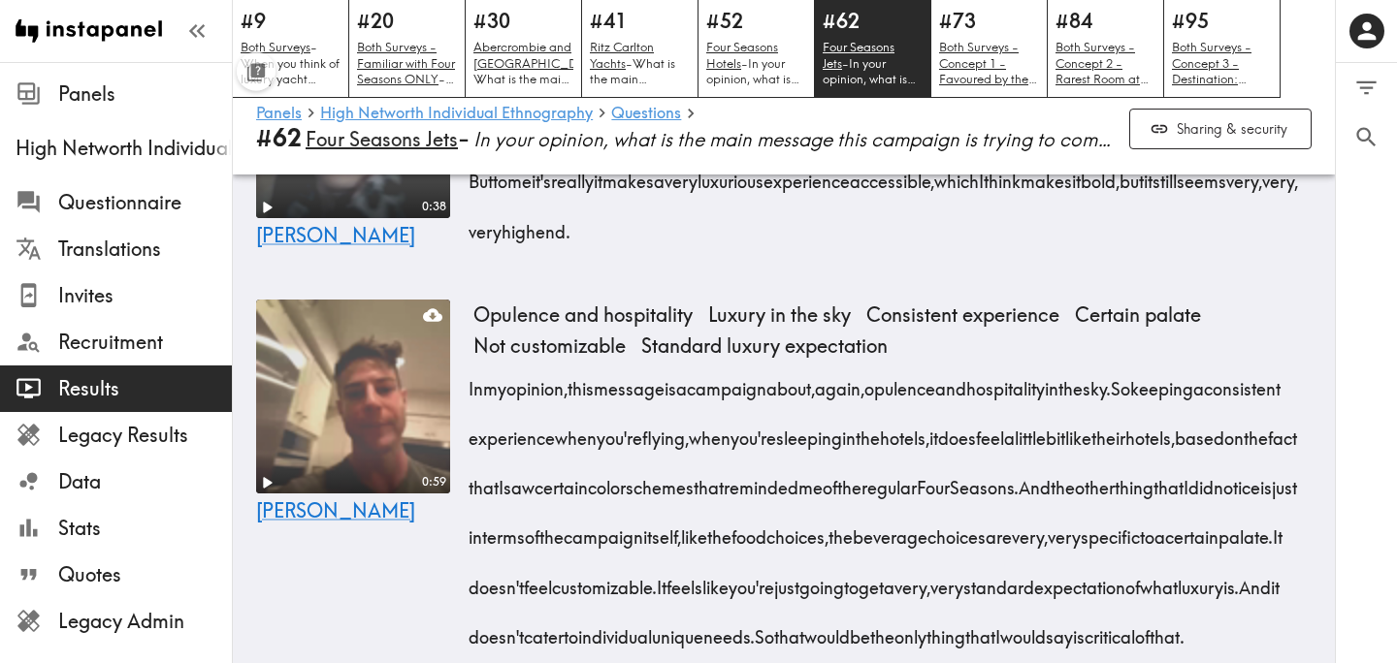
drag, startPoint x: 470, startPoint y: 404, endPoint x: 1270, endPoint y: 459, distance: 801.1
click at [1270, 250] on div "To me, it is showing a real willingness to go above and beyond. There's also so…" at bounding box center [892, 150] width 838 height 199
click at [455, 276] on div "0:38 Mary Goes above and beyond Feeling of safety Luxury accessible Bold campai…" at bounding box center [784, 146] width 1102 height 260
drag, startPoint x: 470, startPoint y: 402, endPoint x: 1265, endPoint y: 462, distance: 796.7
click at [1265, 250] on div "To me, it is showing a real willingness to go above and beyond. There's also so…" at bounding box center [892, 150] width 838 height 199
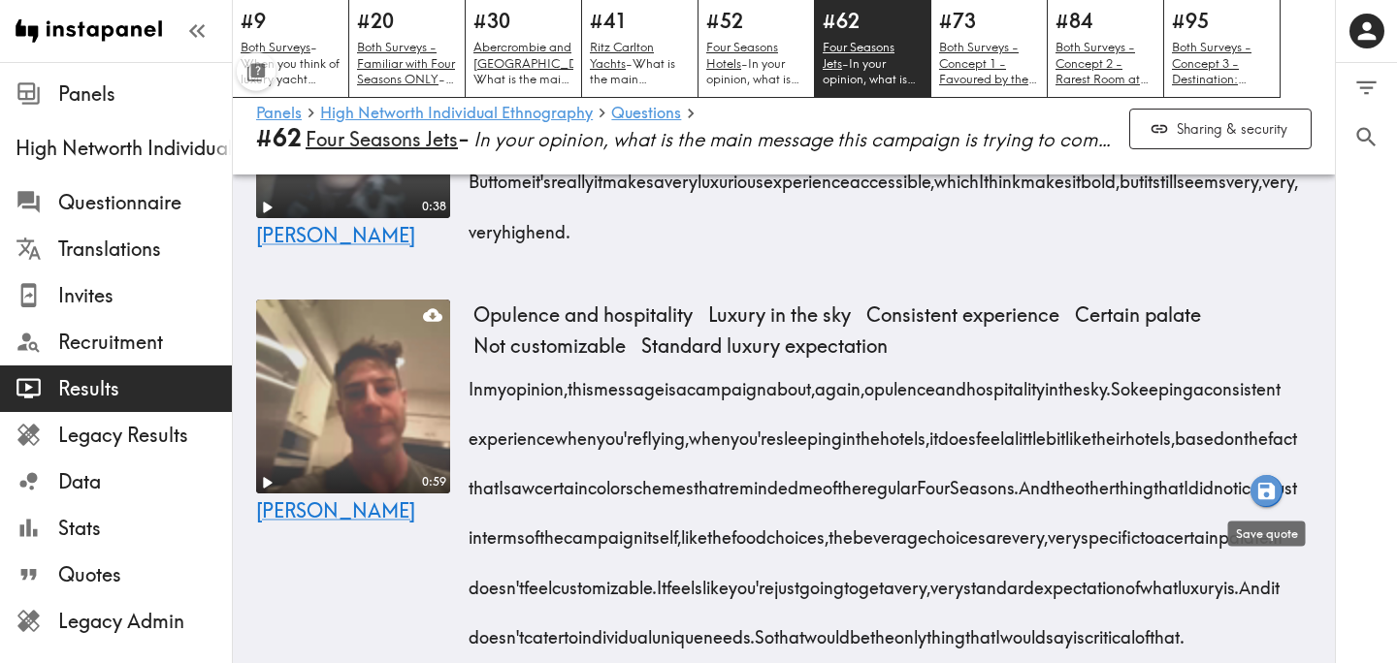
click at [1265, 493] on icon "button" at bounding box center [1266, 491] width 22 height 22
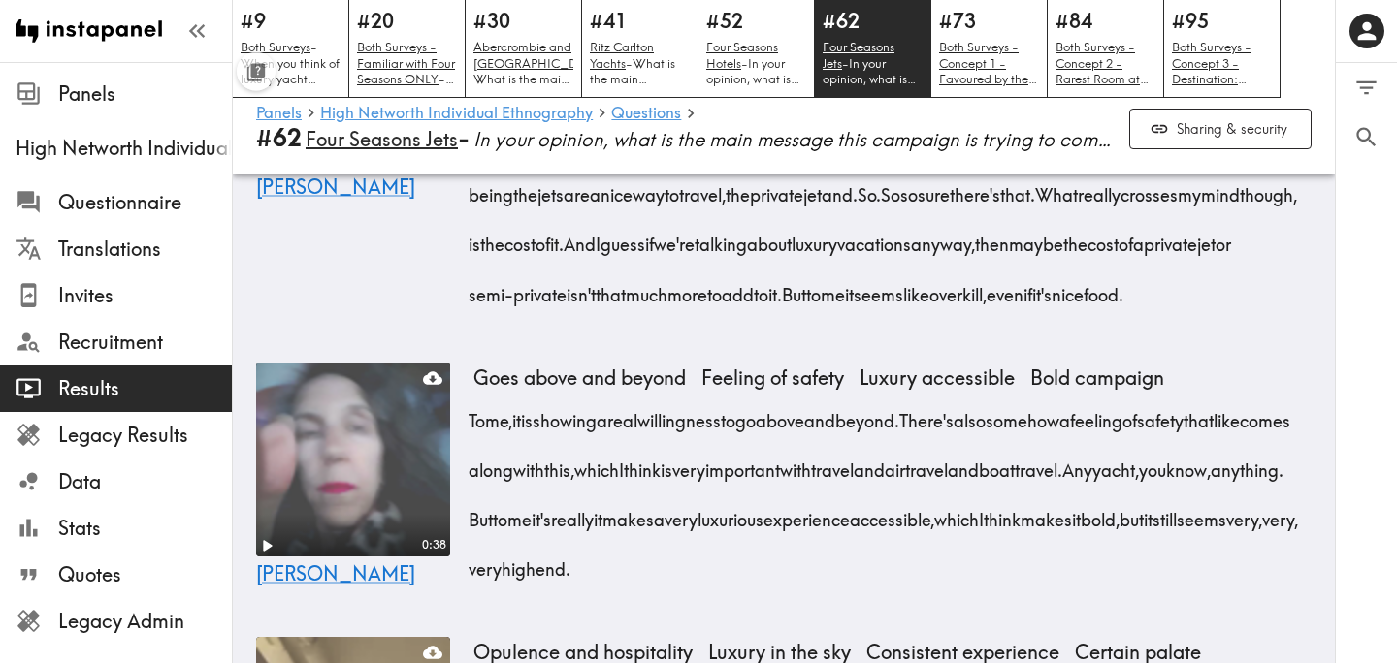
scroll to position [4036, 0]
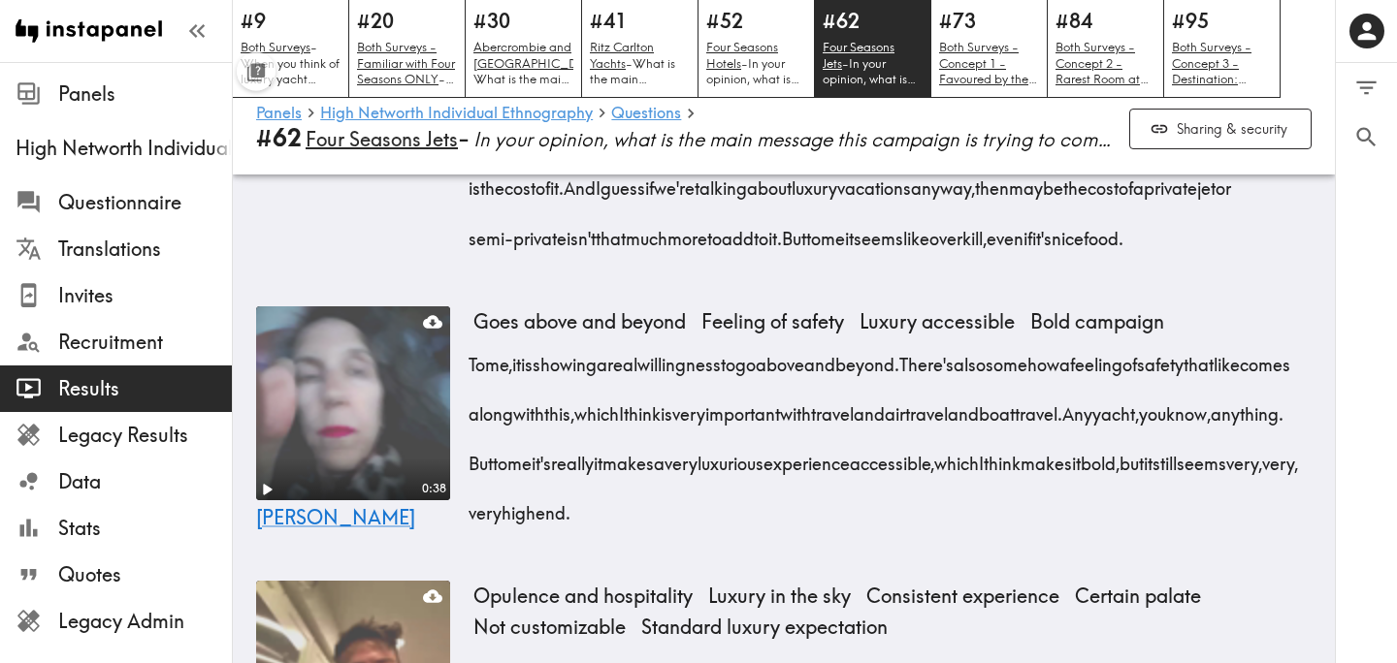
click at [327, 279] on div "0:54 Barry" at bounding box center [353, 99] width 194 height 360
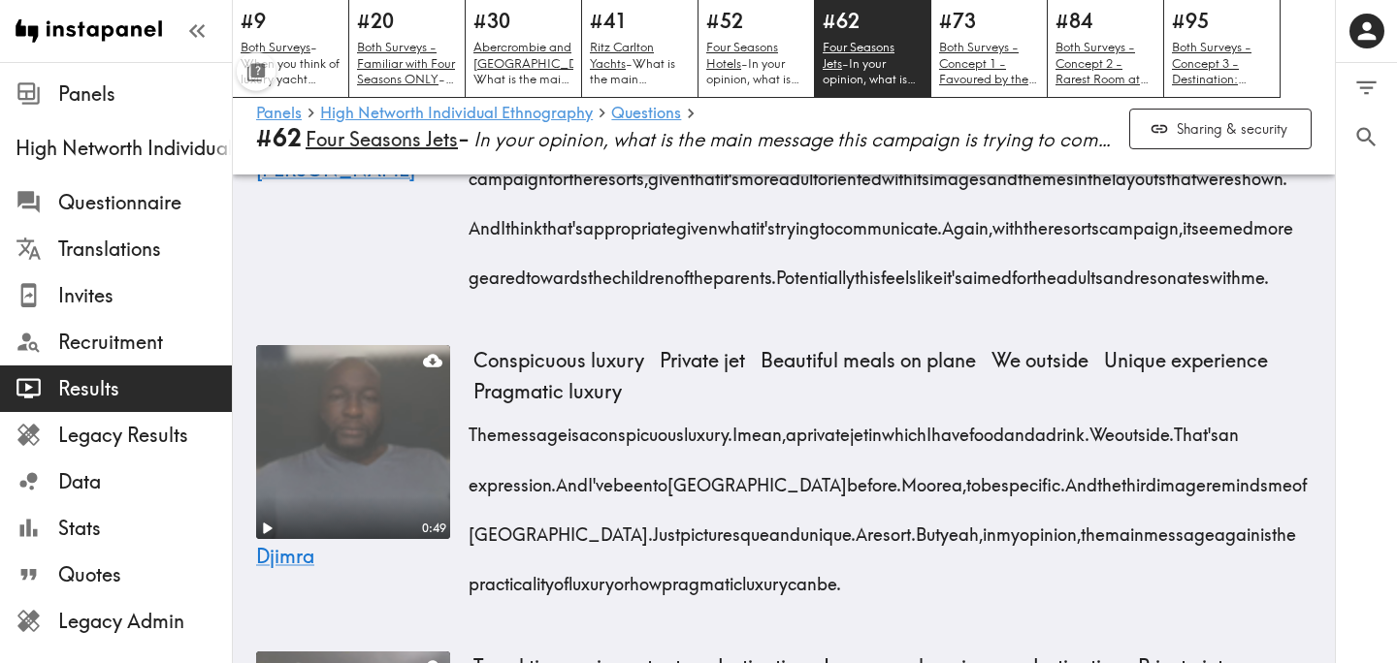
scroll to position [3247, 0]
drag, startPoint x: 472, startPoint y: 305, endPoint x: 1276, endPoint y: 351, distance: 805.5
click at [1276, 297] on div "Similarly to the campaign for the resorts. I think the main idea here, the thes…" at bounding box center [892, 172] width 838 height 248
drag, startPoint x: 642, startPoint y: 501, endPoint x: 1048, endPoint y: 569, distance: 411.1
click at [1048, 300] on div "Similarly to the campaign for the resorts. I think the main idea here, the thes…" at bounding box center [892, 173] width 838 height 251
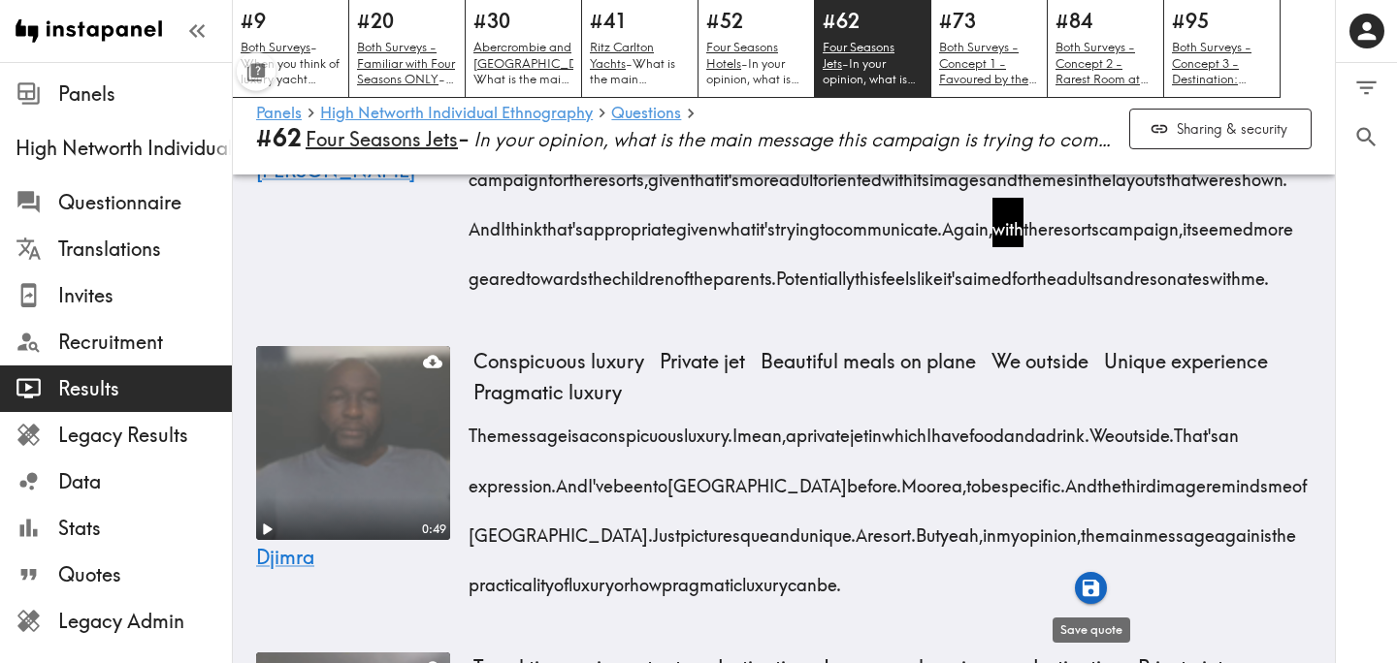
click at [1089, 589] on icon "button" at bounding box center [1090, 588] width 16 height 16
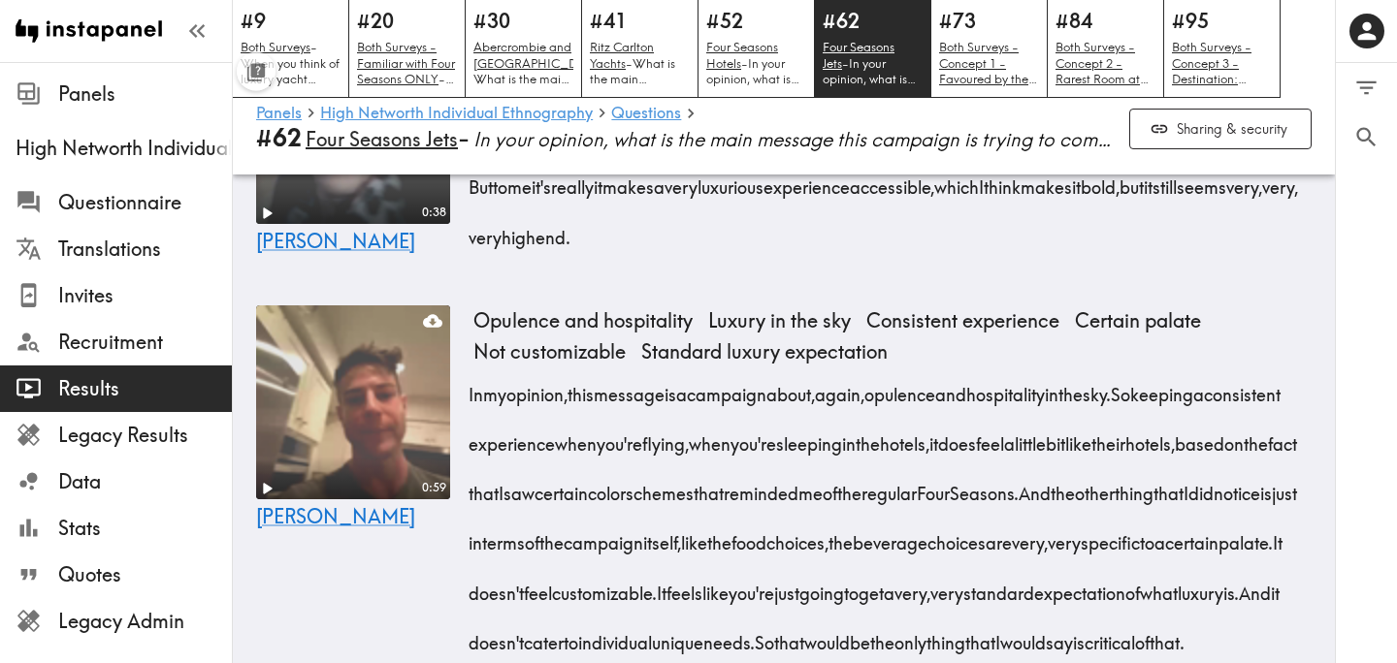
scroll to position [4271, 0]
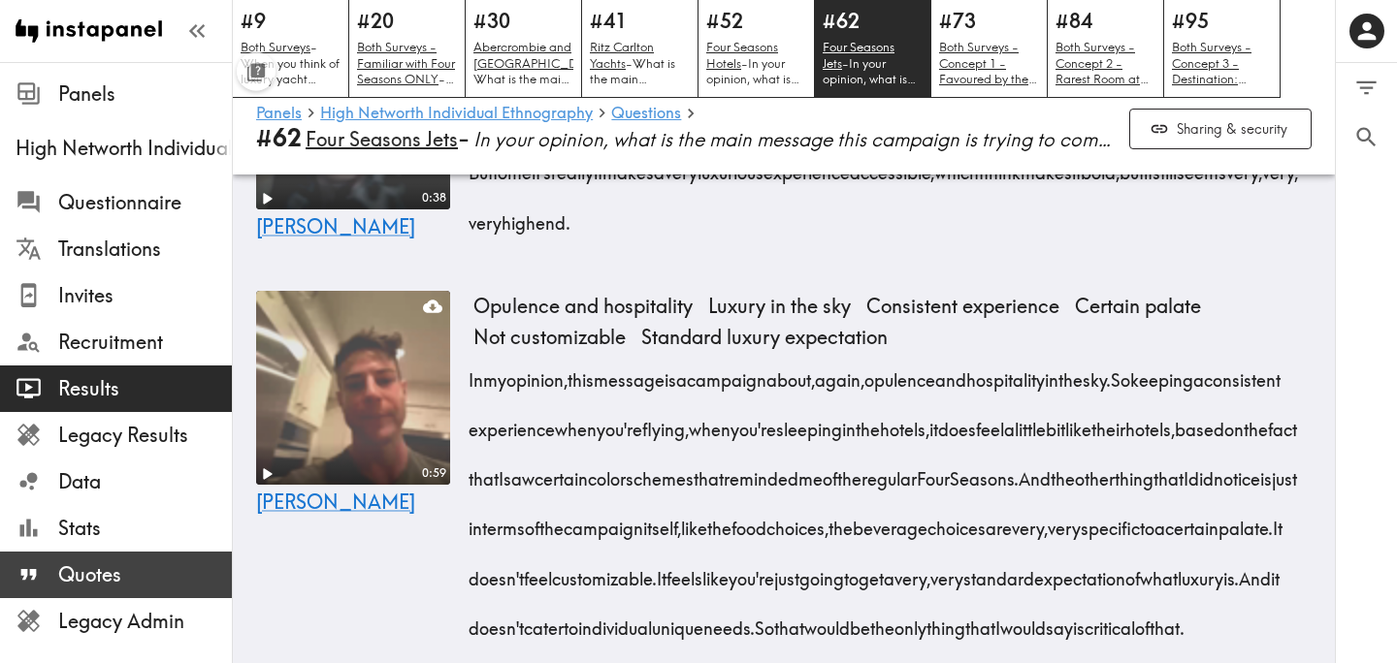
click at [124, 572] on span "Quotes" at bounding box center [145, 575] width 174 height 27
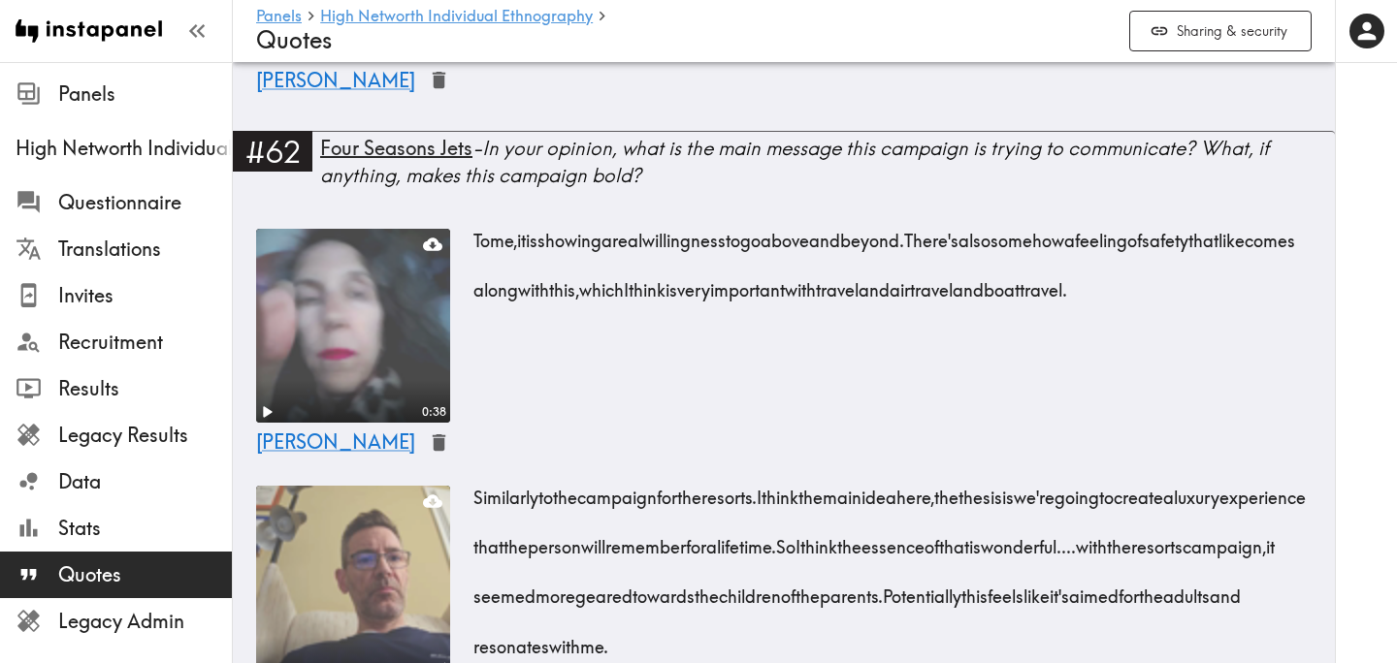
scroll to position [5206, 0]
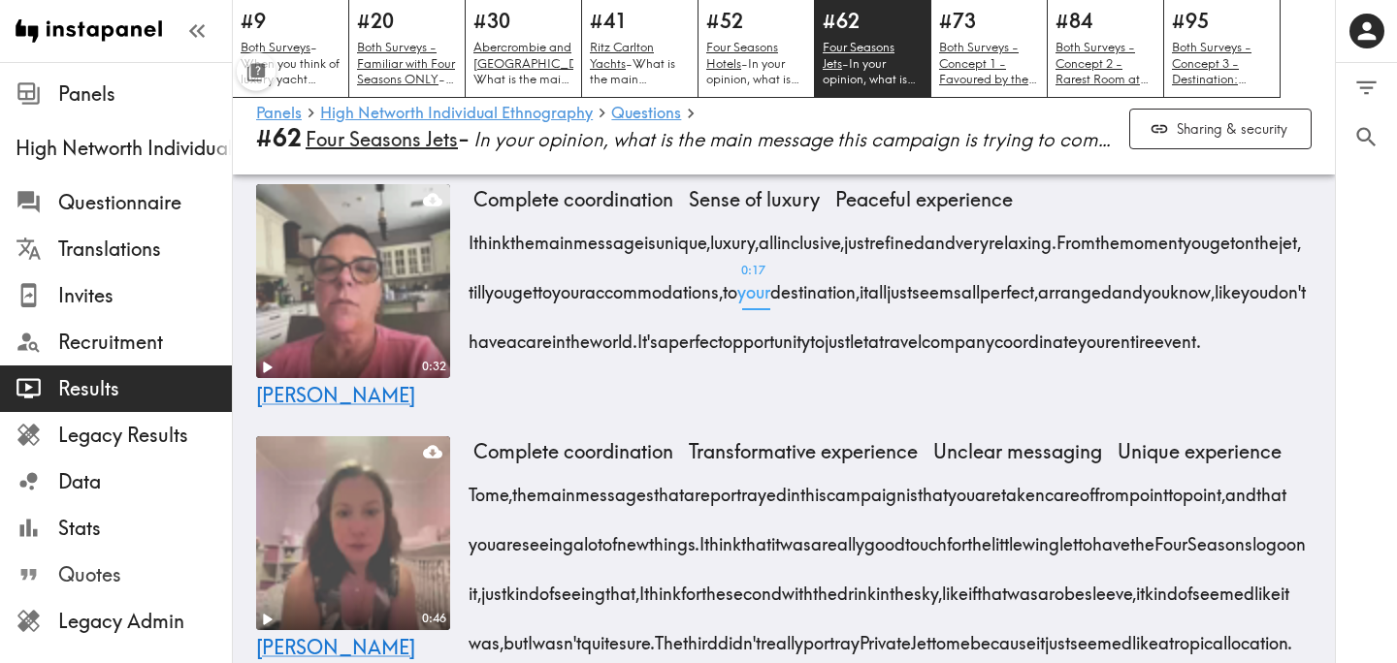
scroll to position [2152, 0]
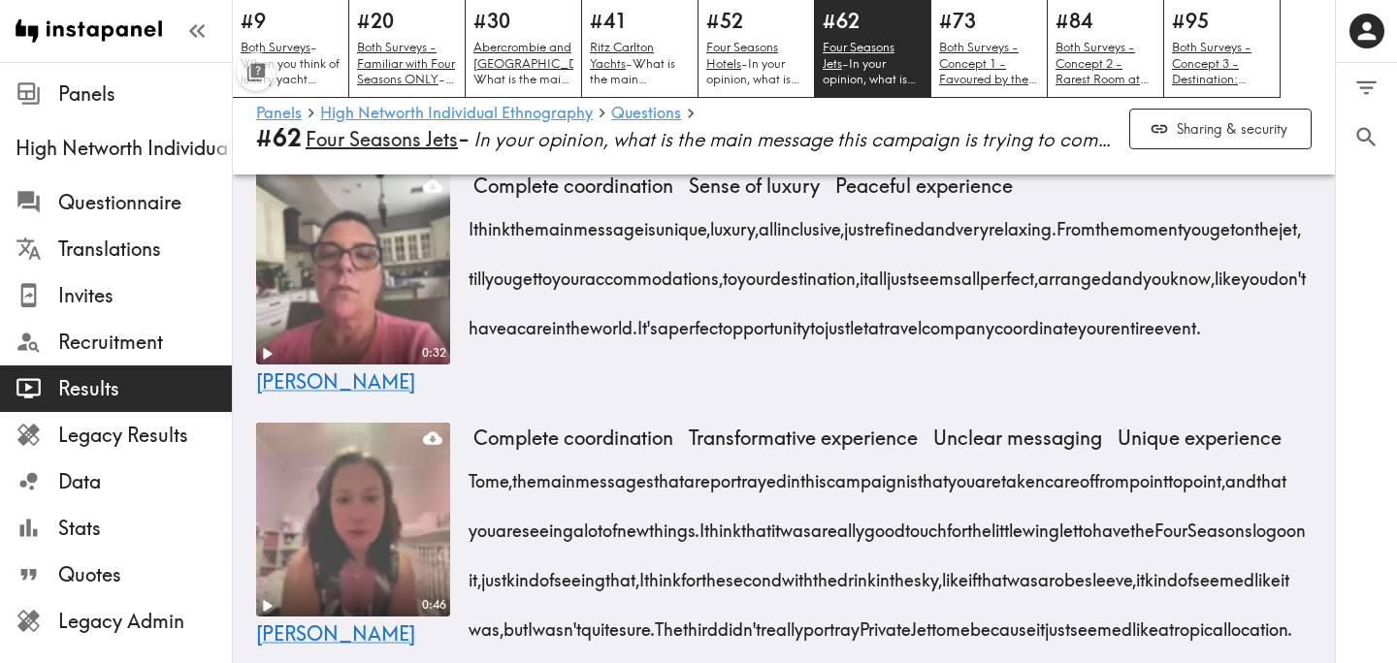
drag, startPoint x: 471, startPoint y: 381, endPoint x: 1227, endPoint y: 433, distance: 757.4
click at [1227, 347] on div "I think the main message is unique, luxury, all inclusive, just refined and ver…" at bounding box center [892, 272] width 838 height 149
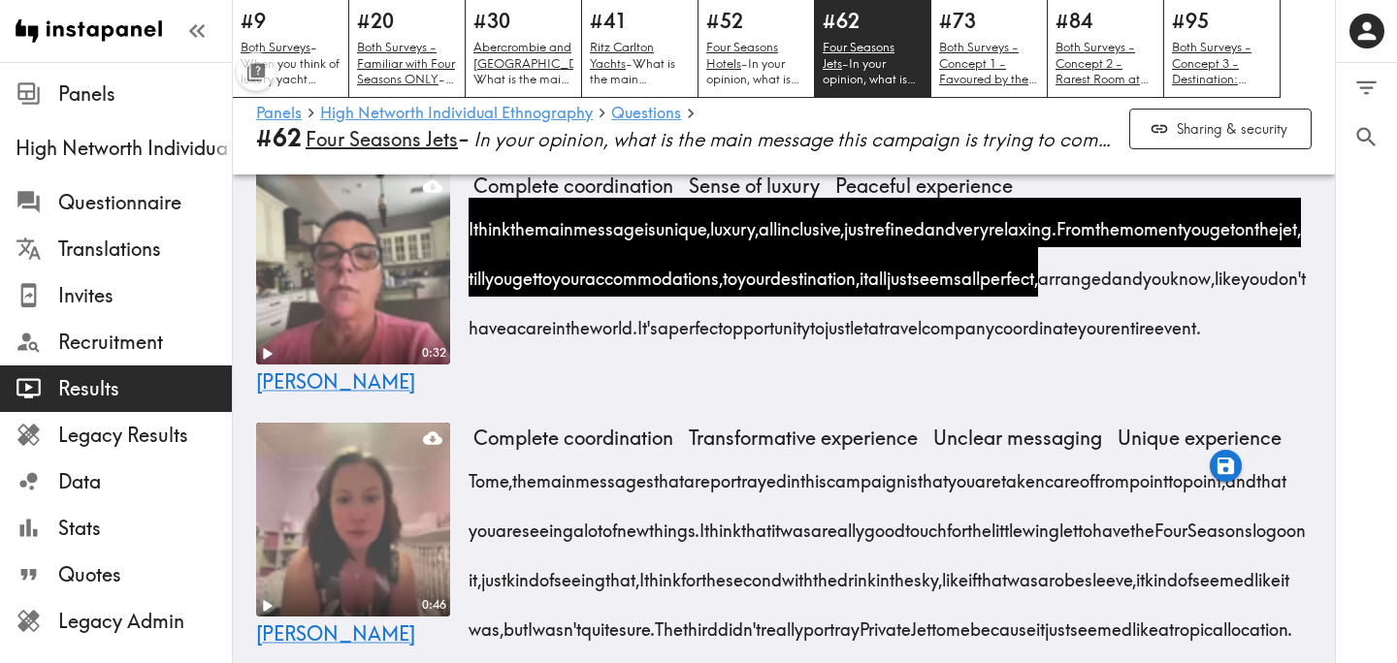
drag, startPoint x: 891, startPoint y: 477, endPoint x: 889, endPoint y: 509, distance: 32.1
click at [889, 347] on div "I think the main message is unique, luxury, all inclusive, just refined and ver…" at bounding box center [892, 272] width 838 height 149
click at [695, 573] on icon "button" at bounding box center [696, 565] width 22 height 22
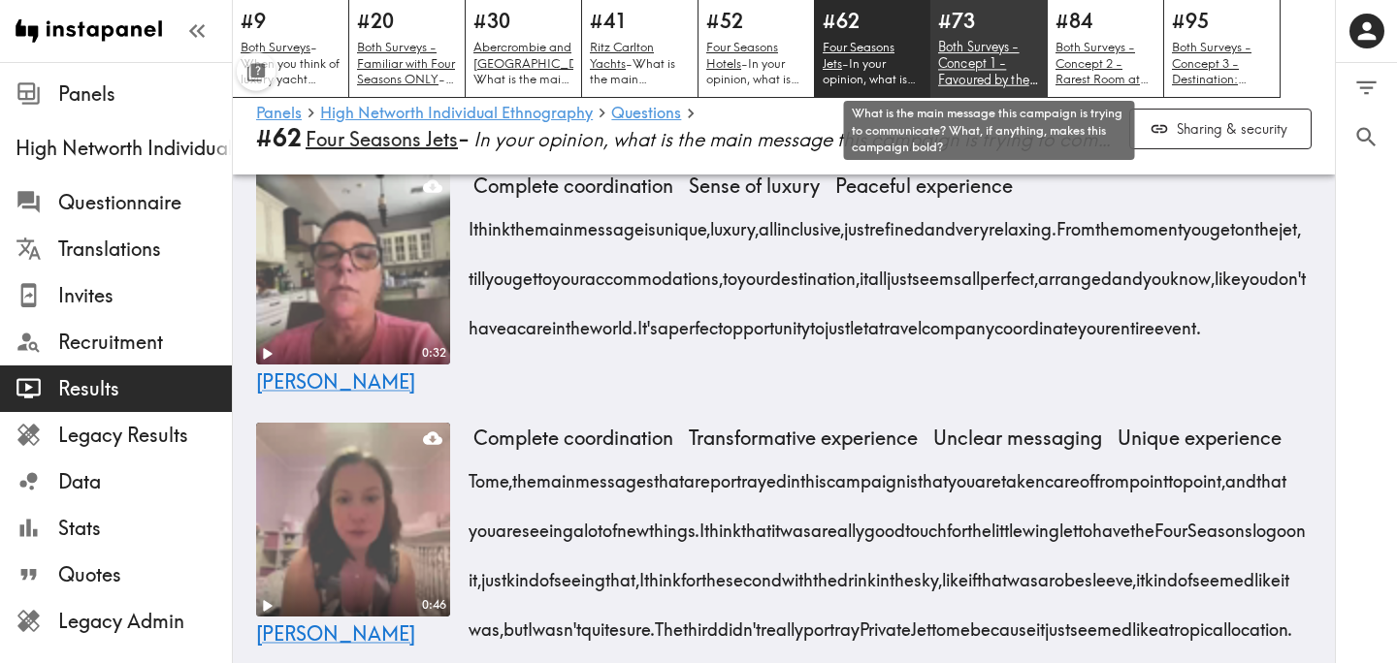
click at [975, 50] on u "Both Surveys - Concept 1 - Favoured by the Bold" at bounding box center [988, 71] width 100 height 65
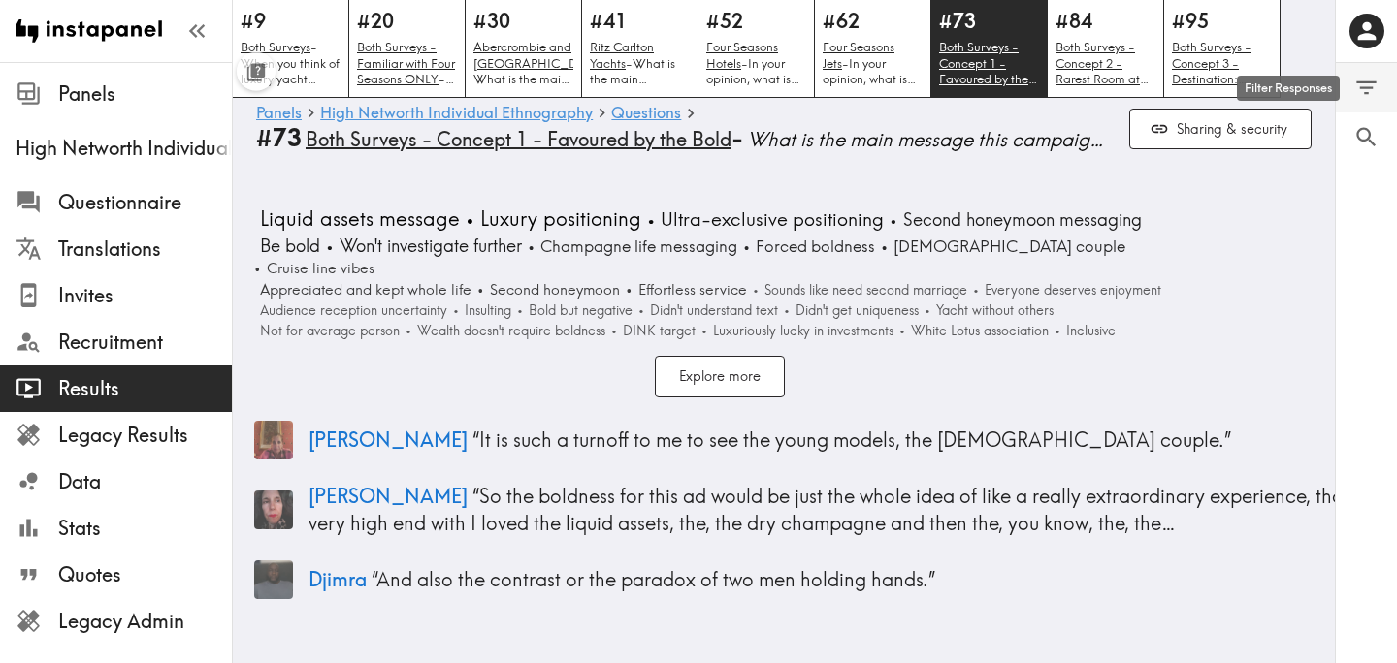
click at [1369, 81] on icon "Filter Responses" at bounding box center [1366, 88] width 26 height 26
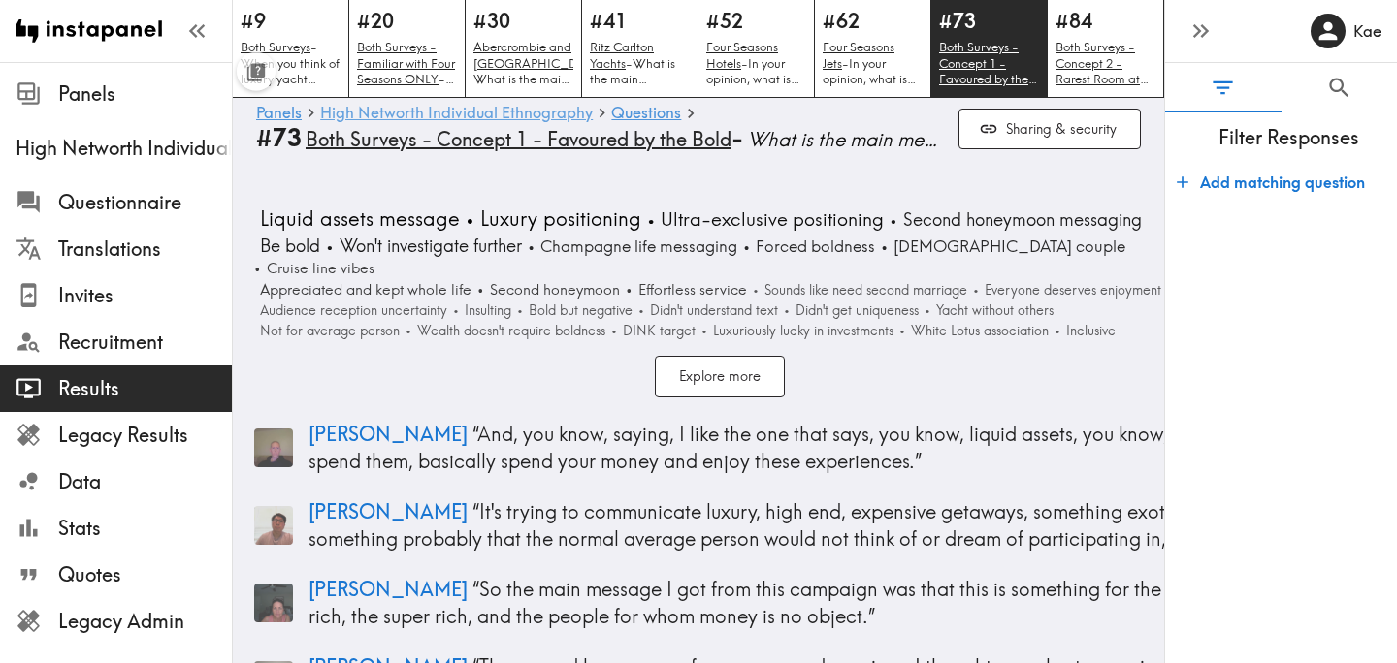
click at [480, 117] on link "High Networth Individual Ethnography" at bounding box center [456, 114] width 273 height 18
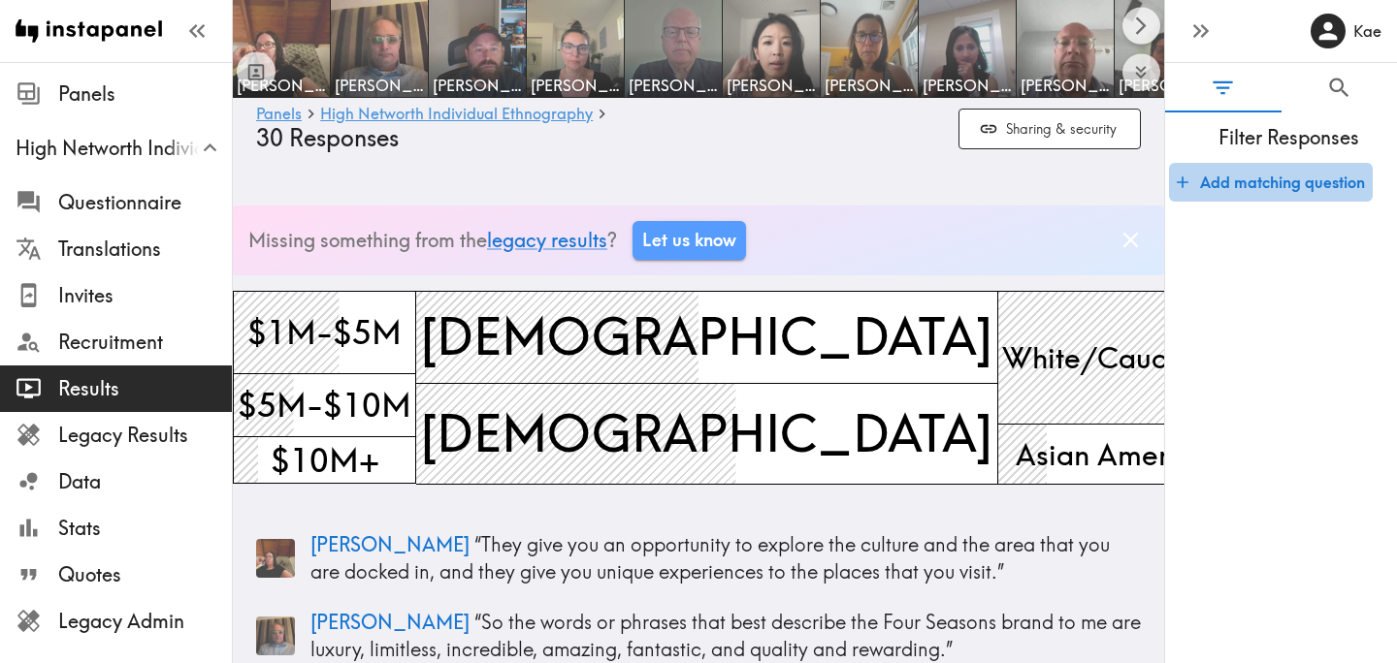
click at [1301, 188] on button "Add matching question" at bounding box center [1271, 182] width 204 height 39
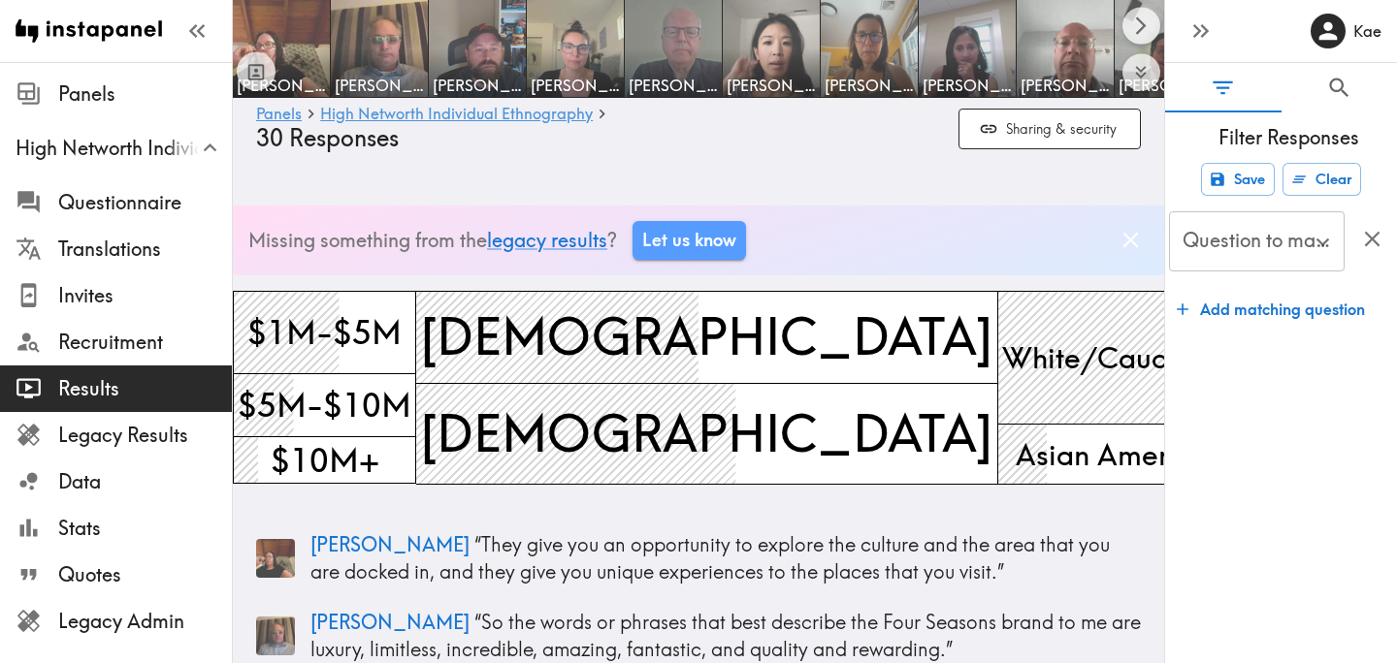
click at [1286, 250] on input "Question to match panelists on" at bounding box center [1242, 241] width 129 height 43
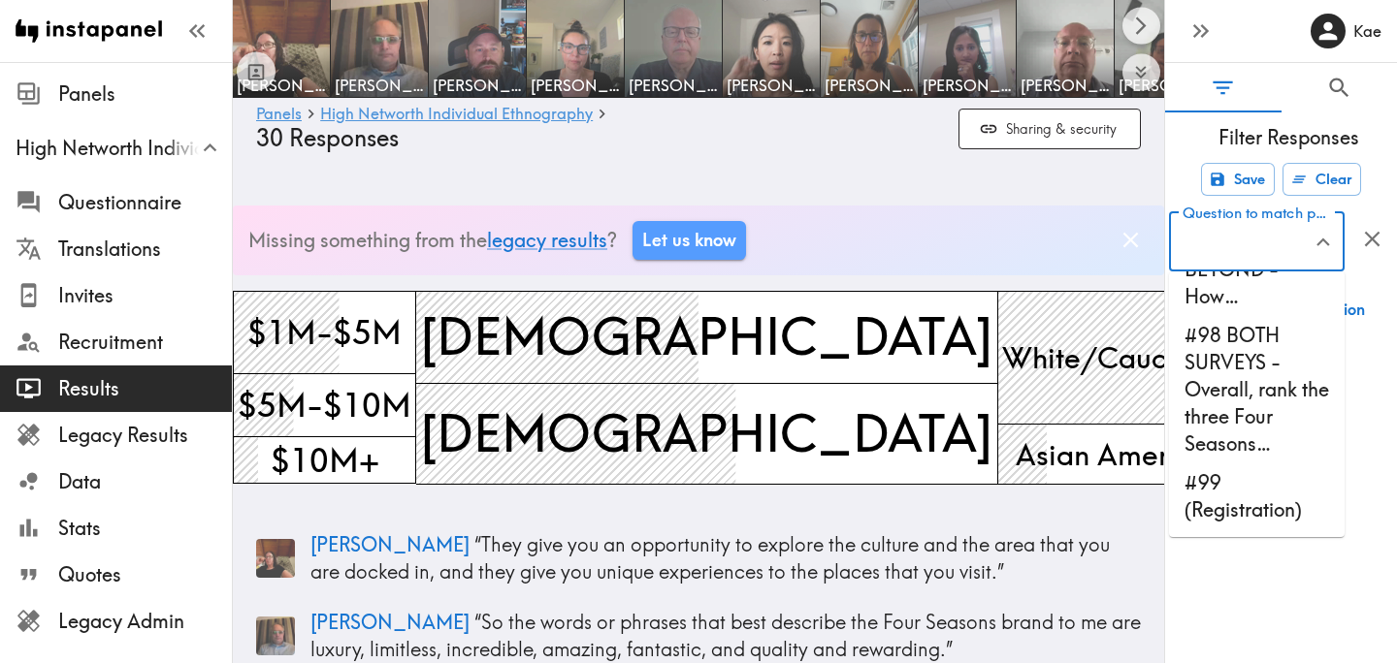
scroll to position [12827, 0]
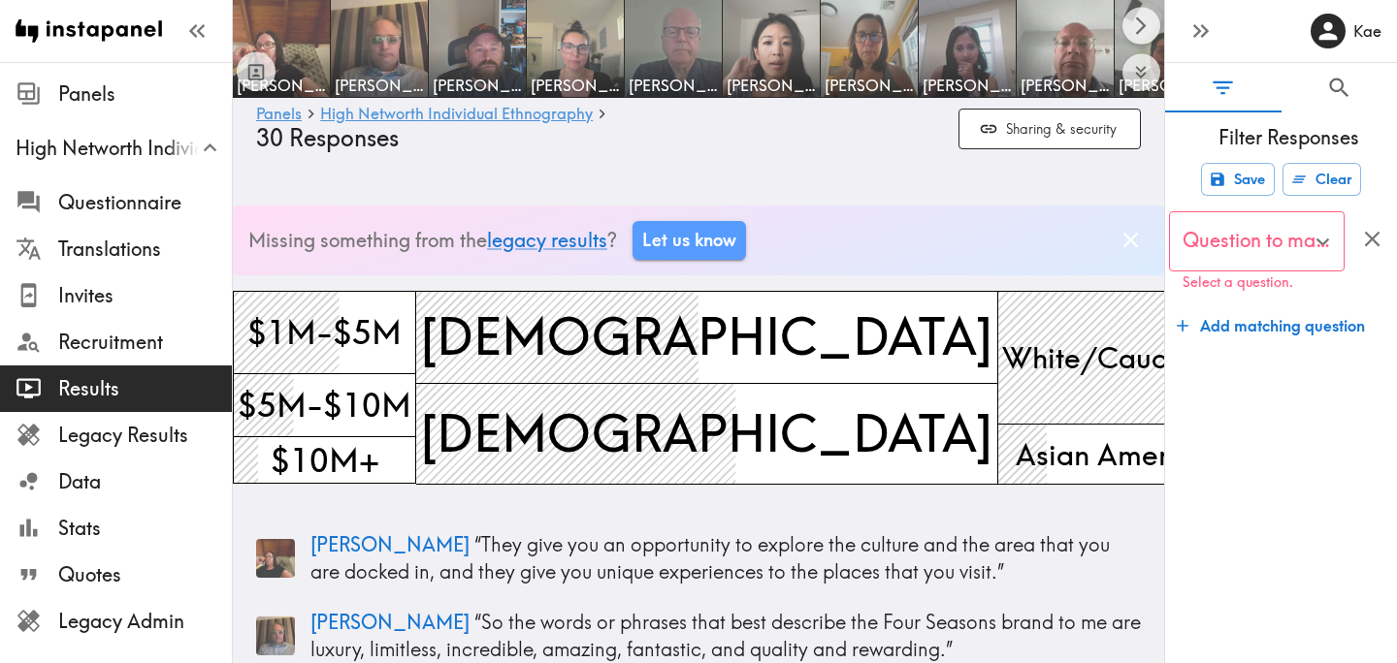
click at [1373, 227] on icon "button" at bounding box center [1372, 239] width 26 height 26
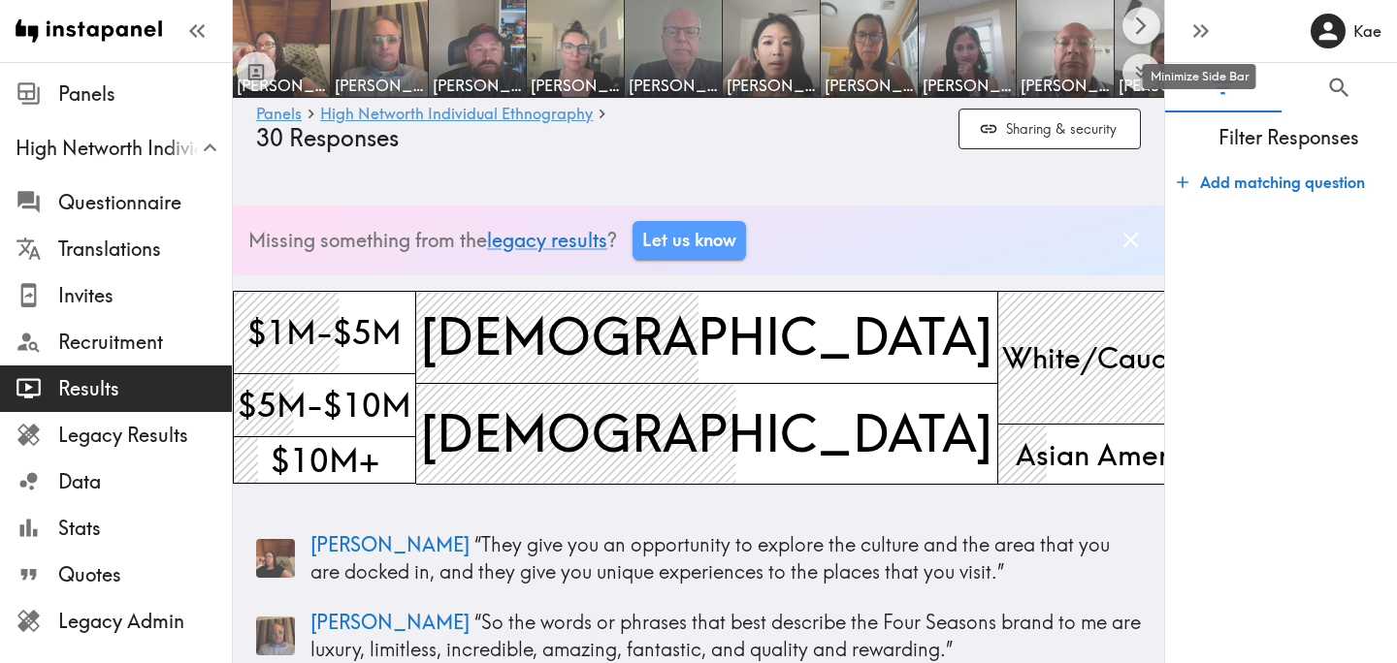
click at [1197, 44] on icon "button" at bounding box center [1200, 30] width 26 height 26
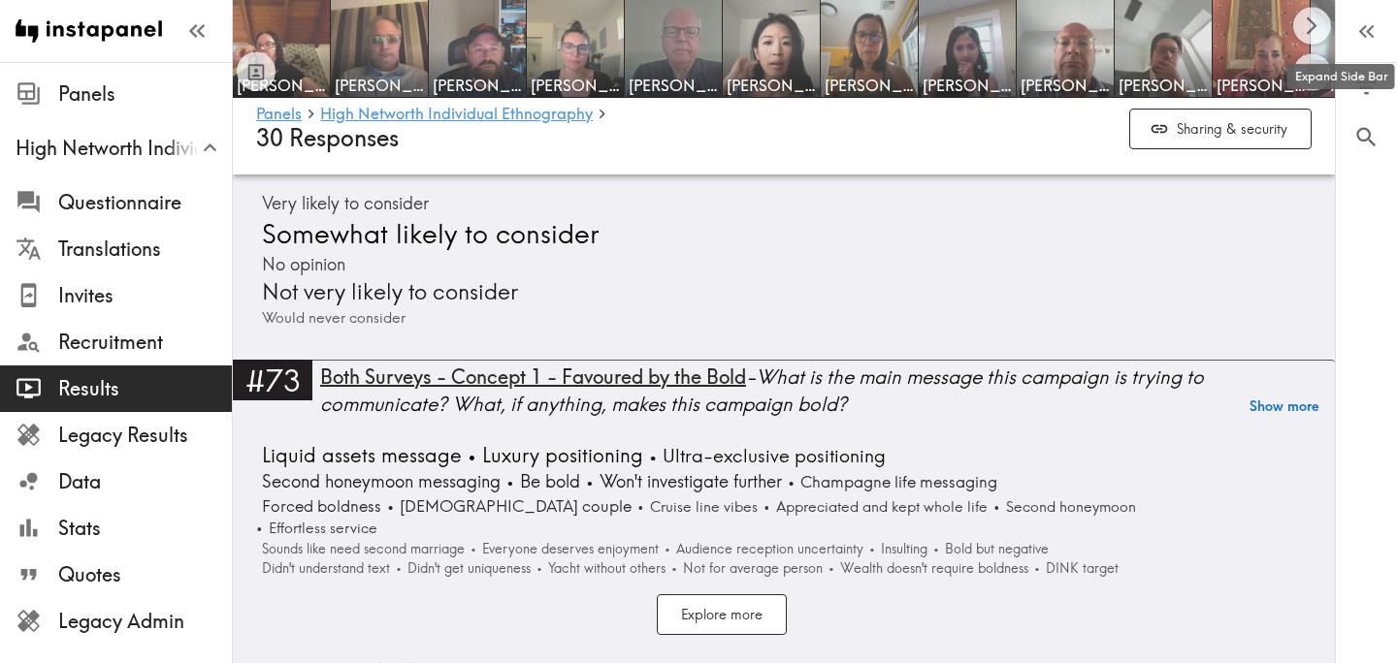
scroll to position [19644, 0]
click at [833, 363] on div "Both Surveys - Concept 1 - Favoured by the Bold - What is the main message this…" at bounding box center [827, 390] width 1015 height 54
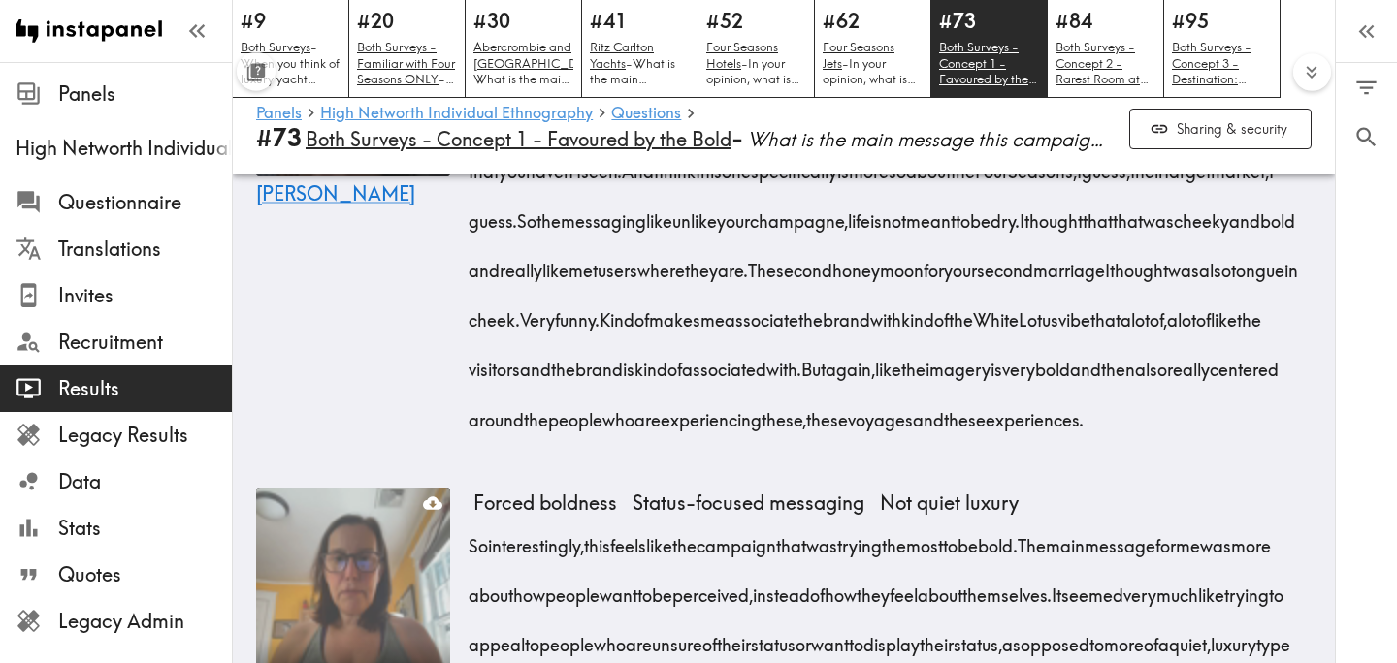
scroll to position [2542, 0]
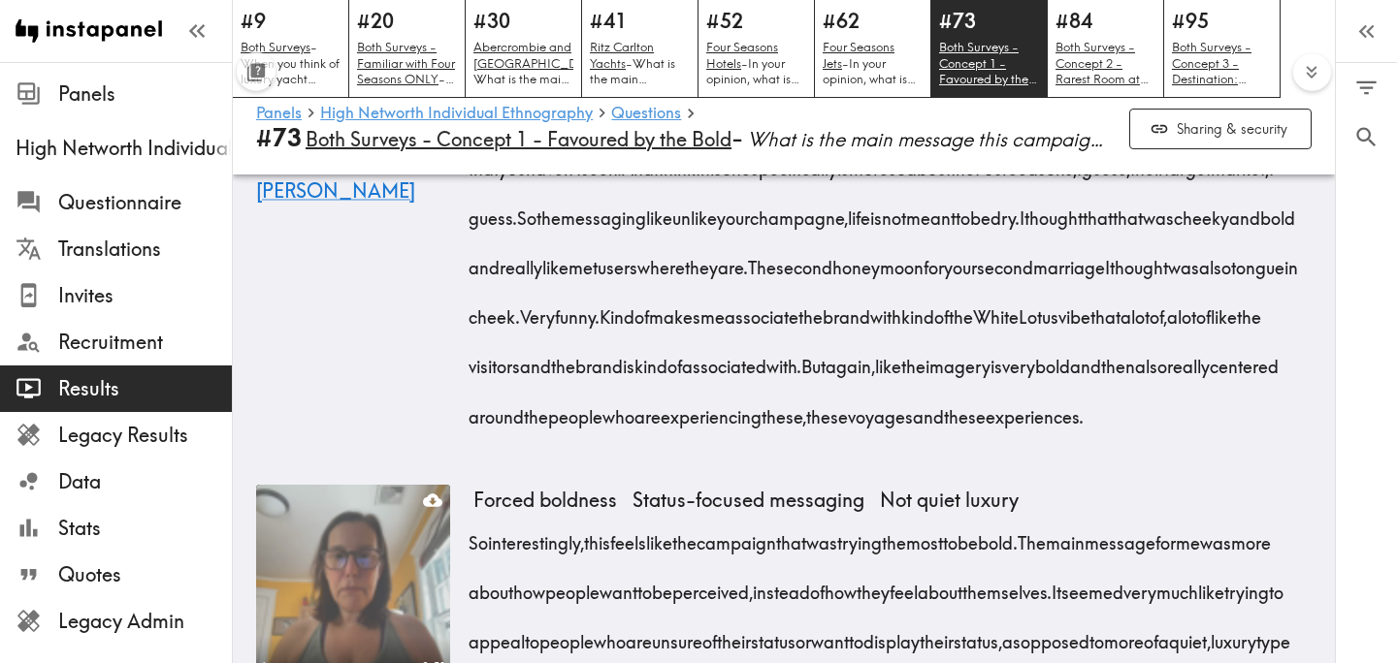
drag, startPoint x: 847, startPoint y: 325, endPoint x: 881, endPoint y: 470, distance: 149.4
click at [881, 436] on div "I think one of the main messages that this campaign is trying to communicate is…" at bounding box center [892, 237] width 838 height 398
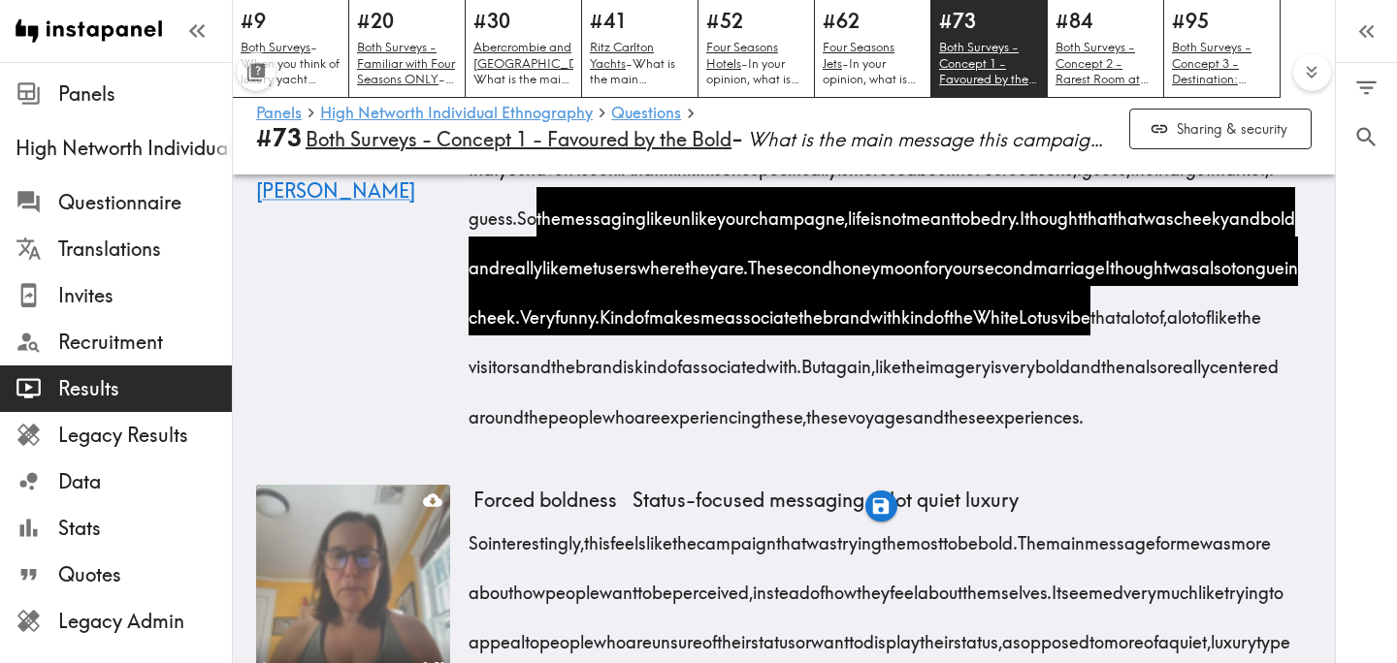
drag, startPoint x: 775, startPoint y: 519, endPoint x: 1049, endPoint y: 580, distance: 280.3
click at [1049, 436] on div "I think one of the main messages that this campaign is trying to communicate is…" at bounding box center [892, 237] width 838 height 398
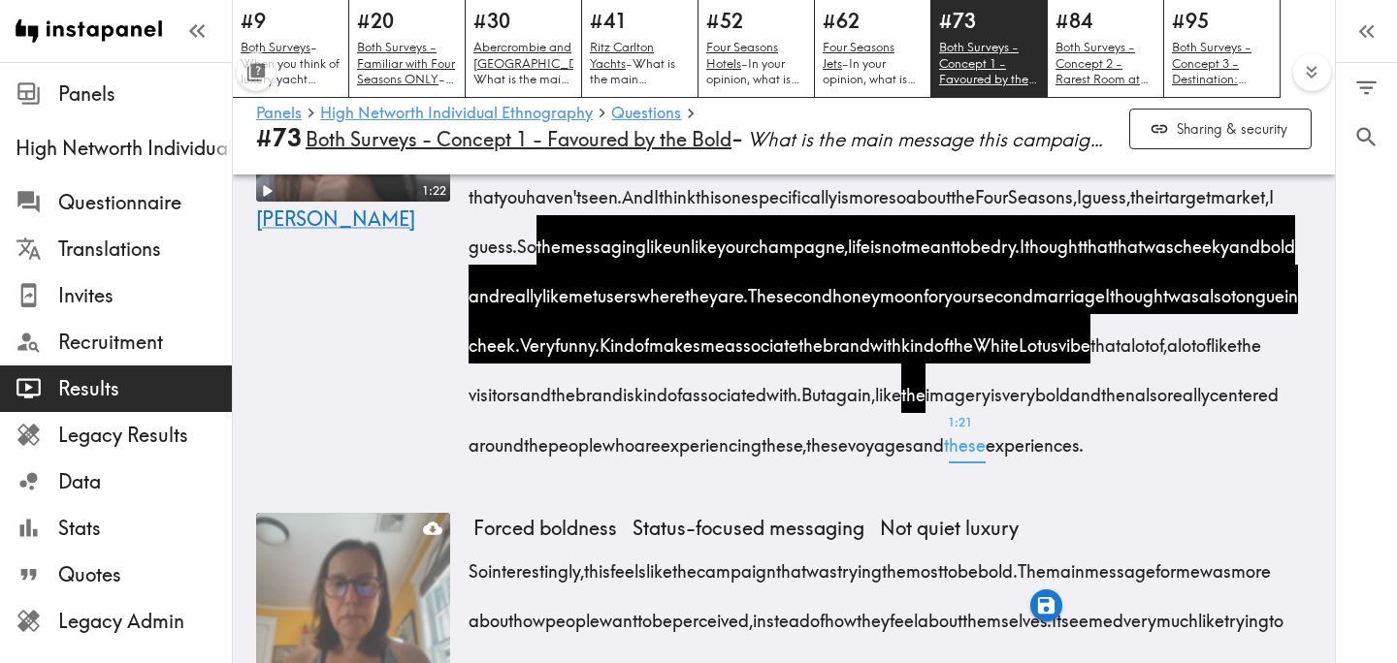
scroll to position [2508, 0]
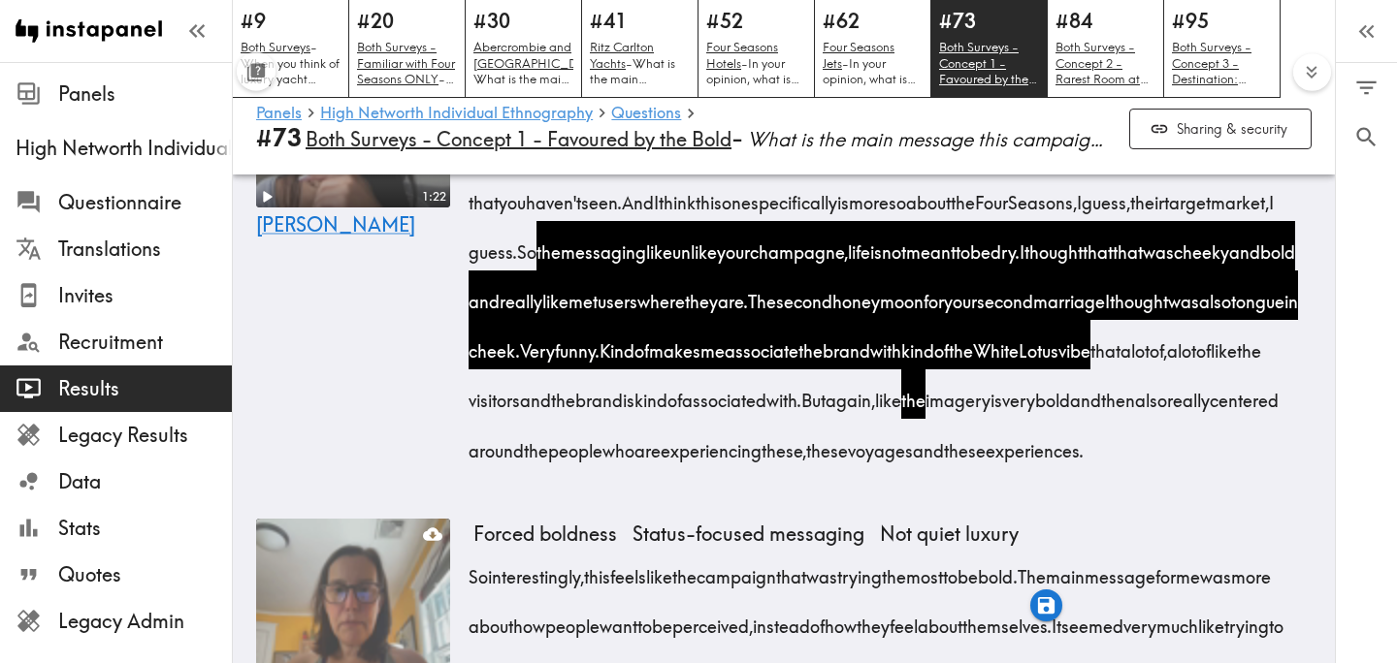
drag, startPoint x: 1123, startPoint y: 206, endPoint x: 1242, endPoint y: 214, distance: 118.7
click at [1156, 114] on span "I think one of the main messages that this campaign is trying to communicate is…" at bounding box center [814, 102] width 683 height 24
drag, startPoint x: 802, startPoint y: 558, endPoint x: 1053, endPoint y: 609, distance: 256.4
click at [1053, 469] on div "I think one of the main messages that this campaign is trying to communicate is…" at bounding box center [892, 271] width 838 height 398
click at [1045, 642] on icon "button" at bounding box center [1046, 640] width 22 height 22
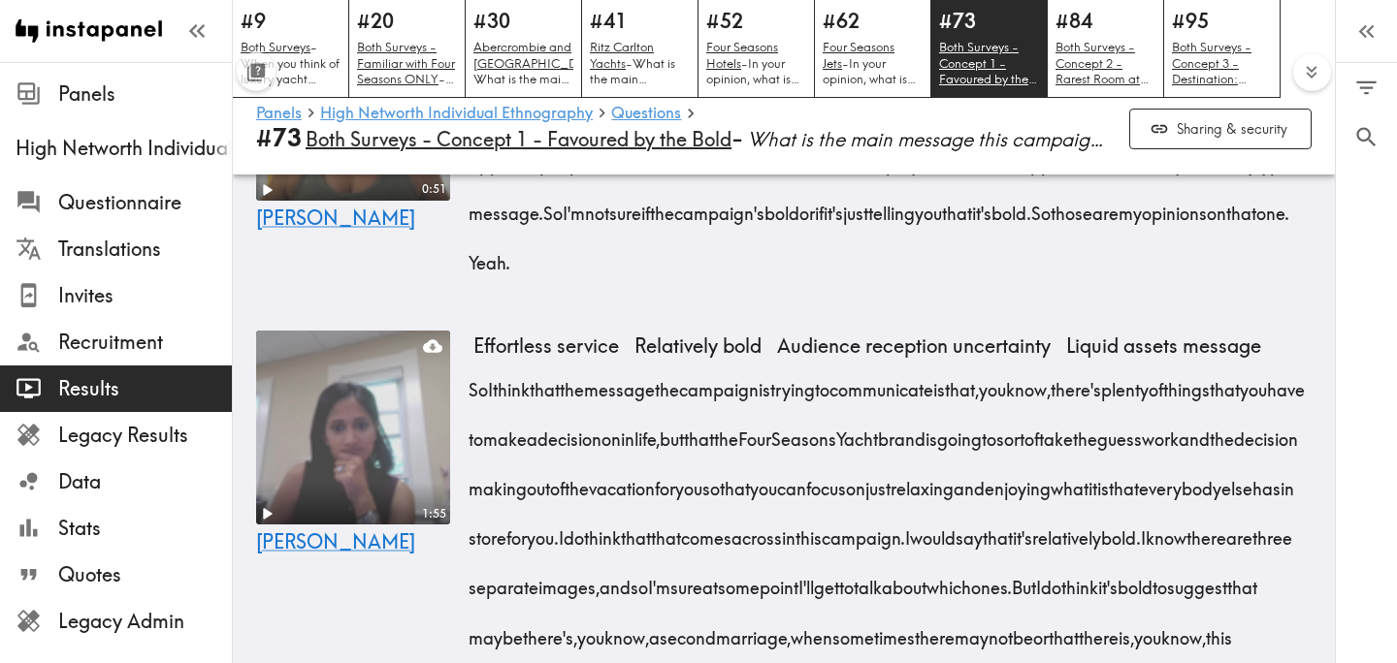
scroll to position [3021, 0]
drag, startPoint x: 598, startPoint y: 213, endPoint x: 605, endPoint y: 422, distance: 208.7
click at [605, 281] on div "So interestingly, this feels like the campaign that was trying the most to be b…" at bounding box center [892, 157] width 838 height 248
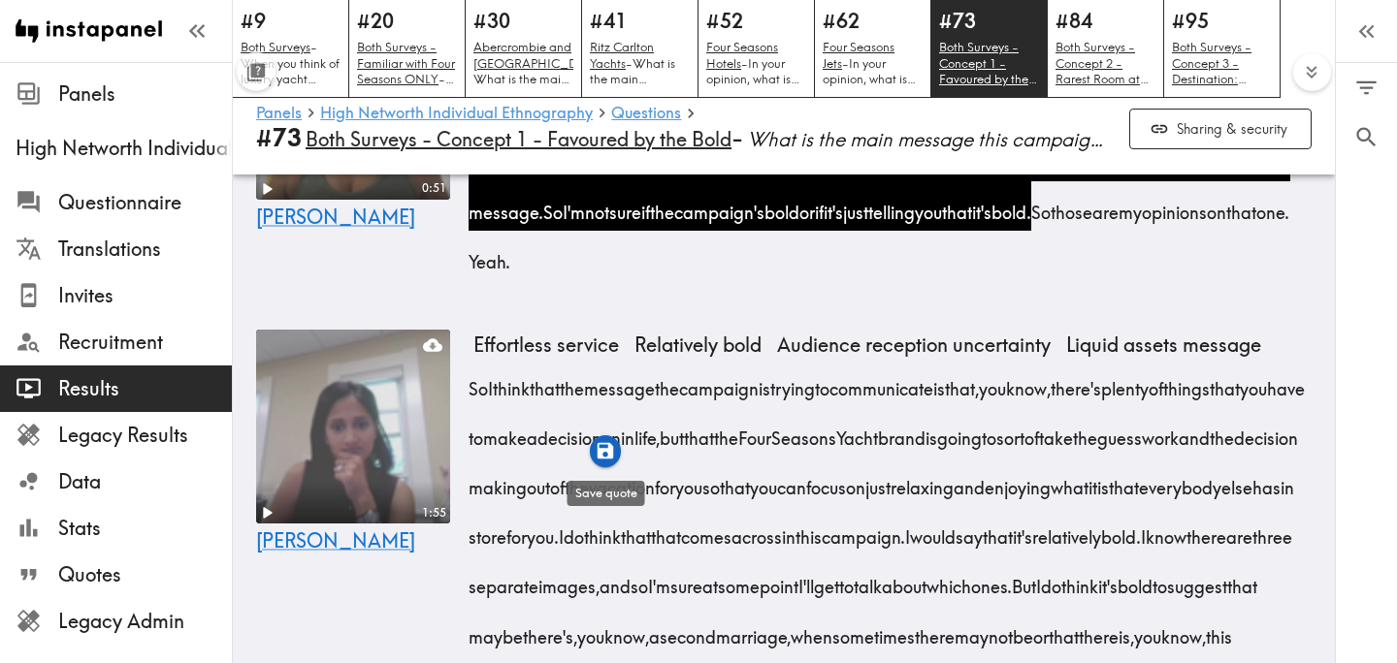
click at [608, 451] on icon "button" at bounding box center [605, 451] width 16 height 16
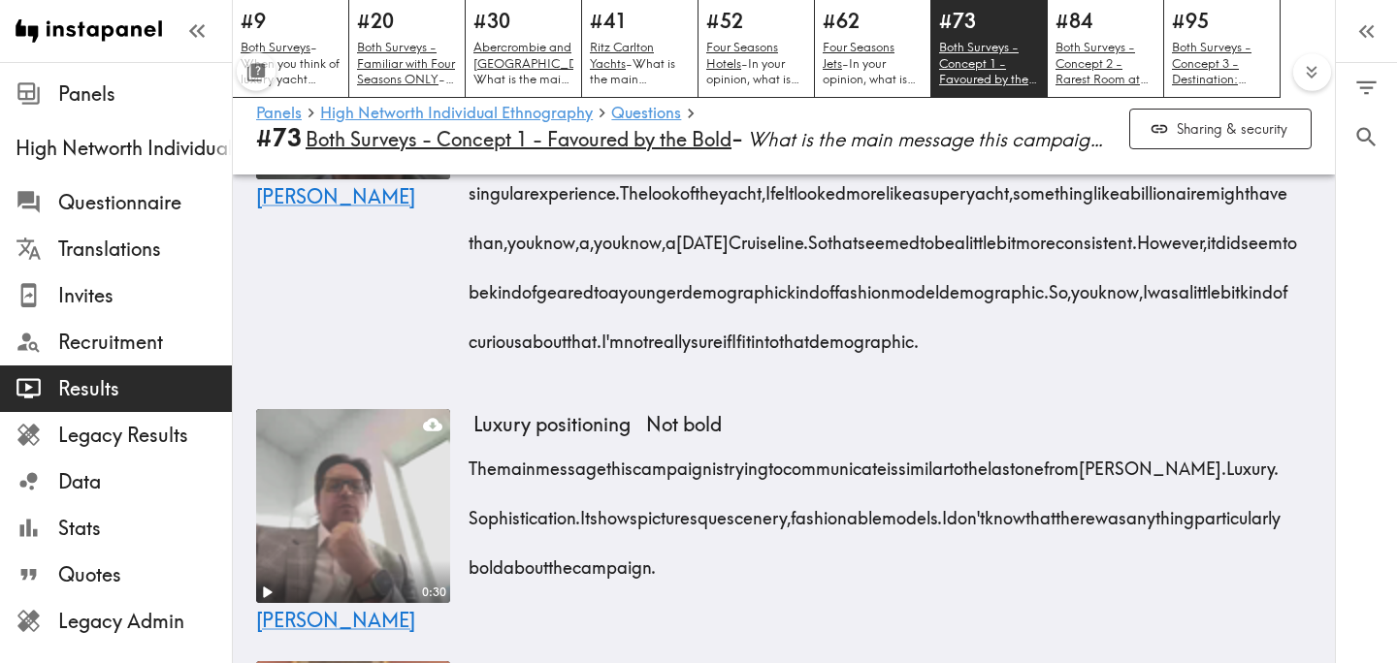
scroll to position [4145, 0]
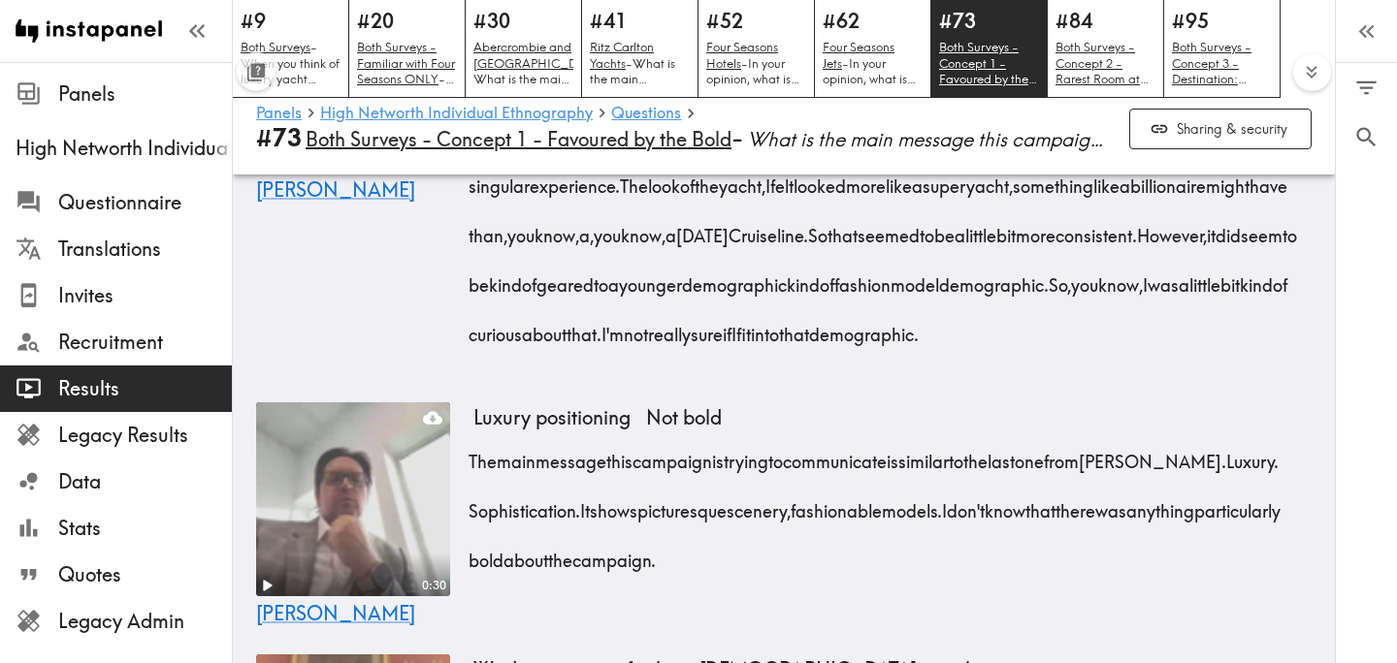
drag, startPoint x: 473, startPoint y: 233, endPoint x: 742, endPoint y: 242, distance: 268.9
click at [712, 48] on span "I did find the campaign to be bold." at bounding box center [592, 36] width 239 height 24
drag, startPoint x: 1208, startPoint y: 238, endPoint x: 867, endPoint y: 304, distance: 346.8
click at [867, 98] on span "I found that the you know, the joke about the second marriage somewhat kind of …" at bounding box center [885, 61] width 825 height 74
drag, startPoint x: 958, startPoint y: 292, endPoint x: 578, endPoint y: 348, distance: 384.4
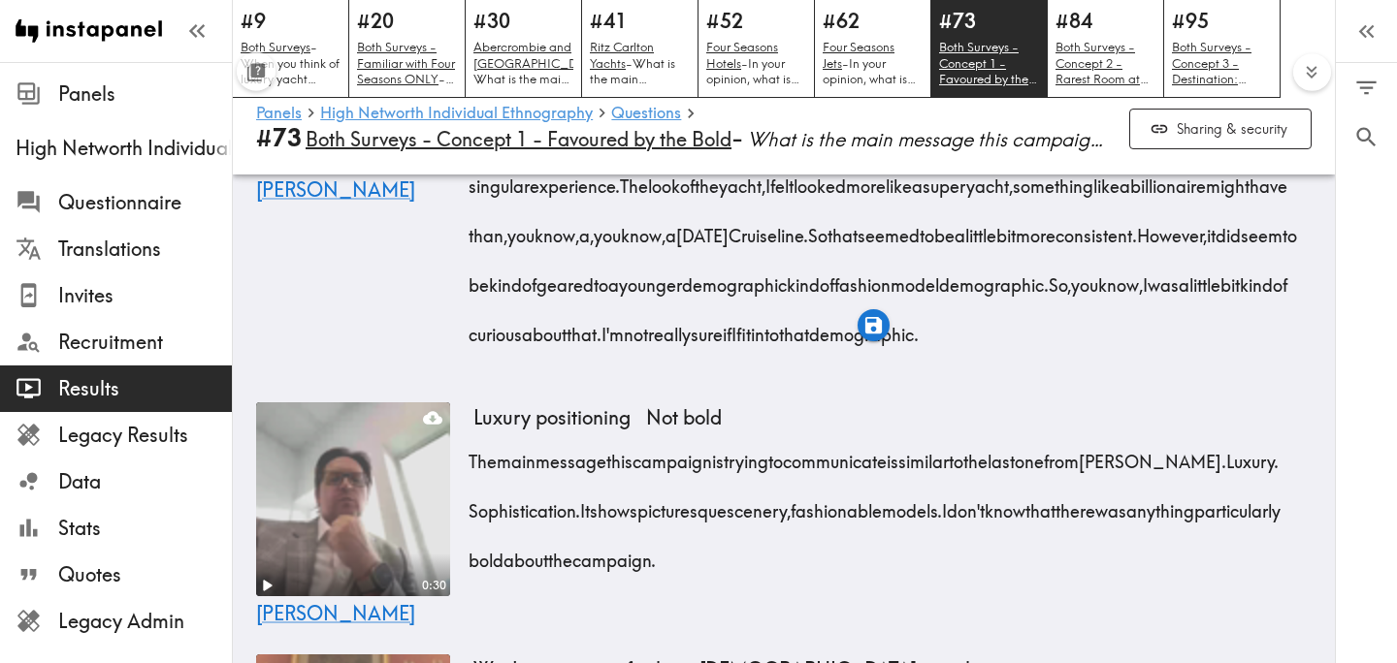
click at [578, 98] on span "I found that the you know, the joke about the second marriage somewhat kind of …" at bounding box center [885, 61] width 825 height 74
drag, startPoint x: 1002, startPoint y: 237, endPoint x: 1056, endPoint y: 241, distance: 54.5
click at [1056, 98] on span "I found that the you know, the joke about the second marriage somewhat kind of …" at bounding box center [885, 61] width 825 height 74
drag, startPoint x: 940, startPoint y: 486, endPoint x: 931, endPoint y: 544, distance: 58.8
click at [931, 353] on div "I did find the campaign to be bold. Certainly in terms of uniqueness. I found t…" at bounding box center [892, 179] width 838 height 347
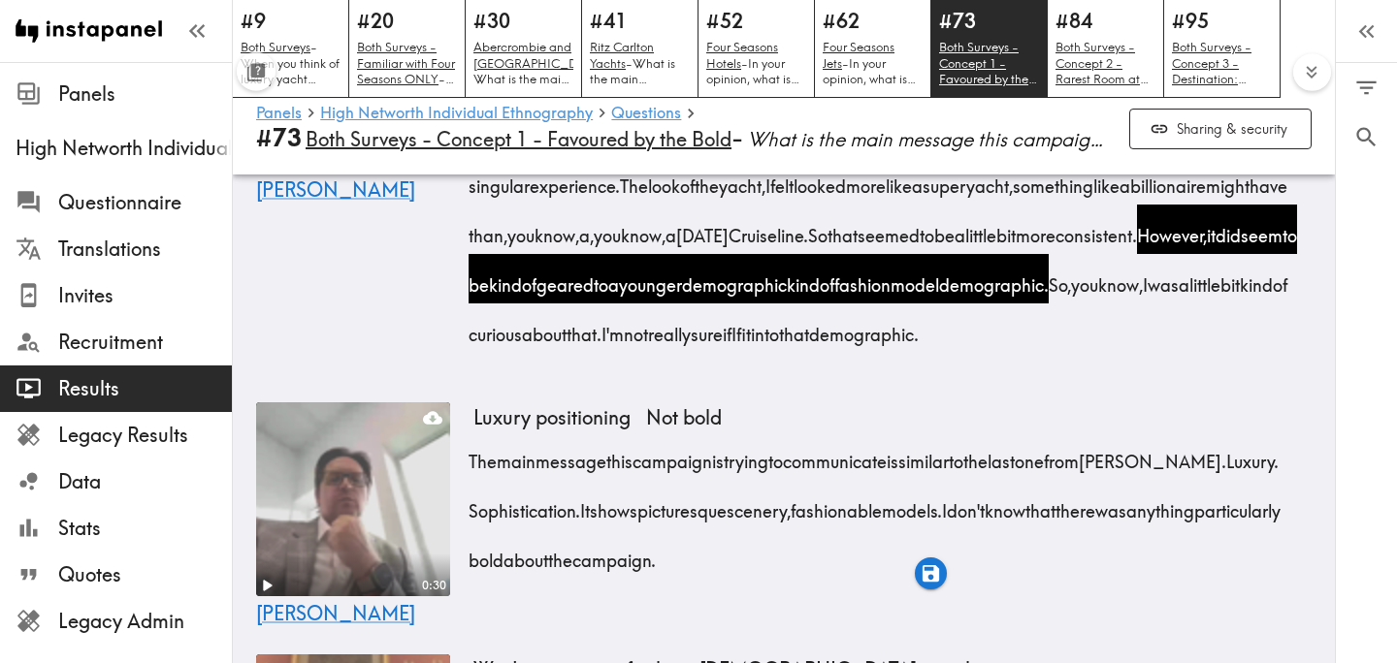
drag, startPoint x: 1045, startPoint y: 534, endPoint x: 1044, endPoint y: 562, distance: 27.2
click at [1044, 353] on div "I did find the campaign to be bold. Certainly in terms of uniqueness. I found t…" at bounding box center [892, 179] width 838 height 347
click at [928, 620] on icon "button" at bounding box center [925, 623] width 16 height 16
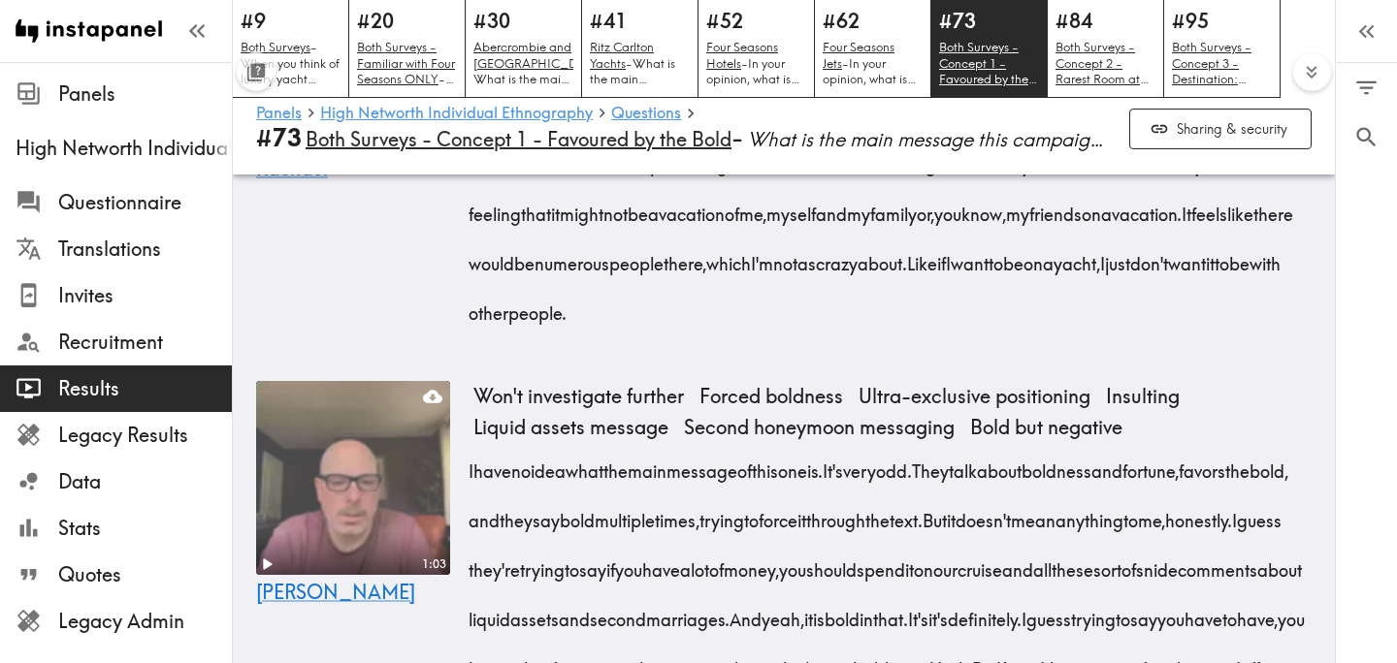
scroll to position [5119, 0]
drag, startPoint x: 678, startPoint y: 313, endPoint x: 1010, endPoint y: 320, distance: 331.8
click at [1011, 321] on div "So I think this particular campaign is meant to talk about how bold a decision …" at bounding box center [892, 157] width 838 height 347
drag, startPoint x: 1046, startPoint y: 318, endPoint x: 1193, endPoint y: 323, distance: 147.5
click at [1193, 126] on span "The the married couple, the the beautiful women in their gorgeous gowns." at bounding box center [867, 89] width 789 height 74
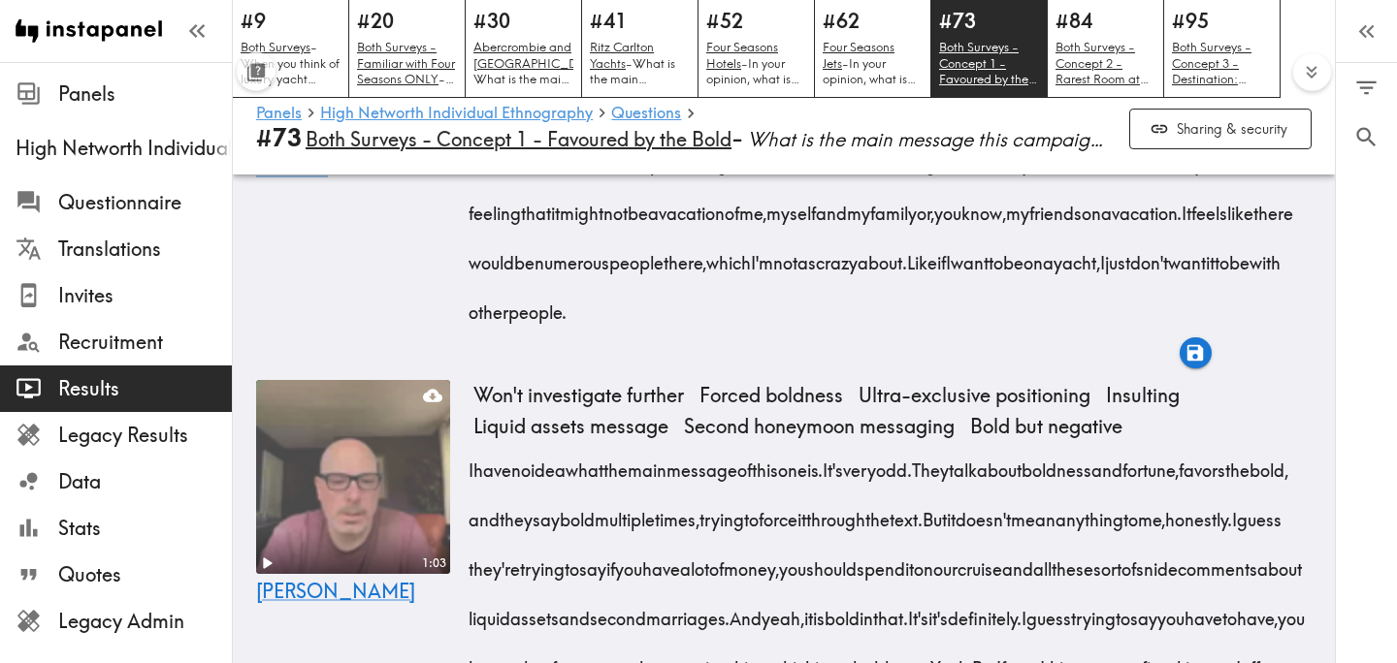
scroll to position [0, 23]
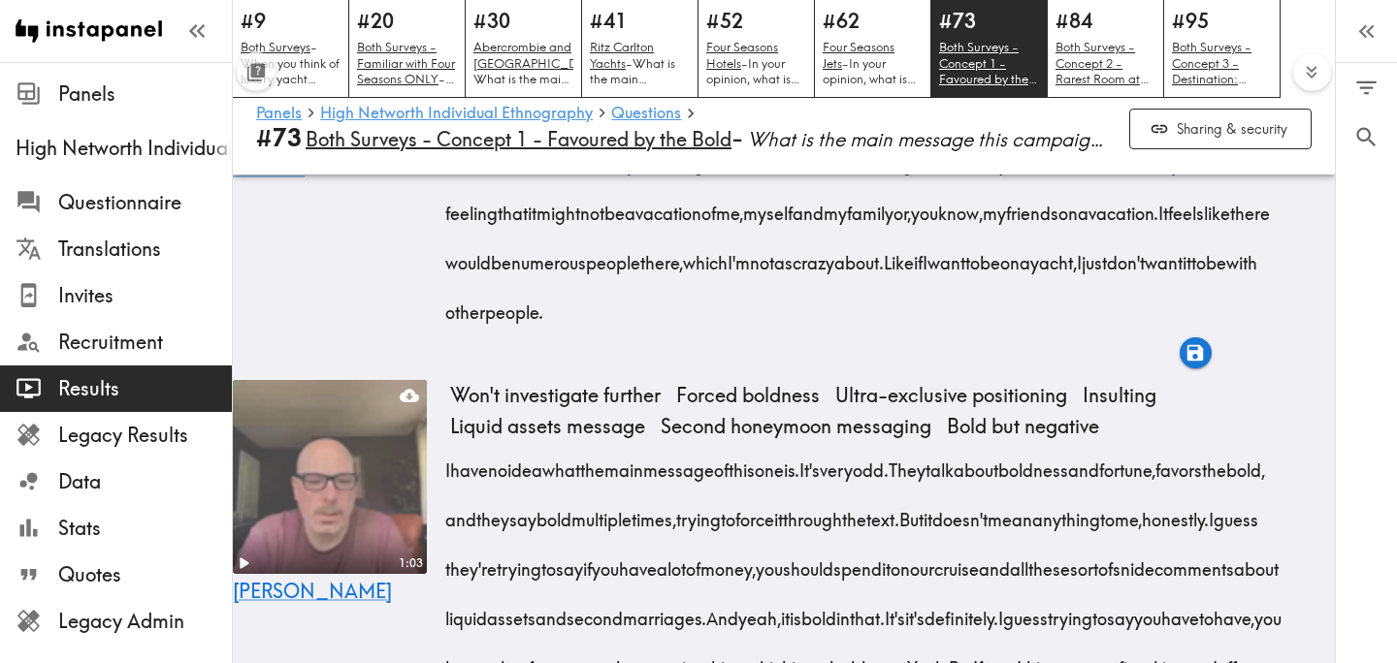
drag, startPoint x: 1228, startPoint y: 315, endPoint x: 580, endPoint y: 520, distance: 679.5
click at [580, 331] on div "So I think this particular campaign is meant to talk about how bold a decision …" at bounding box center [869, 157] width 838 height 347
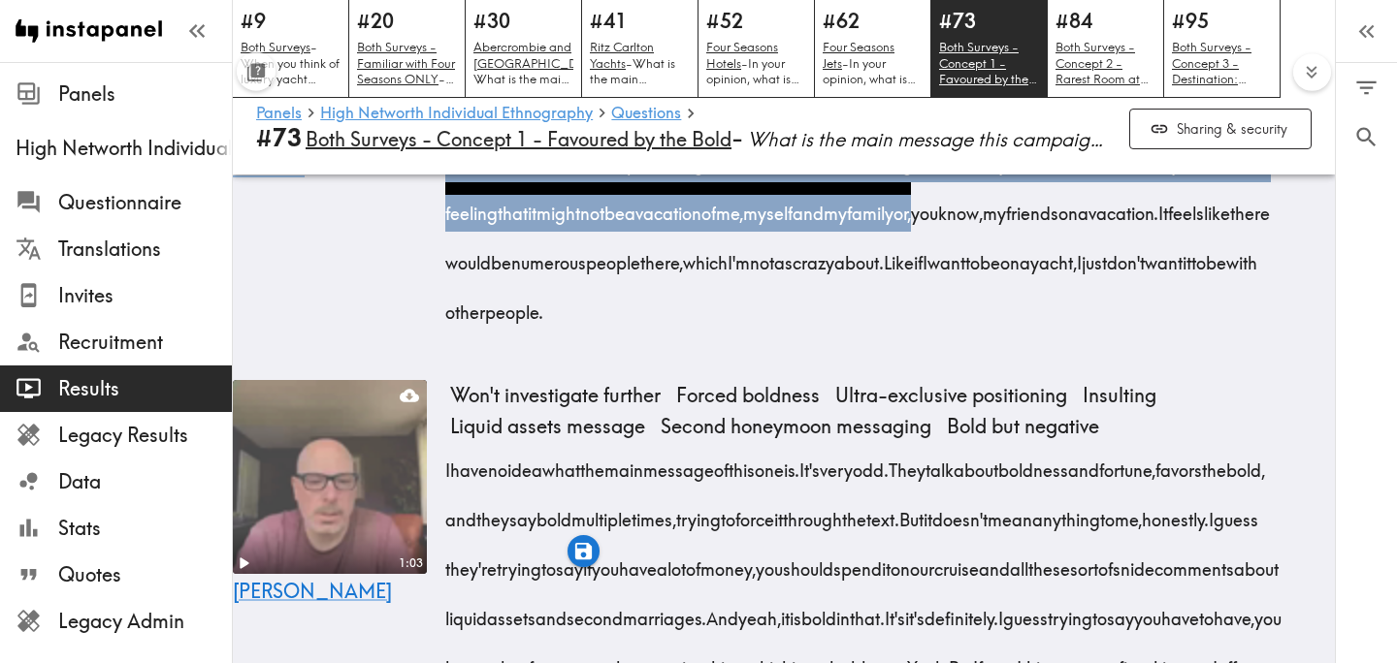
drag, startPoint x: 670, startPoint y: 517, endPoint x: 749, endPoint y: 524, distance: 78.9
click at [749, 225] on span "The one thing that I would say is this particular instance, the pictures just k…" at bounding box center [862, 163] width 825 height 123
drag, startPoint x: 715, startPoint y: 567, endPoint x: 1236, endPoint y: 559, distance: 520.9
click at [1236, 324] on span "Like if I want to be on a yacht, I just don't want it to be with other people." at bounding box center [856, 287] width 812 height 74
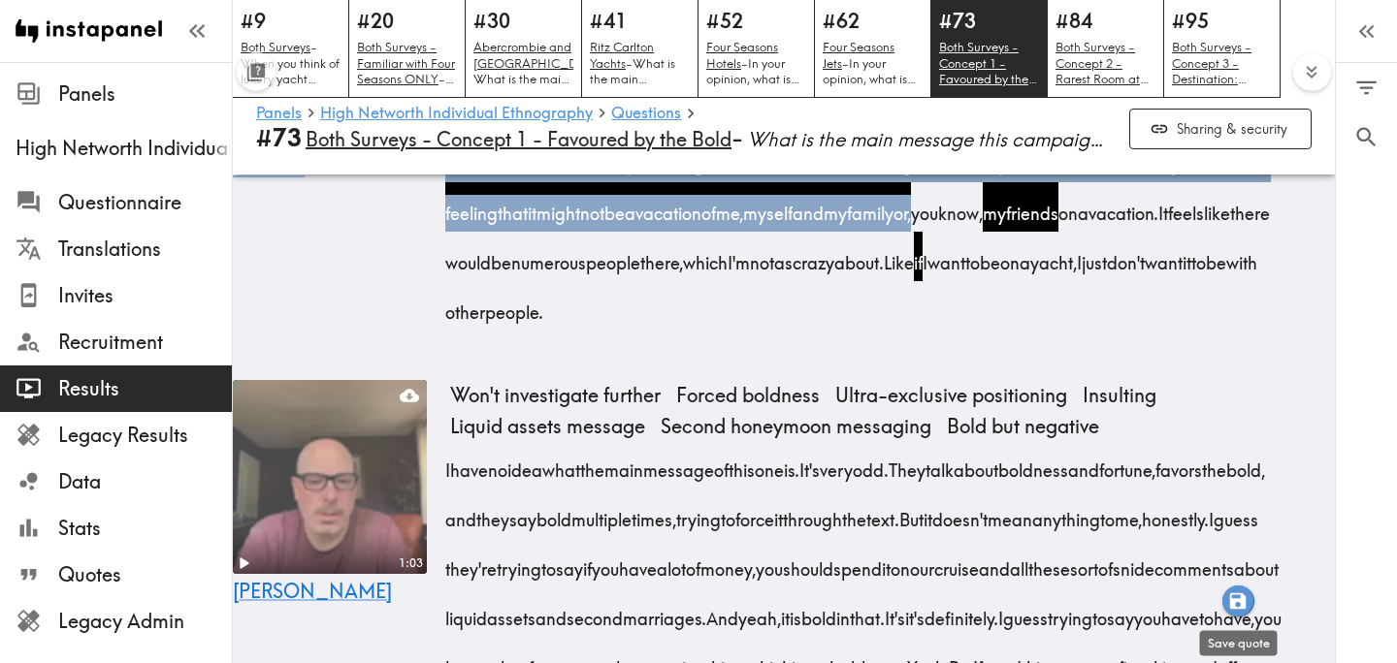
click at [1243, 607] on icon "button" at bounding box center [1238, 601] width 16 height 16
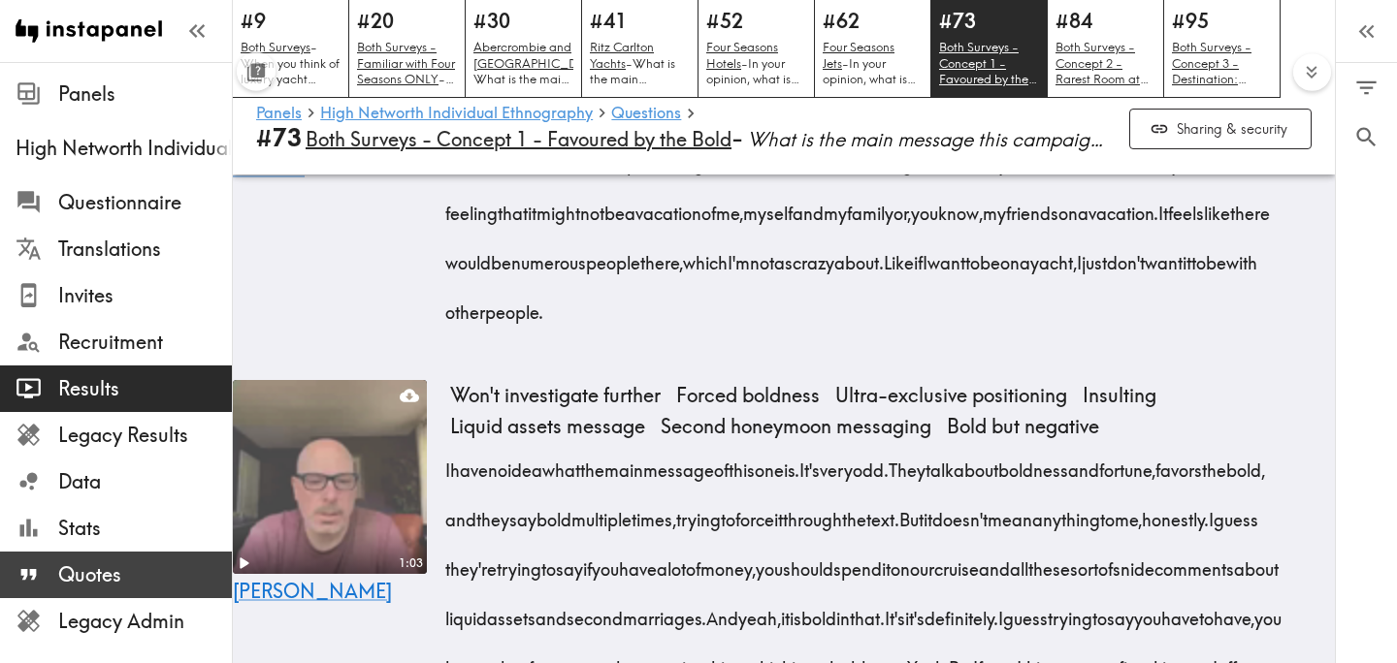
click at [120, 575] on span "Quotes" at bounding box center [145, 575] width 174 height 27
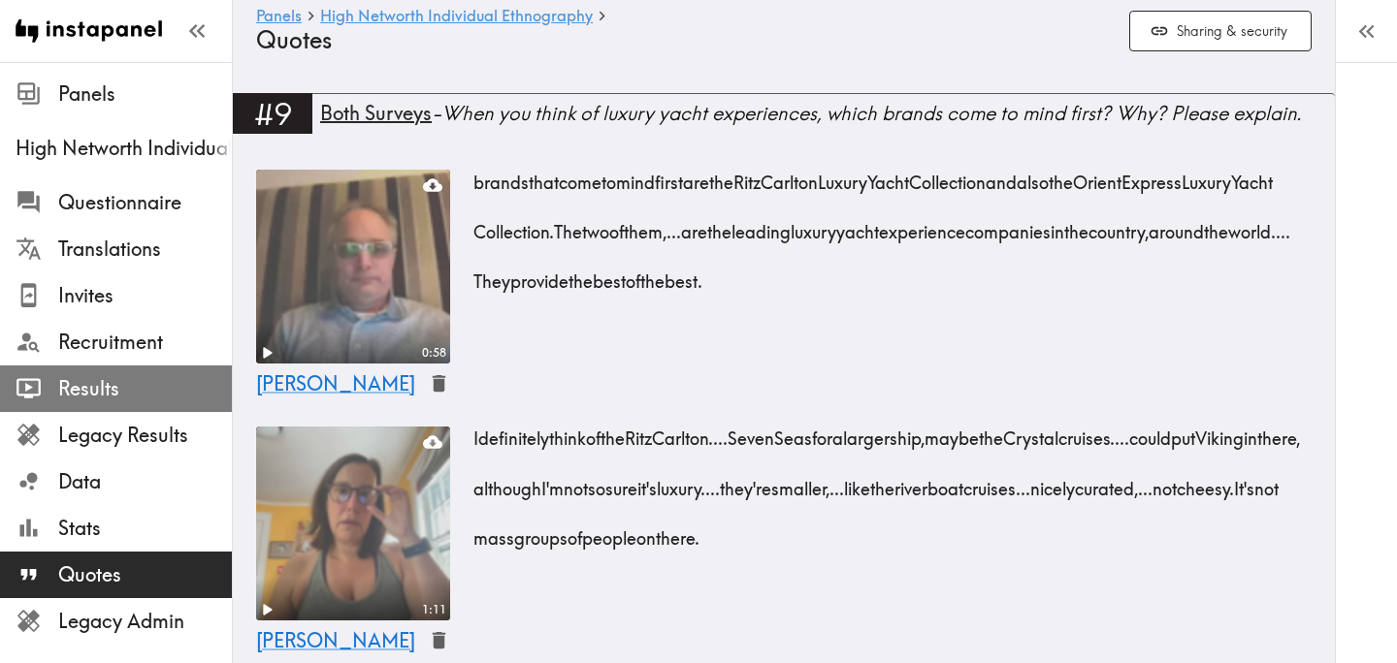
click at [103, 399] on span "Results" at bounding box center [145, 388] width 174 height 27
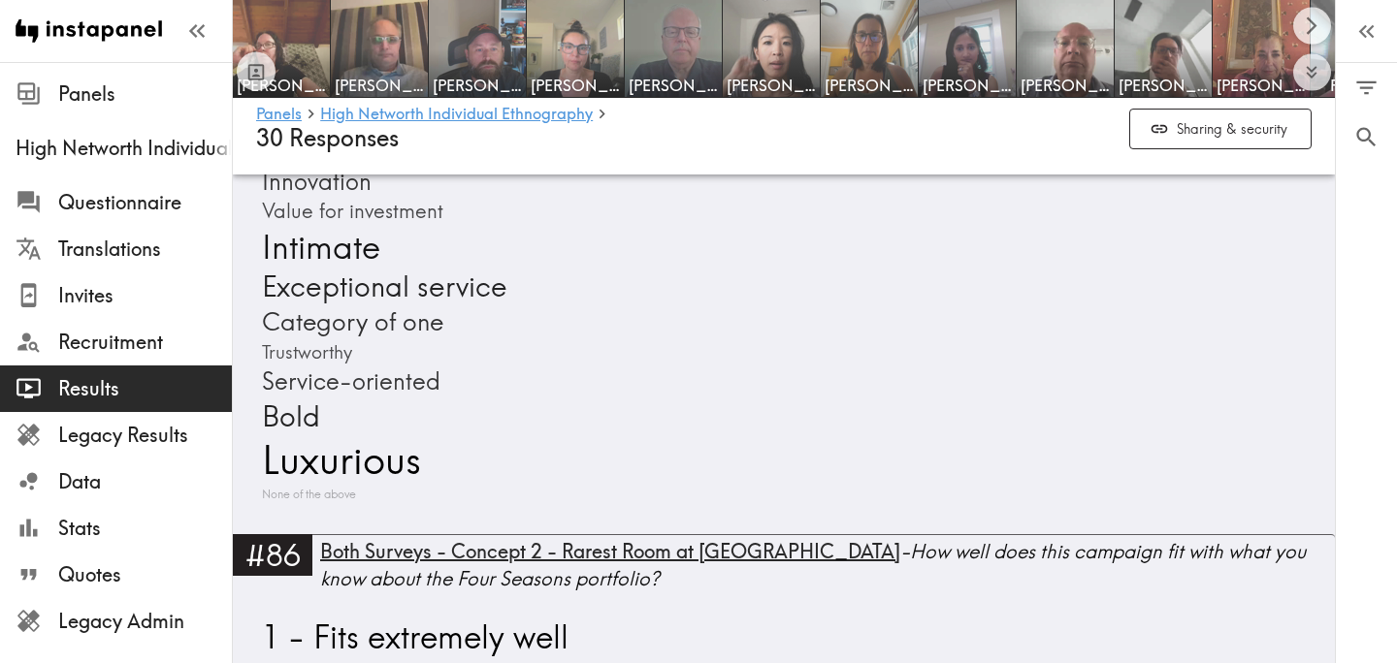
scroll to position [23687, 0]
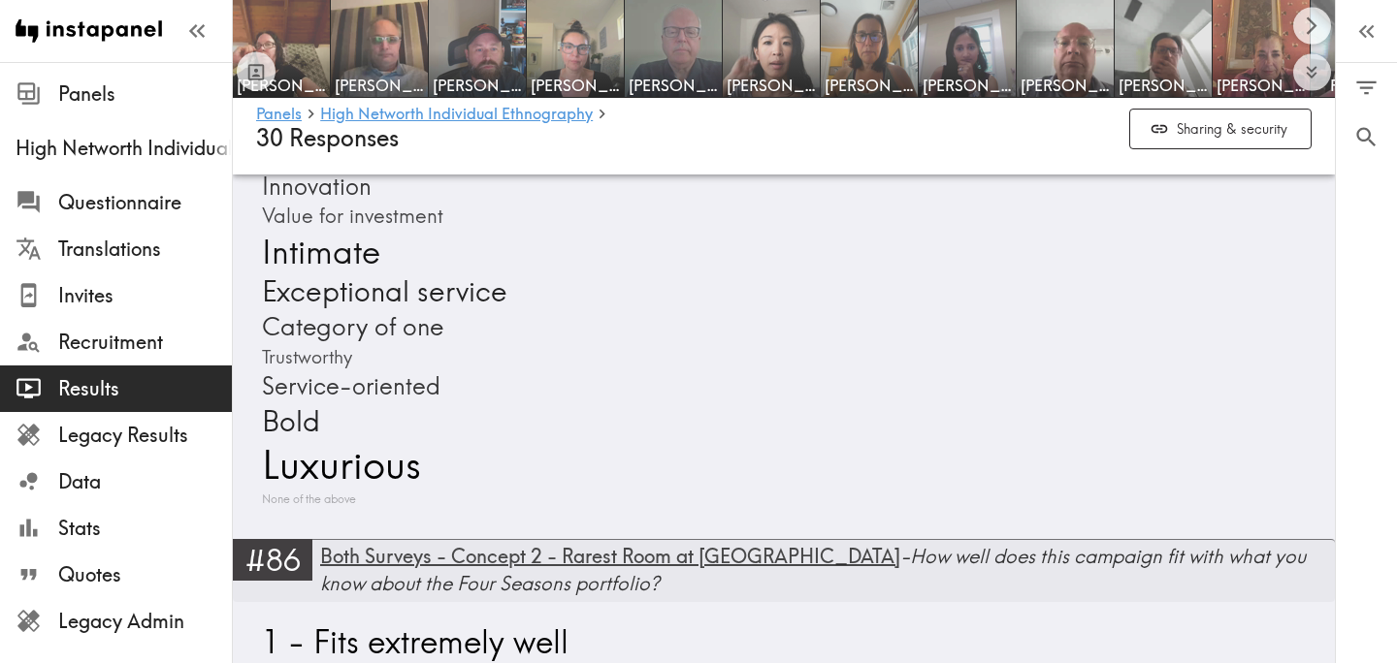
click at [761, 543] on div "Both Surveys - Concept 2 - Rarest Room at Sea - How well does this campaign fit…" at bounding box center [827, 570] width 1015 height 54
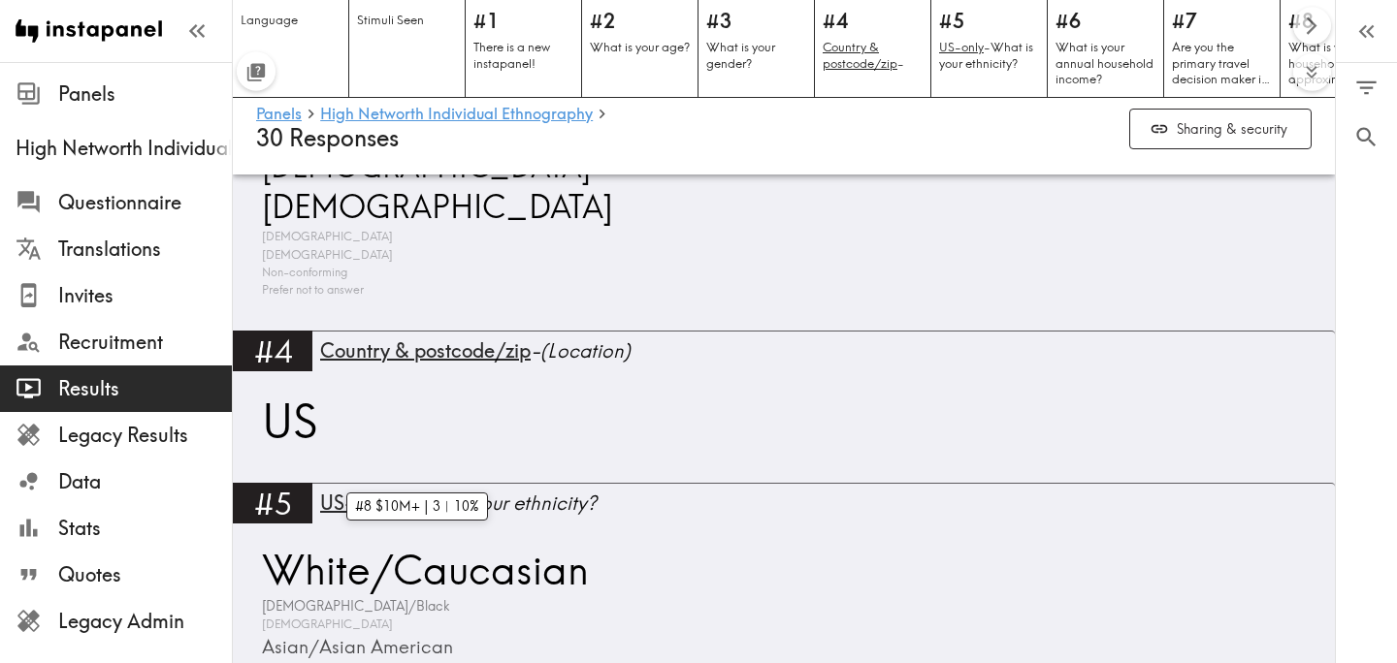
scroll to position [2400, 0]
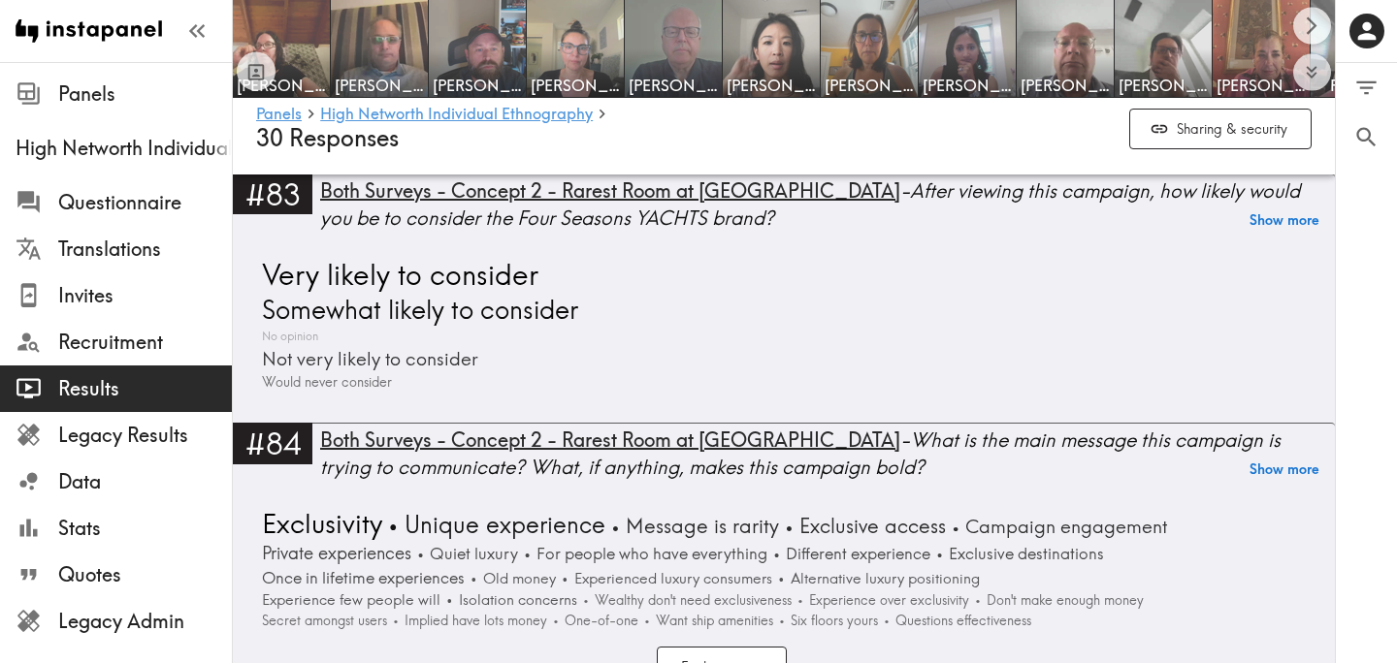
scroll to position [22569, 0]
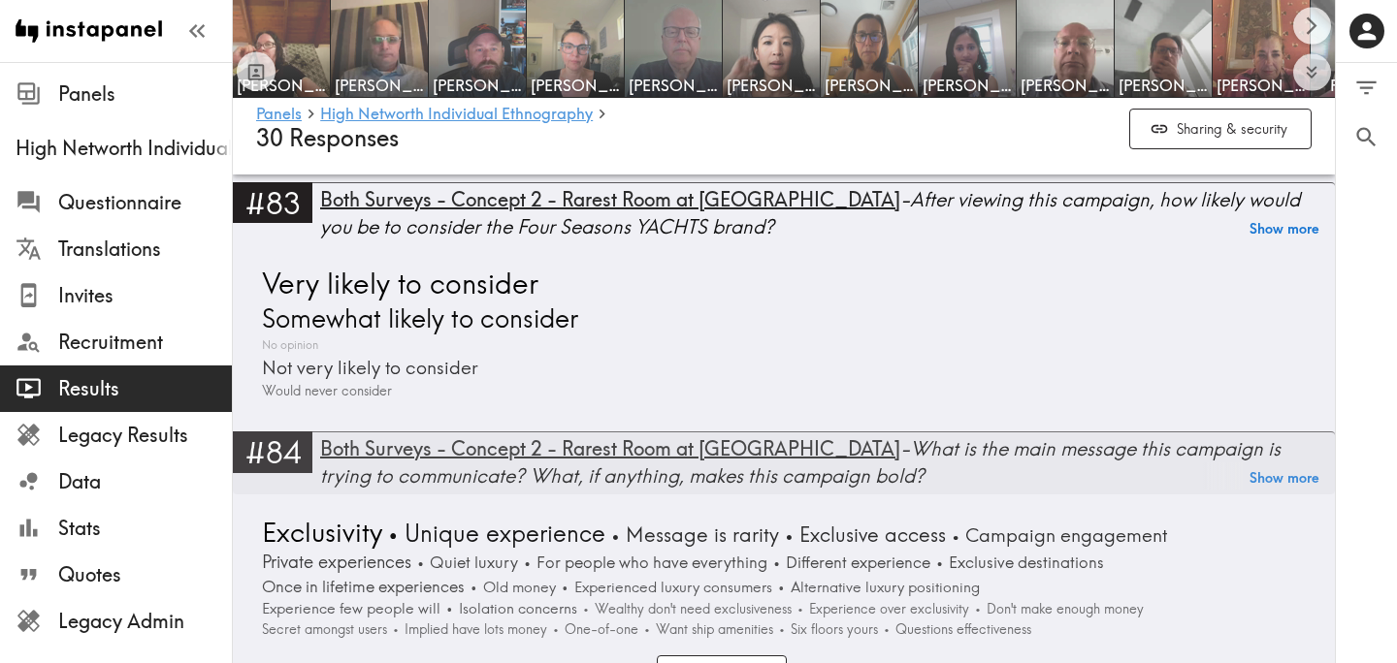
click at [467, 436] on div "Both Surveys - Concept 2 - Rarest Room at Sea - What is the main message this c…" at bounding box center [827, 463] width 1015 height 54
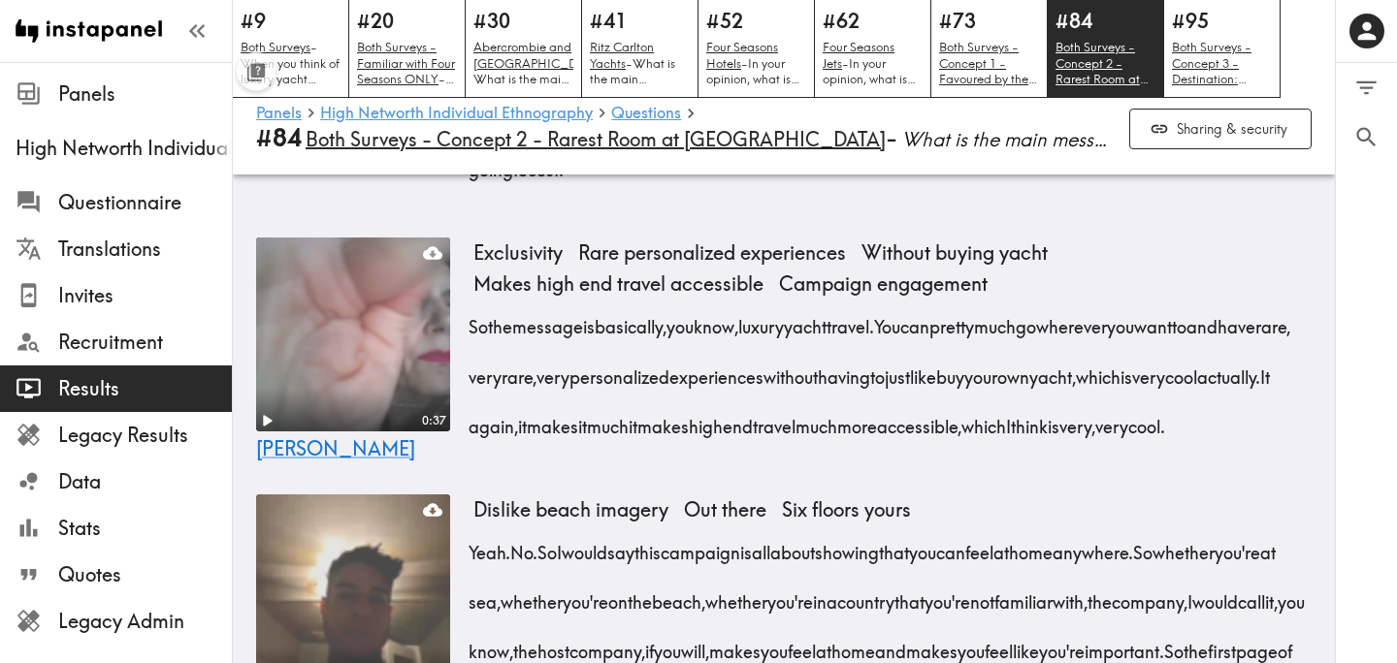
scroll to position [10362, 0]
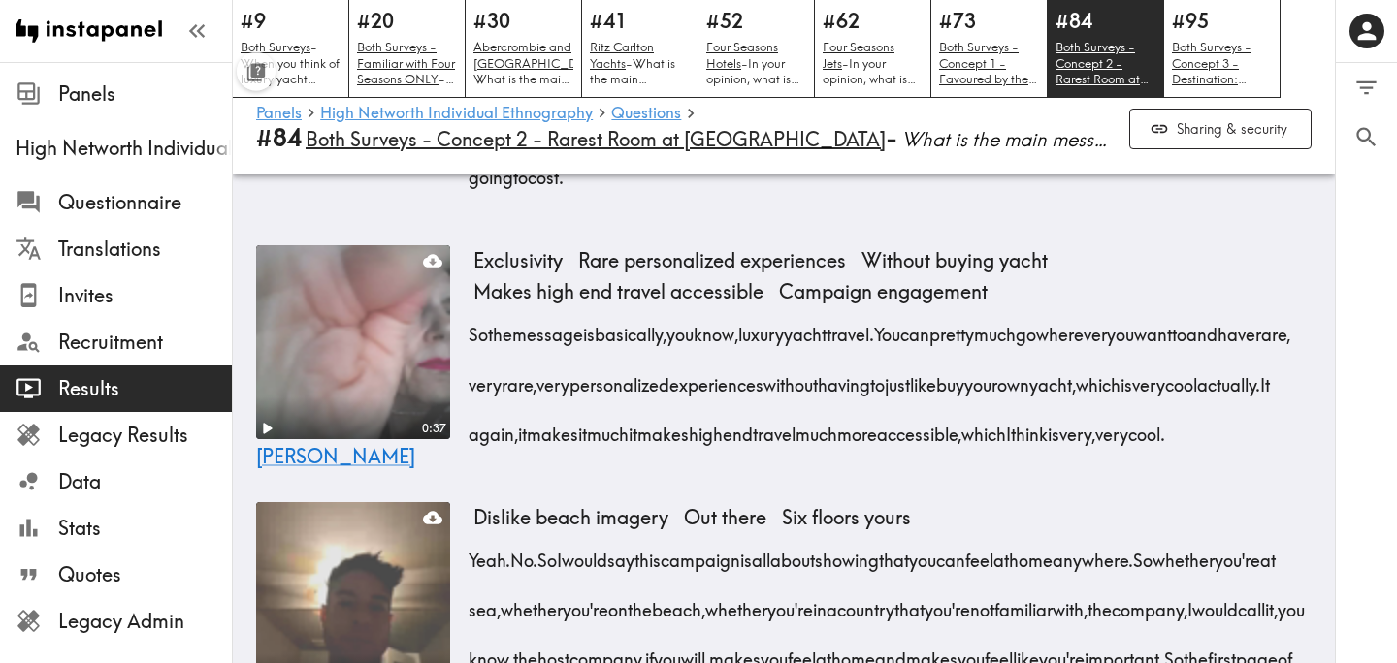
drag, startPoint x: 1082, startPoint y: 373, endPoint x: 900, endPoint y: 436, distance: 192.6
click at [932, 464] on icon "button" at bounding box center [931, 460] width 22 height 22
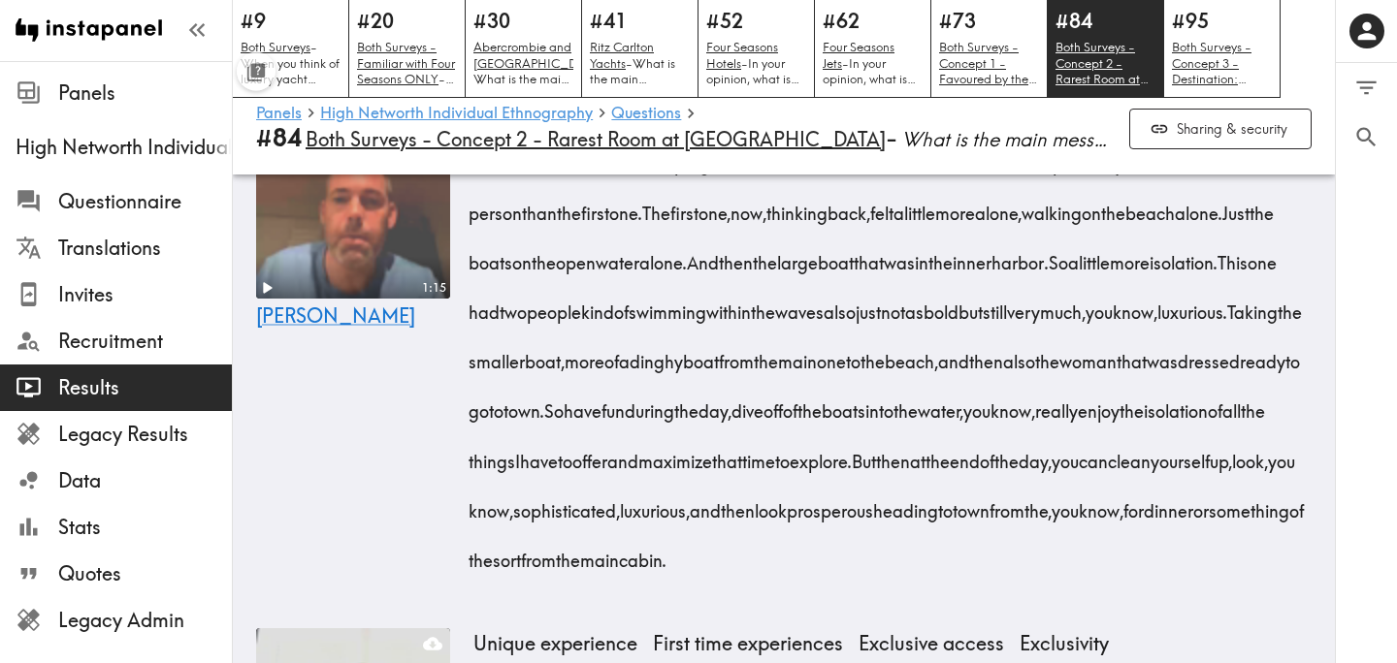
scroll to position [5805, 0]
drag, startPoint x: 474, startPoint y: 283, endPoint x: 925, endPoint y: 390, distance: 463.5
drag, startPoint x: 1006, startPoint y: 389, endPoint x: 1167, endPoint y: 398, distance: 161.3
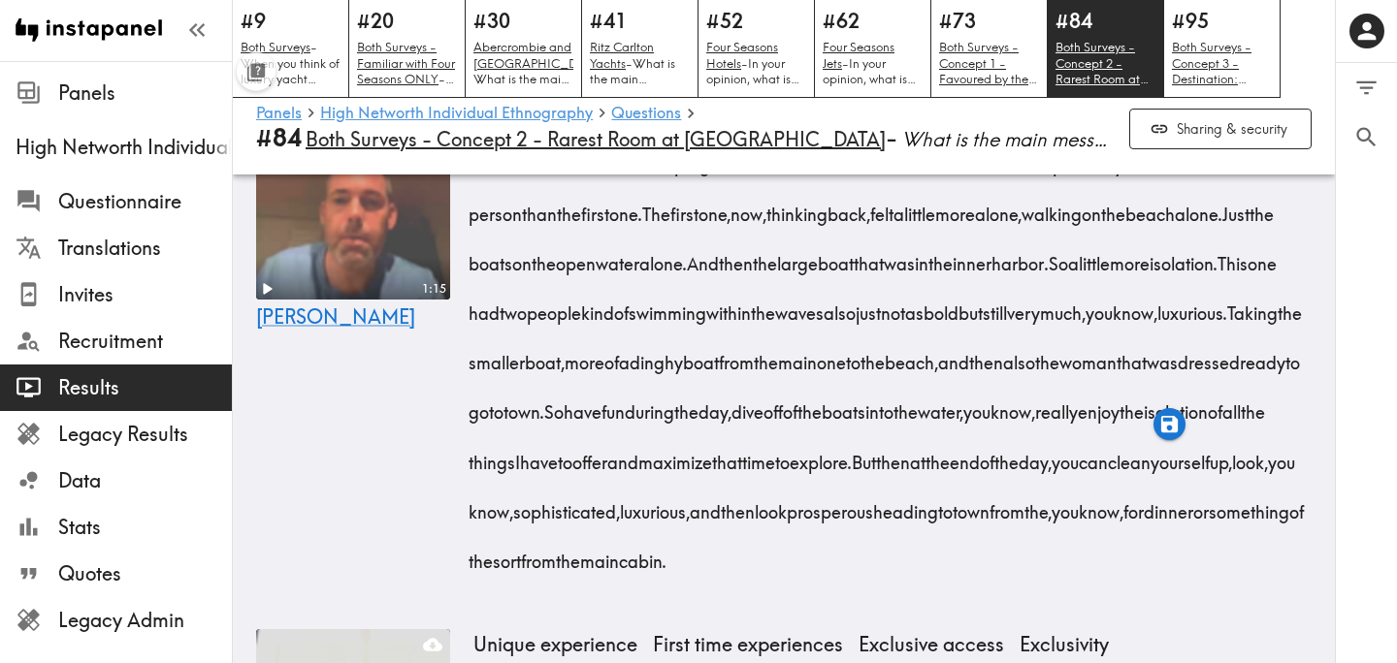
drag, startPoint x: 648, startPoint y: 437, endPoint x: 663, endPoint y: 477, distance: 42.7
click at [616, 521] on icon "button" at bounding box center [615, 523] width 16 height 16
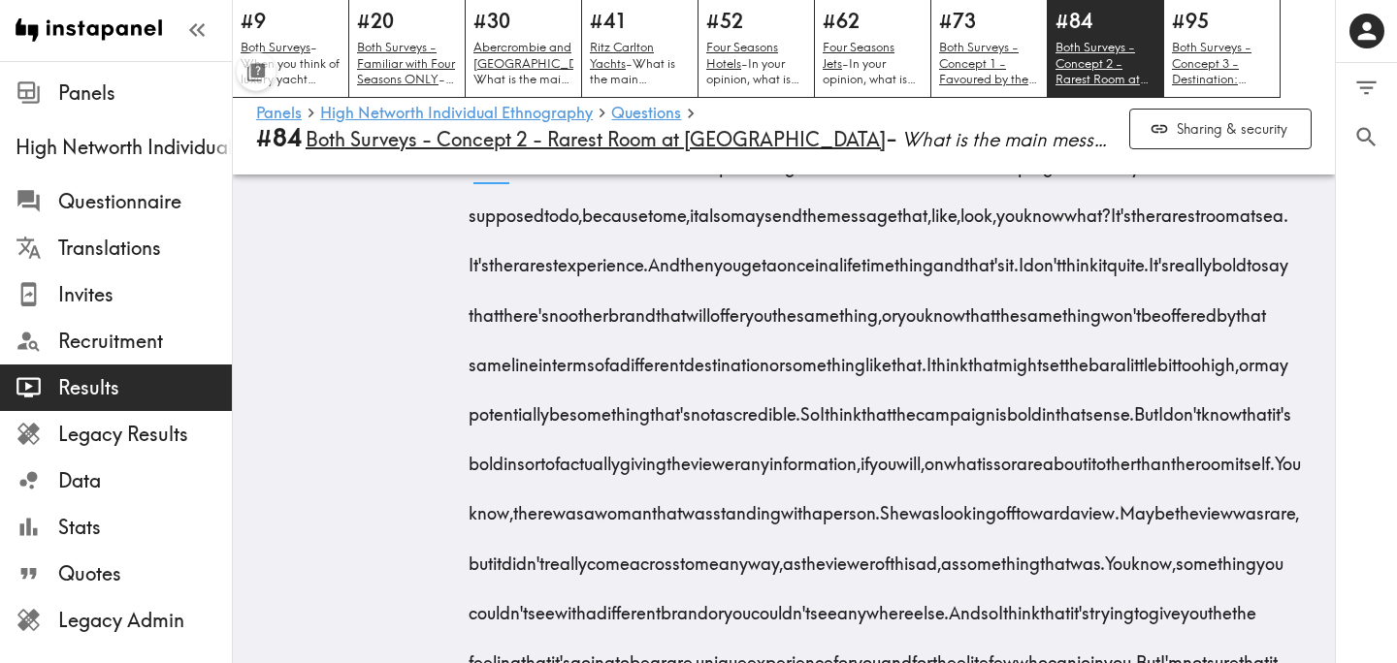
scroll to position [2979, 0]
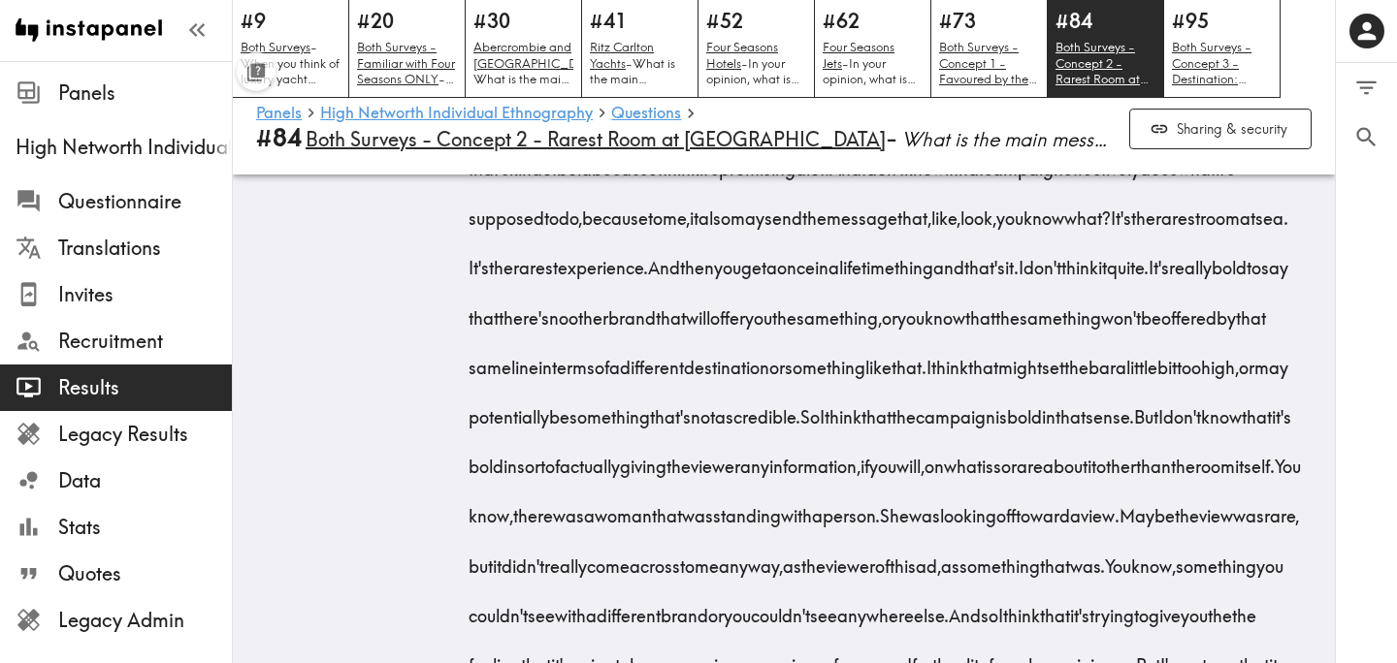
drag, startPoint x: 598, startPoint y: 272, endPoint x: 710, endPoint y: 324, distance: 124.1
click at [710, 324] on div "So I think the main message this campaign is trying to communicate is that the …" at bounding box center [892, 360] width 838 height 745
drag, startPoint x: 928, startPoint y: 319, endPoint x: 1005, endPoint y: 373, distance: 93.9
click at [1005, 373] on div "So I think the main message this campaign is trying to communicate is that the …" at bounding box center [892, 360] width 838 height 745
drag, startPoint x: 1059, startPoint y: 370, endPoint x: 1202, endPoint y: 374, distance: 142.7
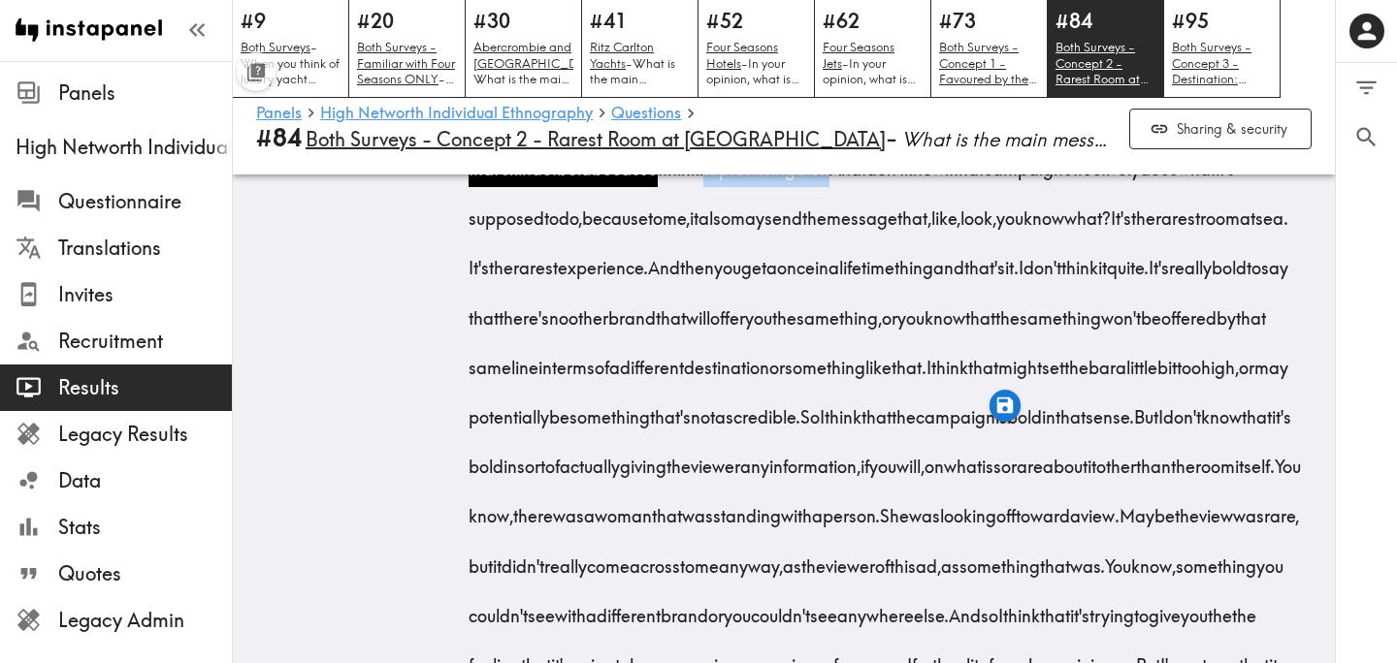
click at [1202, 180] on span "I think that's kind of bold because I think it's promising a lot." at bounding box center [879, 144] width 812 height 74
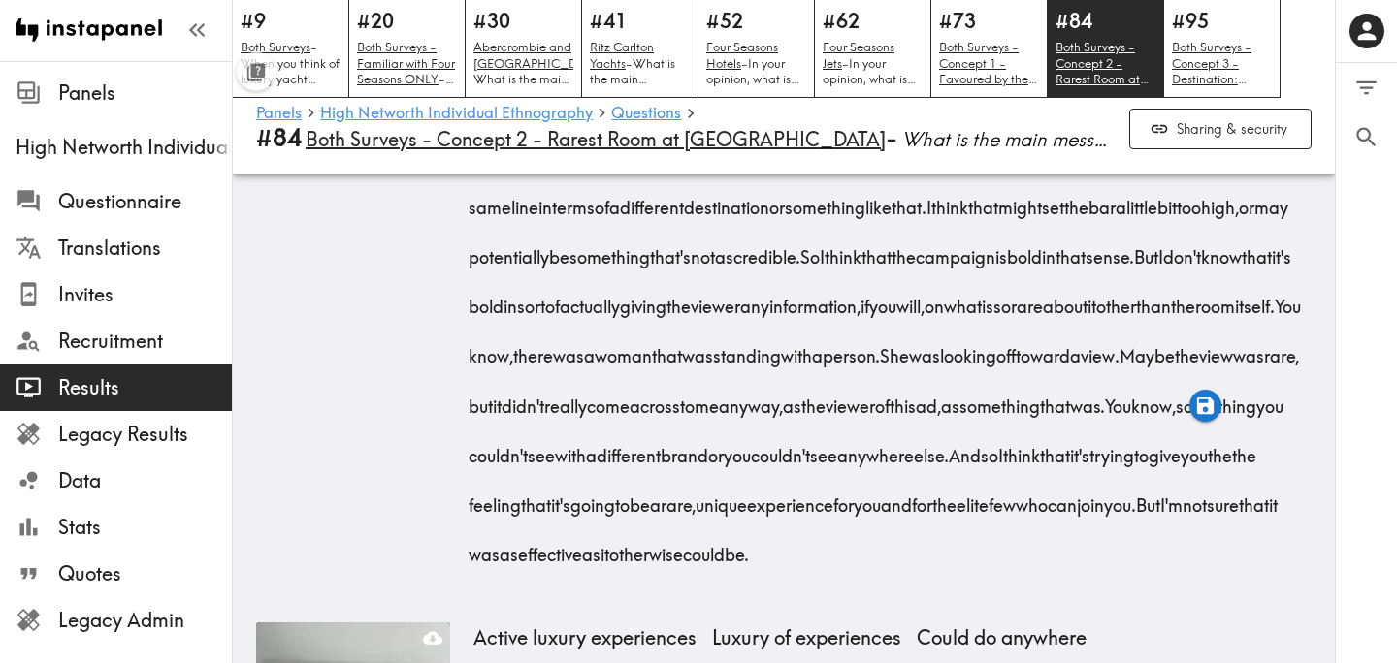
scroll to position [3137, 0]
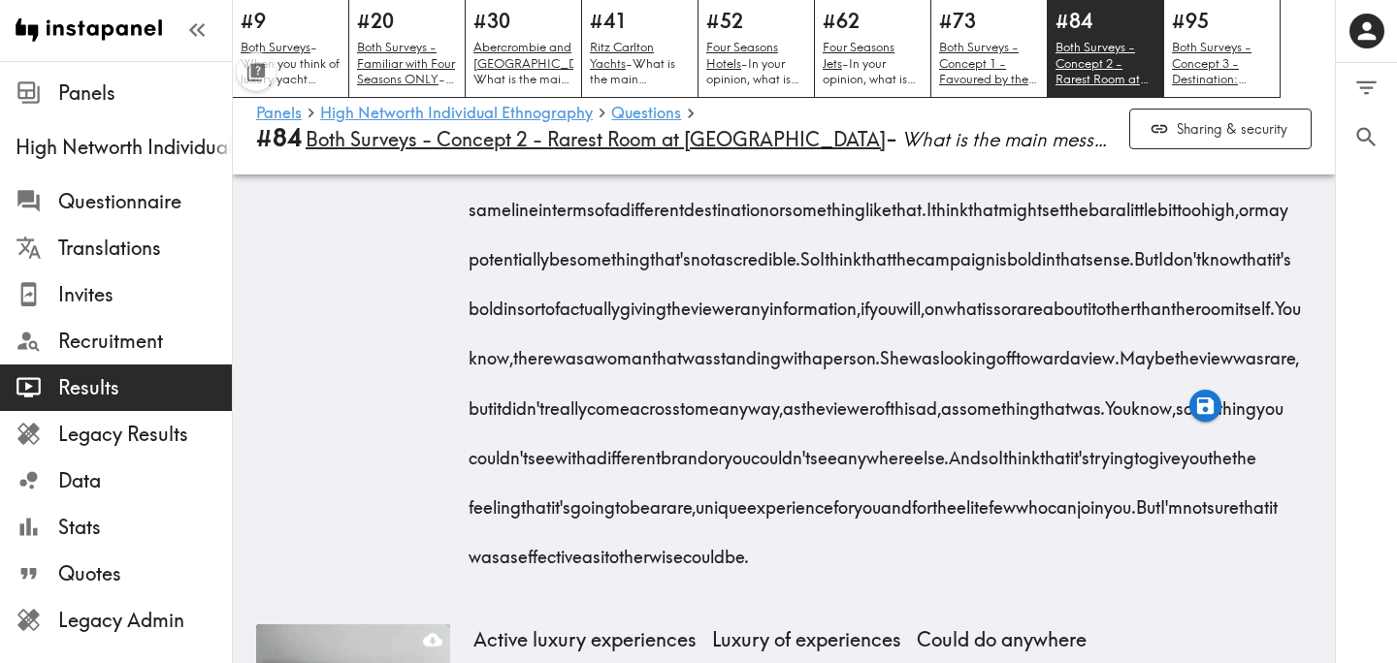
drag, startPoint x: 1246, startPoint y: 211, endPoint x: 794, endPoint y: 365, distance: 477.3
click at [793, 365] on div "So I think the main message this campaign is trying to communicate is that the …" at bounding box center [892, 202] width 838 height 745
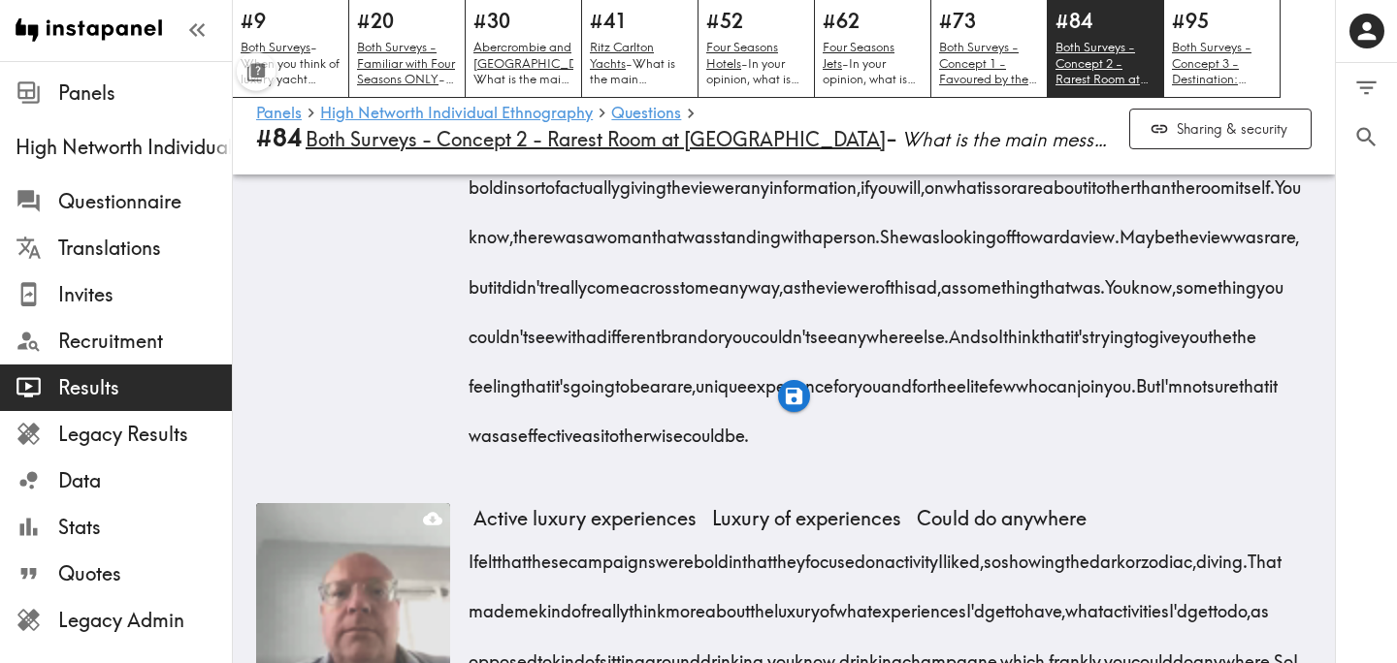
scroll to position [3261, 0]
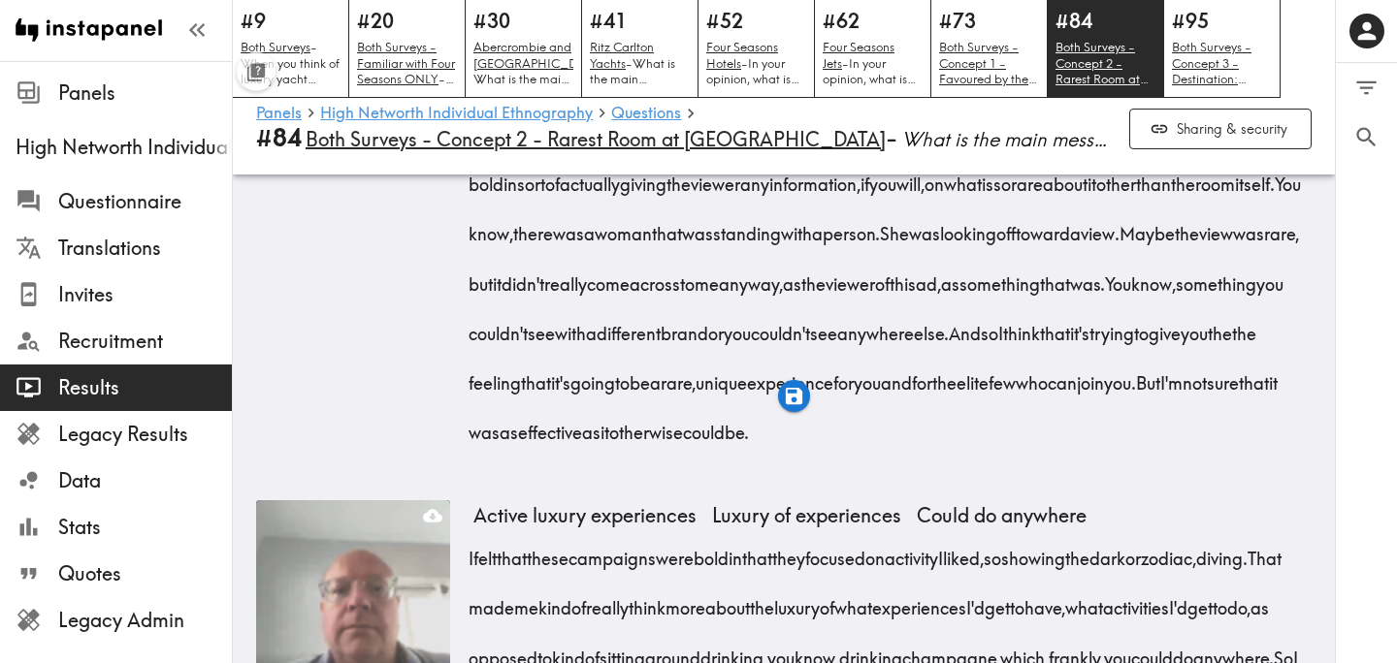
drag, startPoint x: 956, startPoint y: 235, endPoint x: 801, endPoint y: 294, distance: 166.1
click at [801, 96] on span "It's really bold to say that there's no other brand that will offer you the sam…" at bounding box center [883, 34] width 820 height 123
drag, startPoint x: 918, startPoint y: 286, endPoint x: 902, endPoint y: 336, distance: 51.8
click at [902, 96] on span "It's really bold to say that there's no other brand that will offer you the sam…" at bounding box center [883, 34] width 820 height 123
drag, startPoint x: 958, startPoint y: 333, endPoint x: 874, endPoint y: 390, distance: 102.0
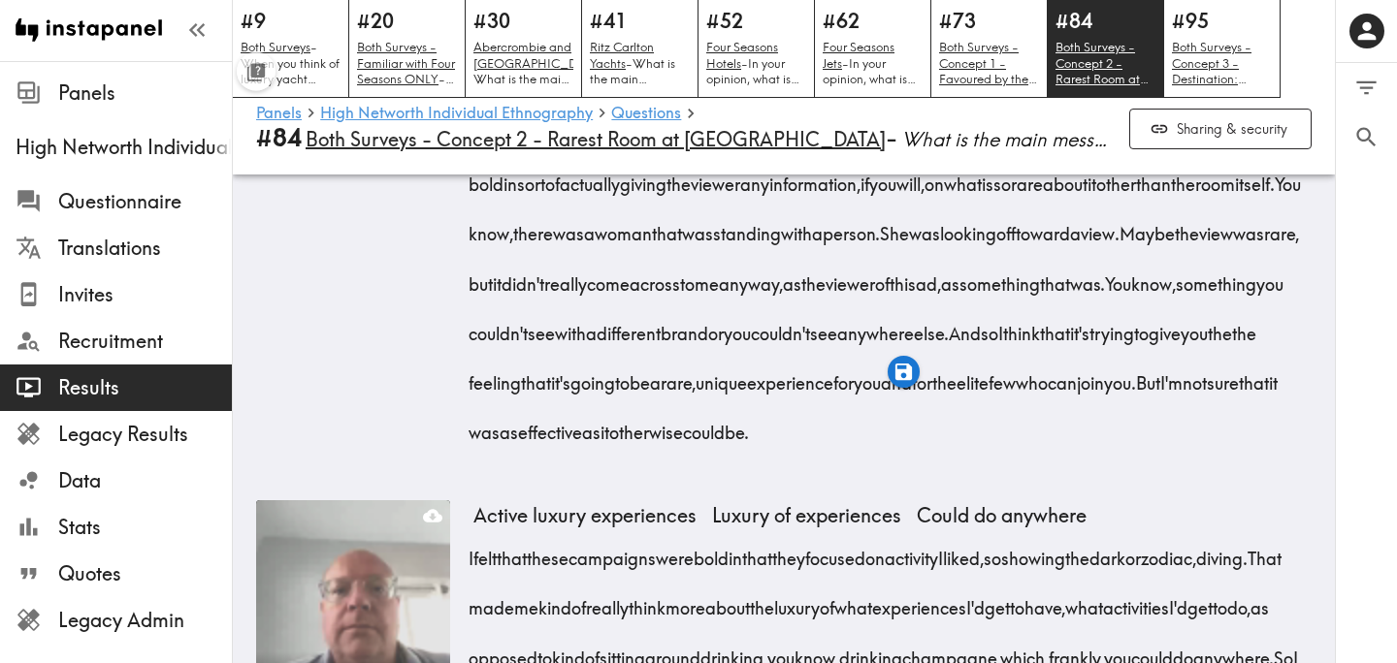
click at [874, 390] on div "So I think the main message this campaign is trying to communicate is that the …" at bounding box center [892, 78] width 838 height 745
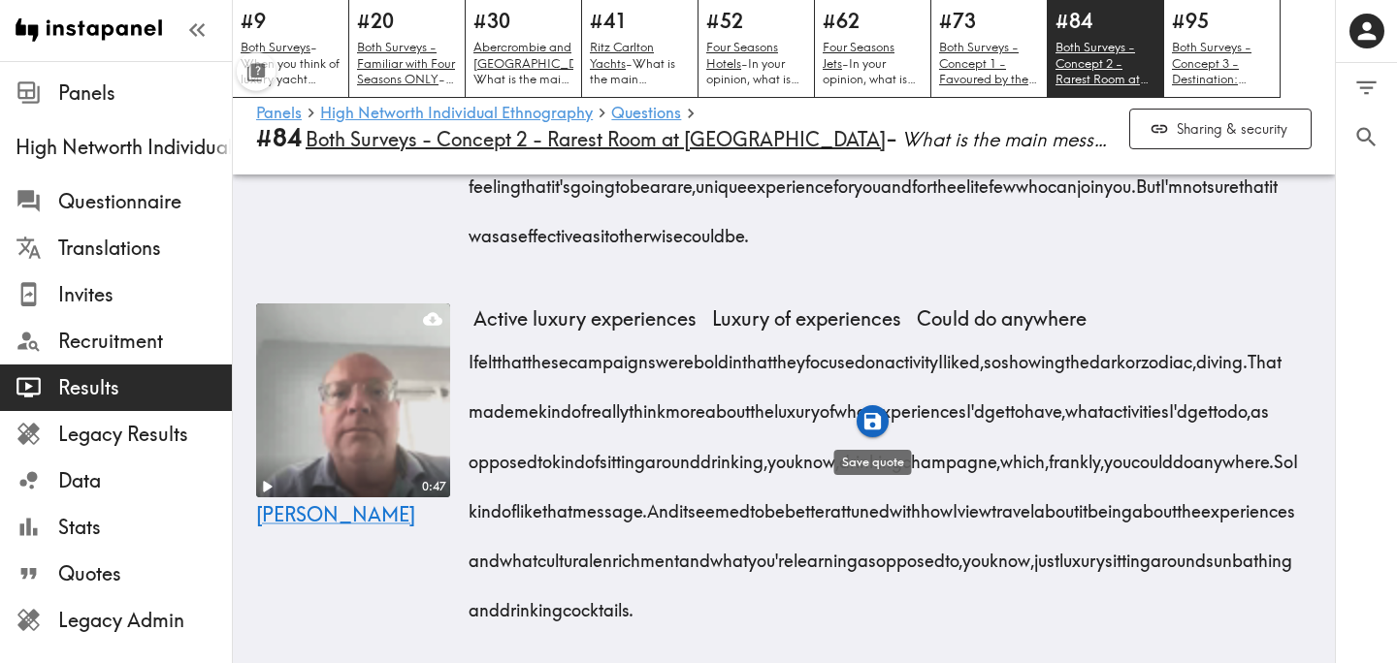
scroll to position [3461, 0]
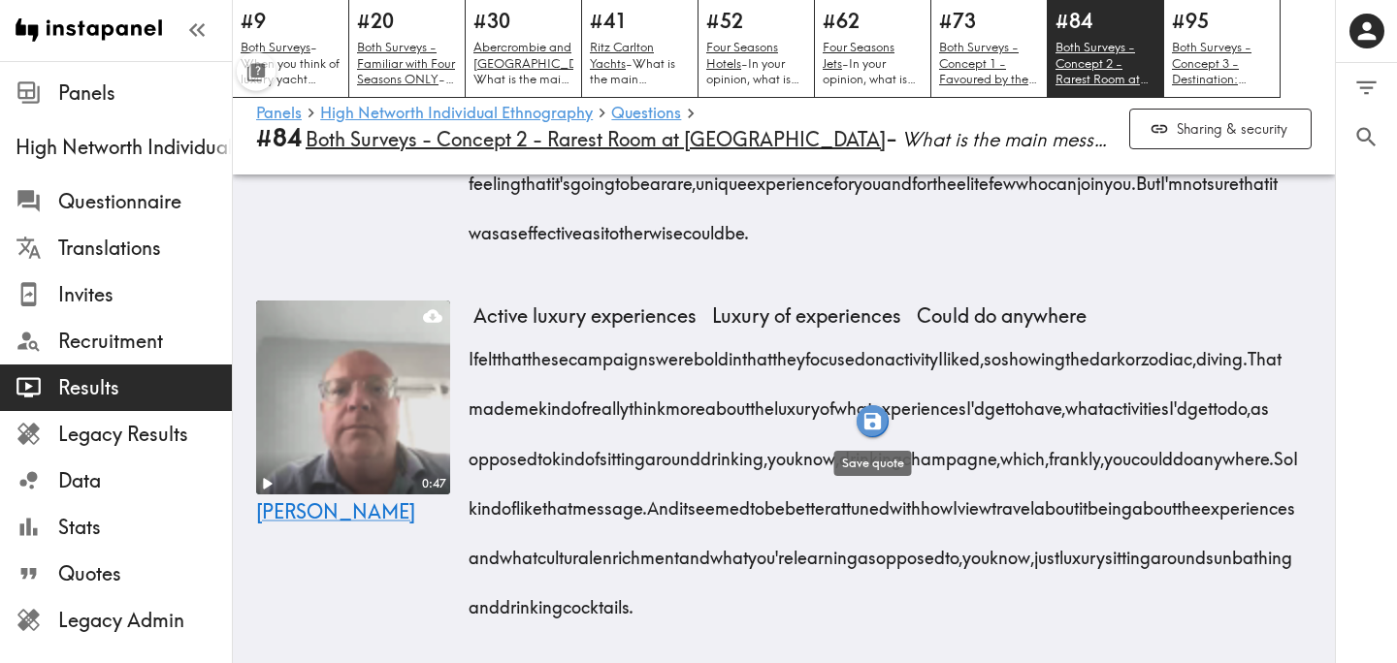
click at [870, 429] on icon "button" at bounding box center [872, 421] width 16 height 16
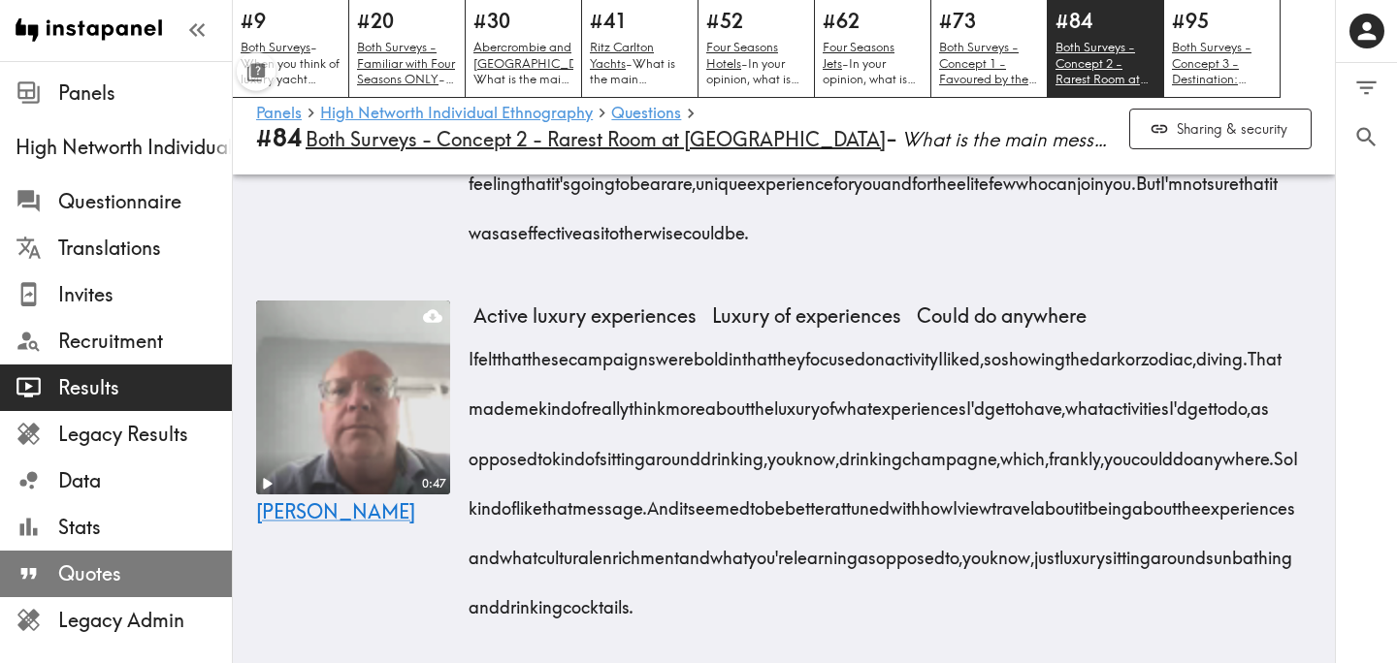
click at [155, 560] on span "Quotes" at bounding box center [145, 574] width 174 height 35
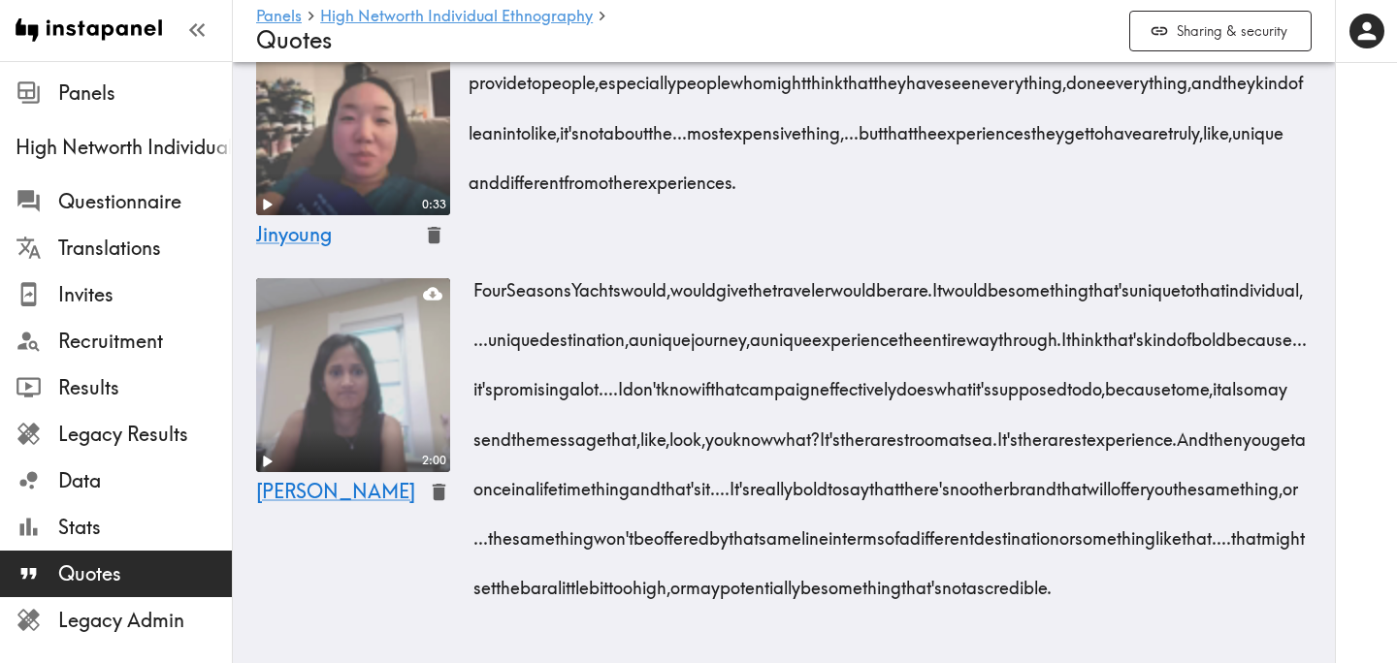
scroll to position [7874, 0]
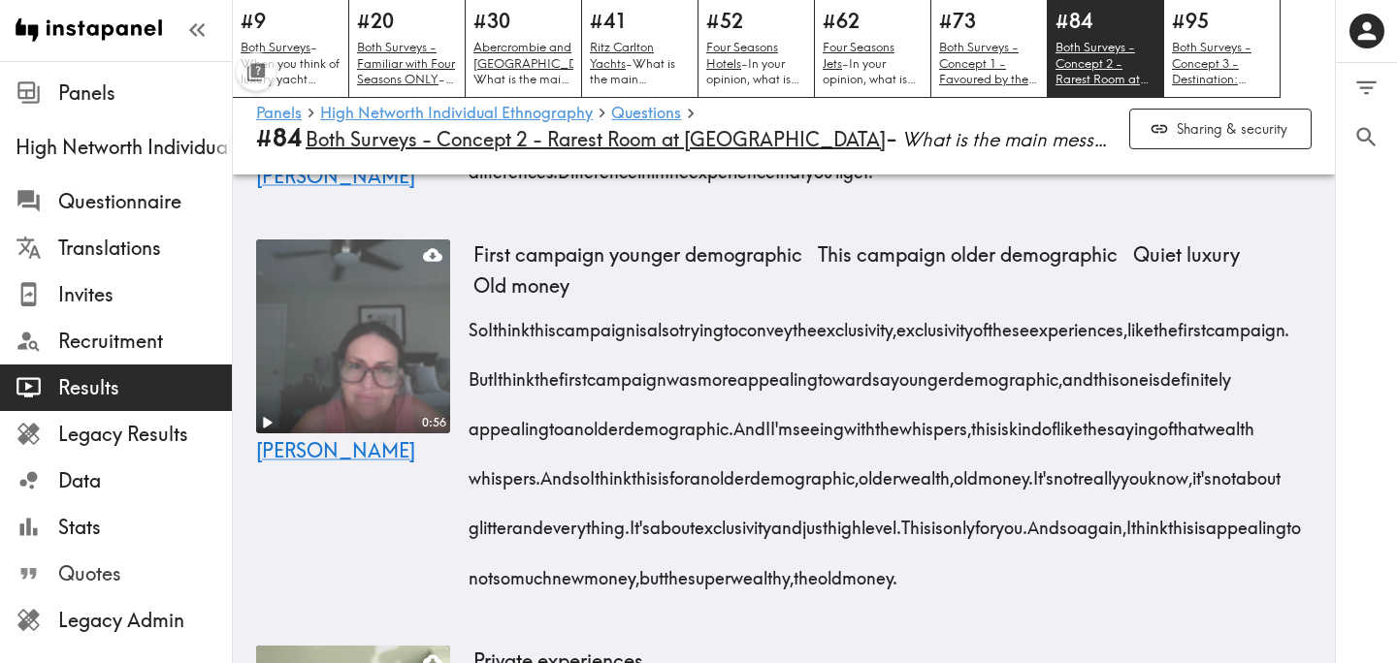
scroll to position [7358, 0]
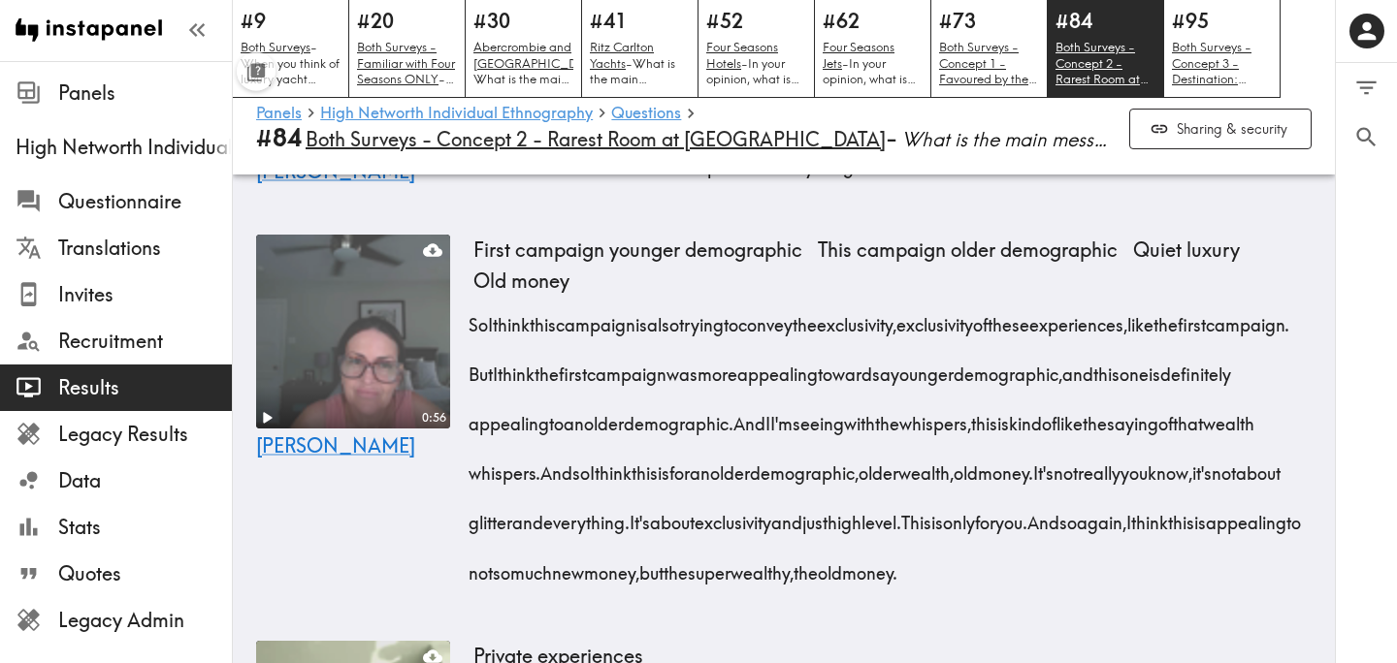
drag, startPoint x: 471, startPoint y: 236, endPoint x: 855, endPoint y: 243, distance: 383.2
drag, startPoint x: 562, startPoint y: 291, endPoint x: 503, endPoint y: 395, distance: 119.0
click at [501, 436] on icon "button" at bounding box center [504, 427] width 22 height 22
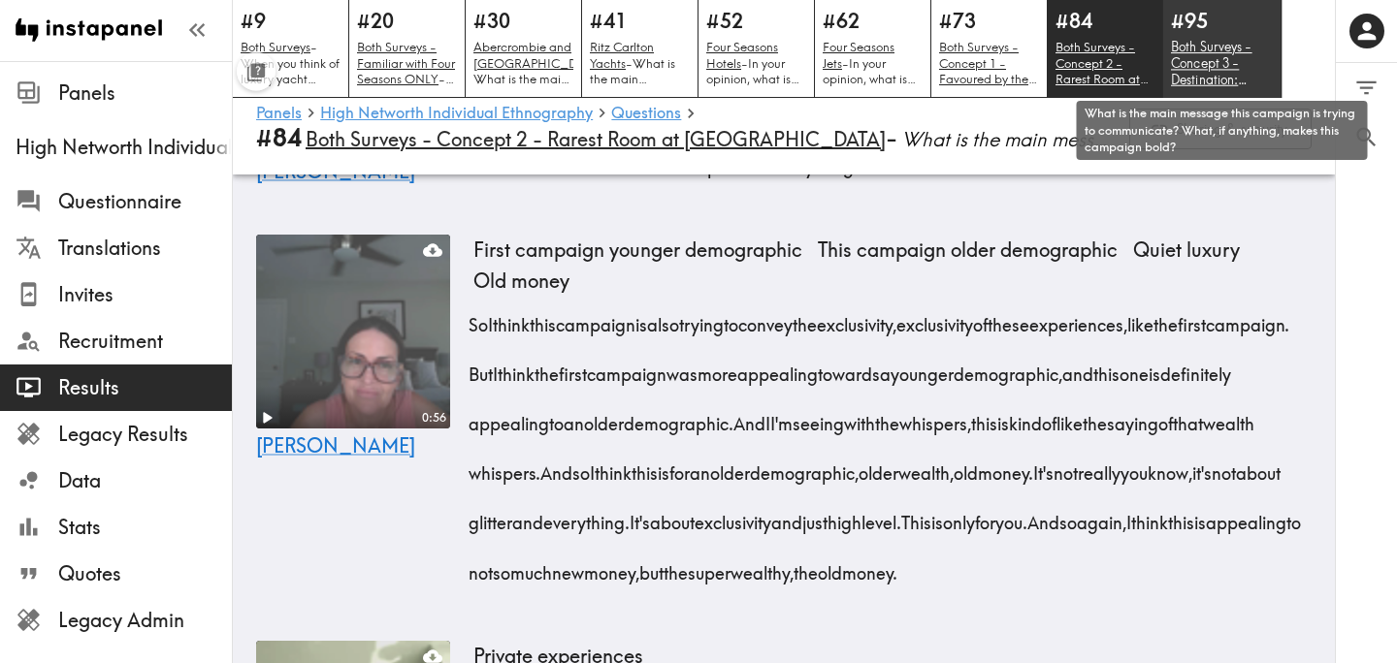
click at [1214, 68] on u "Both Surveys - Concept 3 - Destination: Beyond" at bounding box center [1211, 71] width 81 height 65
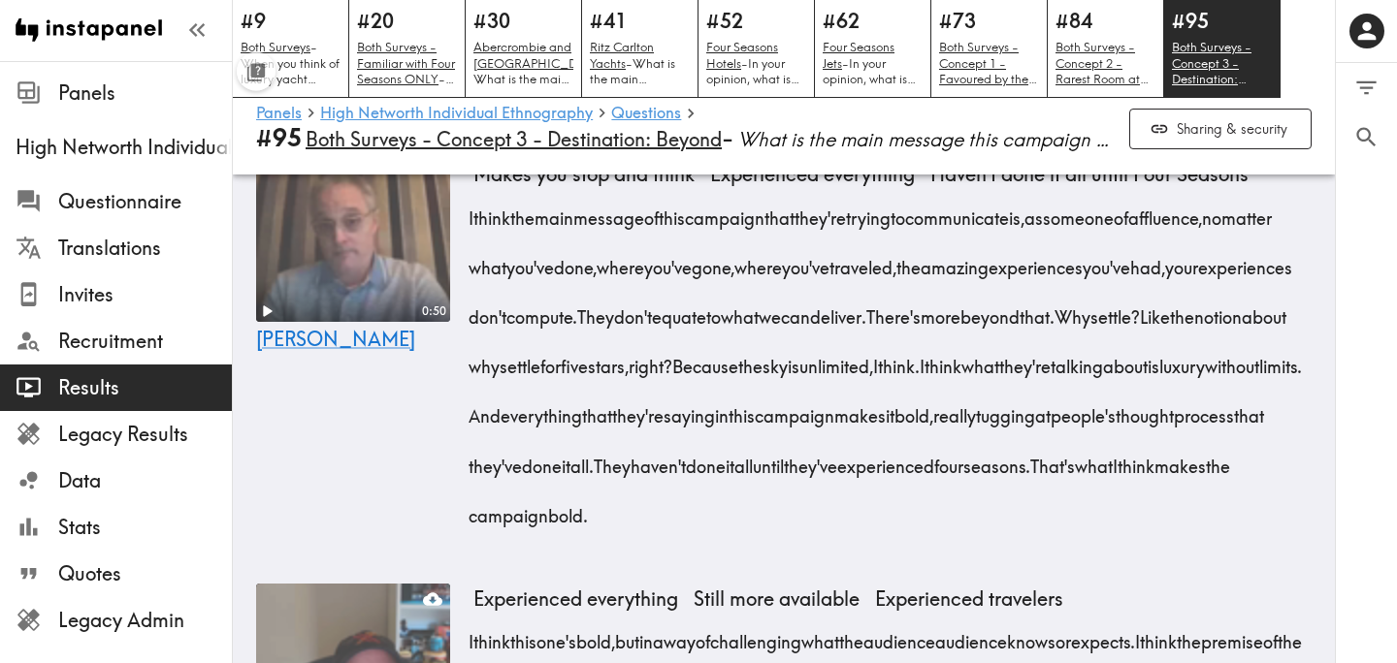
scroll to position [1033, 0]
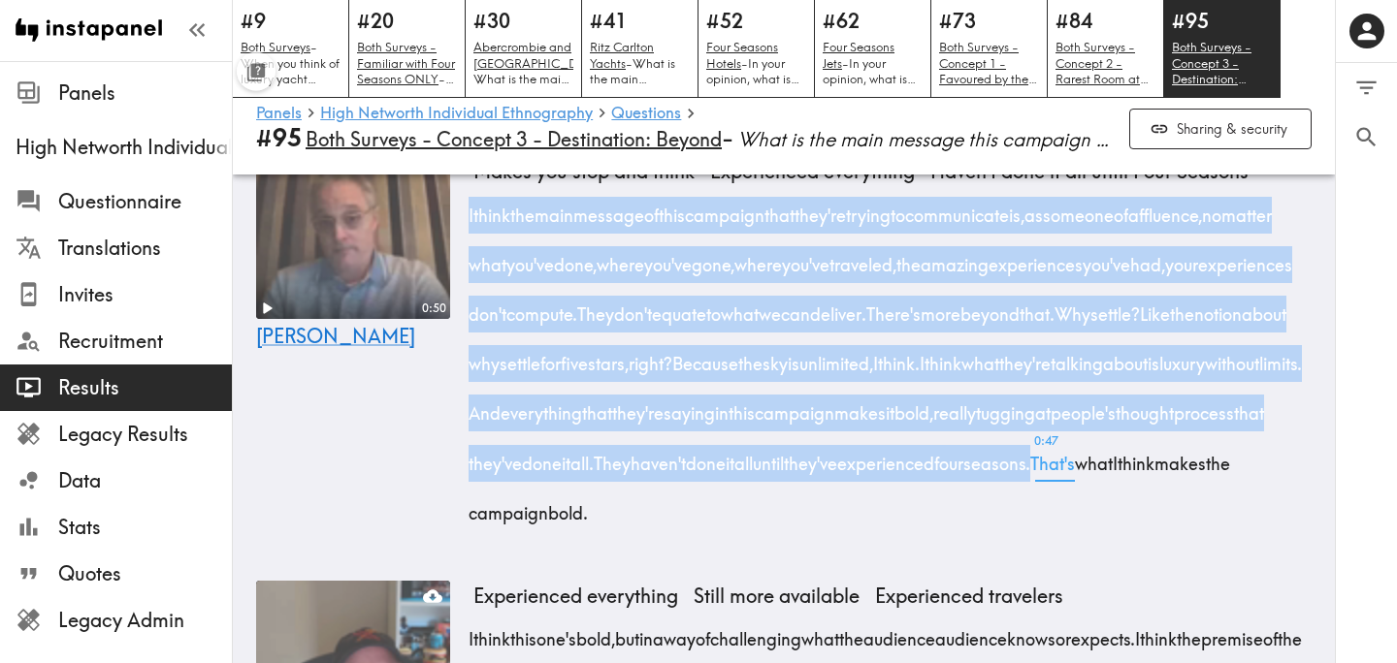
drag, startPoint x: 466, startPoint y: 263, endPoint x: 732, endPoint y: 572, distance: 408.5
click at [732, 557] on div "0:50 [PERSON_NAME] experiences invalid Still more available Why settle for five…" at bounding box center [784, 336] width 1102 height 439
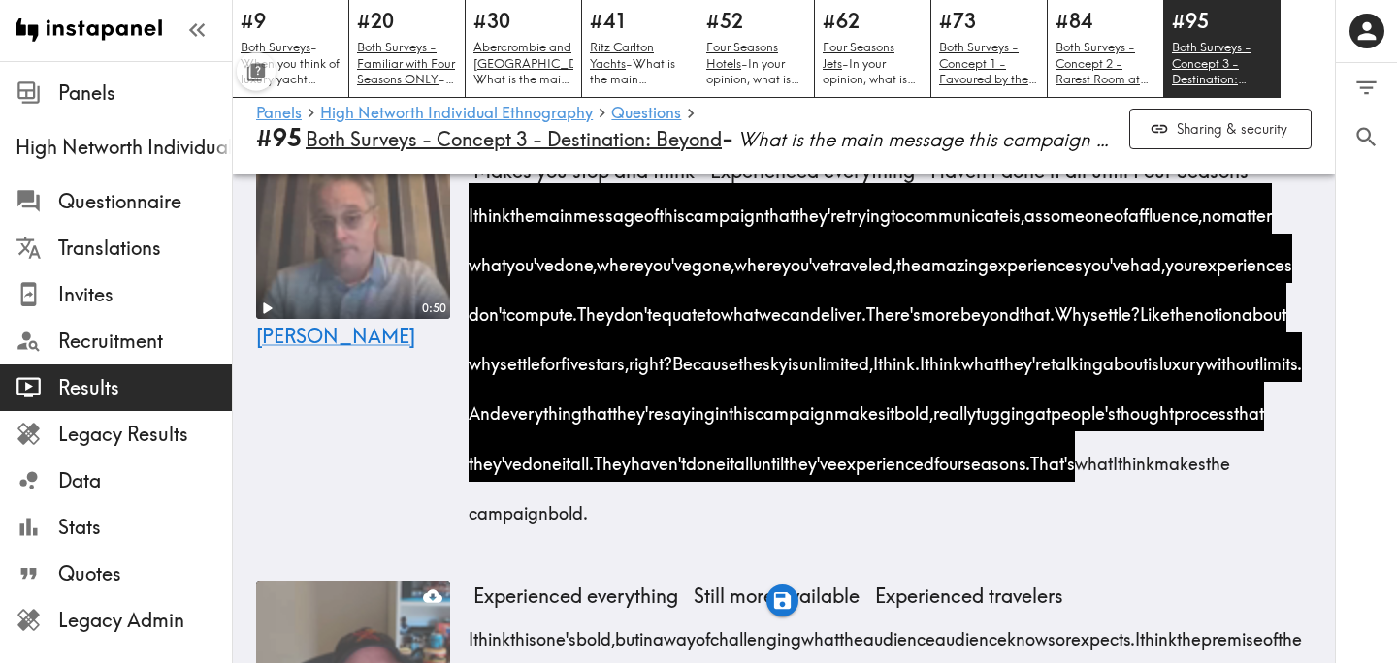
click at [396, 463] on div "0:50 [PERSON_NAME]" at bounding box center [353, 339] width 194 height 428
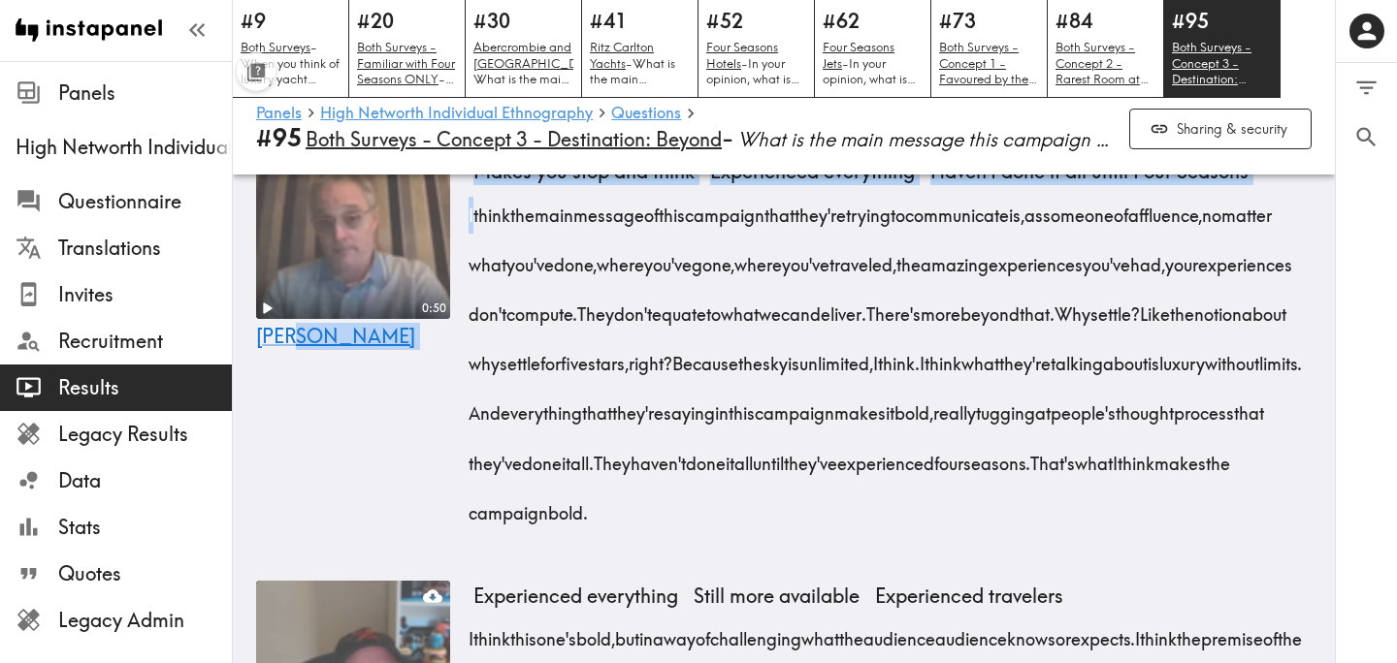
drag, startPoint x: 471, startPoint y: 261, endPoint x: 450, endPoint y: 518, distance: 257.9
click at [451, 518] on div "0:50 [PERSON_NAME] experiences invalid Still more available Why settle for five…" at bounding box center [784, 336] width 1102 height 439
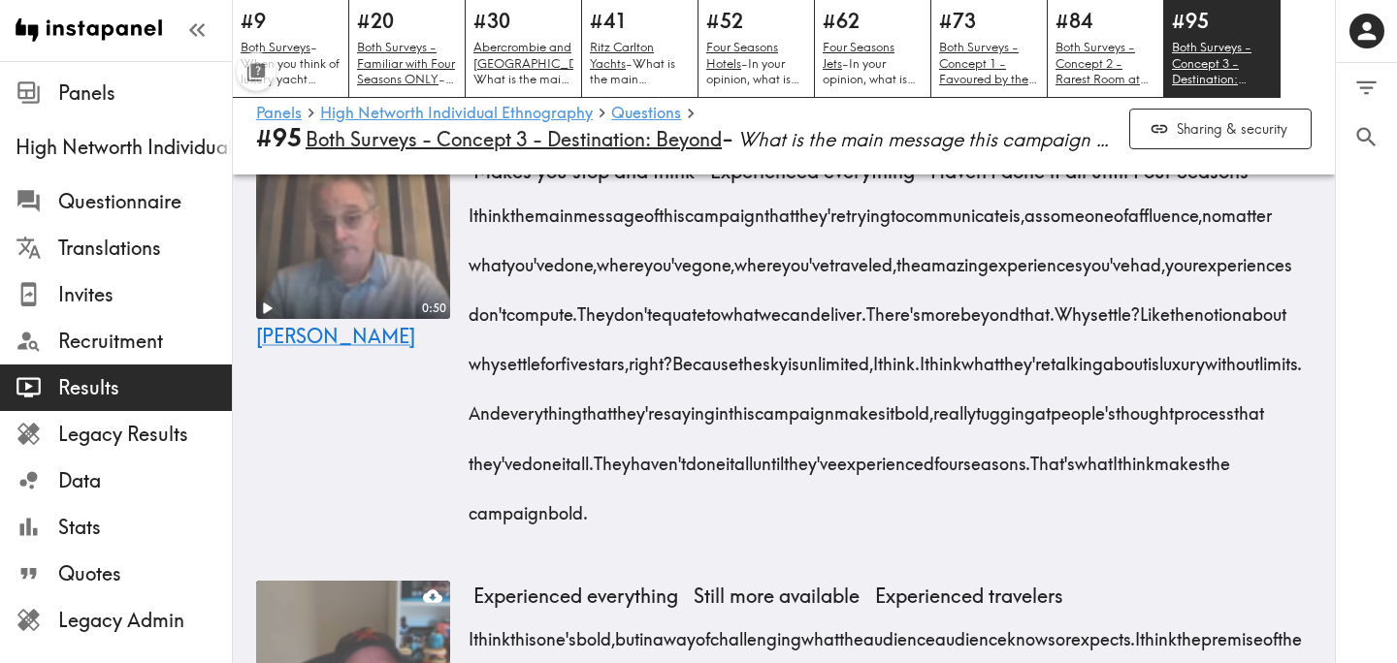
click at [391, 510] on div "0:50 [PERSON_NAME]" at bounding box center [353, 339] width 194 height 428
drag, startPoint x: 529, startPoint y: 264, endPoint x: 731, endPoint y: 567, distance: 365.1
click at [731, 531] on div "I think the main message of this campaign that they're trying to communicate is…" at bounding box center [892, 356] width 838 height 347
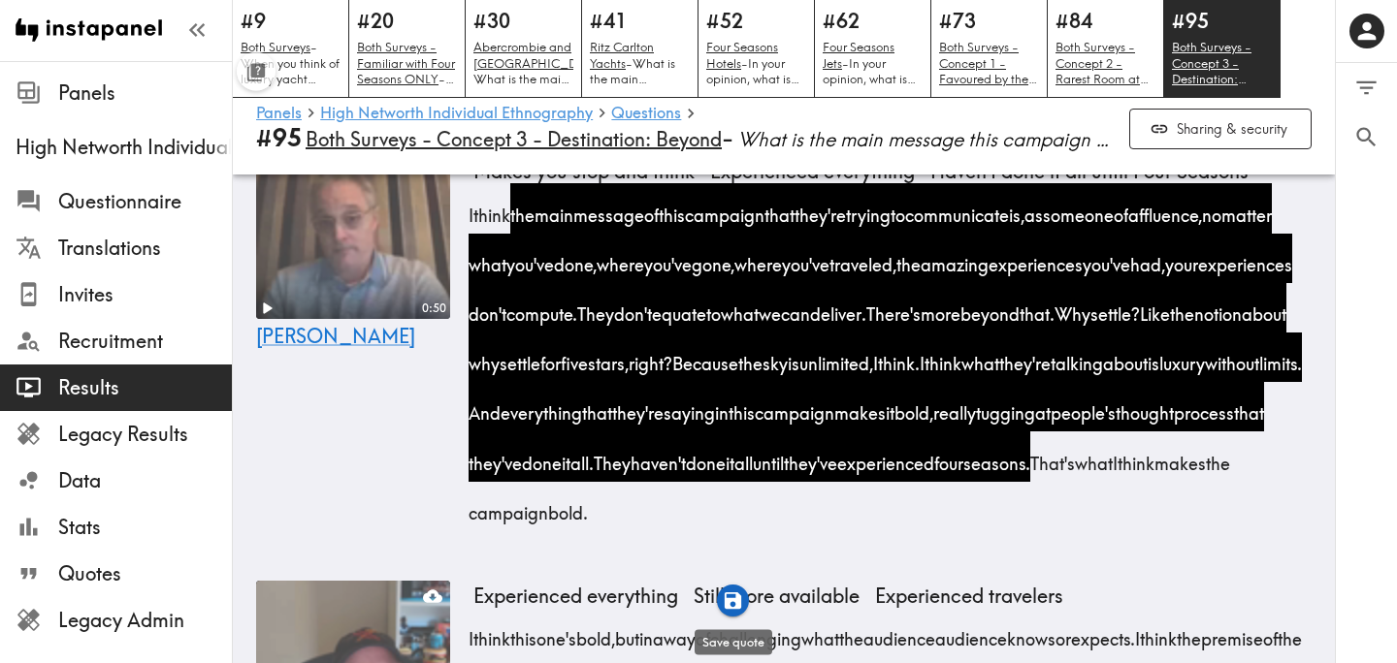
click at [731, 603] on icon "button" at bounding box center [733, 601] width 22 height 22
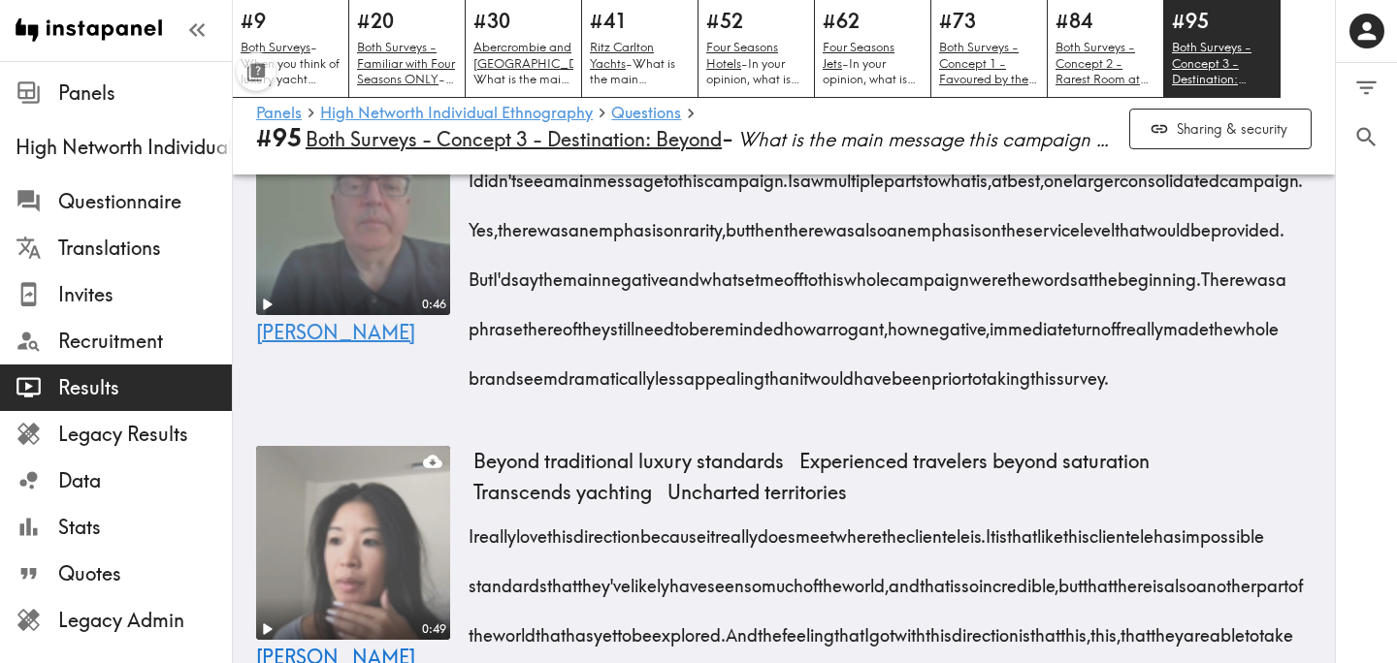
scroll to position [2120, 0]
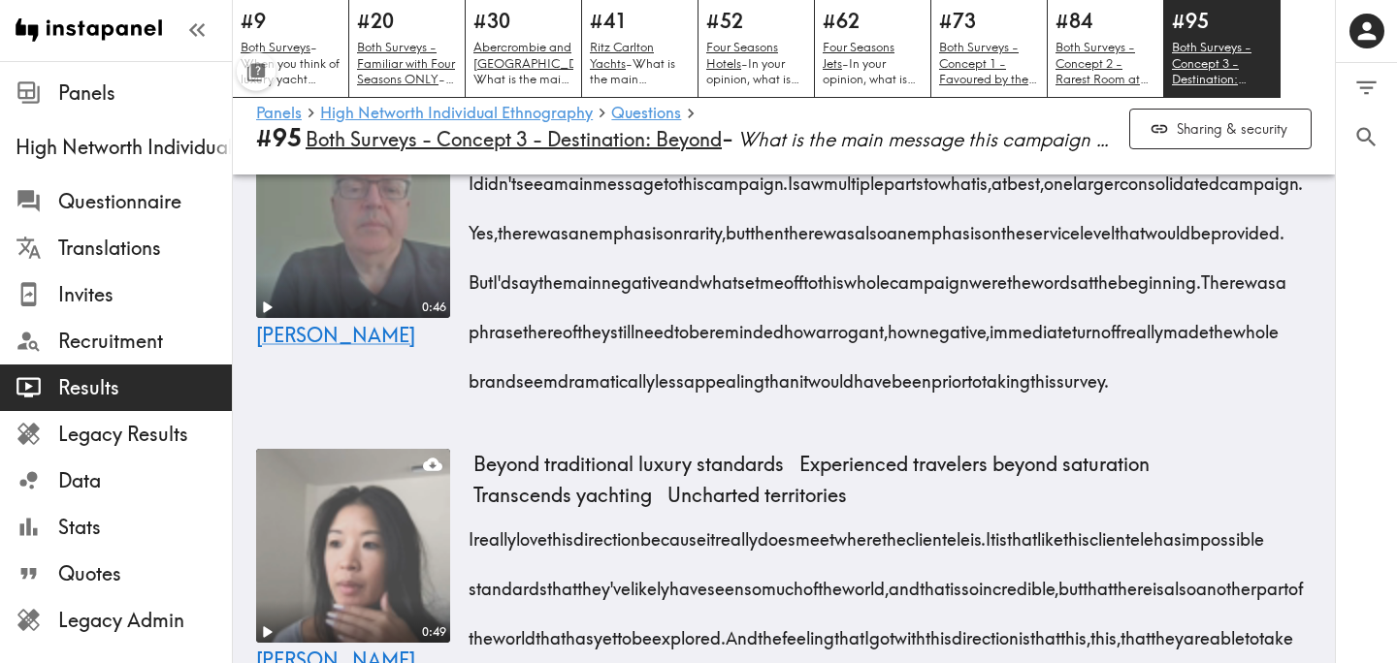
drag, startPoint x: 668, startPoint y: 331, endPoint x: 1297, endPoint y: 497, distance: 650.1
click at [1297, 400] on div "I didn't see a main message to this campaign. I saw multiple parts to what is, …" at bounding box center [892, 275] width 838 height 248
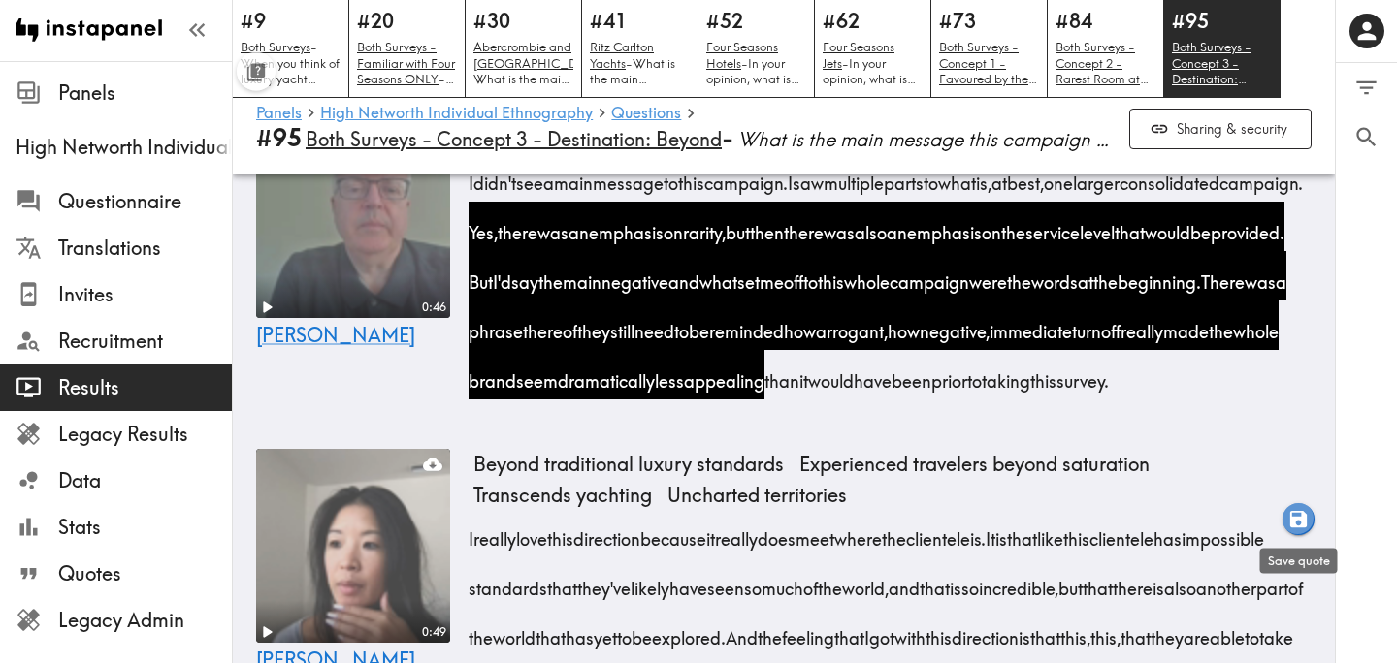
click at [1303, 521] on icon "button" at bounding box center [1298, 519] width 16 height 16
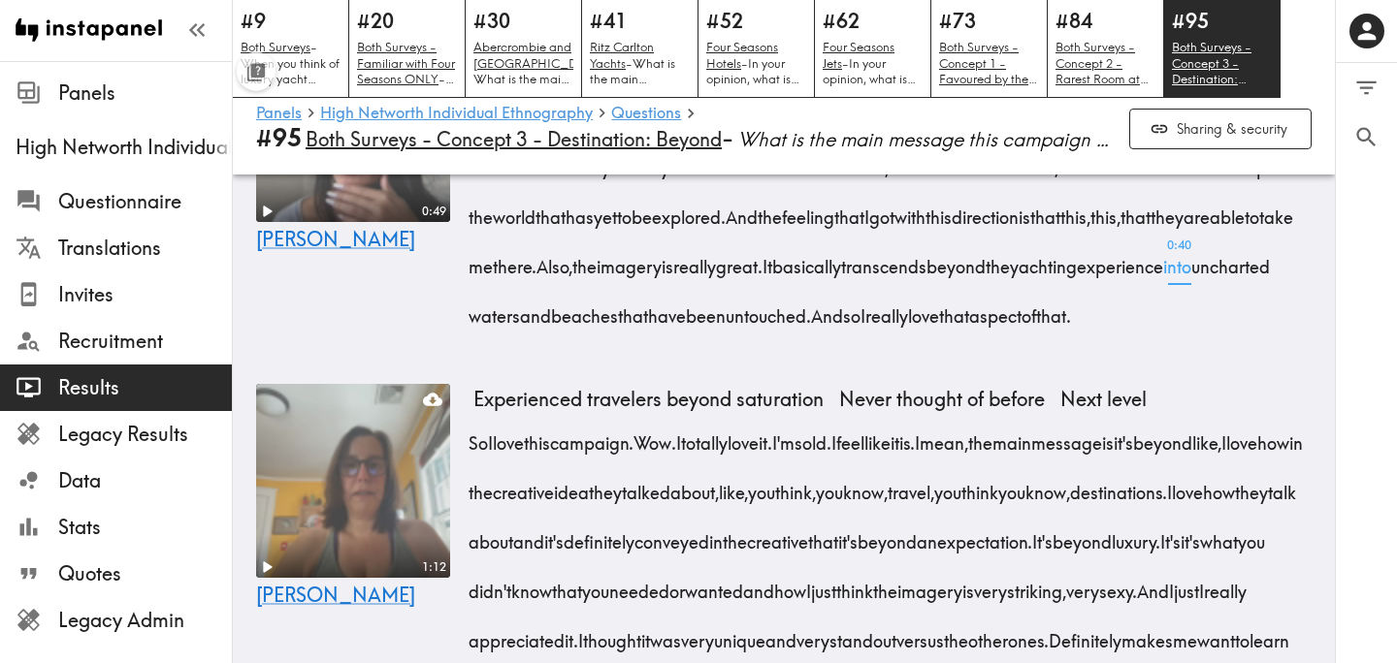
scroll to position [2535, 0]
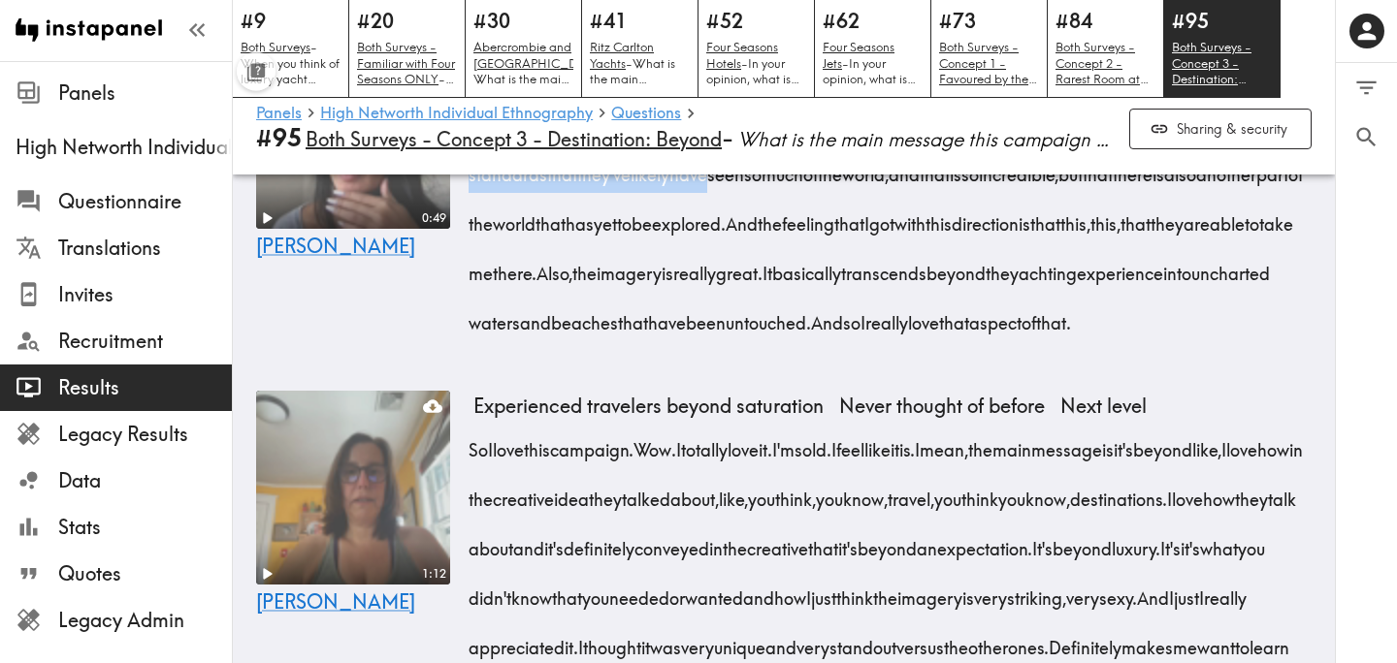
drag, startPoint x: 472, startPoint y: 275, endPoint x: 803, endPoint y: 337, distance: 336.4
click at [803, 337] on div "I really love this direction because it really does meet where the clientele is…" at bounding box center [892, 217] width 838 height 248
click at [384, 364] on div "0:49 [PERSON_NAME]" at bounding box center [353, 199] width 194 height 329
drag, startPoint x: 471, startPoint y: 276, endPoint x: 1055, endPoint y: 275, distance: 583.9
click at [1055, 275] on div "I really love this direction because it really does meet where the clientele is…" at bounding box center [892, 217] width 838 height 248
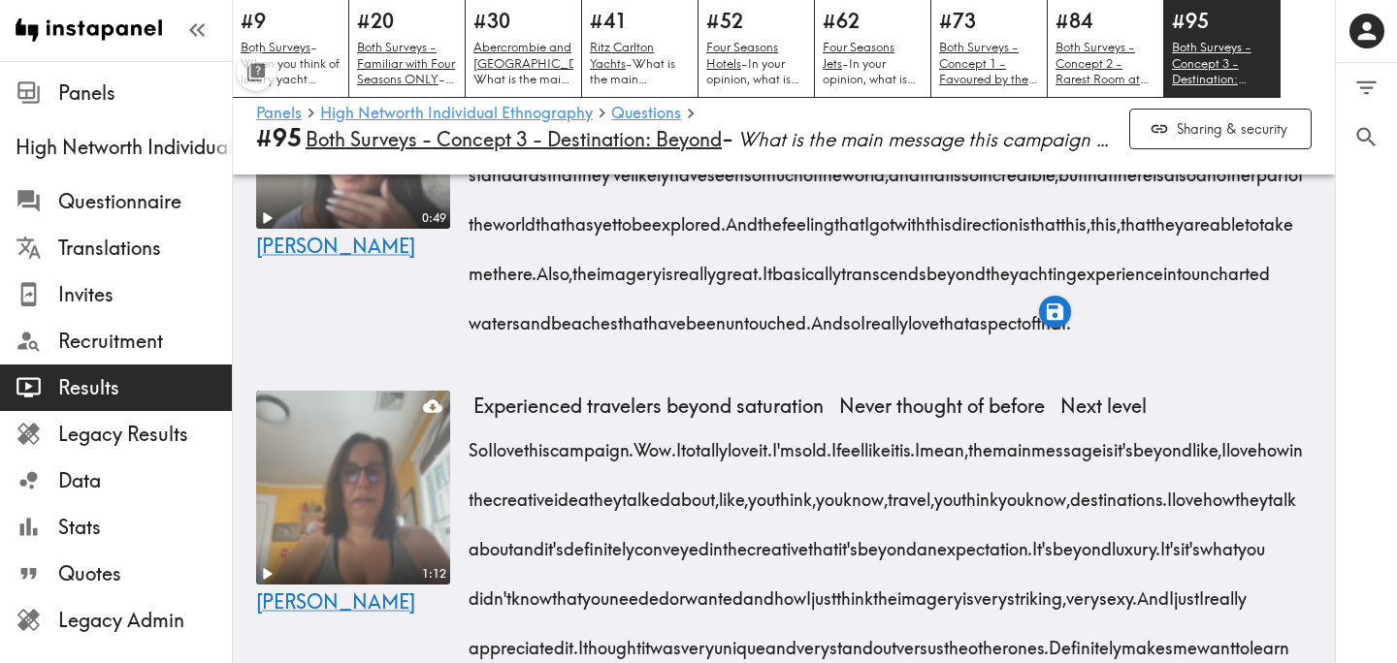
drag, startPoint x: 1156, startPoint y: 272, endPoint x: 594, endPoint y: 429, distance: 584.1
click at [593, 341] on div "I really love this direction because it really does meet where the clientele is…" at bounding box center [892, 217] width 838 height 248
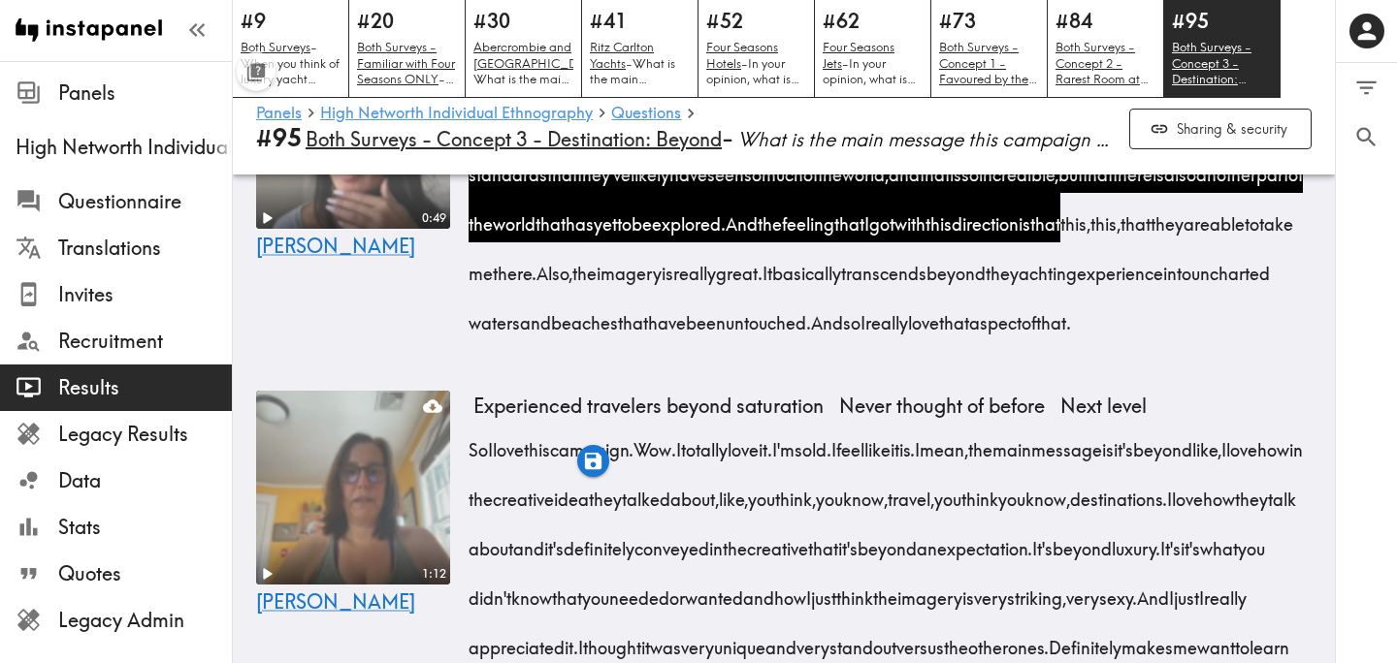
drag, startPoint x: 703, startPoint y: 422, endPoint x: 1301, endPoint y: 483, distance: 600.6
click at [1301, 341] on div "I really love this direction because it really does meet where the clientele is…" at bounding box center [892, 217] width 838 height 248
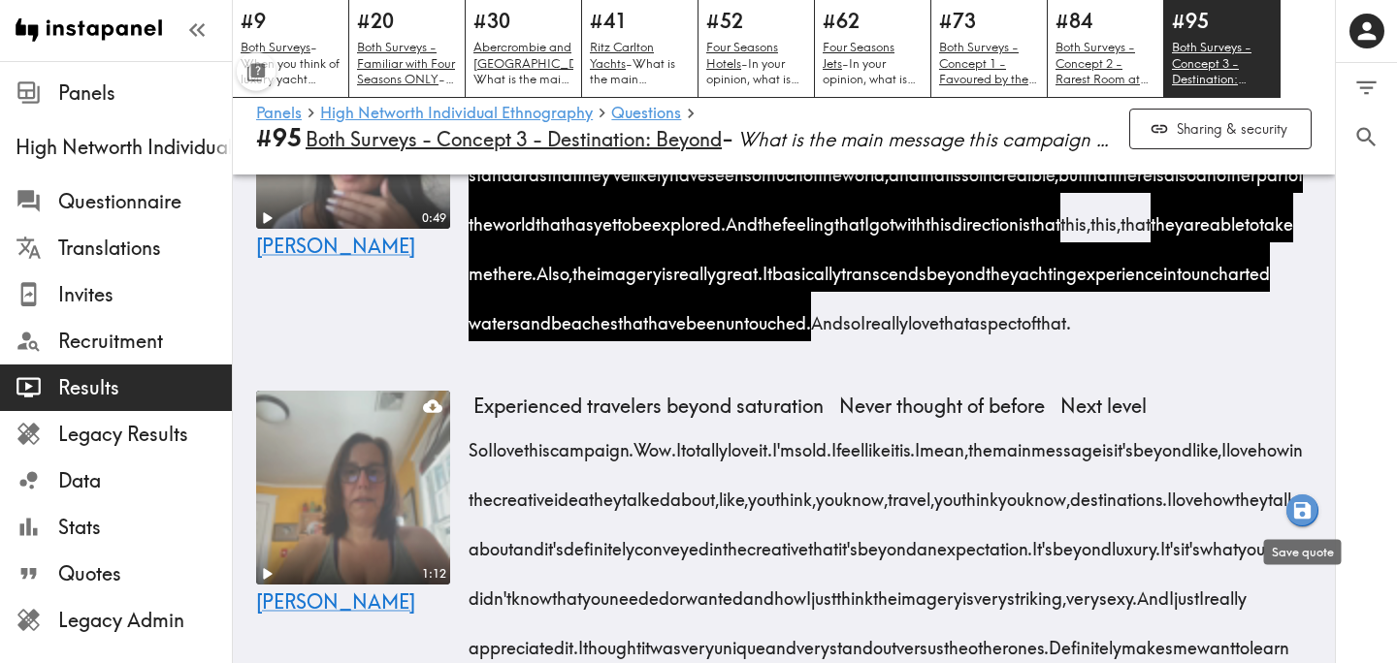
click at [1305, 510] on icon "button" at bounding box center [1302, 510] width 16 height 16
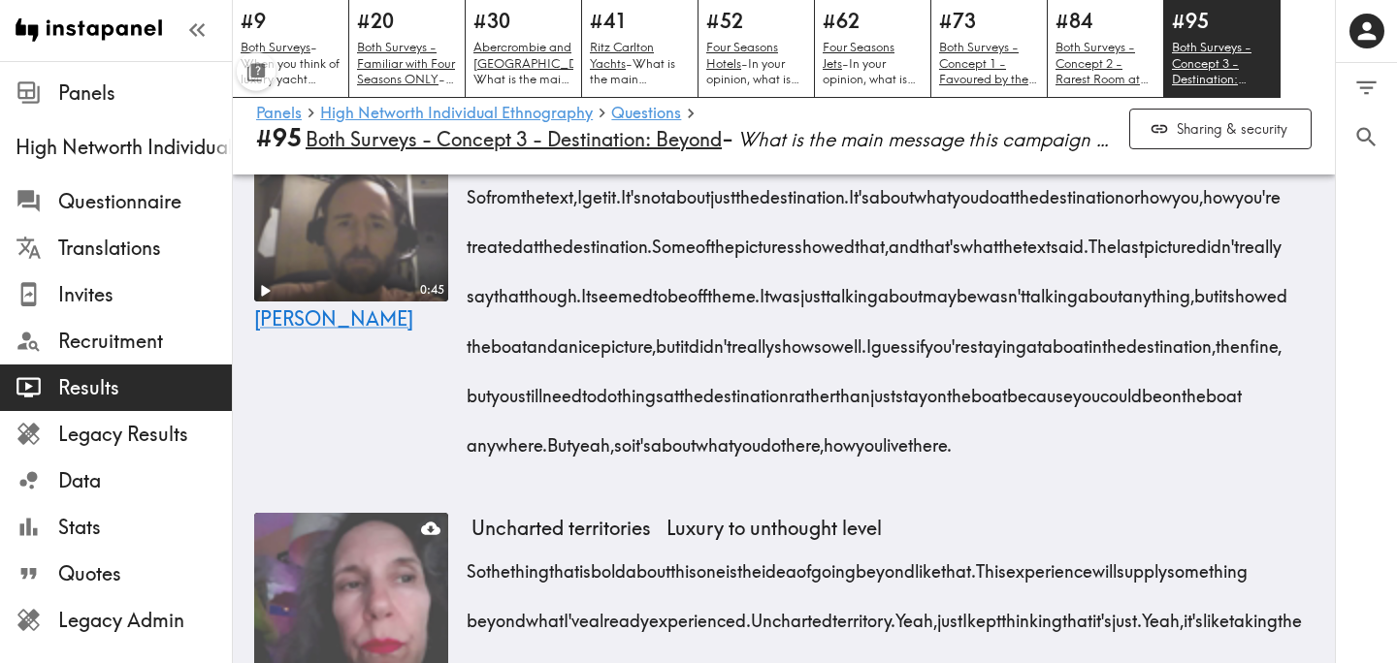
scroll to position [10871, 0]
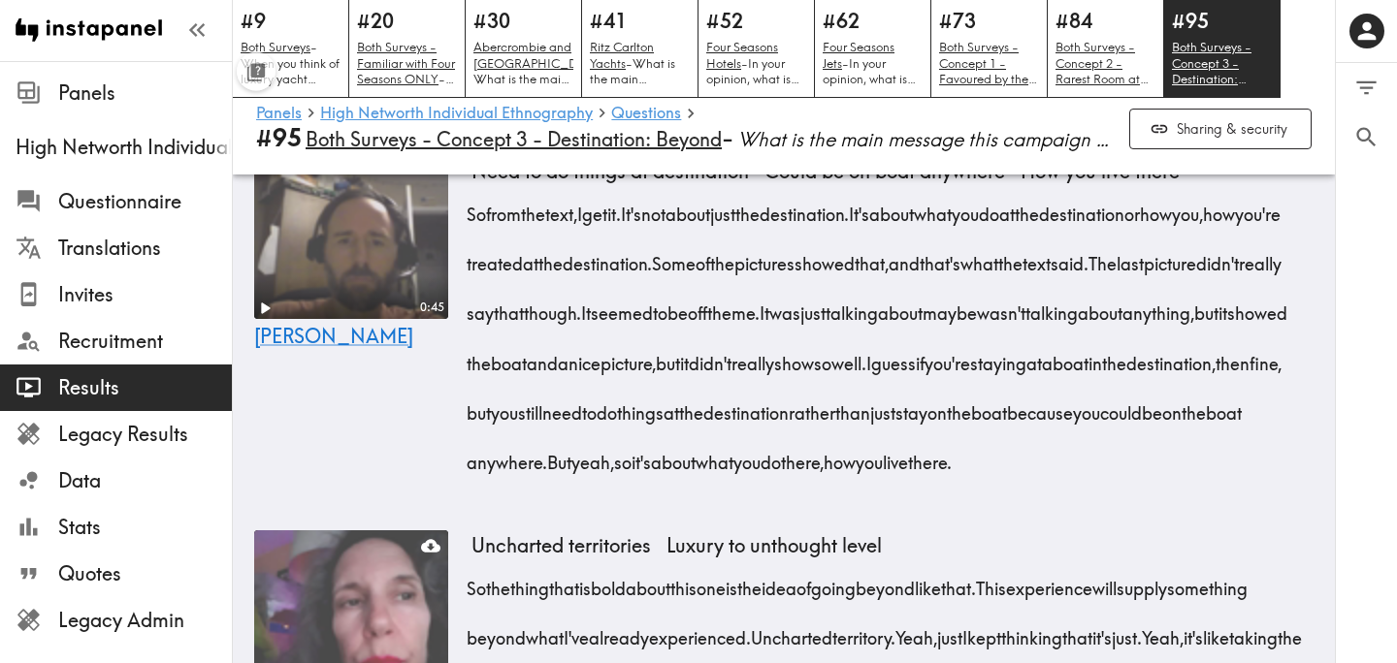
scroll to position [10852, 0]
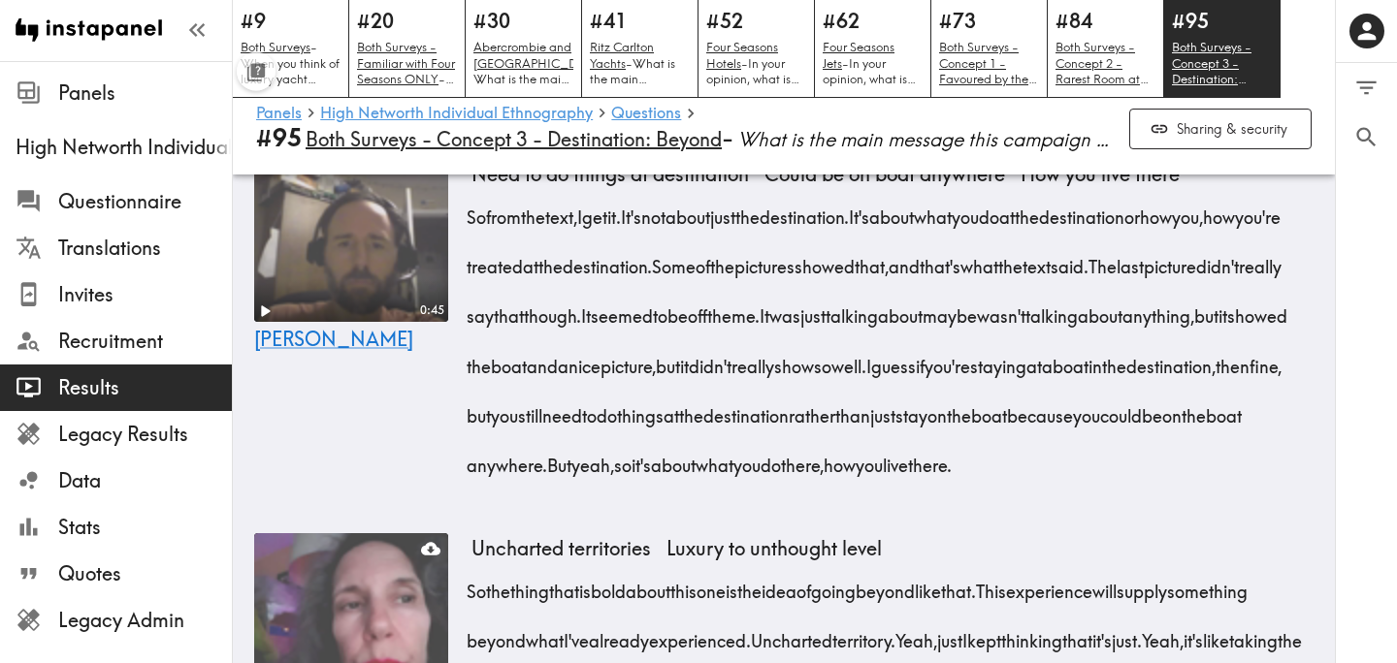
drag, startPoint x: 695, startPoint y: 322, endPoint x: 1050, endPoint y: 530, distance: 410.4
click at [1049, 566] on icon "button" at bounding box center [1048, 560] width 16 height 16
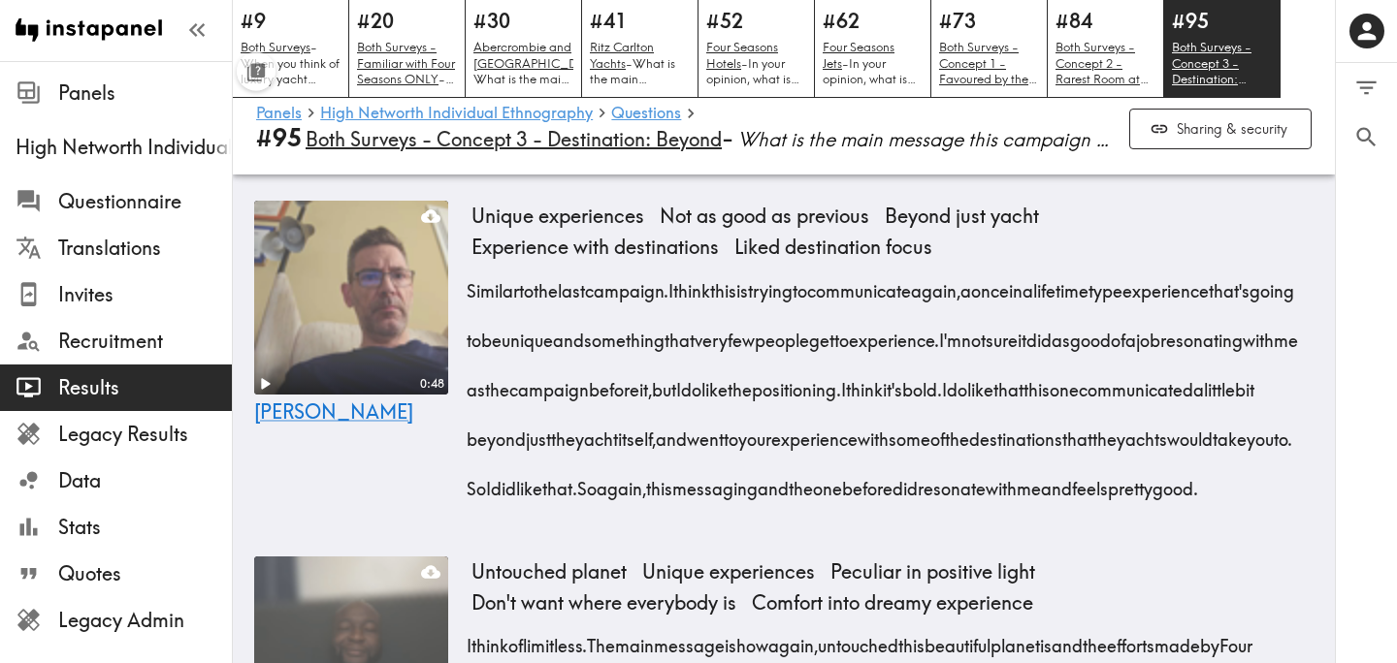
scroll to position [10167, 0]
drag, startPoint x: 470, startPoint y: 225, endPoint x: 641, endPoint y: 336, distance: 203.4
drag, startPoint x: 758, startPoint y: 377, endPoint x: 1061, endPoint y: 583, distance: 366.7
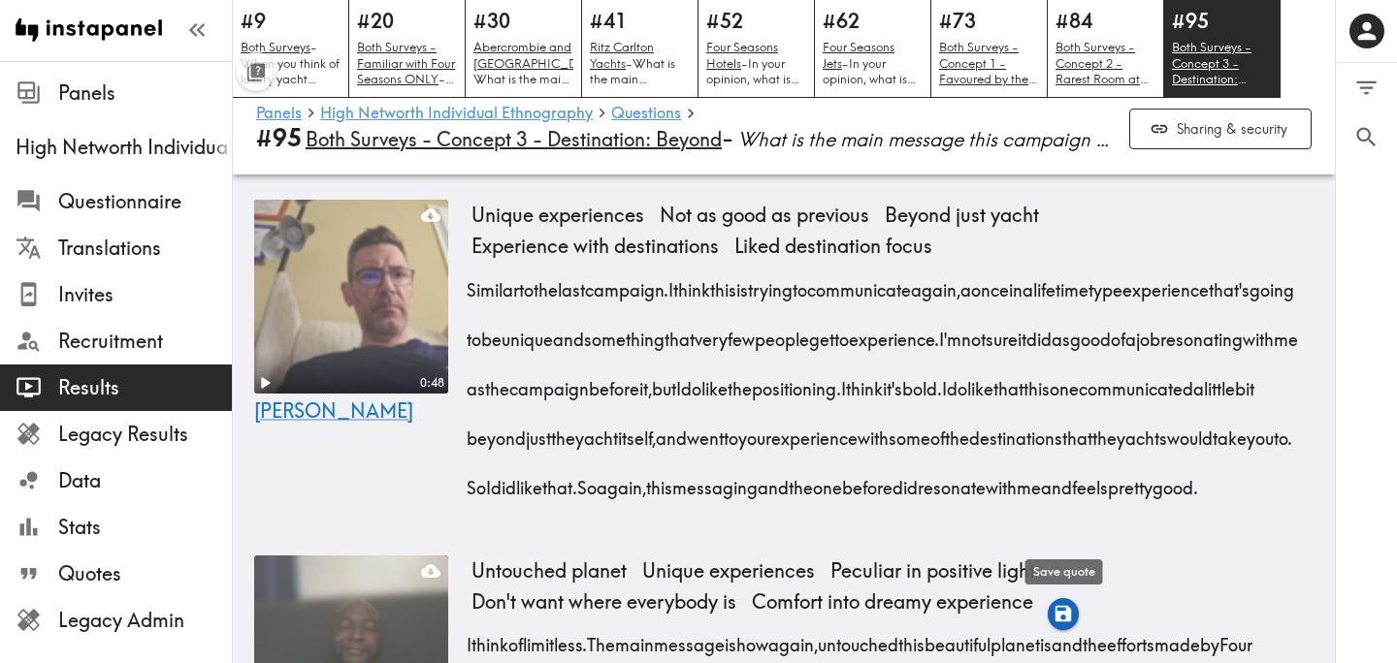
click at [1062, 620] on icon "button" at bounding box center [1062, 614] width 16 height 16
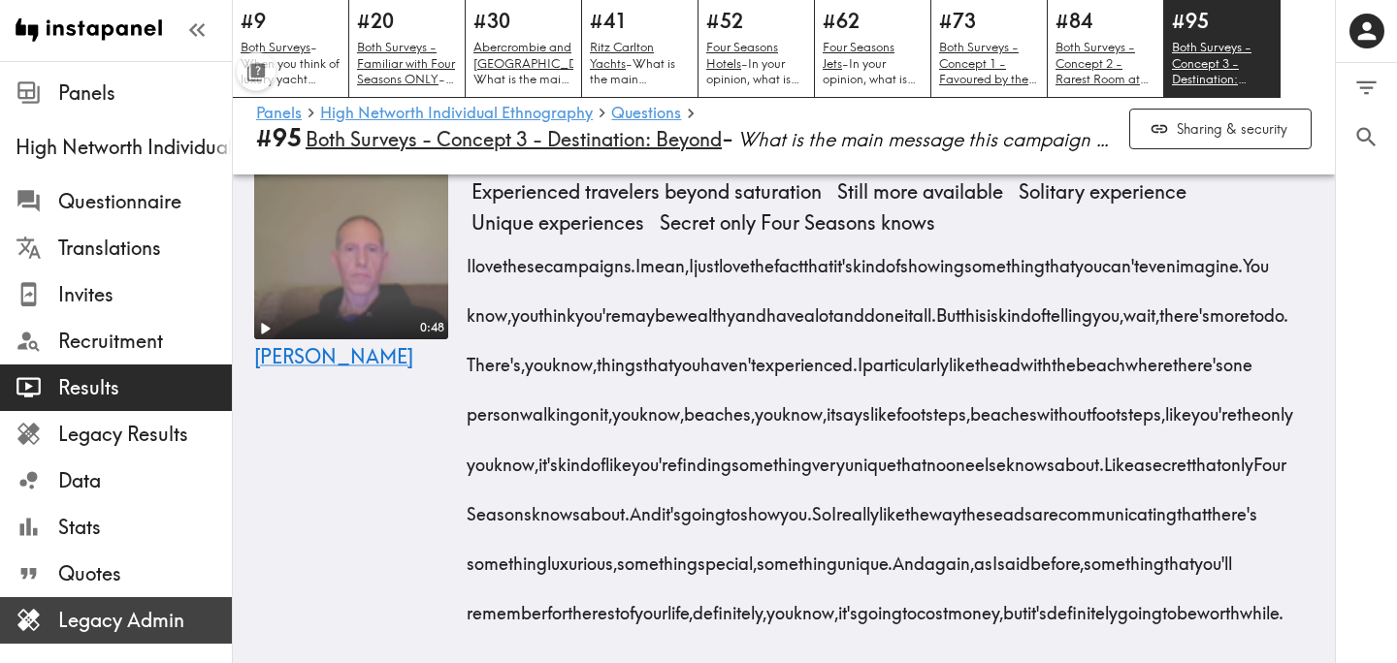
scroll to position [8704, 0]
click at [118, 617] on span "Legacy Admin" at bounding box center [145, 620] width 174 height 27
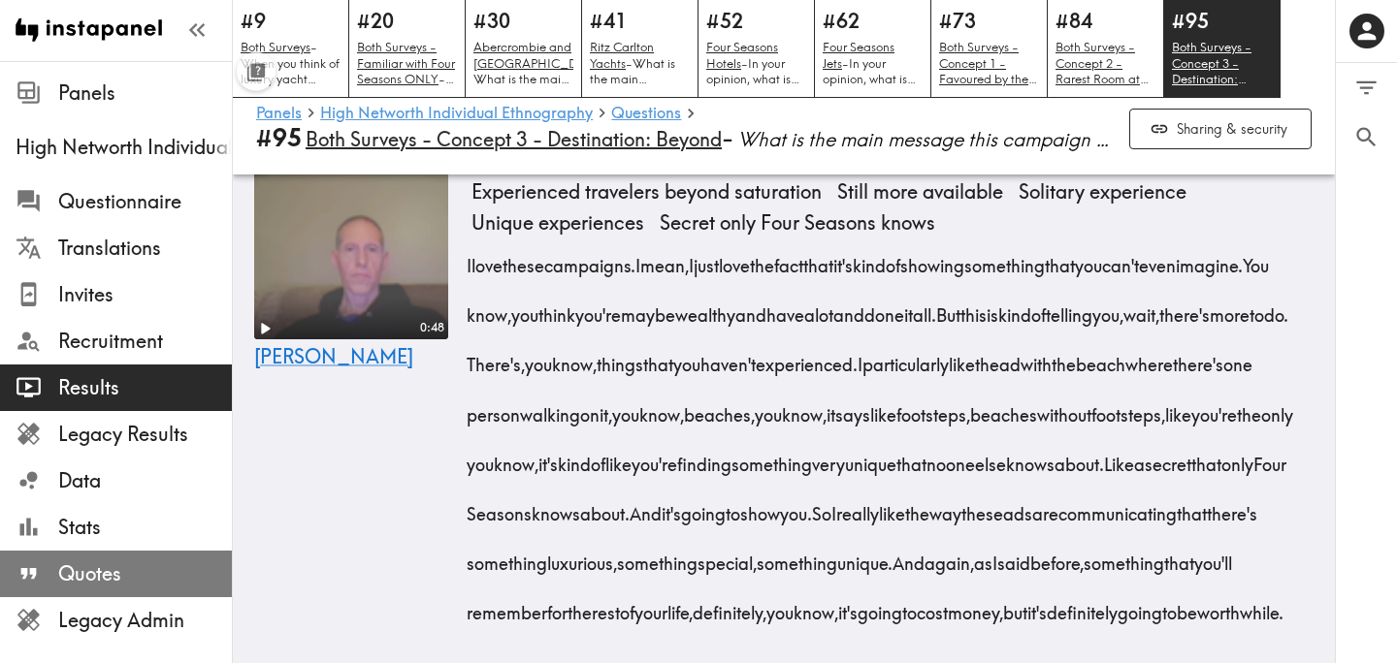
click at [110, 566] on span "Quotes" at bounding box center [145, 574] width 174 height 27
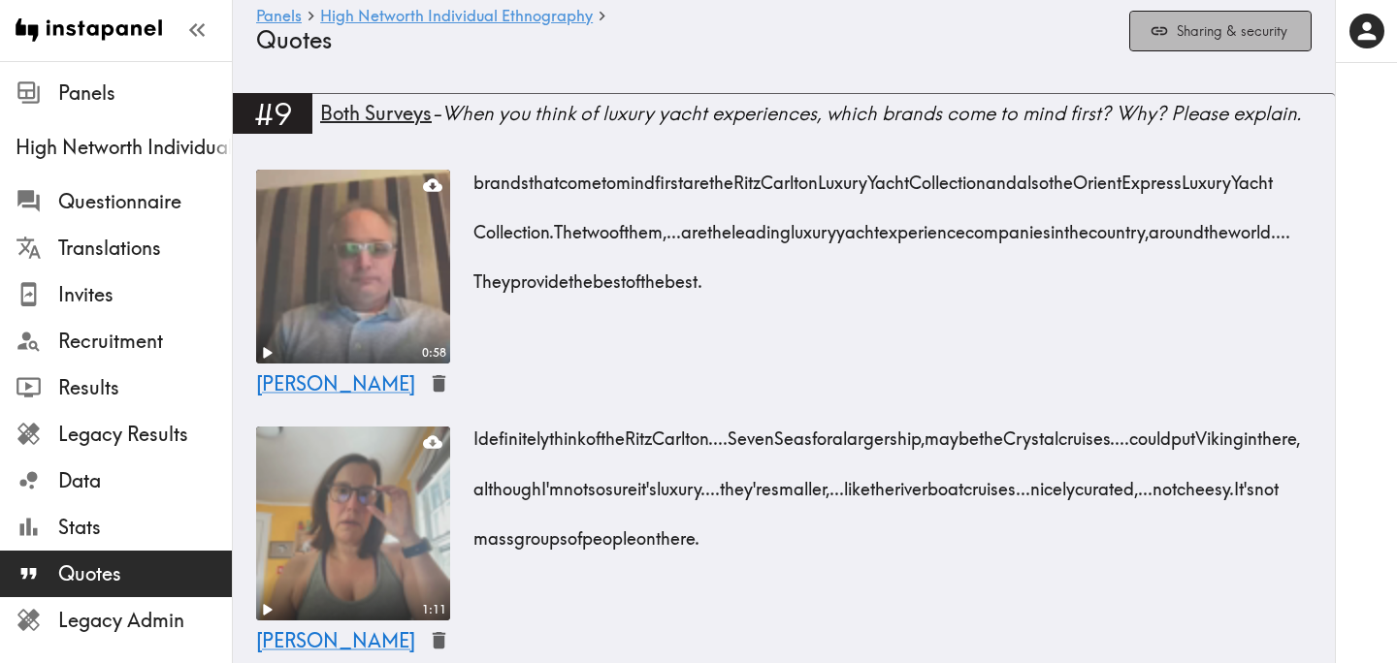
click at [1172, 28] on button "Sharing & security" at bounding box center [1220, 32] width 182 height 42
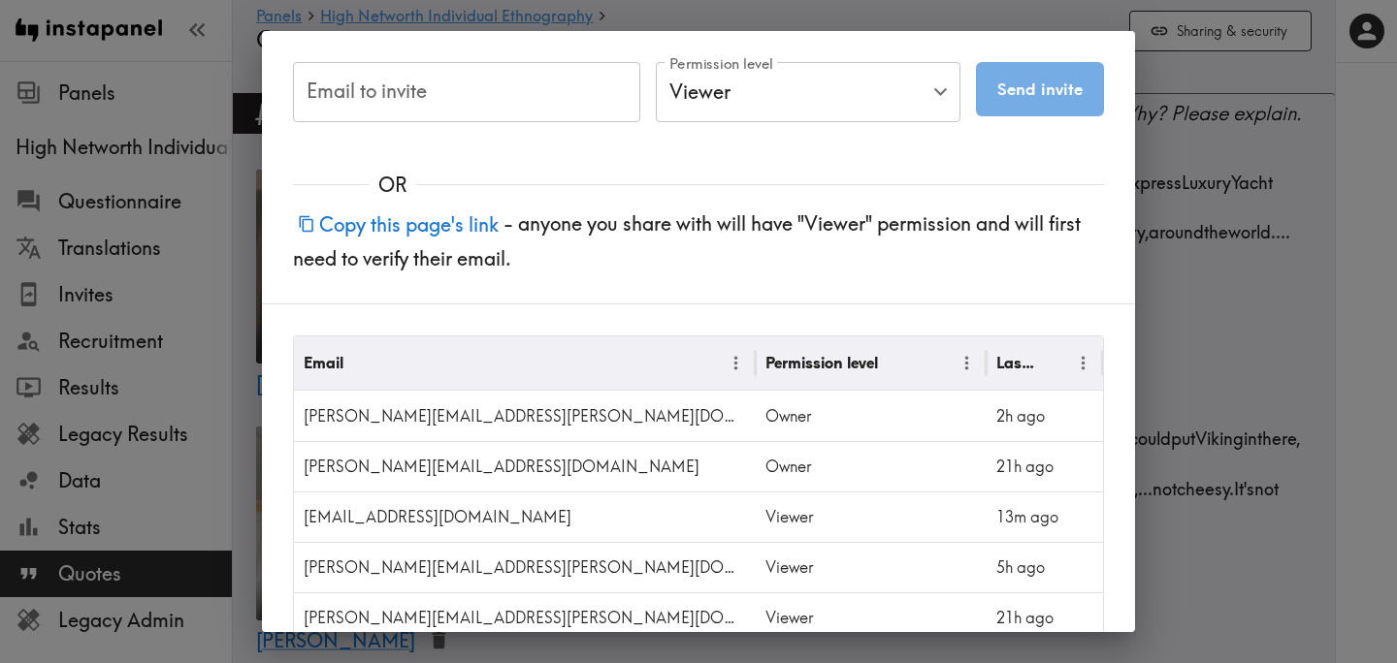
click at [449, 227] on button "Copy this page's link" at bounding box center [398, 225] width 210 height 42
click at [1251, 228] on div "Email to invite Email to invite Permission level Viewer Viewer Permission level…" at bounding box center [698, 331] width 1397 height 663
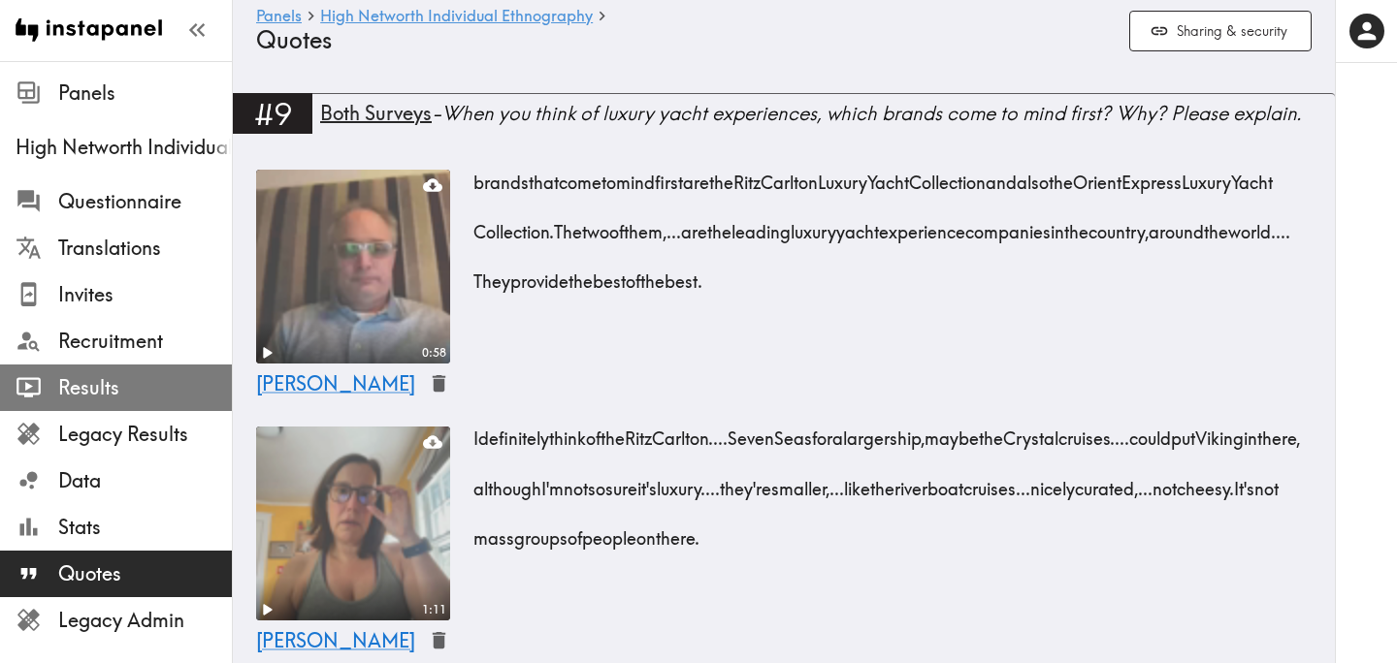
click at [149, 372] on span "Results" at bounding box center [145, 388] width 174 height 35
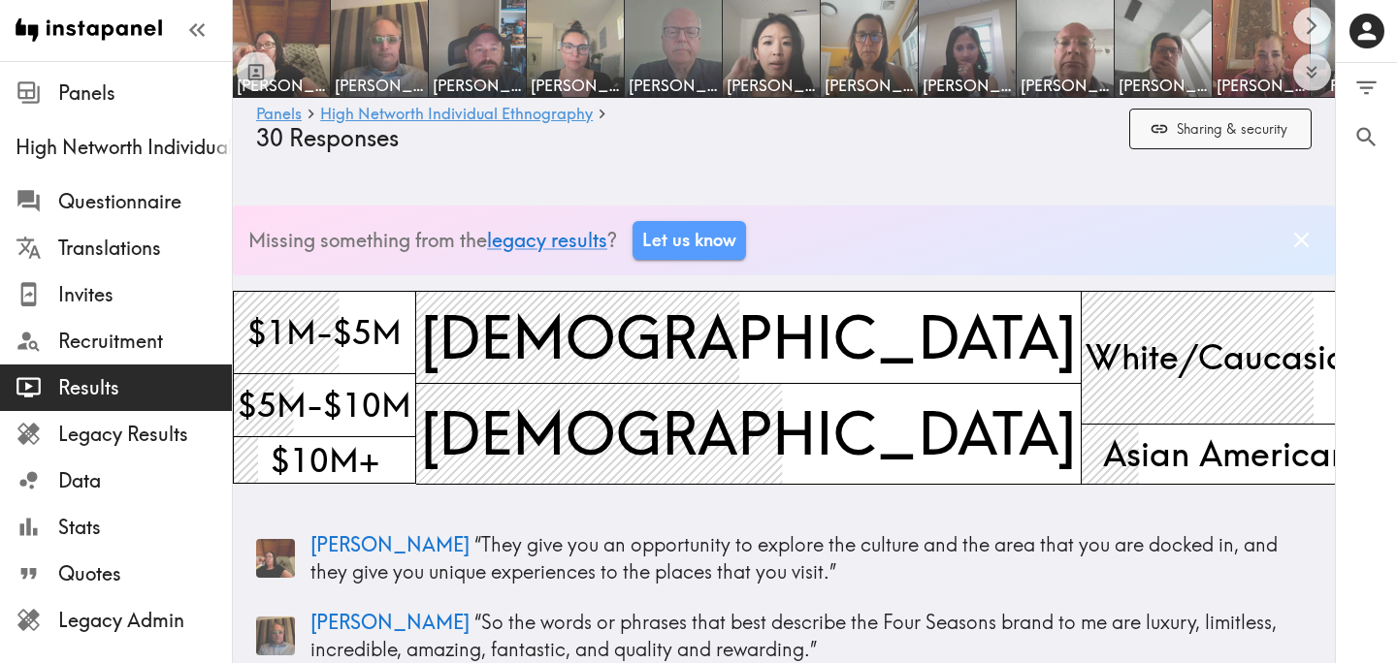
click at [1158, 130] on icon "button" at bounding box center [1158, 128] width 19 height 19
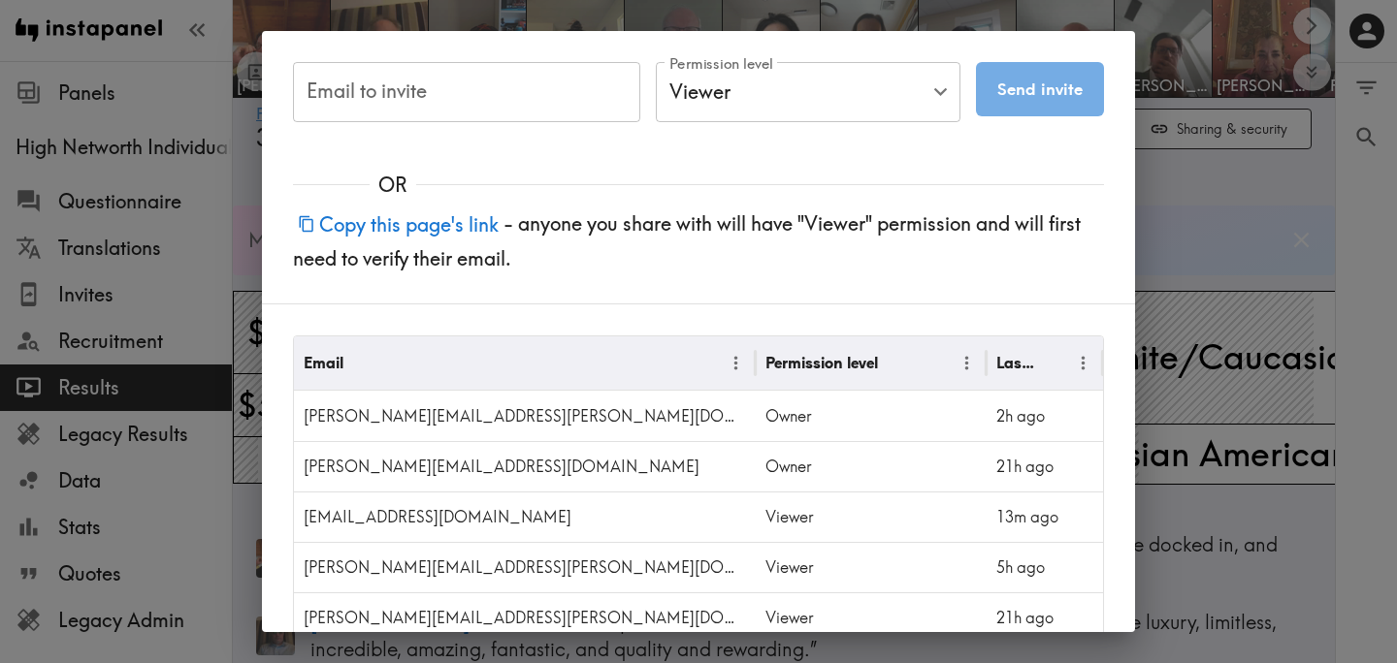
click at [477, 219] on button "Copy this page's link" at bounding box center [398, 225] width 210 height 42
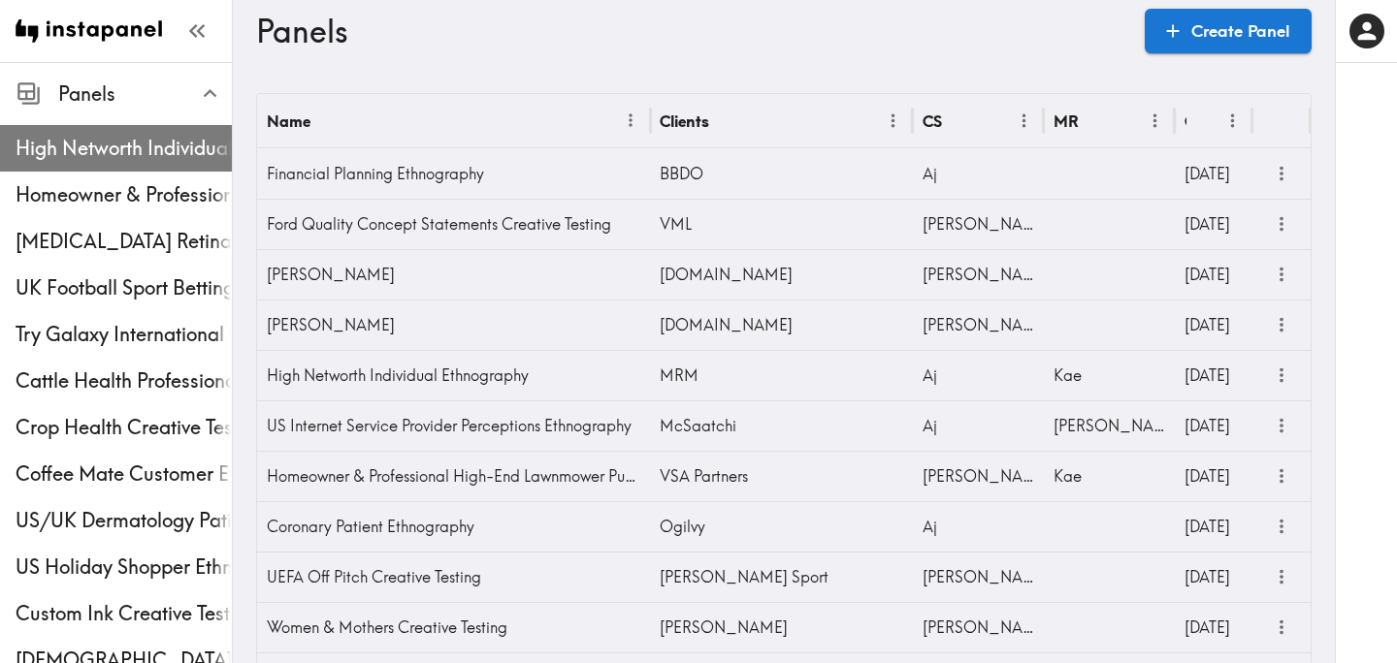
click at [128, 131] on span "High Networth Individual Ethnography" at bounding box center [124, 148] width 216 height 35
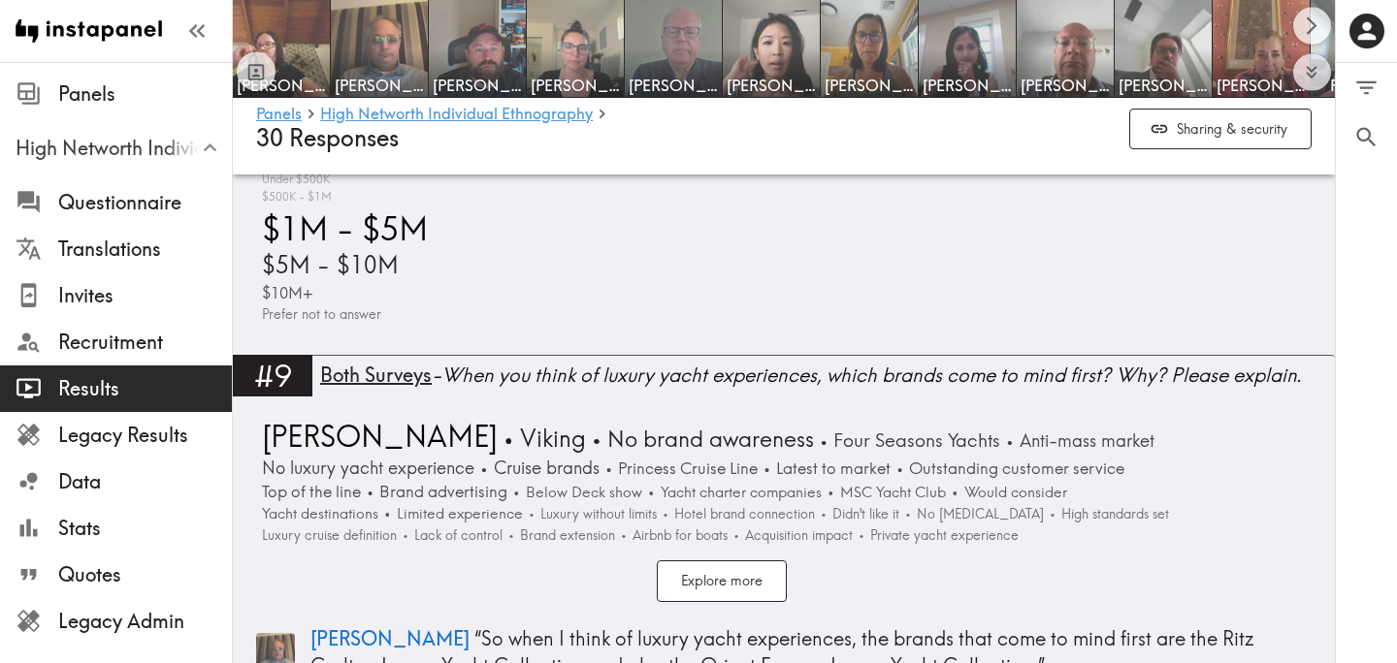
scroll to position [3654, 0]
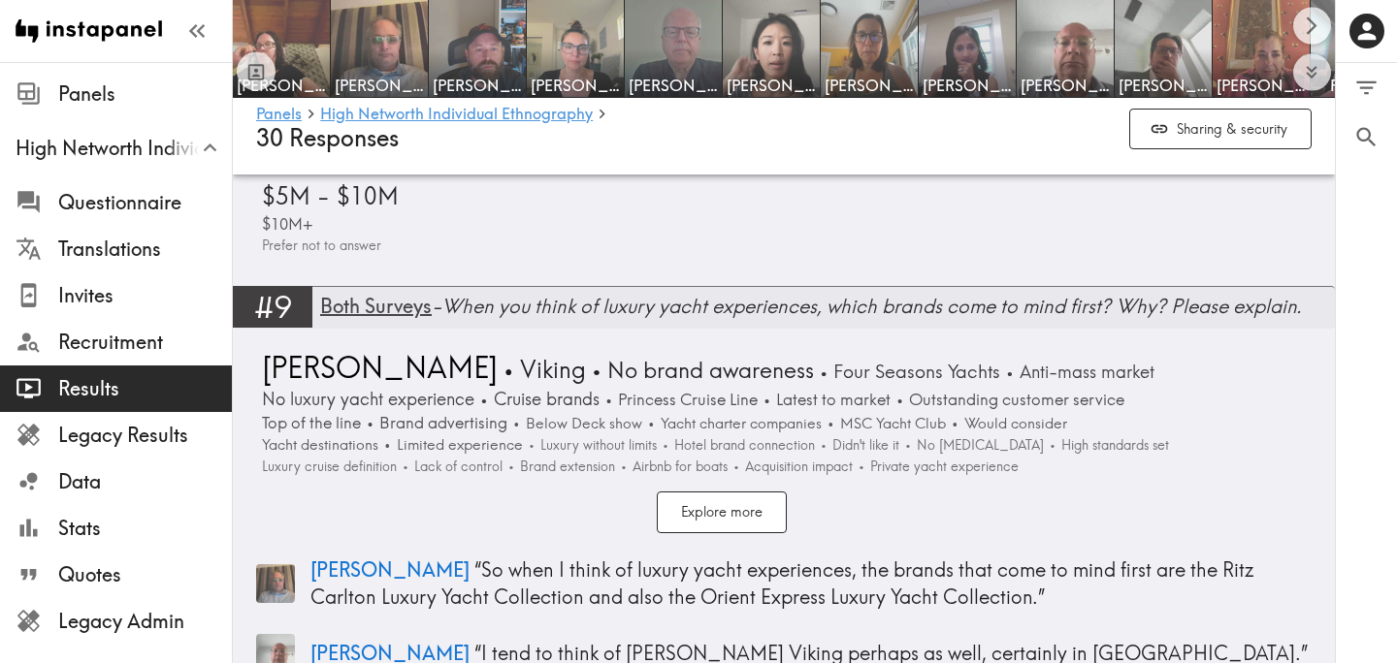
click at [410, 307] on span "Both Surveys" at bounding box center [376, 306] width 112 height 24
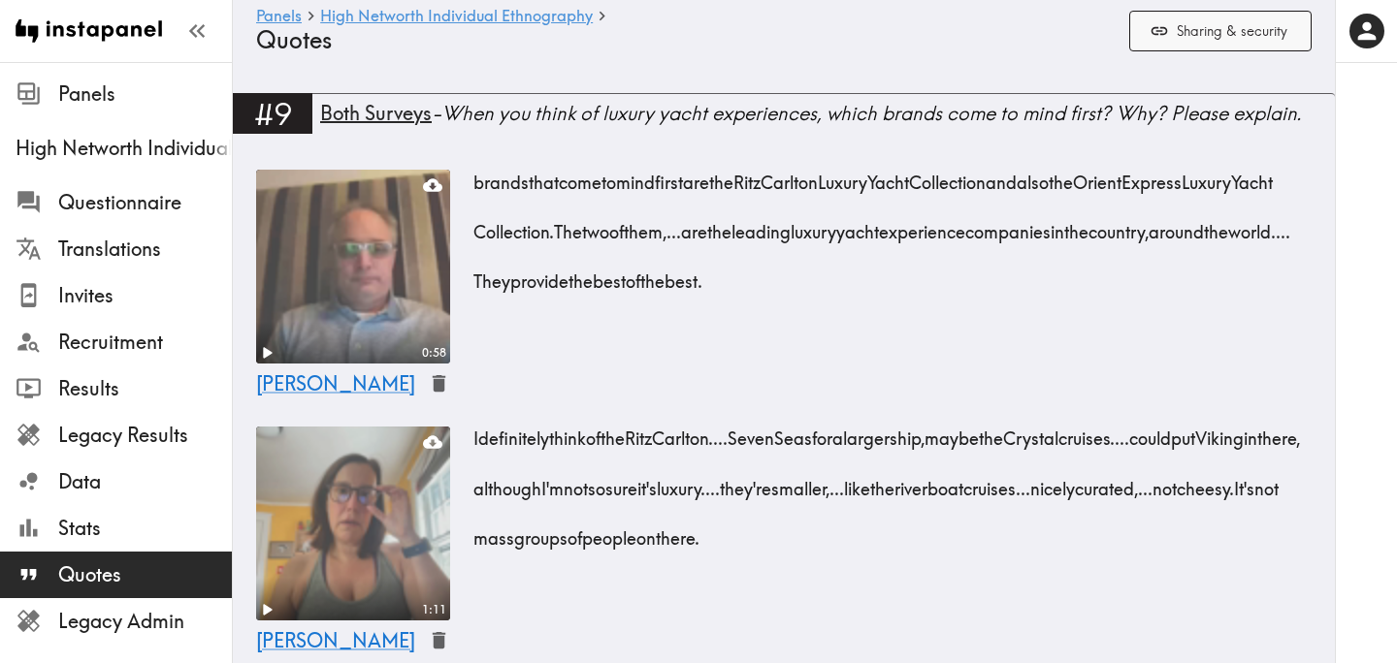
click at [1183, 29] on button "Sharing & security" at bounding box center [1220, 32] width 182 height 42
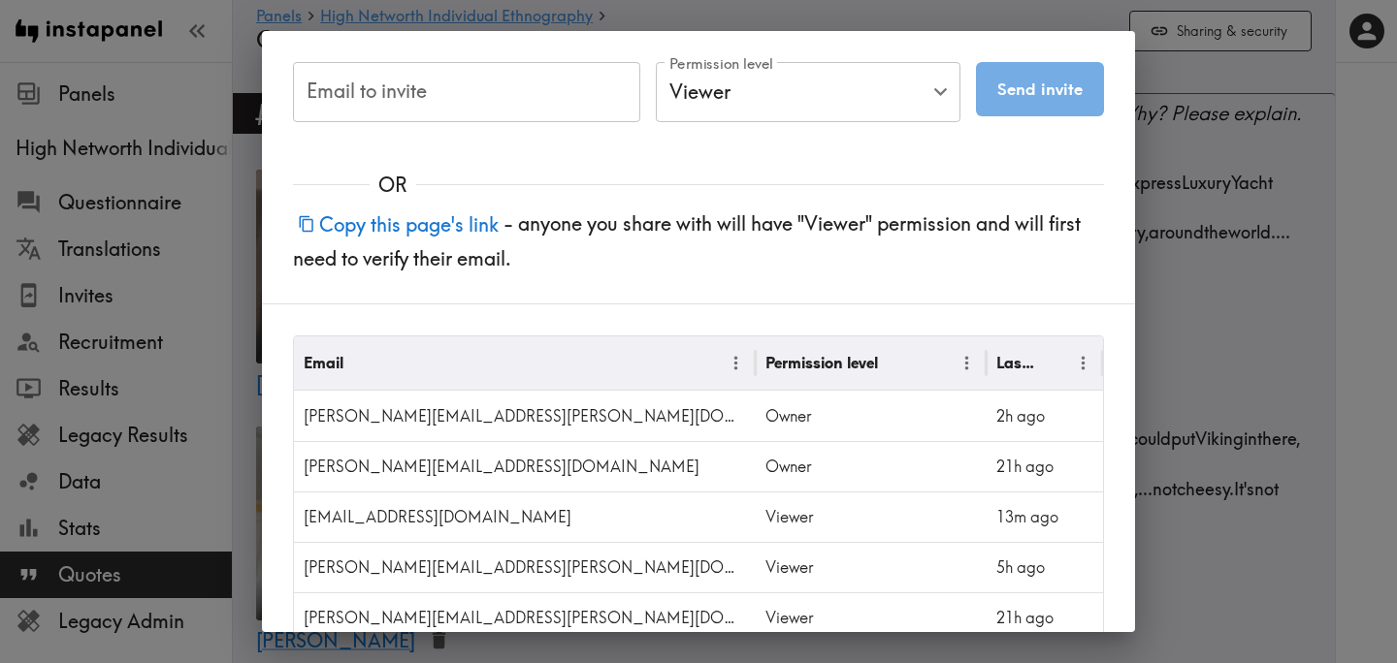
click at [488, 221] on button "Copy this page's link" at bounding box center [398, 225] width 210 height 42
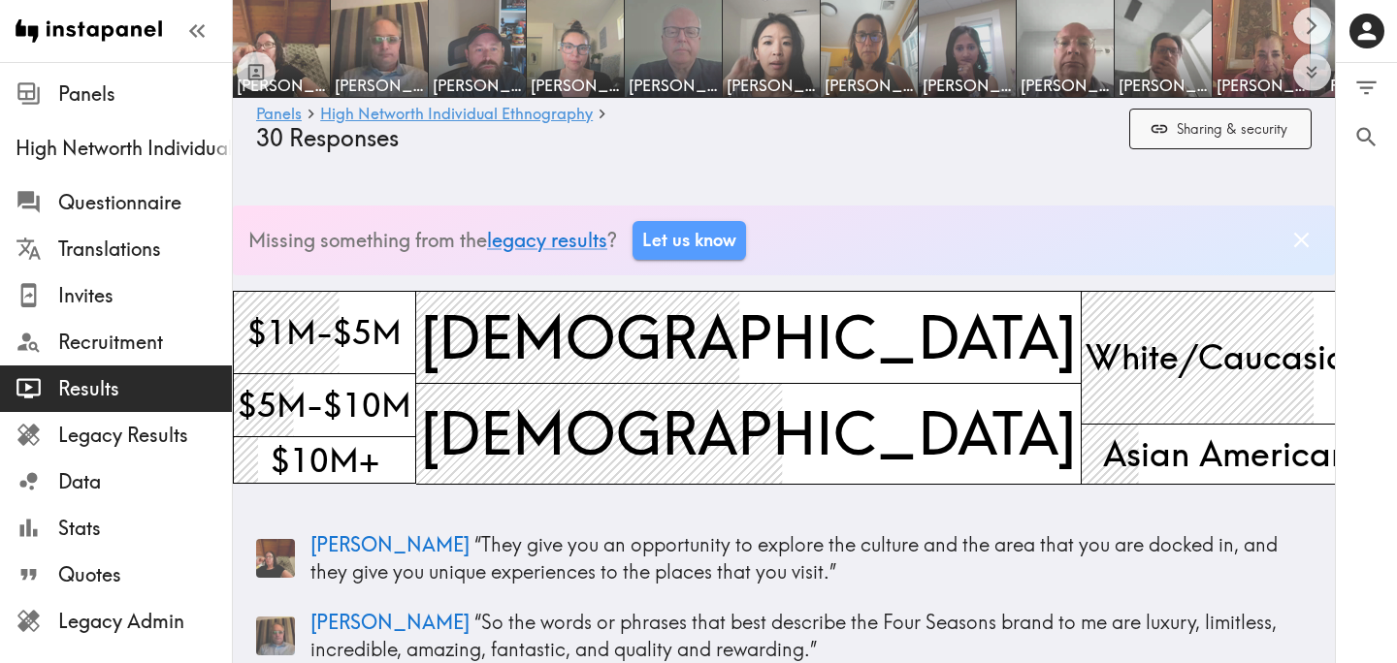
click at [1146, 134] on button "Sharing & security" at bounding box center [1220, 130] width 182 height 42
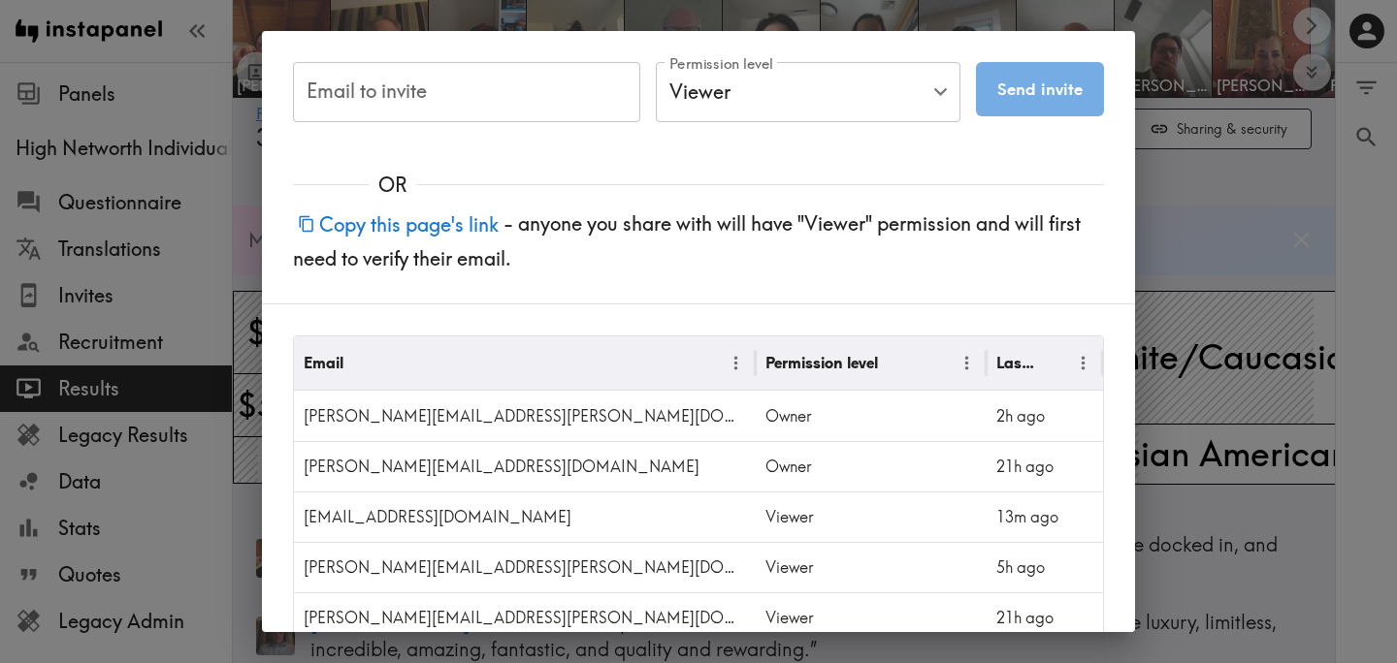
click at [456, 223] on button "Copy this page's link" at bounding box center [398, 225] width 210 height 42
click at [1199, 186] on div "Email to invite Email to invite Permission level Viewer Viewer Permission level…" at bounding box center [698, 331] width 1397 height 663
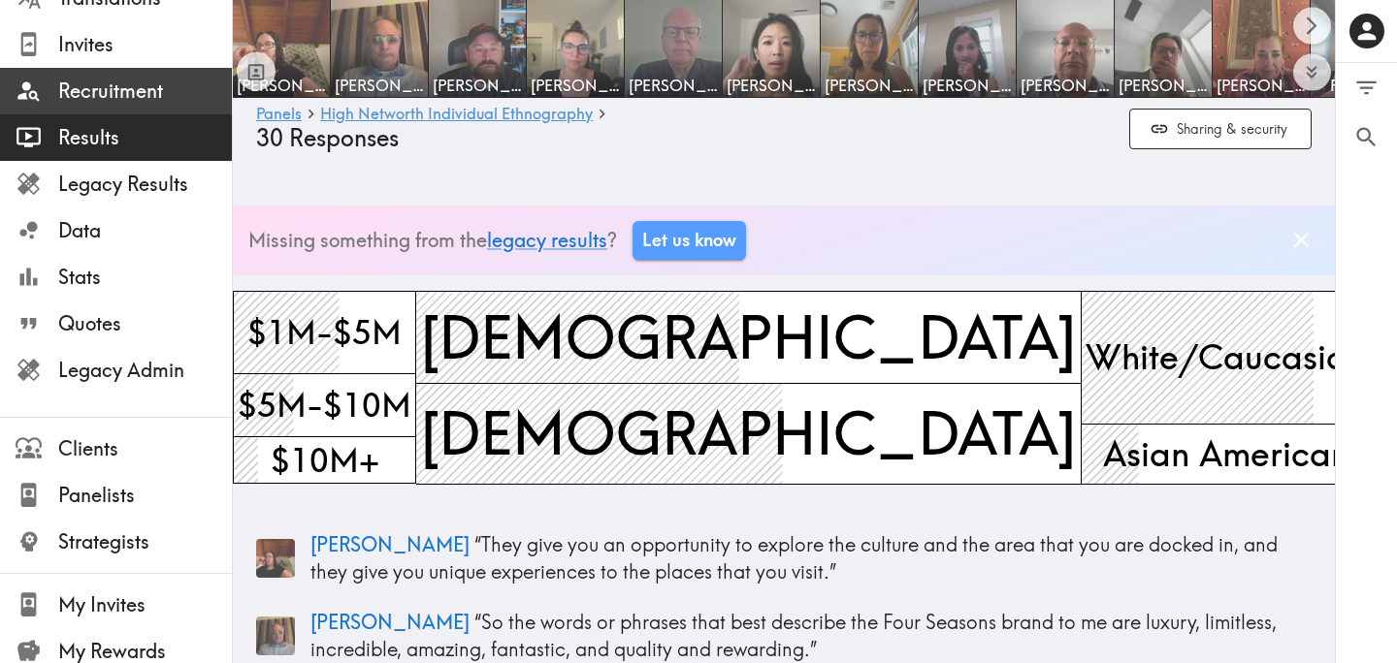
scroll to position [317, 0]
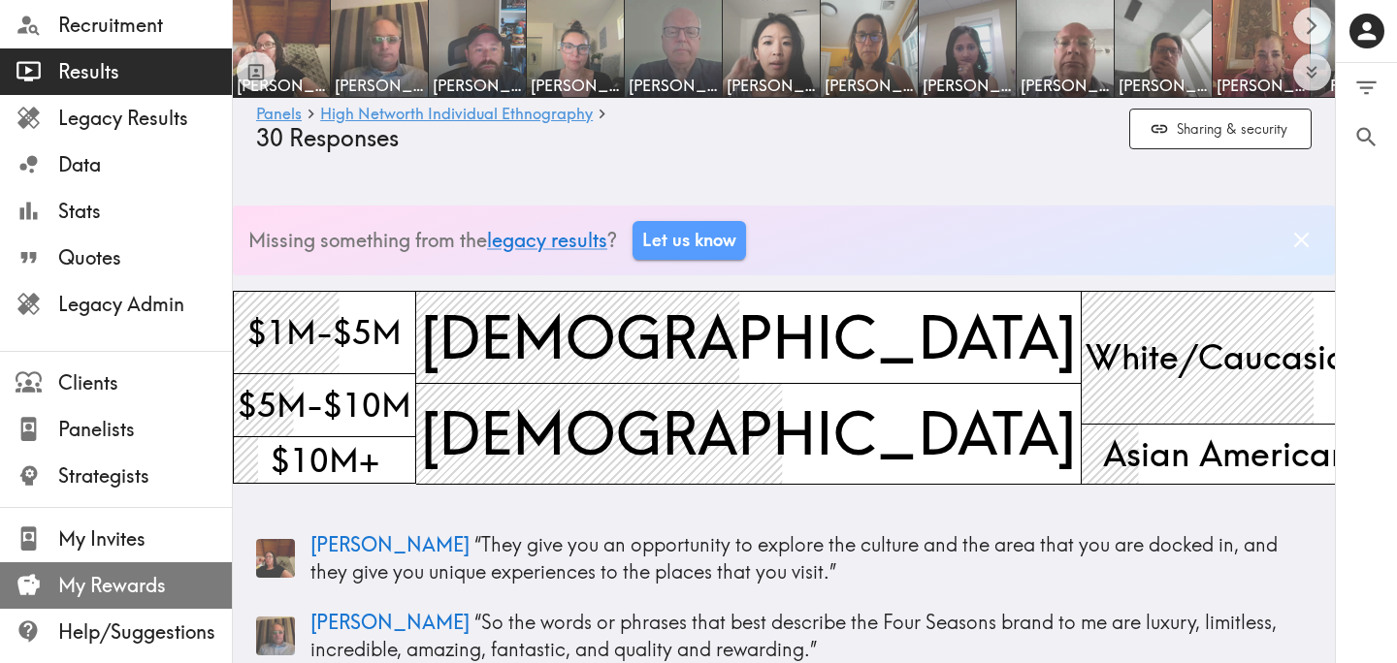
click at [143, 584] on span "My Rewards" at bounding box center [145, 585] width 174 height 27
